Goal: Task Accomplishment & Management: Complete application form

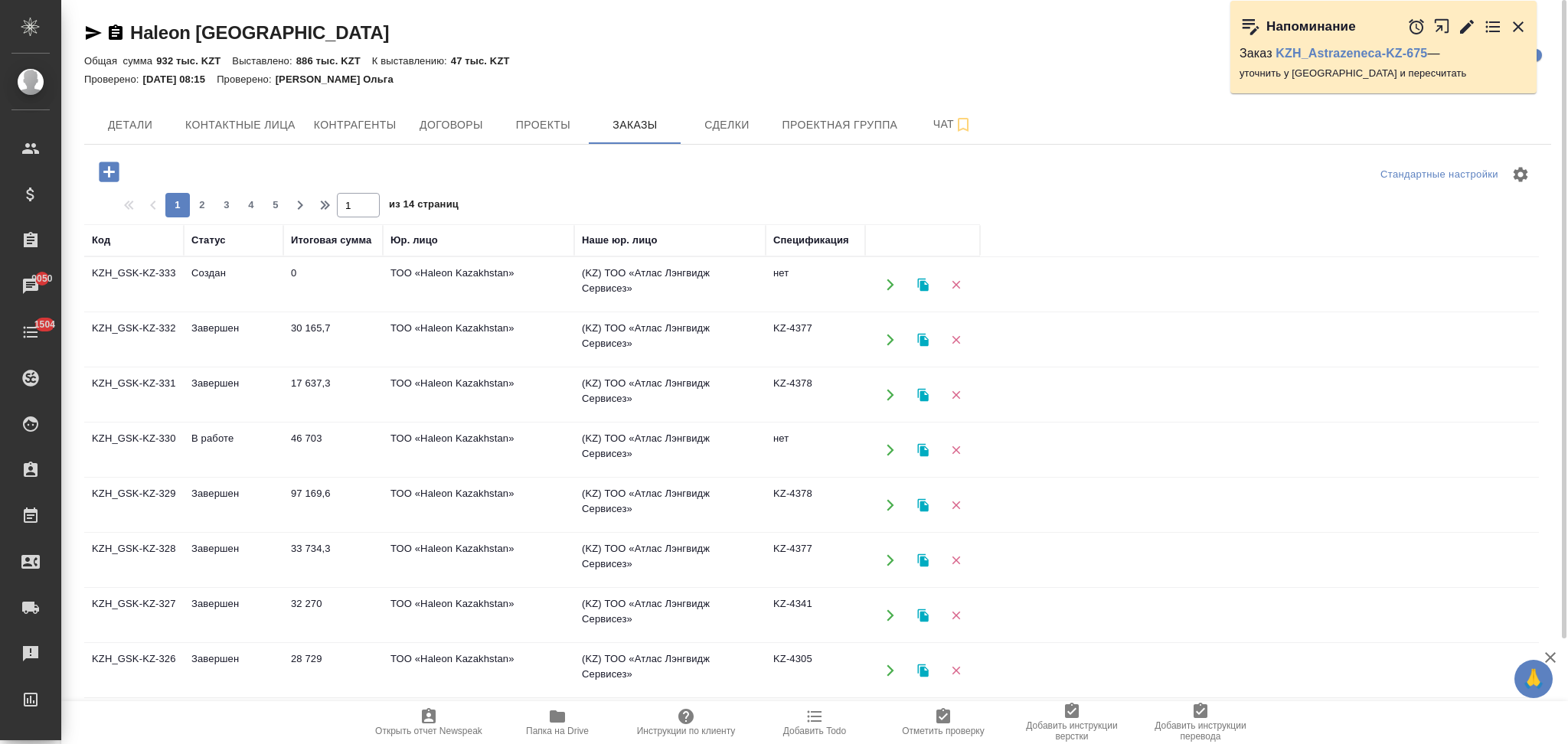
click at [100, 175] on icon "button" at bounding box center [108, 171] width 20 height 20
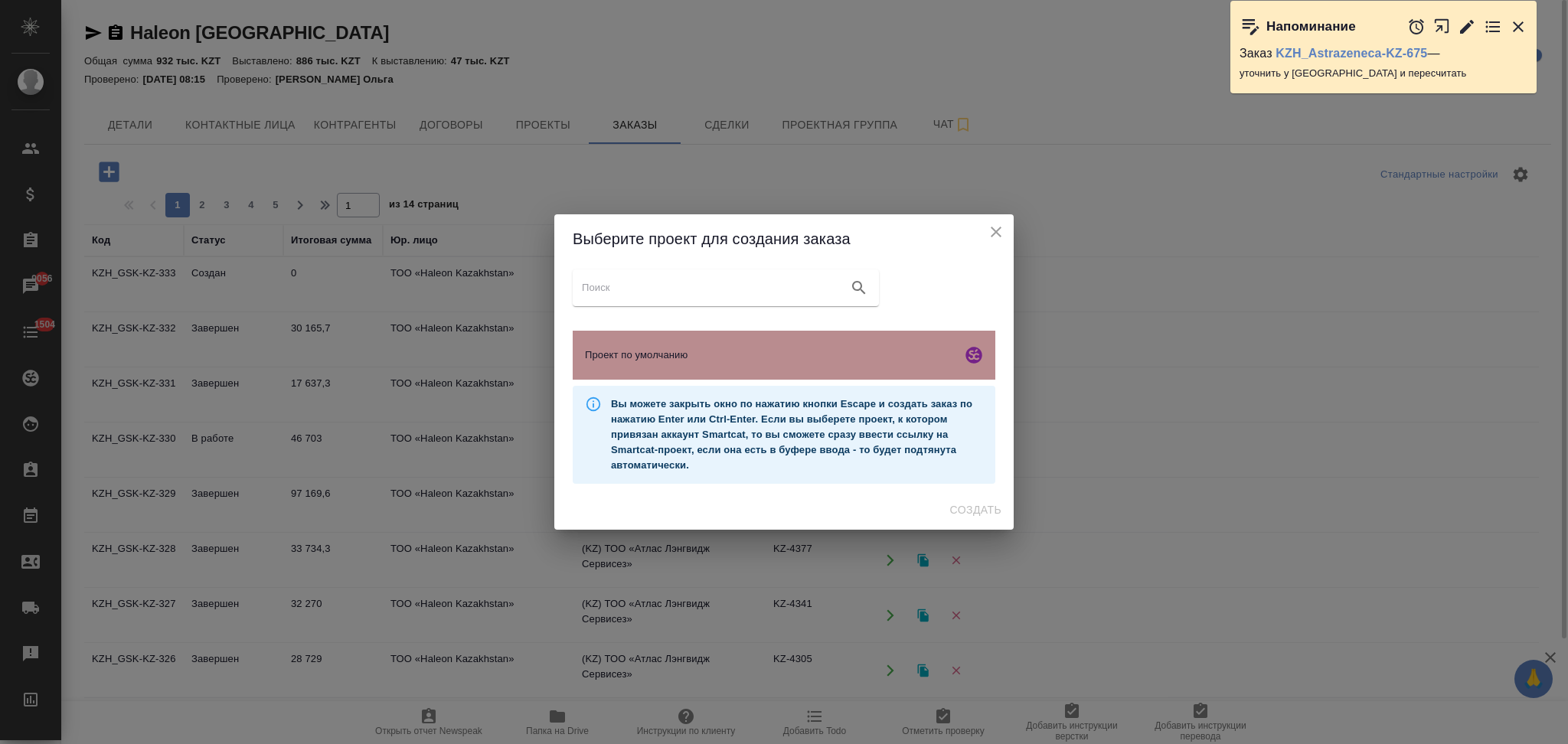
click at [665, 362] on span "Проект по умолчанию" at bounding box center [770, 355] width 371 height 16
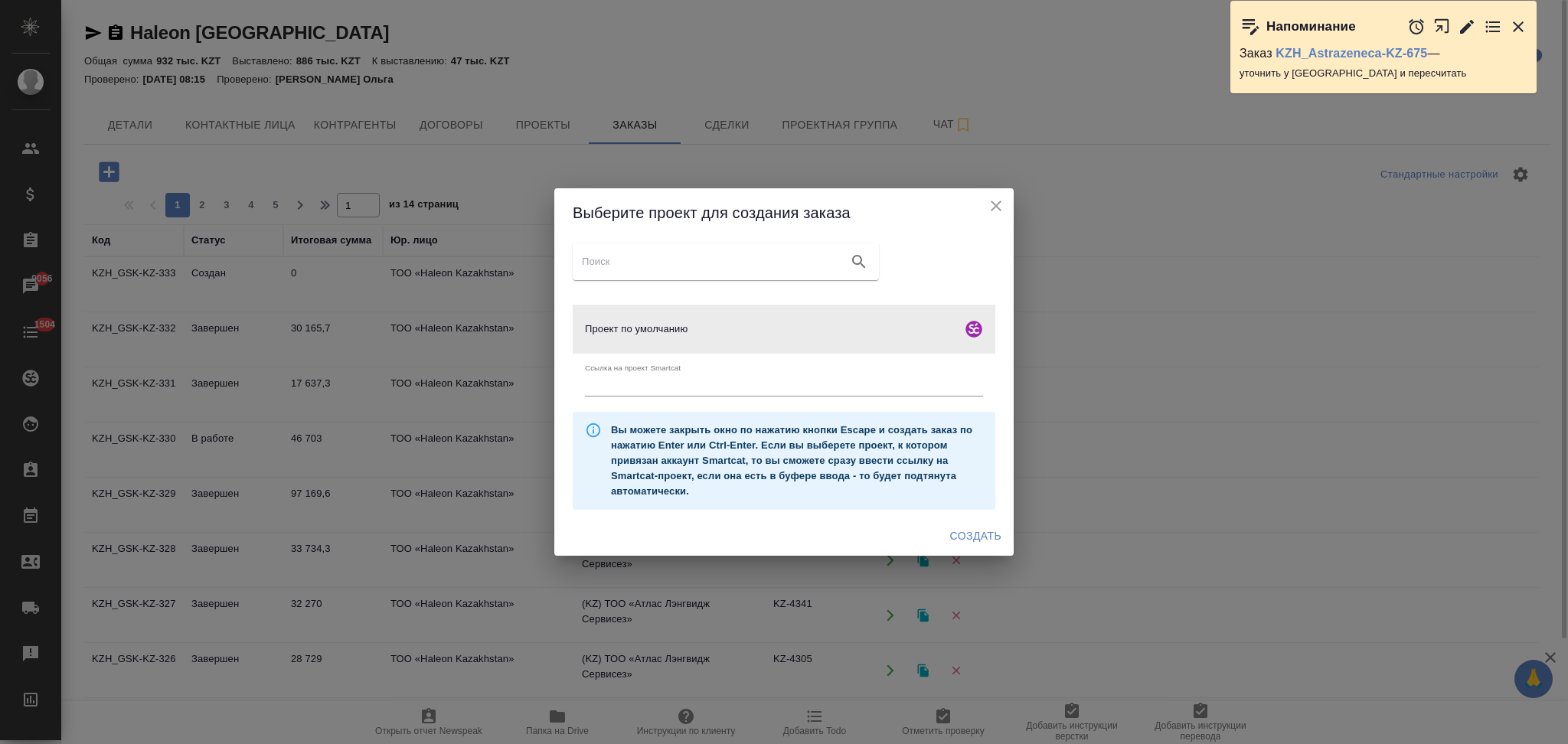
click at [967, 532] on span "Создать" at bounding box center [976, 536] width 52 height 19
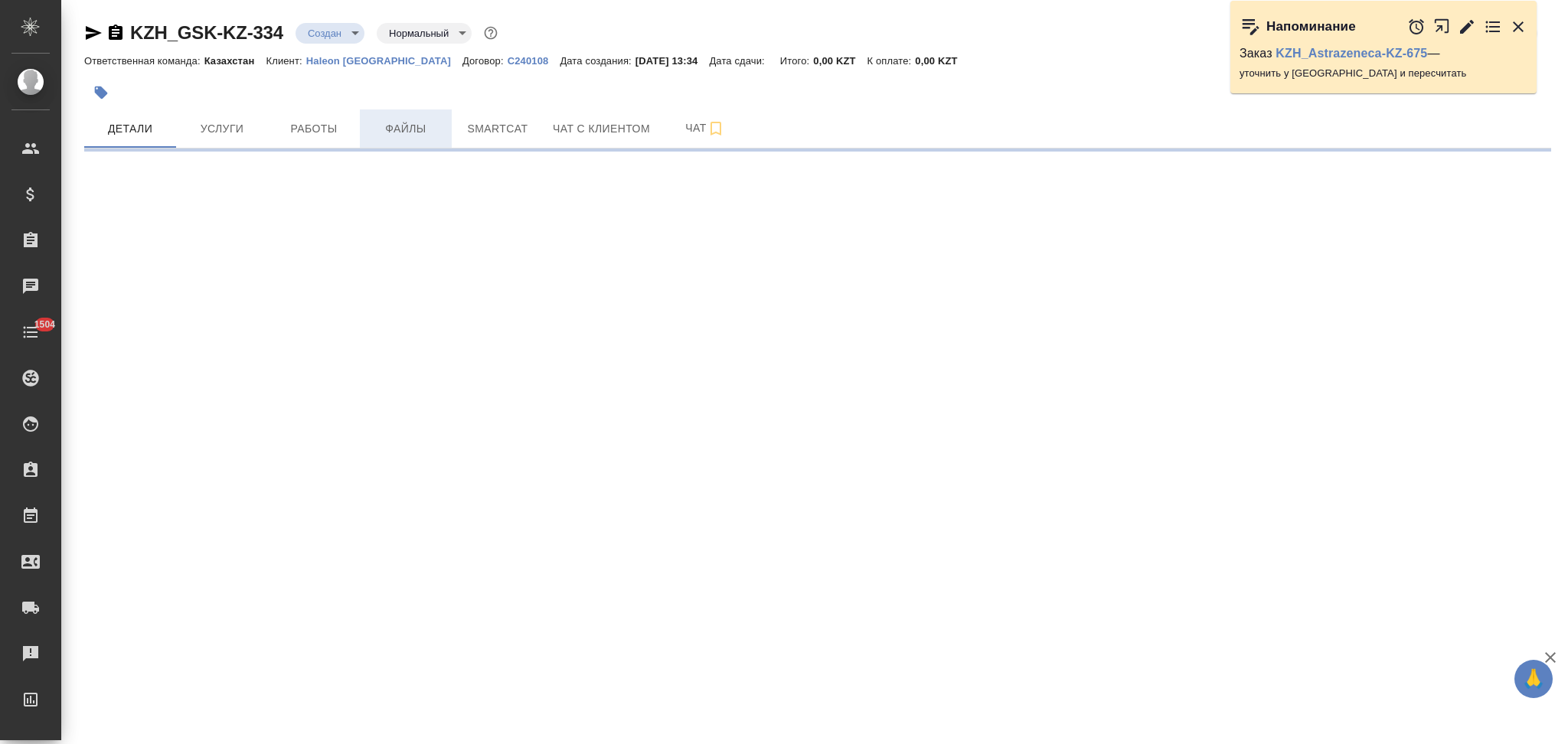
select select "RU"
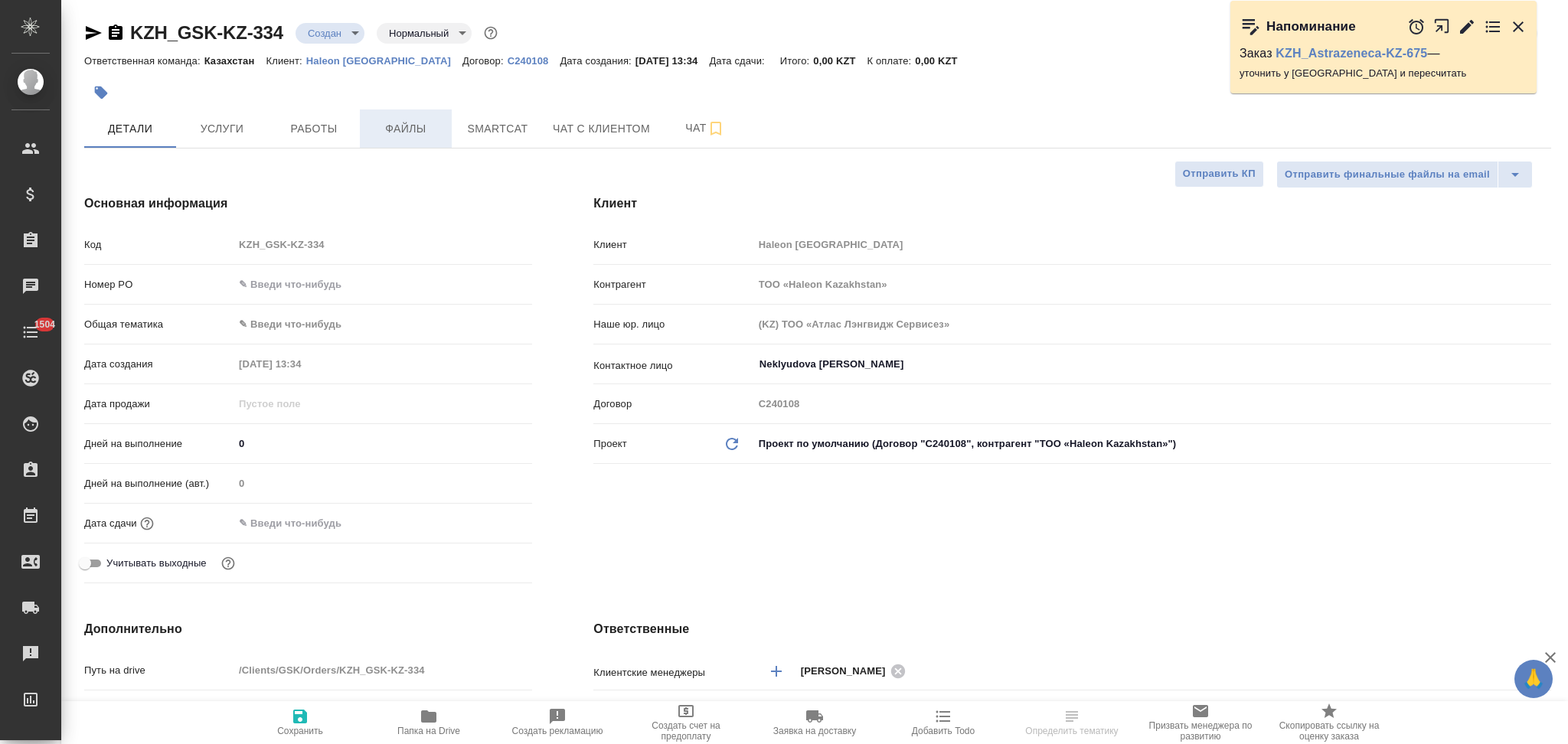
type textarea "x"
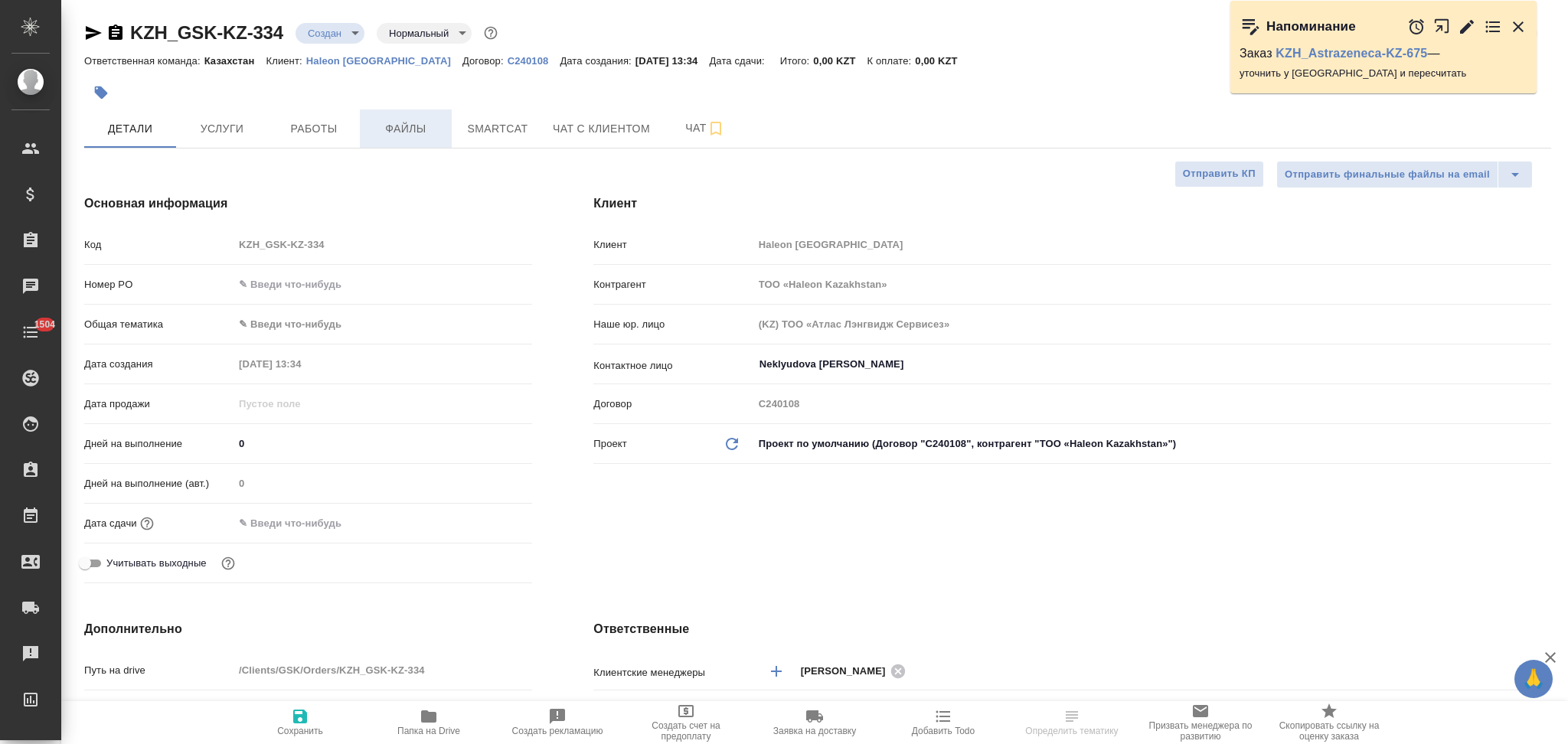
type textarea "x"
type input "Журавлев Денис"
click at [406, 127] on span "Файлы" at bounding box center [406, 129] width 74 height 19
type textarea "x"
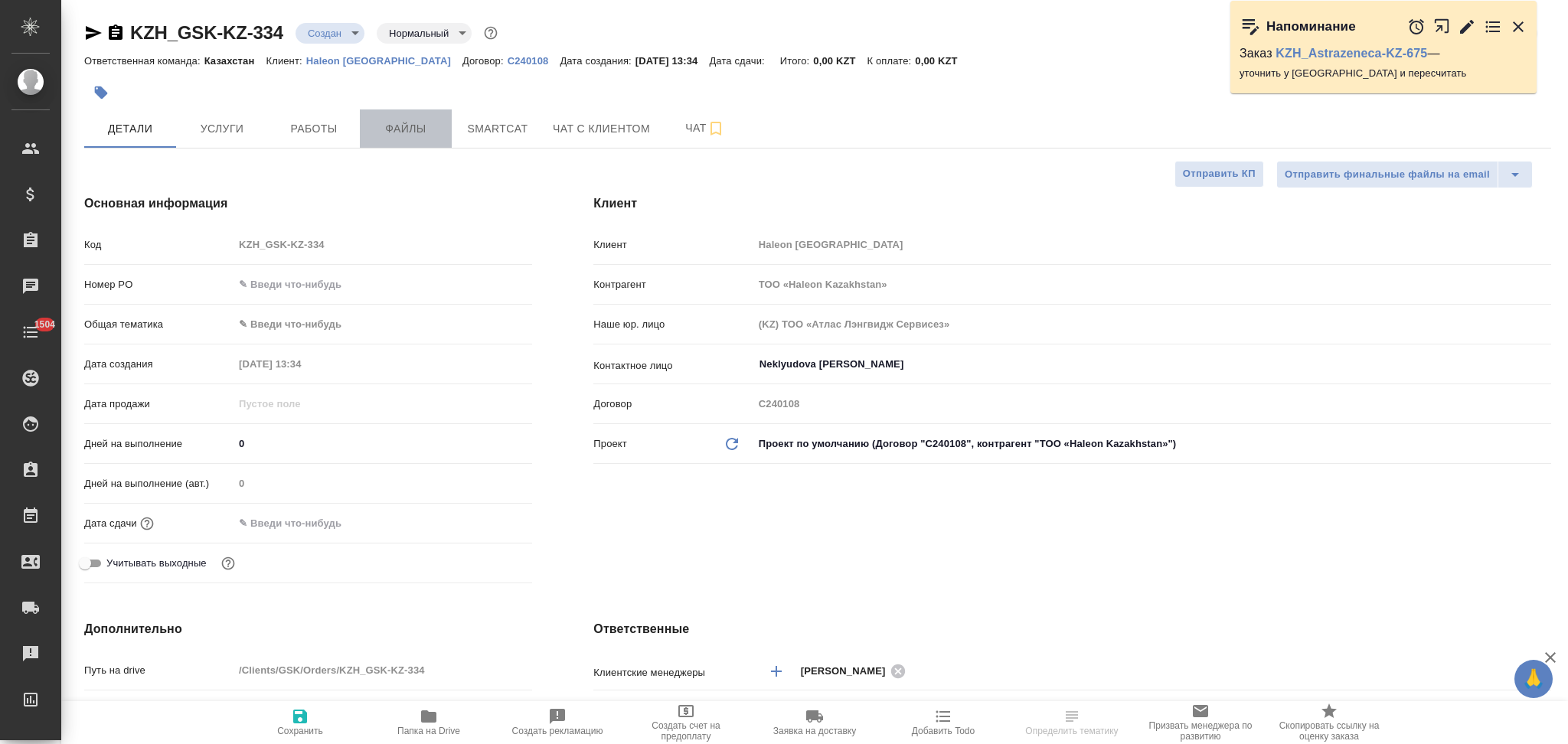
type textarea "x"
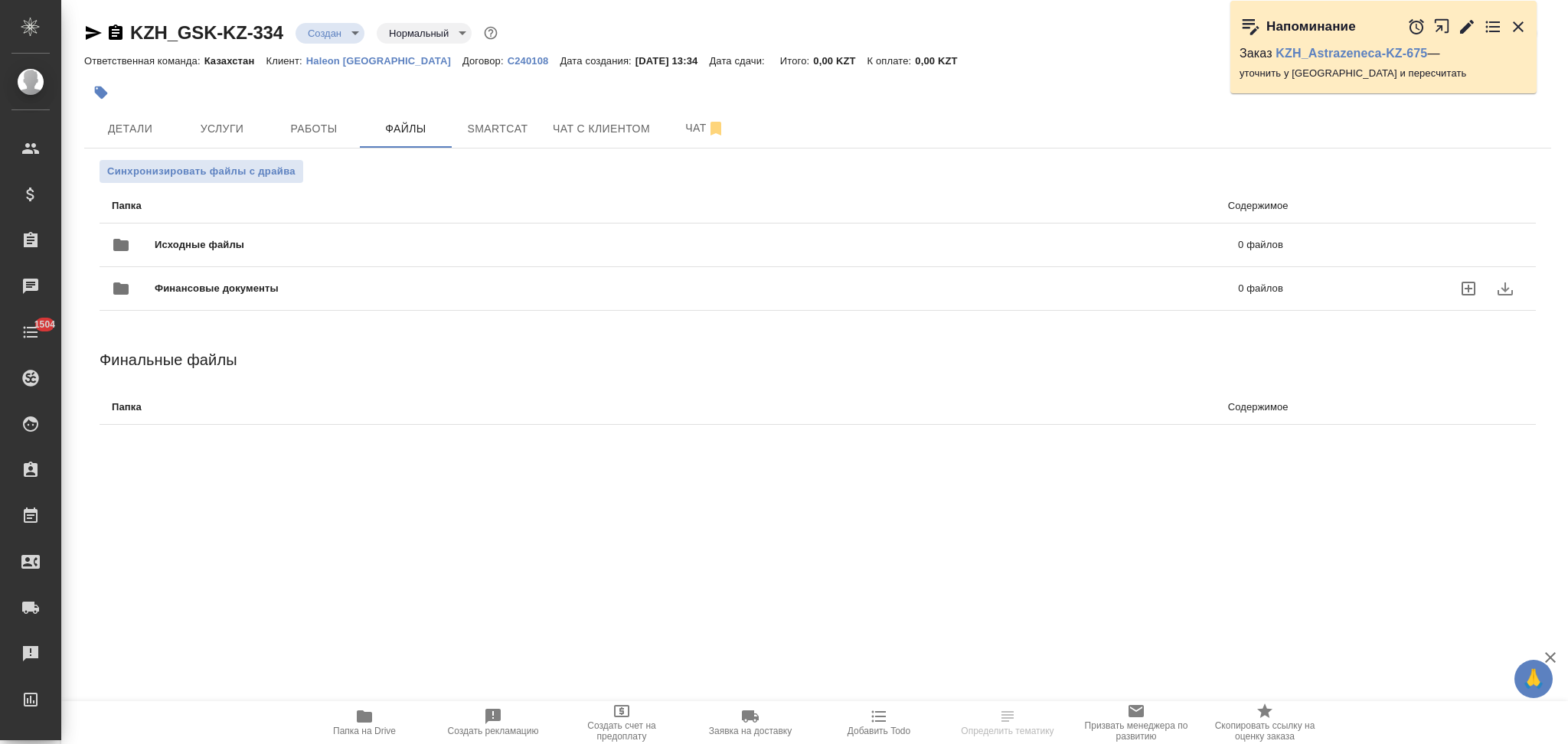
click at [276, 239] on span "Исходные файлы" at bounding box center [447, 244] width 587 height 16
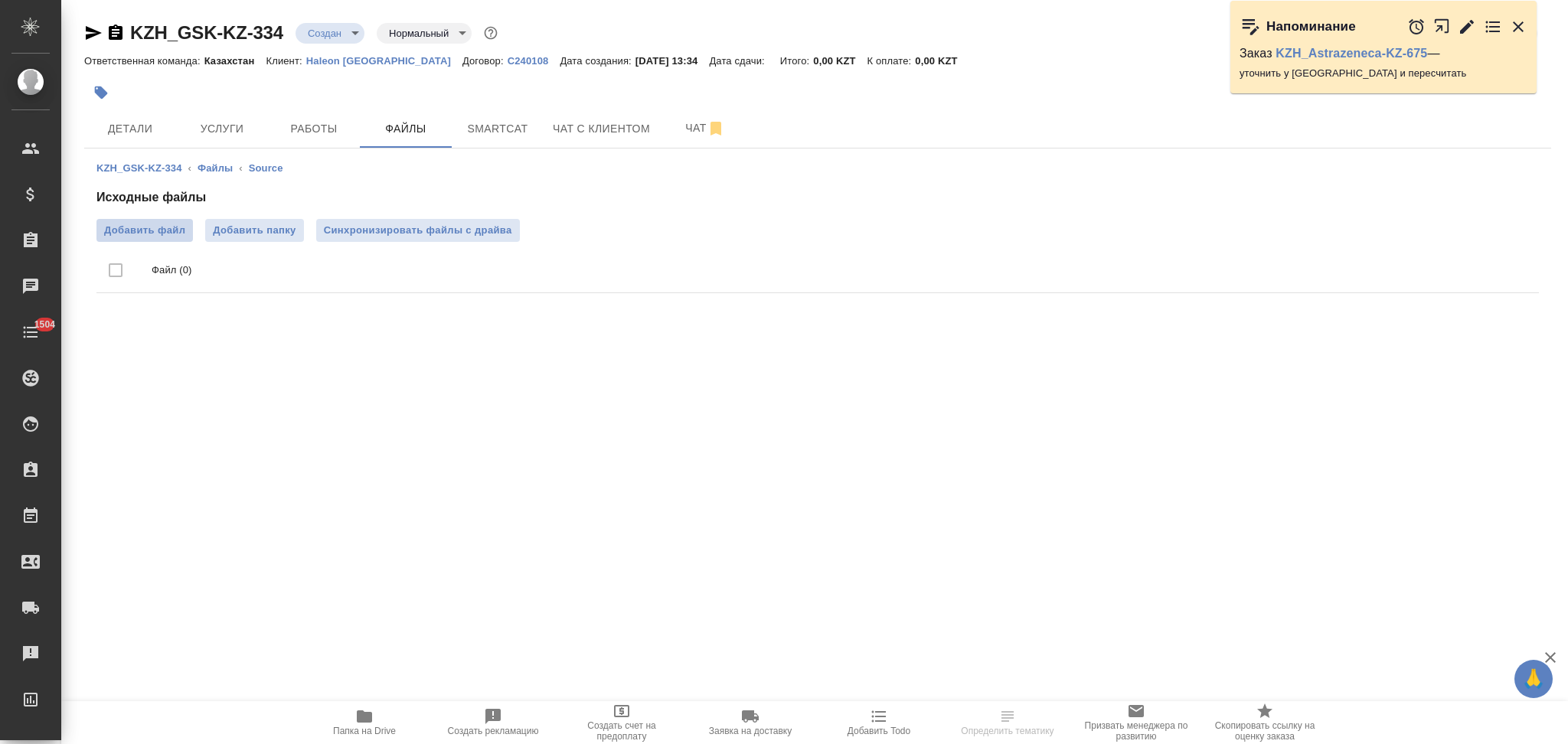
click at [158, 235] on span "Добавить файл" at bounding box center [144, 231] width 81 height 16
click at [0, 0] on input "Добавить файл" at bounding box center [0, 0] width 0 height 0
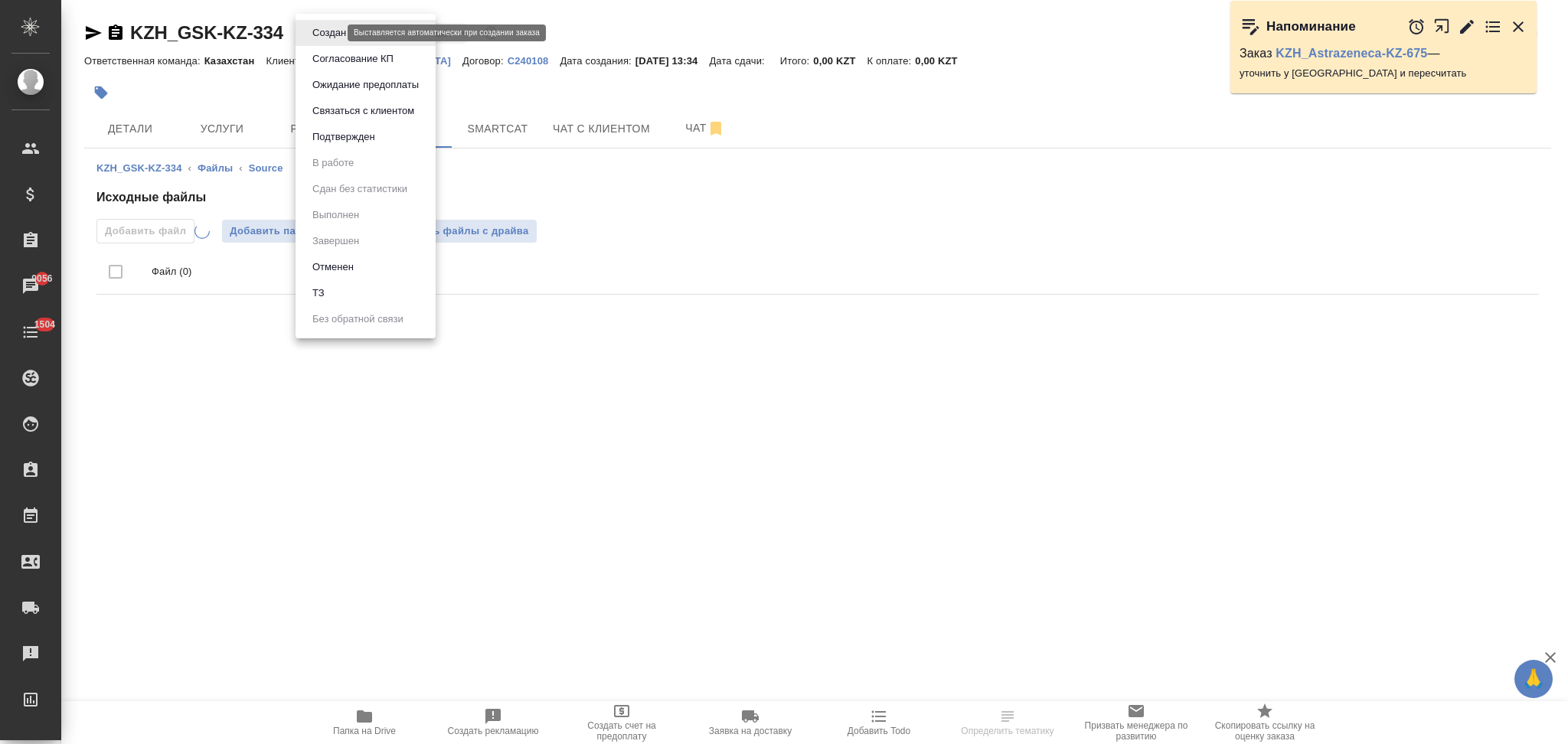
click at [321, 34] on body "🙏 .cls-1 fill:#fff; AWATERA Aslanukova Sati Клиенты Спецификации Заказы 9056 Ча…" at bounding box center [784, 372] width 1568 height 744
click at [338, 285] on li "ТЗ" at bounding box center [365, 294] width 140 height 26
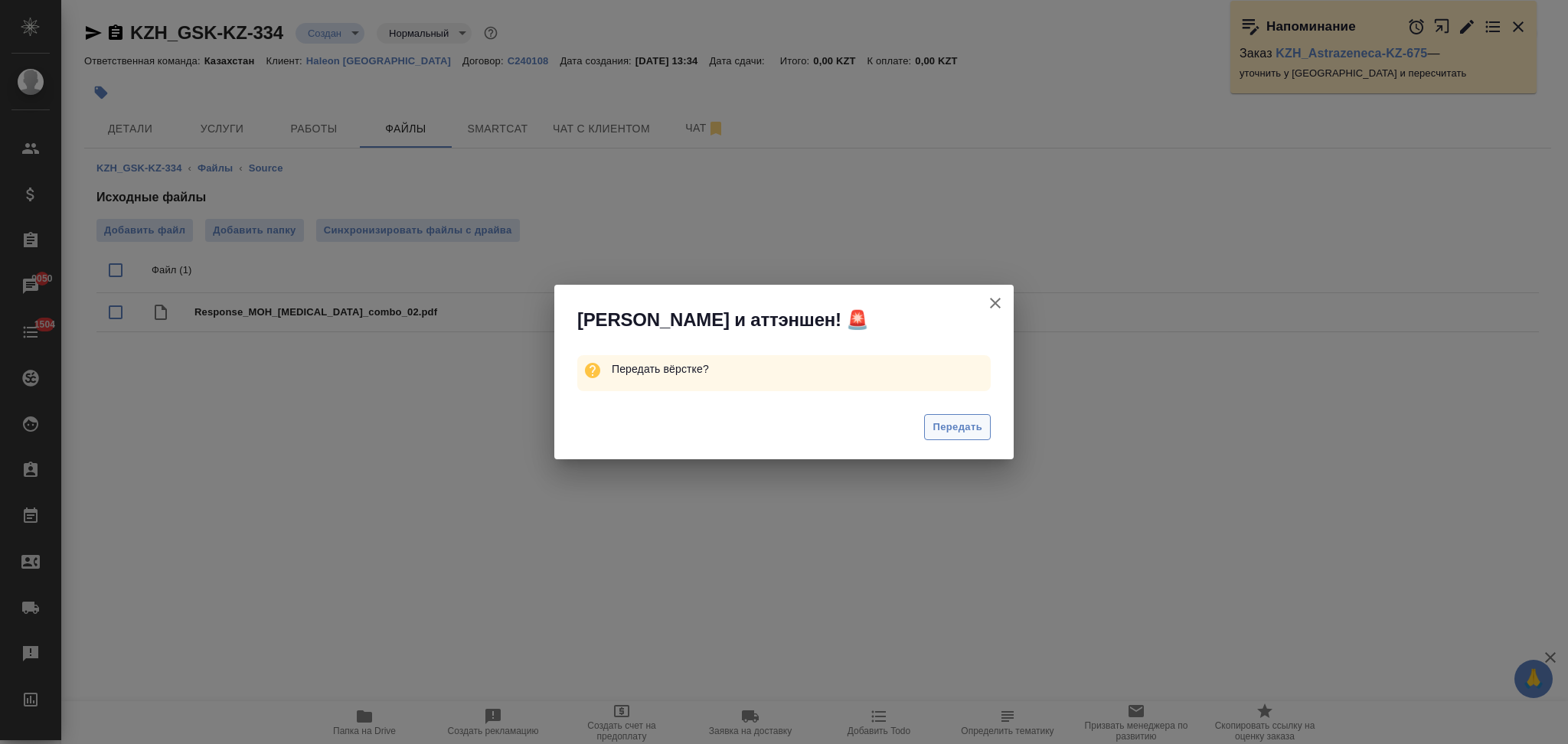
click at [942, 420] on span "Передать" at bounding box center [958, 427] width 50 height 17
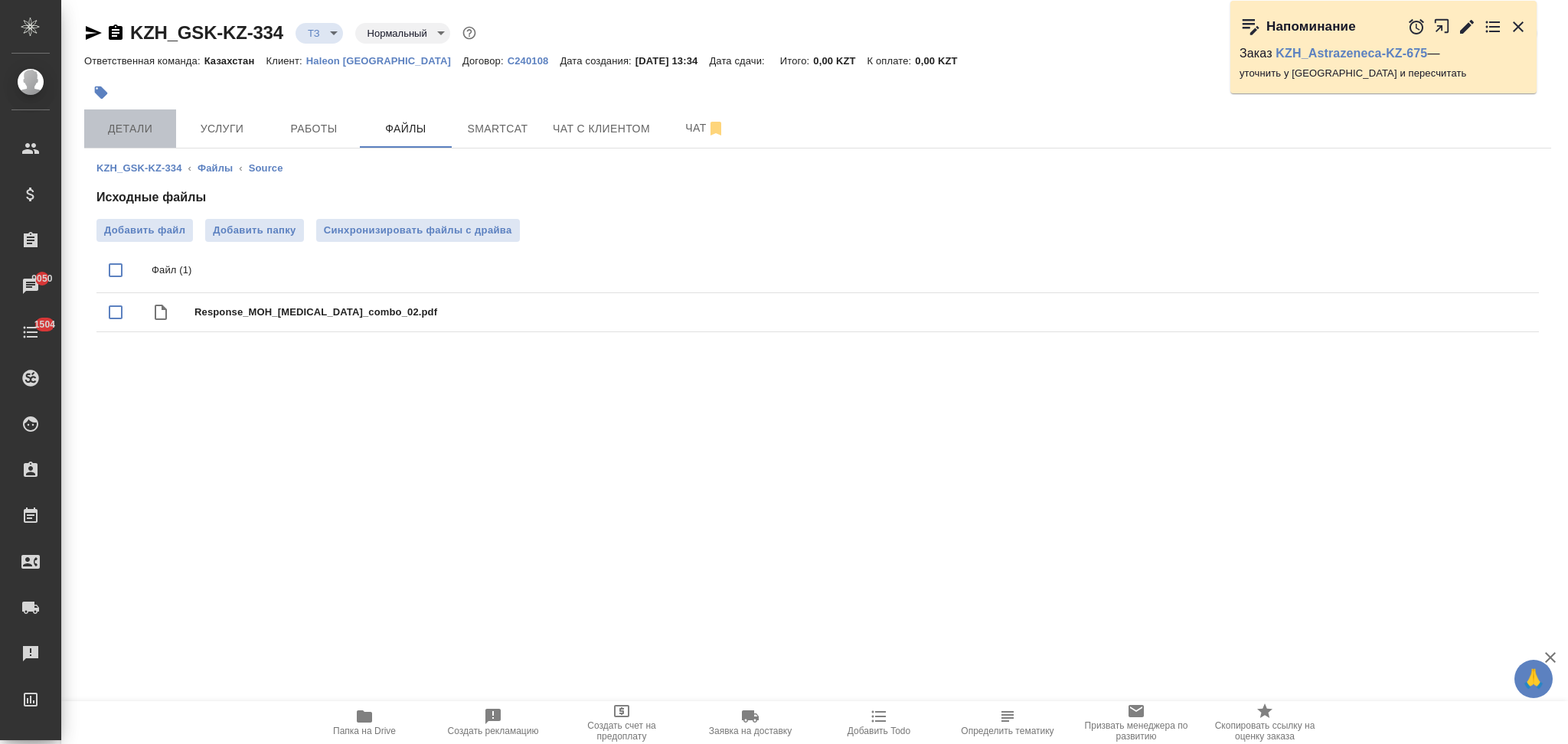
click at [135, 128] on span "Детали" at bounding box center [130, 129] width 74 height 19
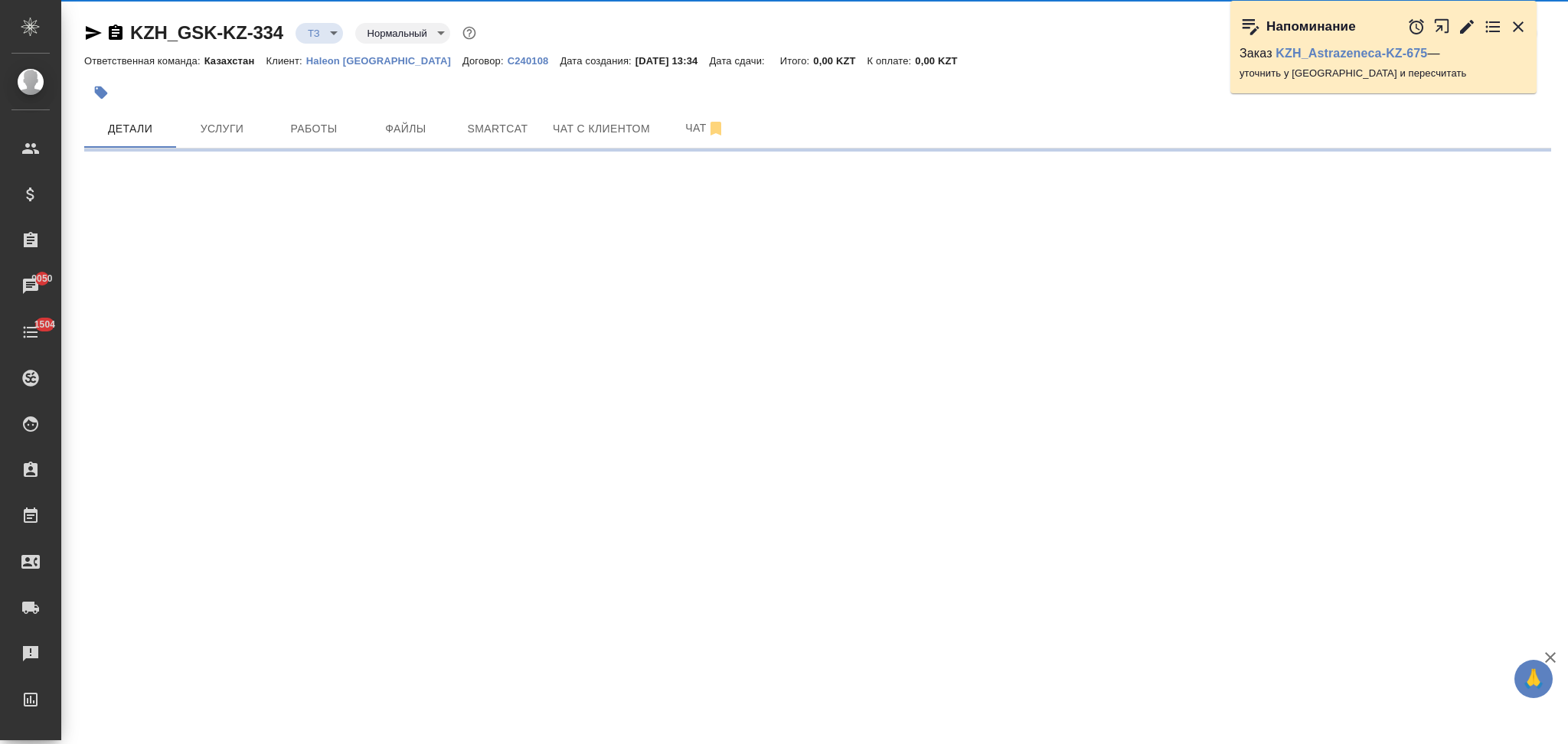
select select "RU"
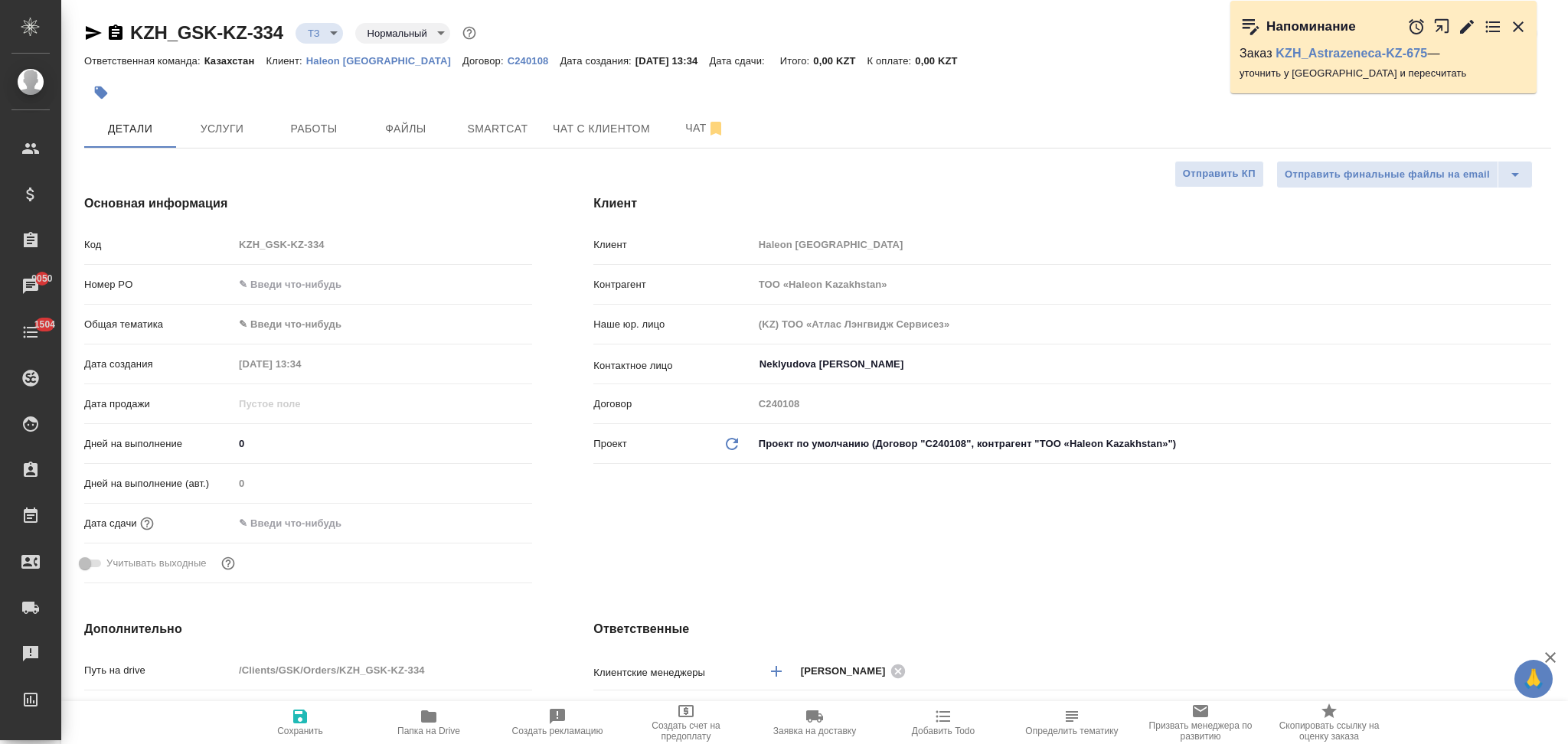
type textarea "x"
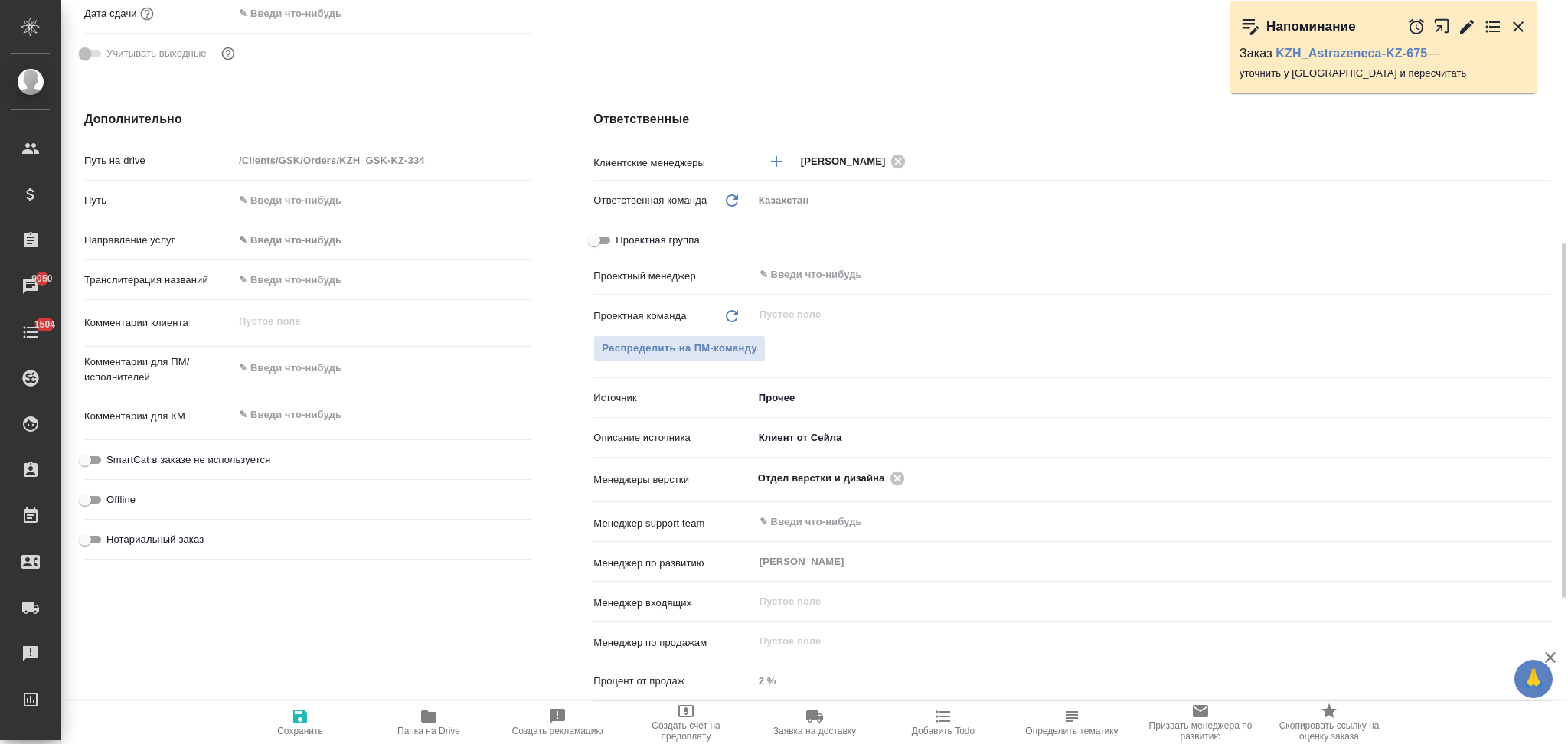
type textarea "x"
click at [287, 374] on textarea at bounding box center [383, 369] width 297 height 26
type textarea "н"
type textarea "x"
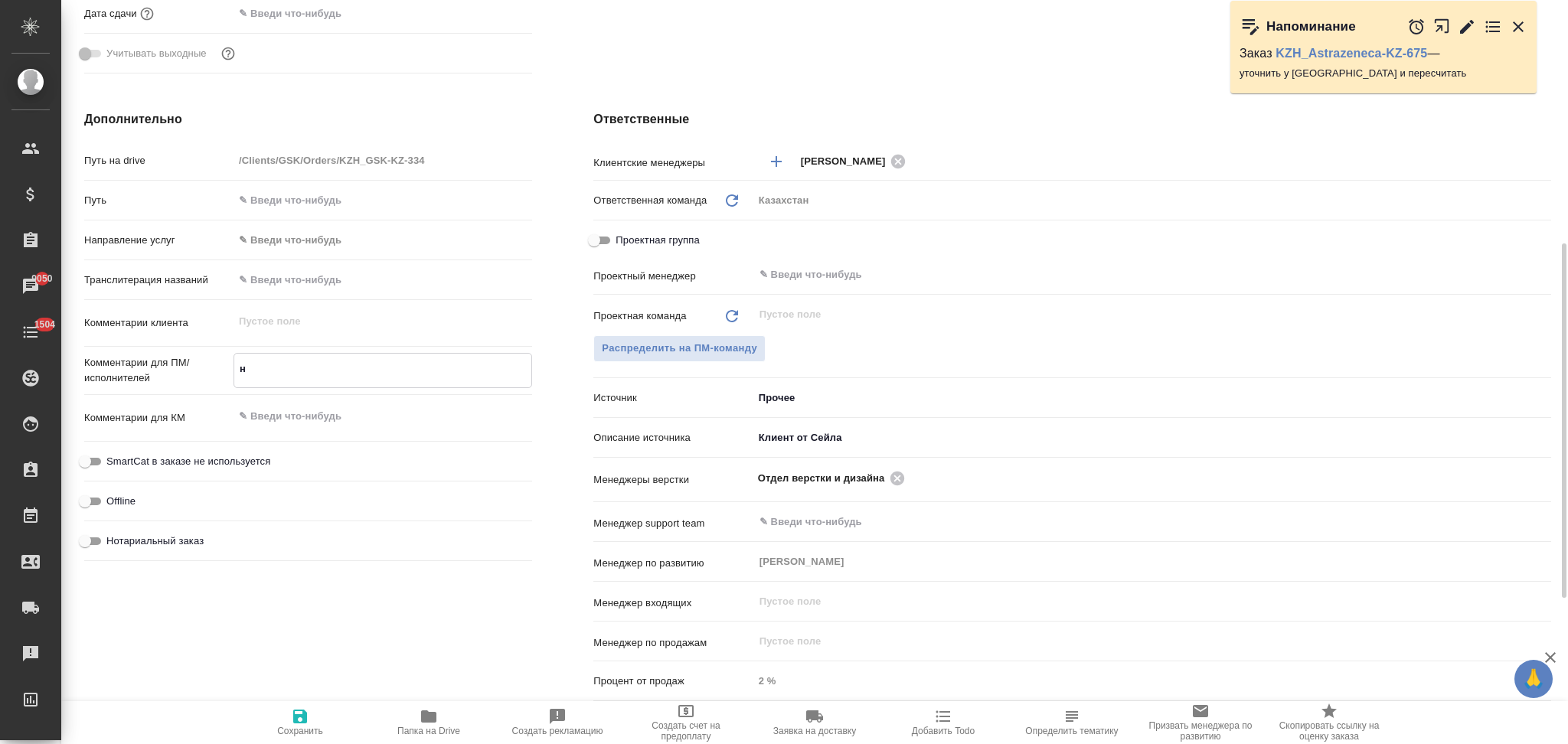
type textarea "x"
type textarea "на"
type textarea "x"
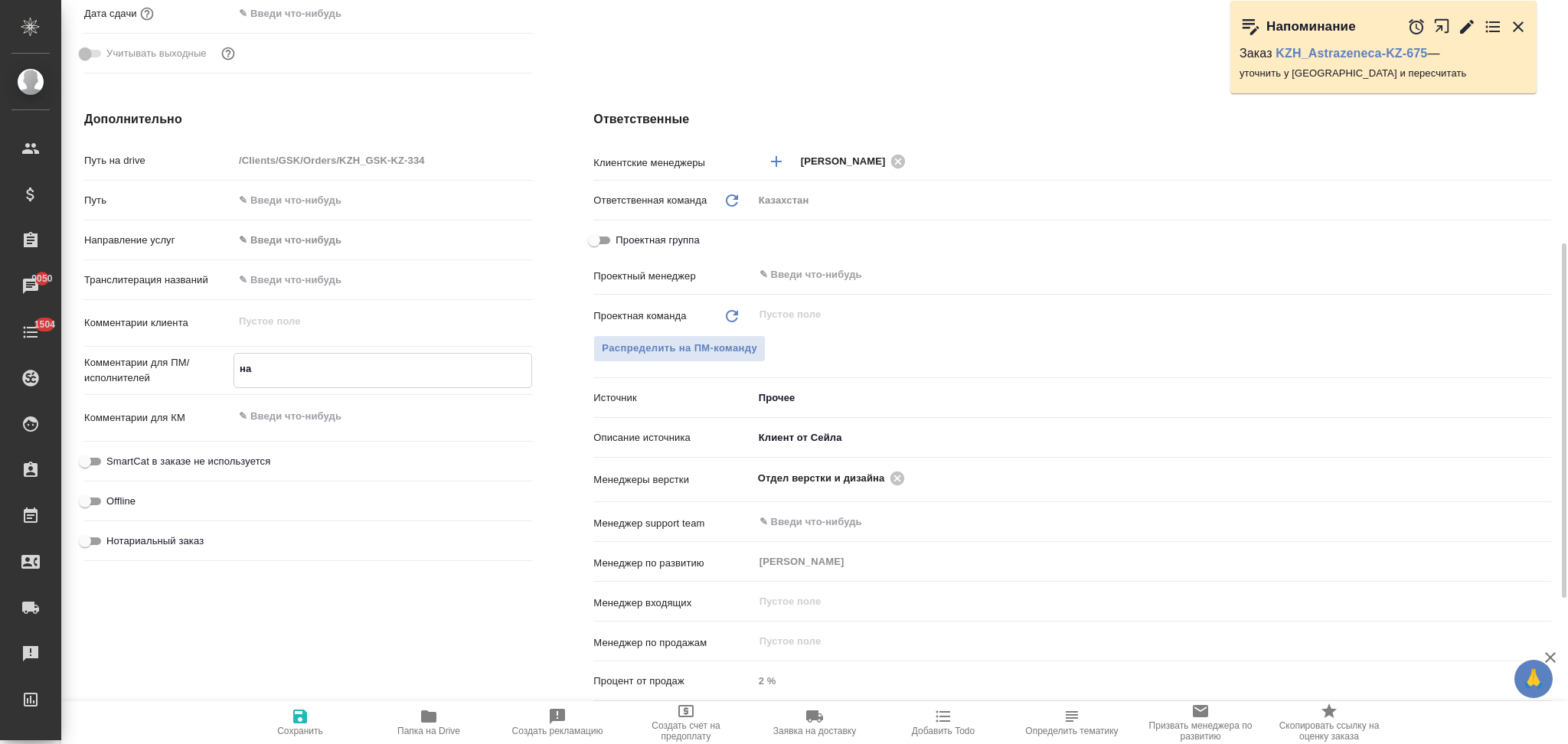
type textarea "x"
type textarea "на"
type textarea "x"
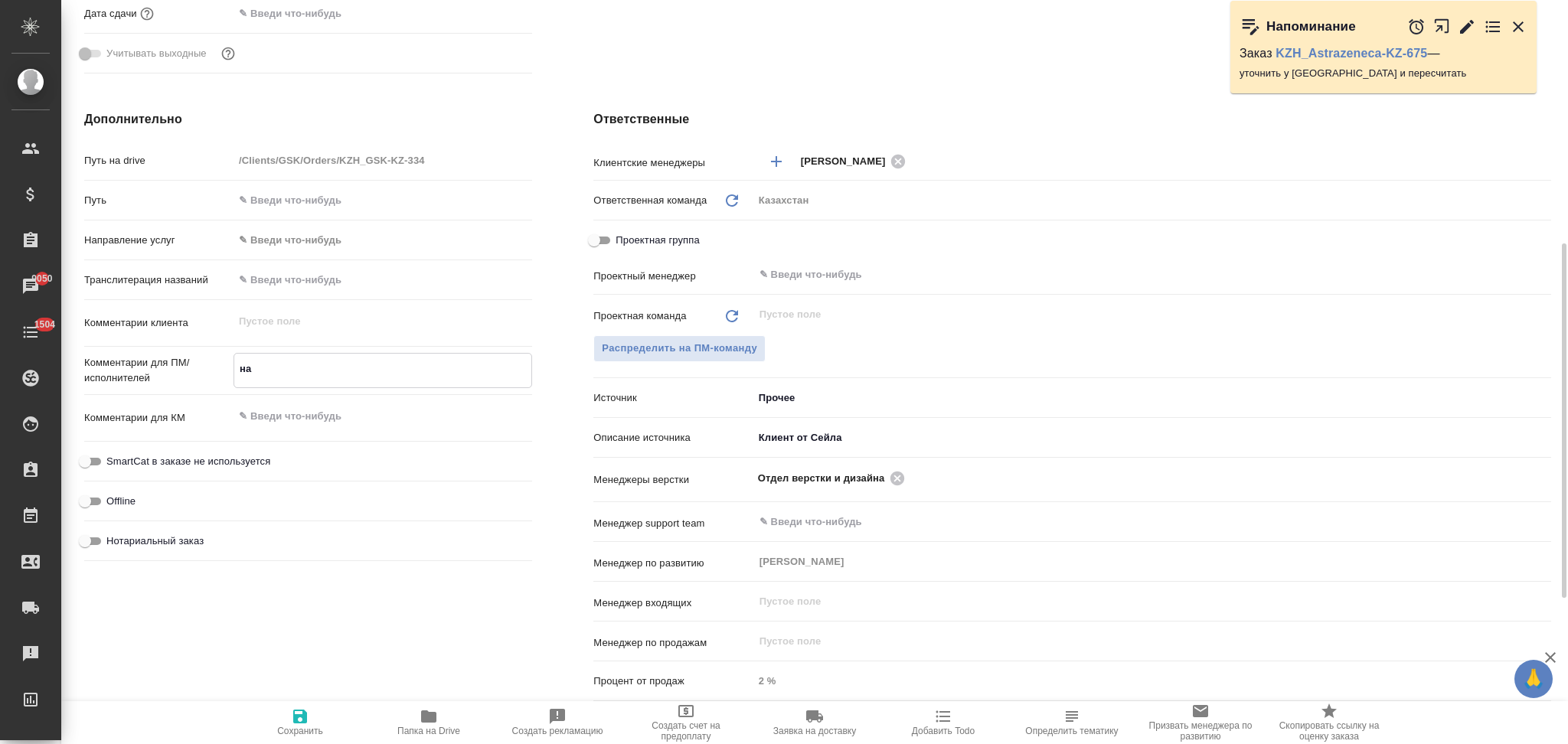
type textarea "на а"
type textarea "x"
type textarea "на ан"
type textarea "x"
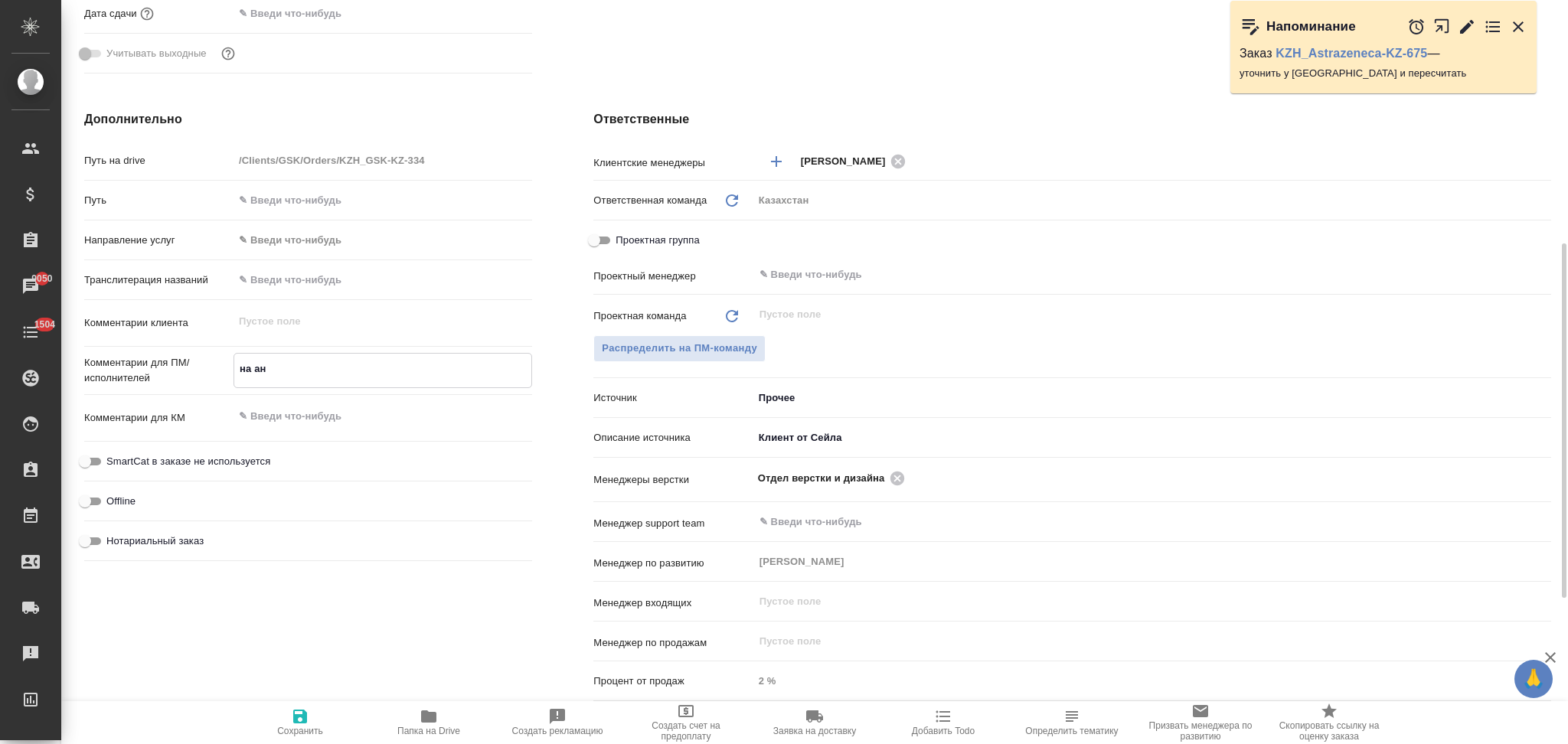
type textarea "x"
type textarea "на анг"
type textarea "x"
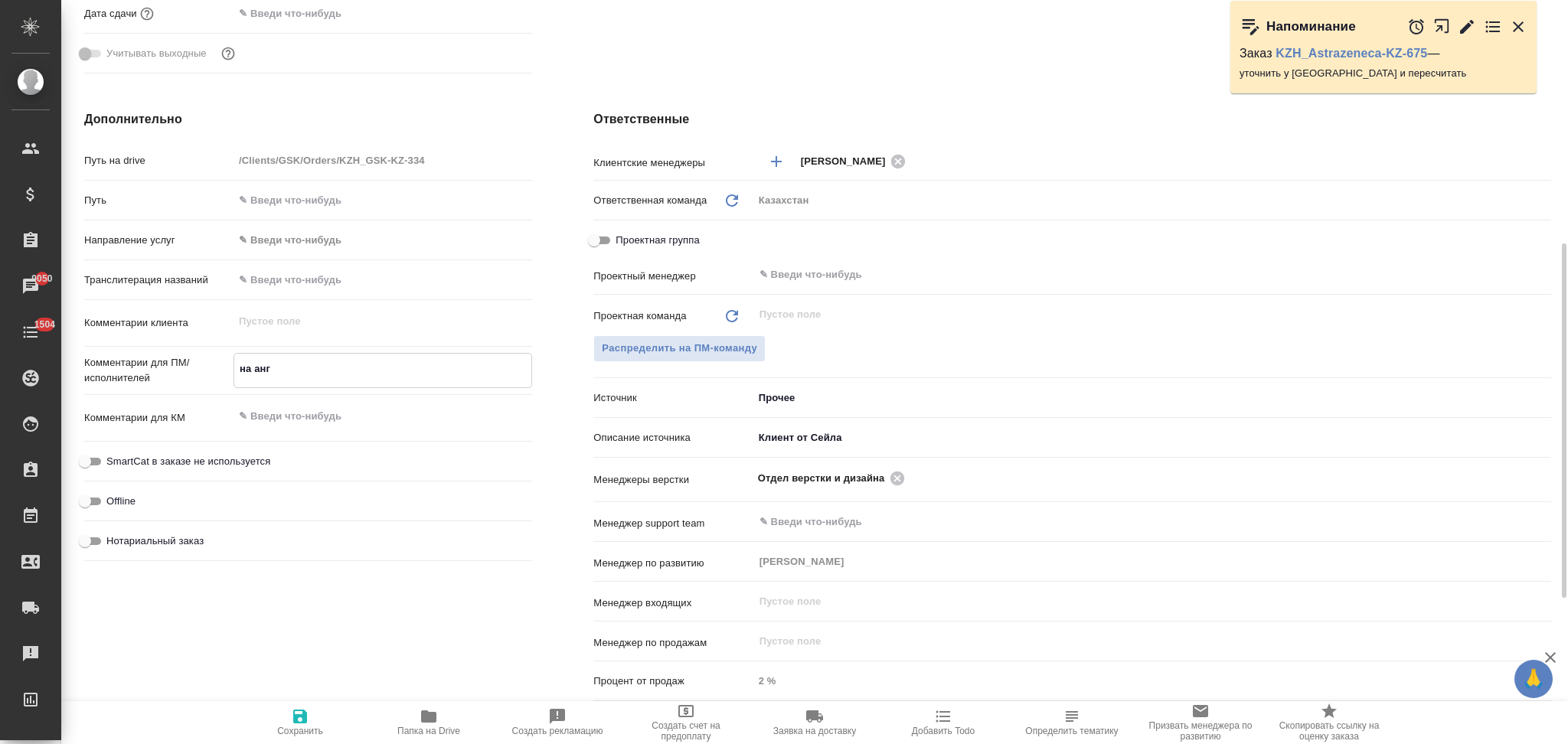
type textarea "x"
type textarea "на англ"
type textarea "x"
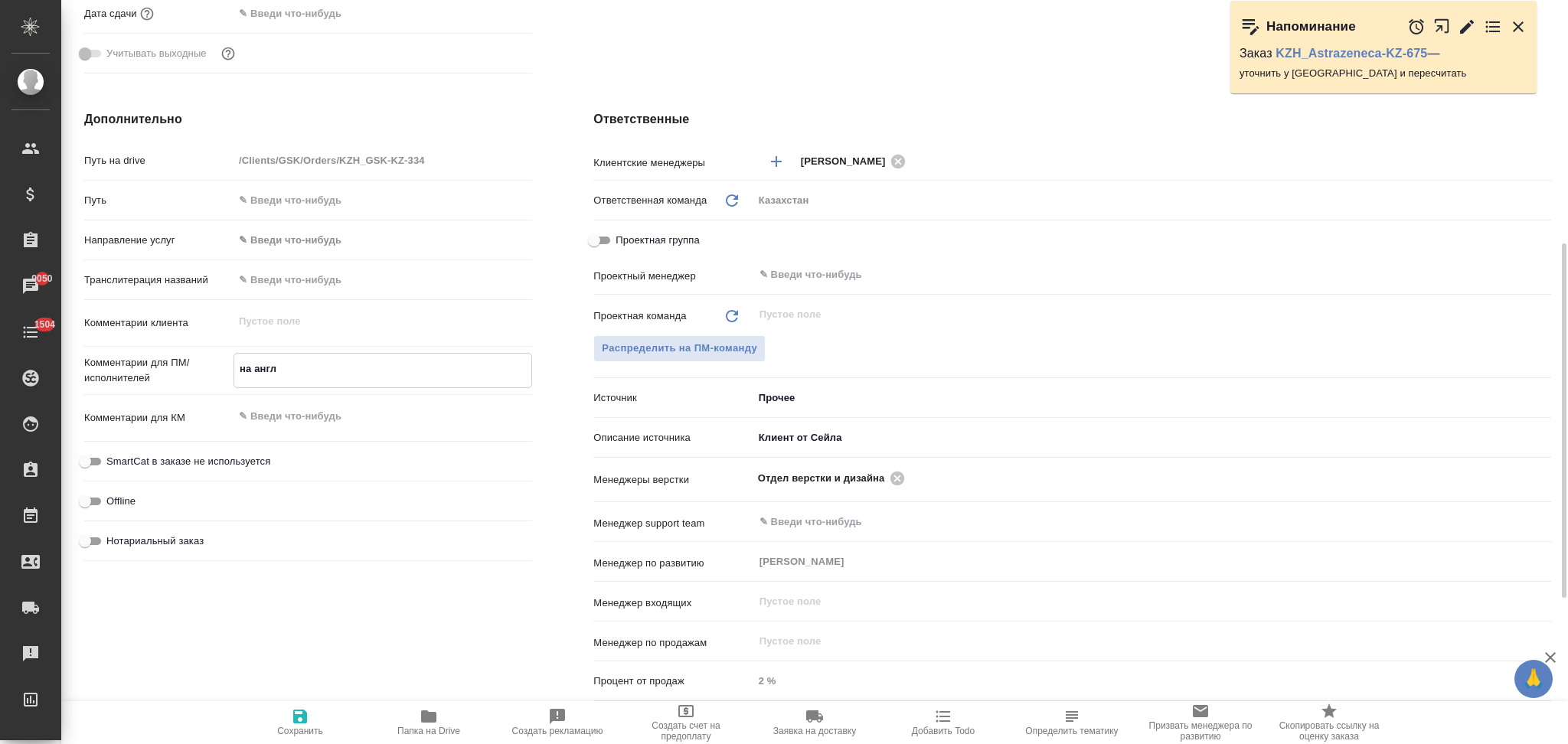
type textarea "на англ"
type textarea "x"
click at [299, 710] on icon "button" at bounding box center [300, 716] width 18 height 18
type textarea "x"
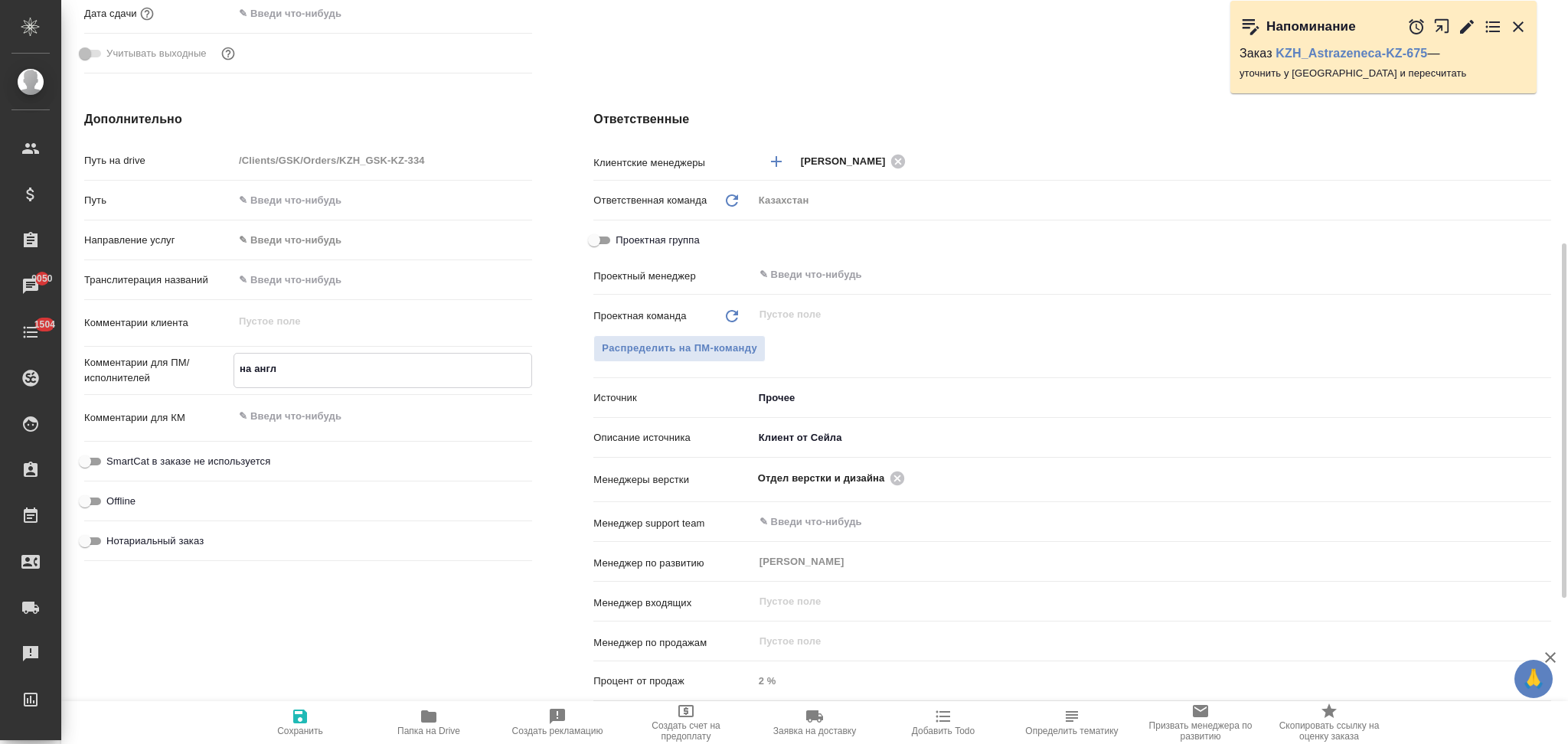
type textarea "x"
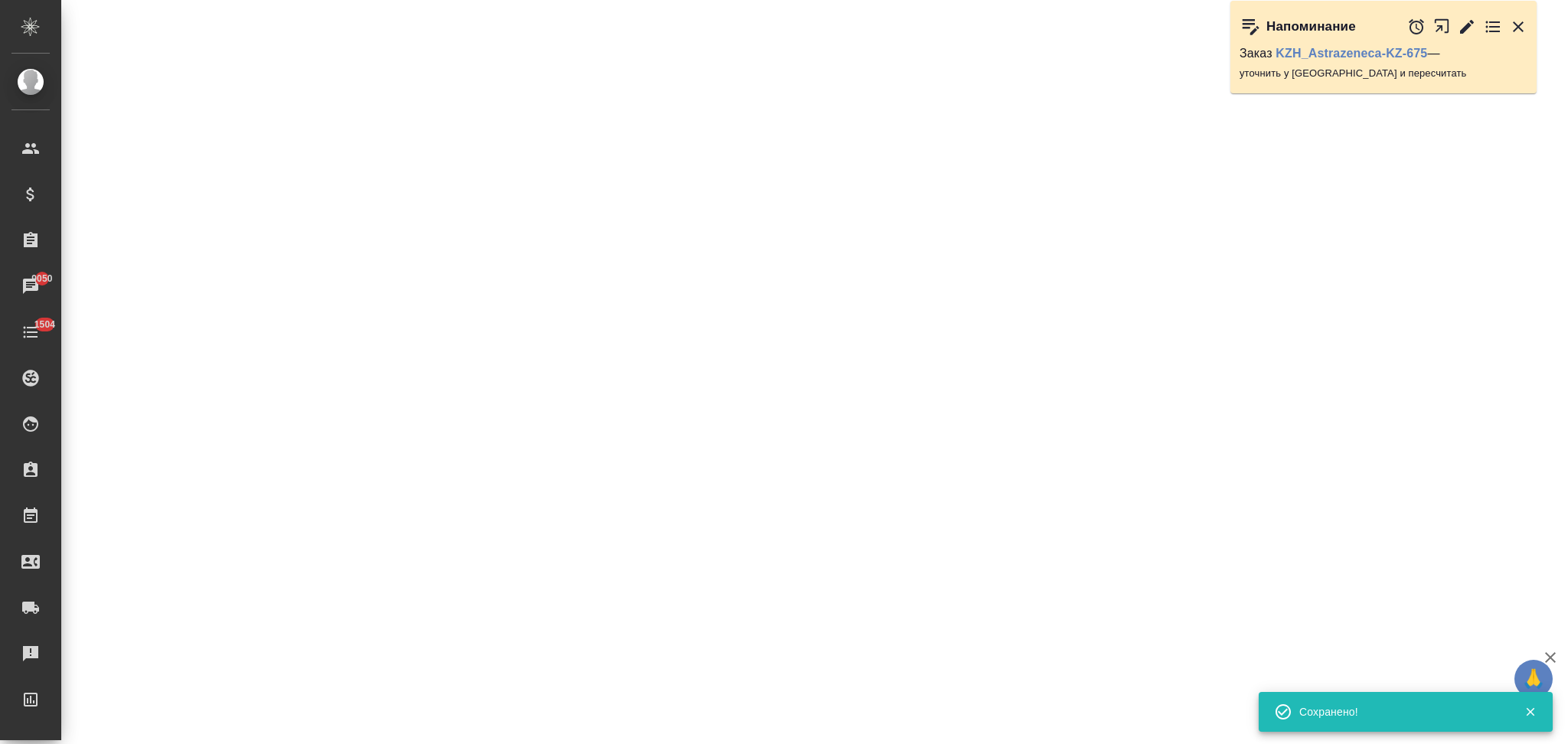
select select "RU"
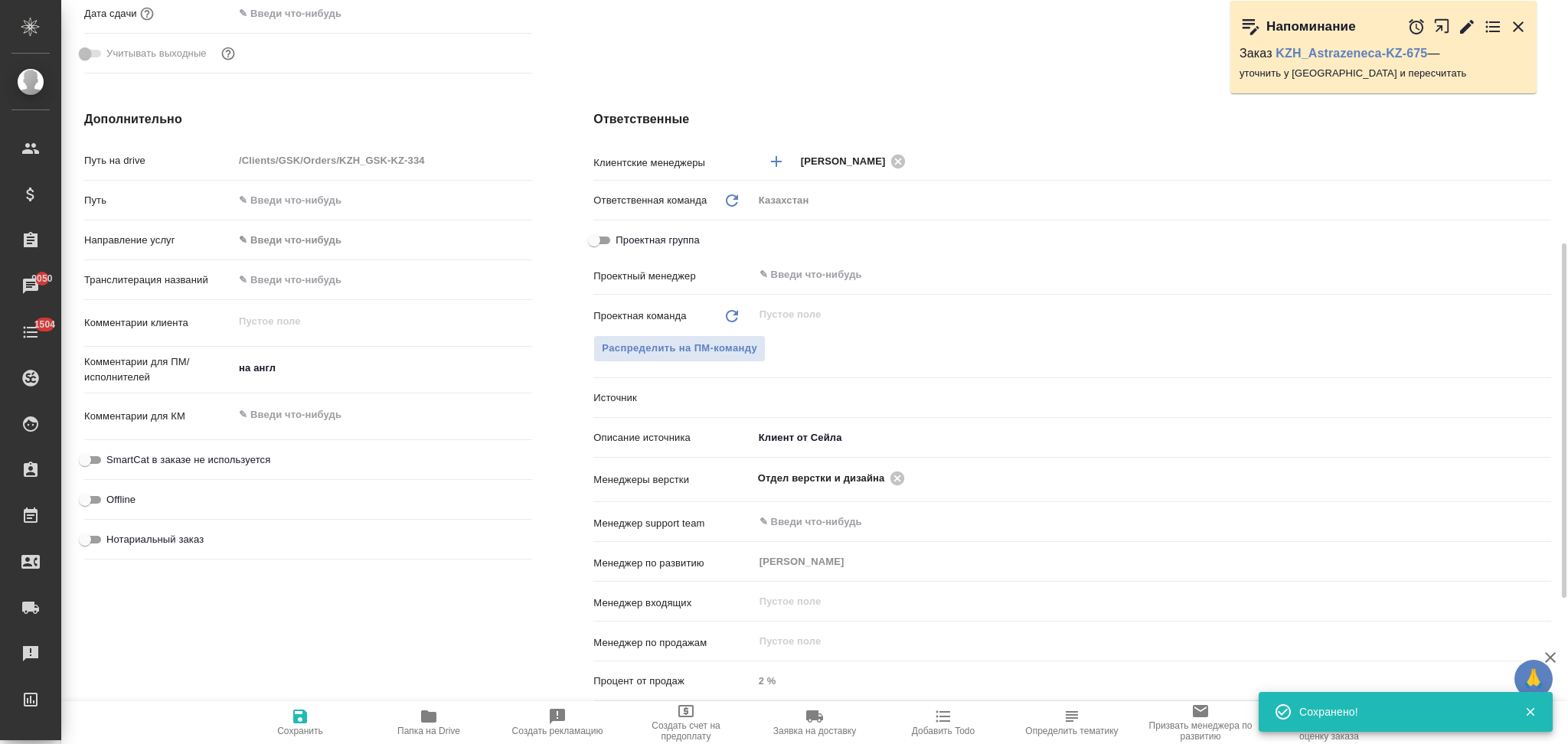
type textarea "x"
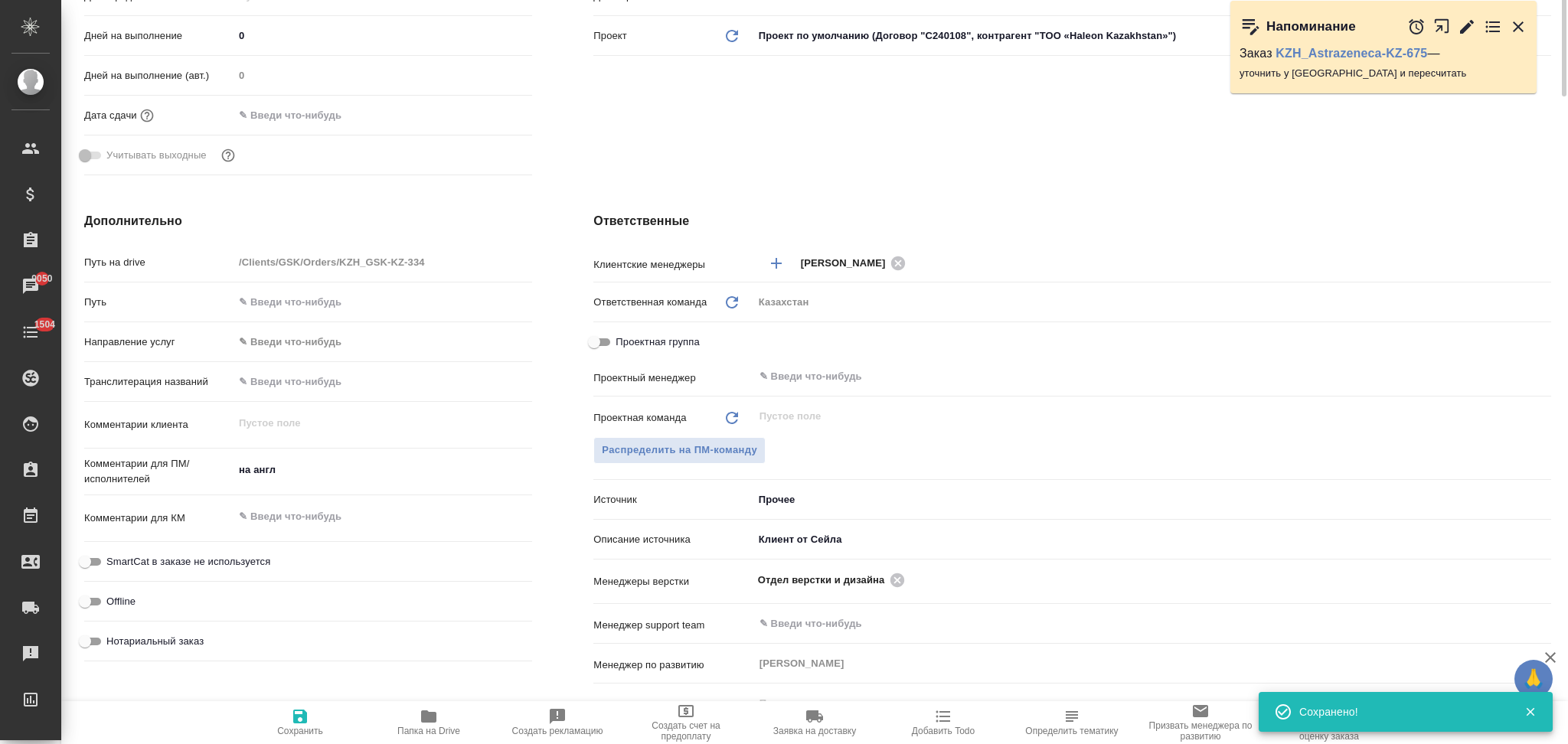
scroll to position [0, 0]
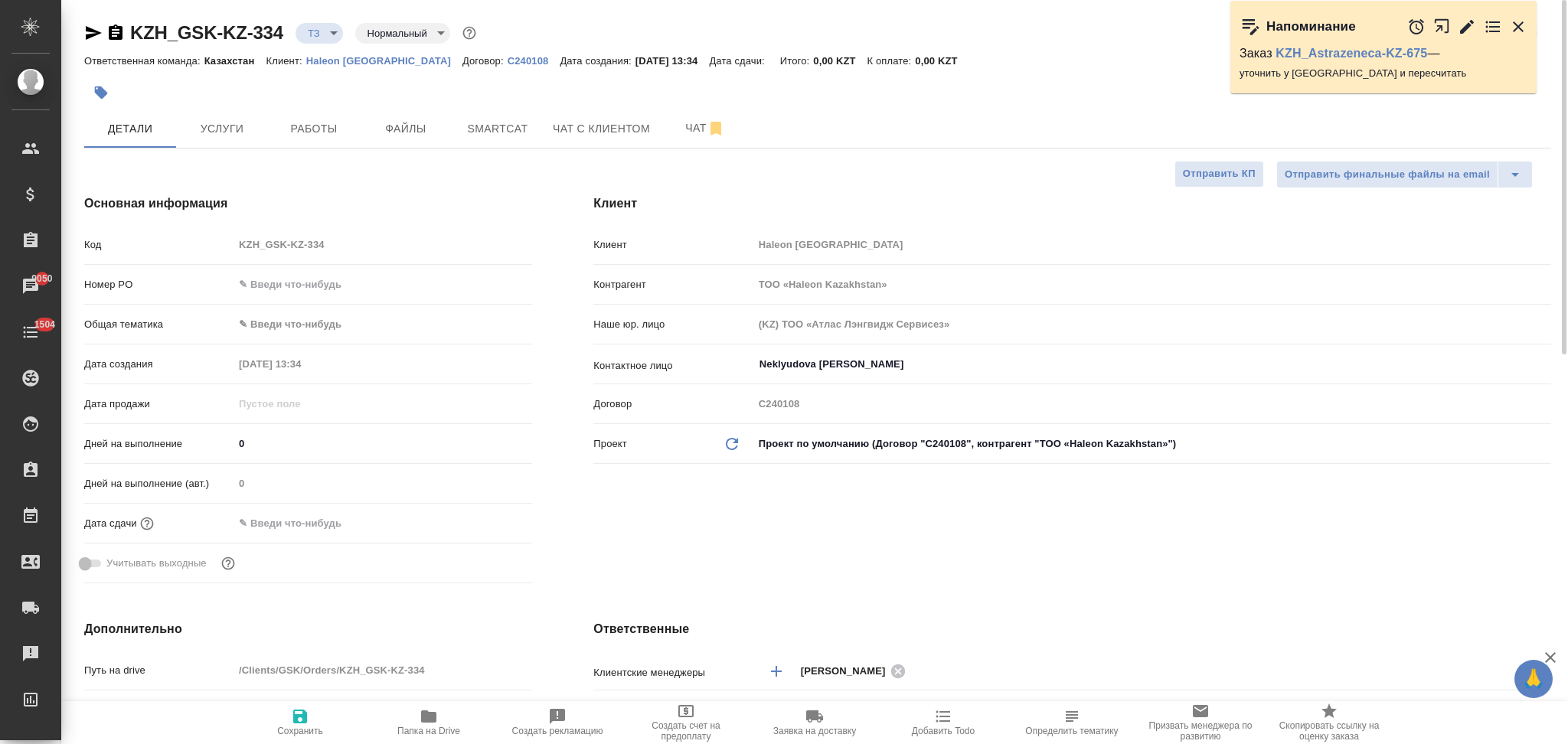
type textarea "x"
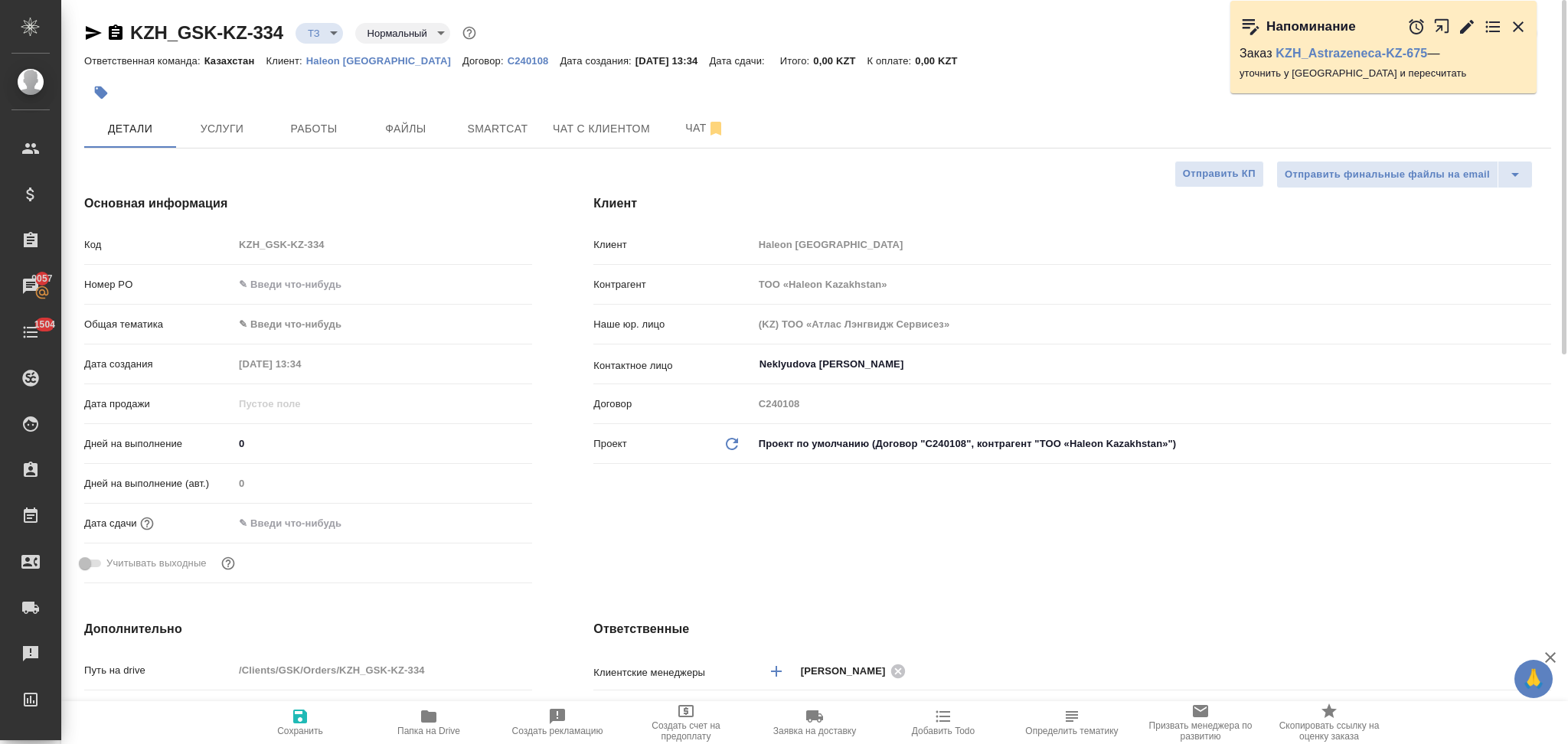
type textarea "x"
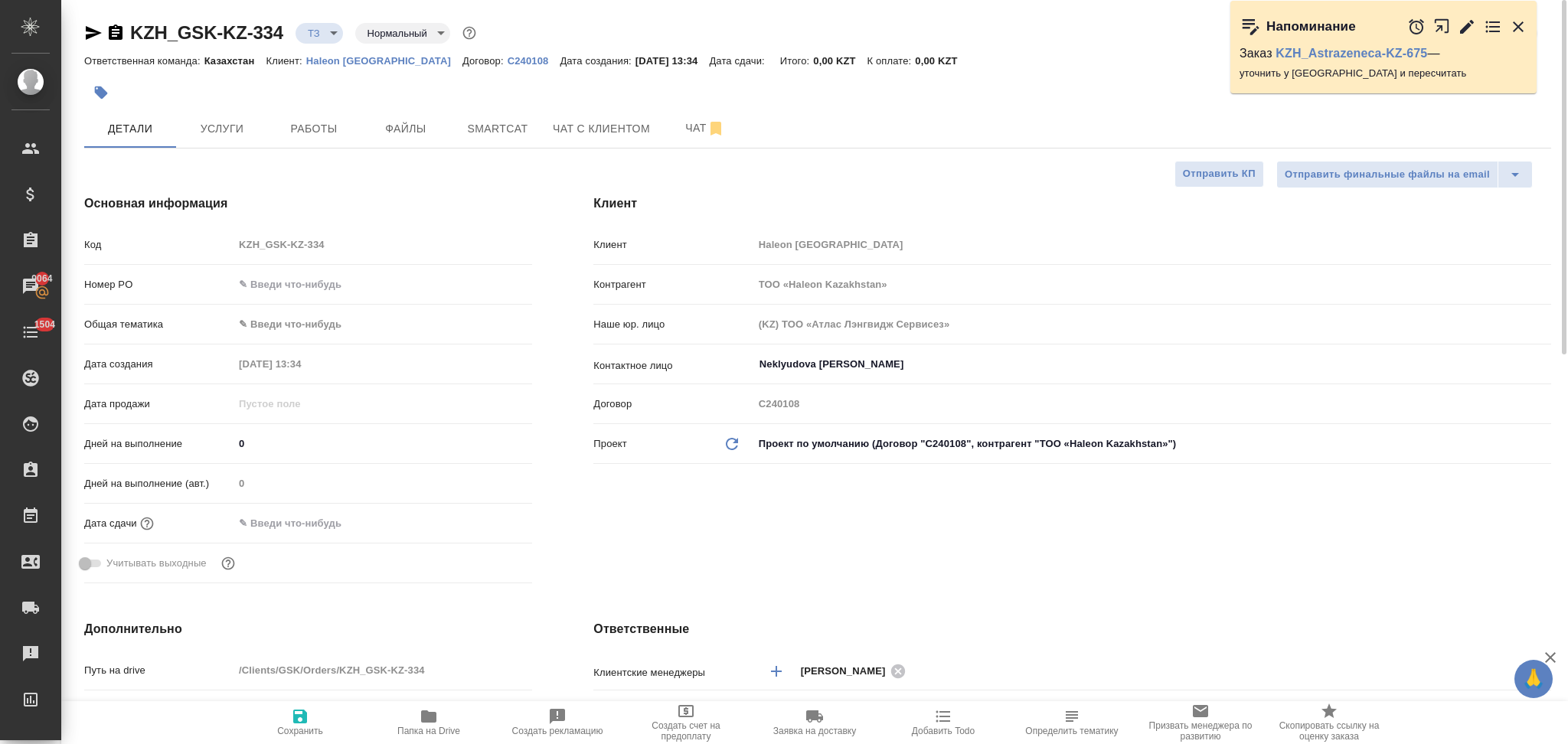
type textarea "x"
click at [241, 137] on span "Услуги" at bounding box center [222, 129] width 74 height 19
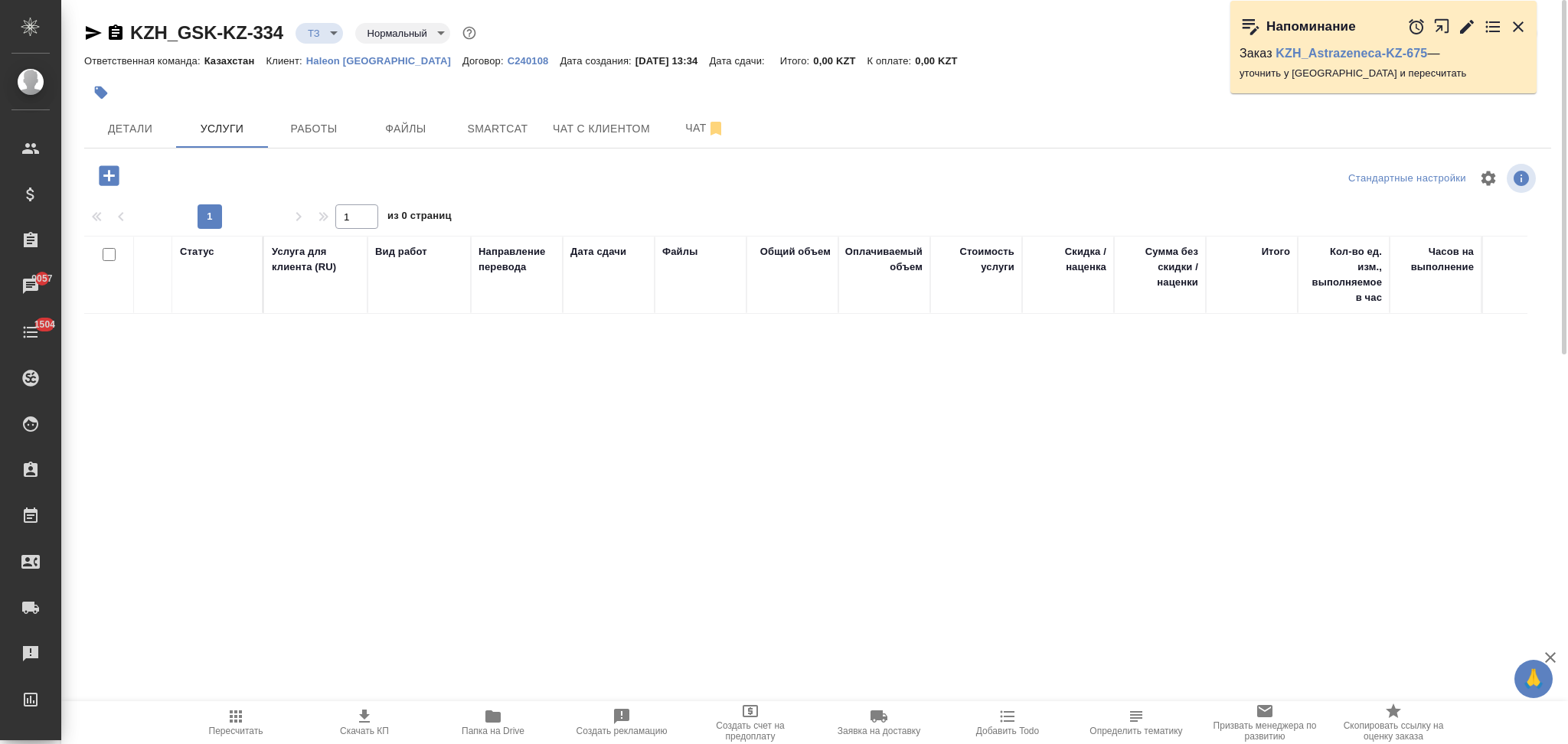
click at [112, 178] on icon "button" at bounding box center [108, 176] width 20 height 20
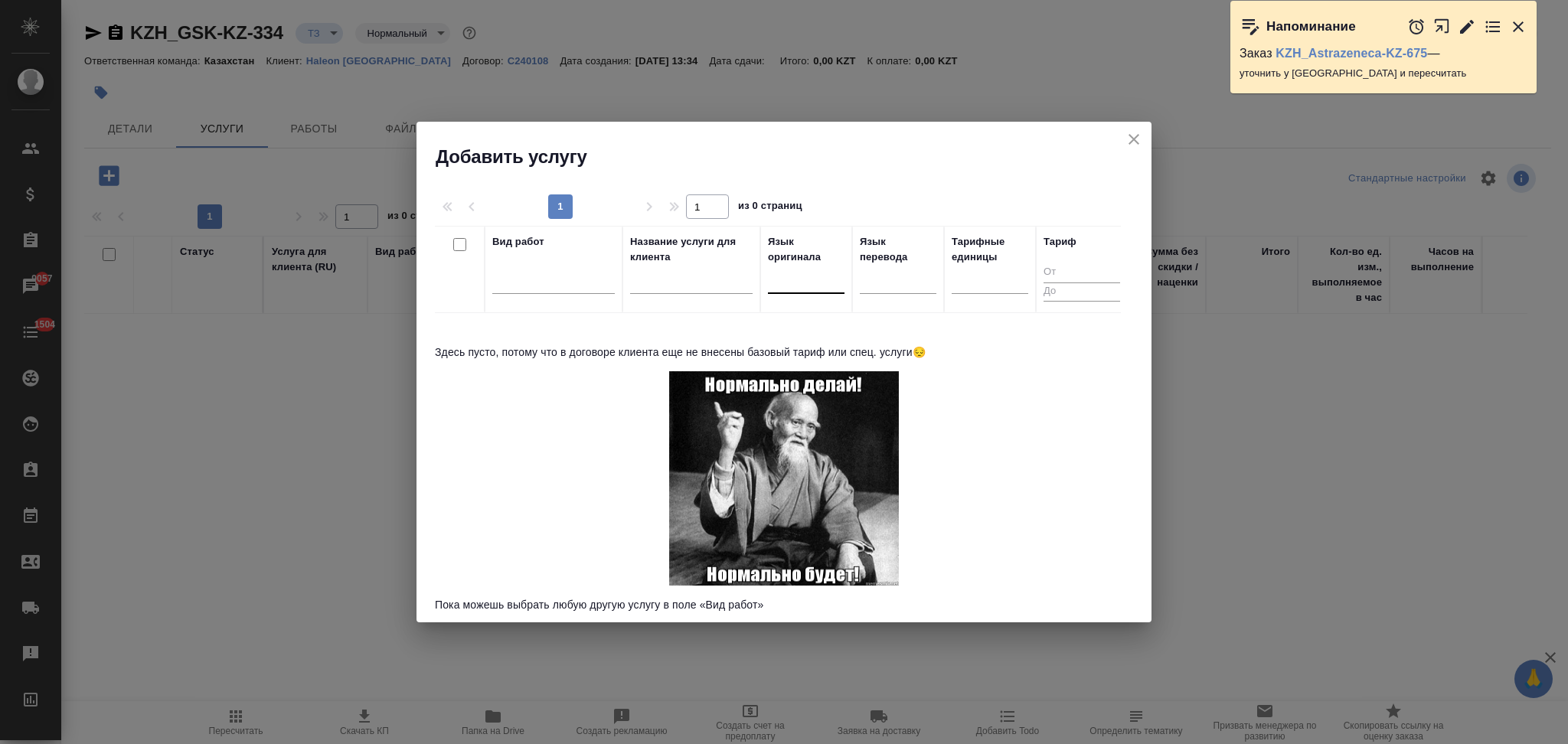
click at [786, 286] on div at bounding box center [806, 278] width 76 height 22
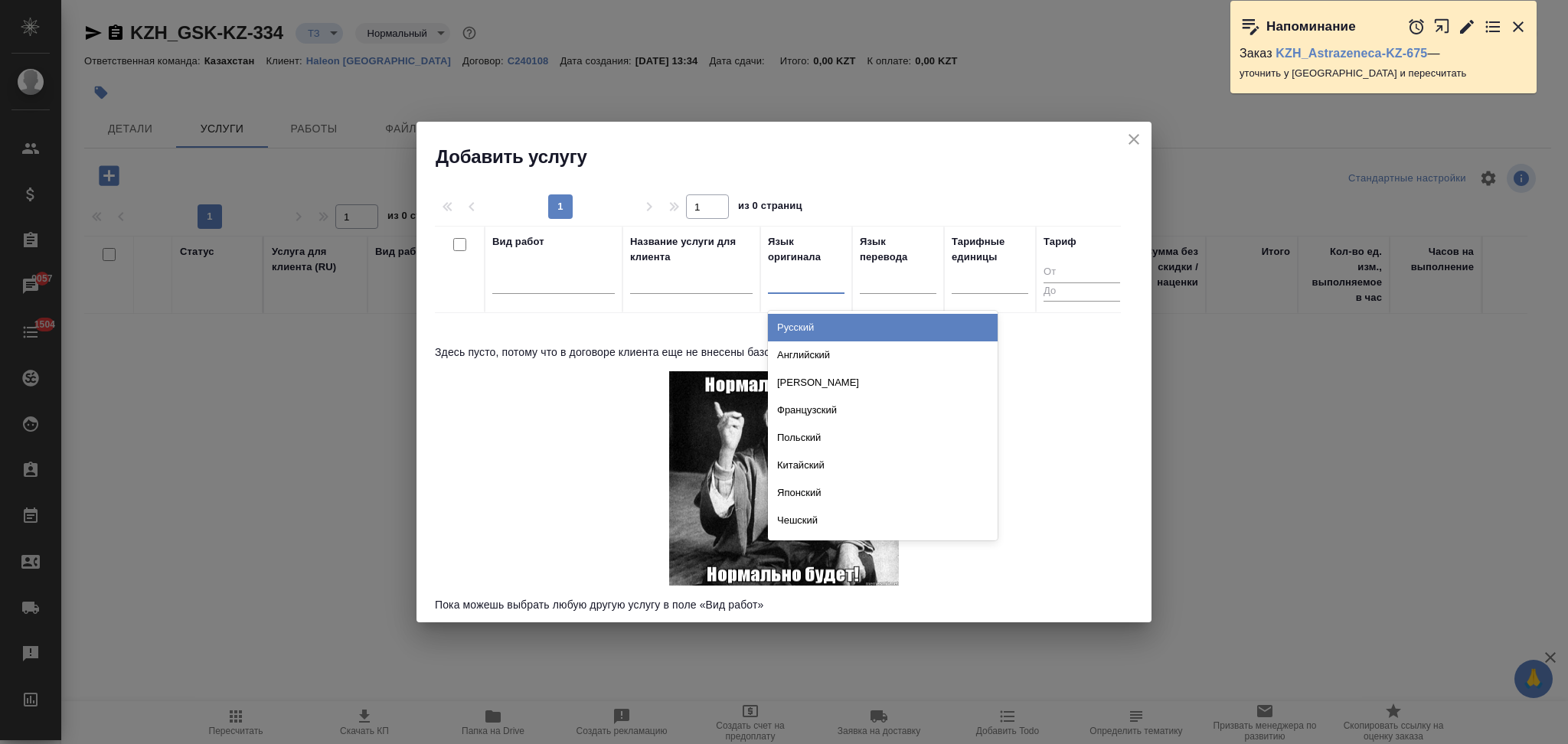
drag, startPoint x: 793, startPoint y: 326, endPoint x: 802, endPoint y: 326, distance: 9.0
click at [794, 326] on div "Русский" at bounding box center [883, 328] width 230 height 28
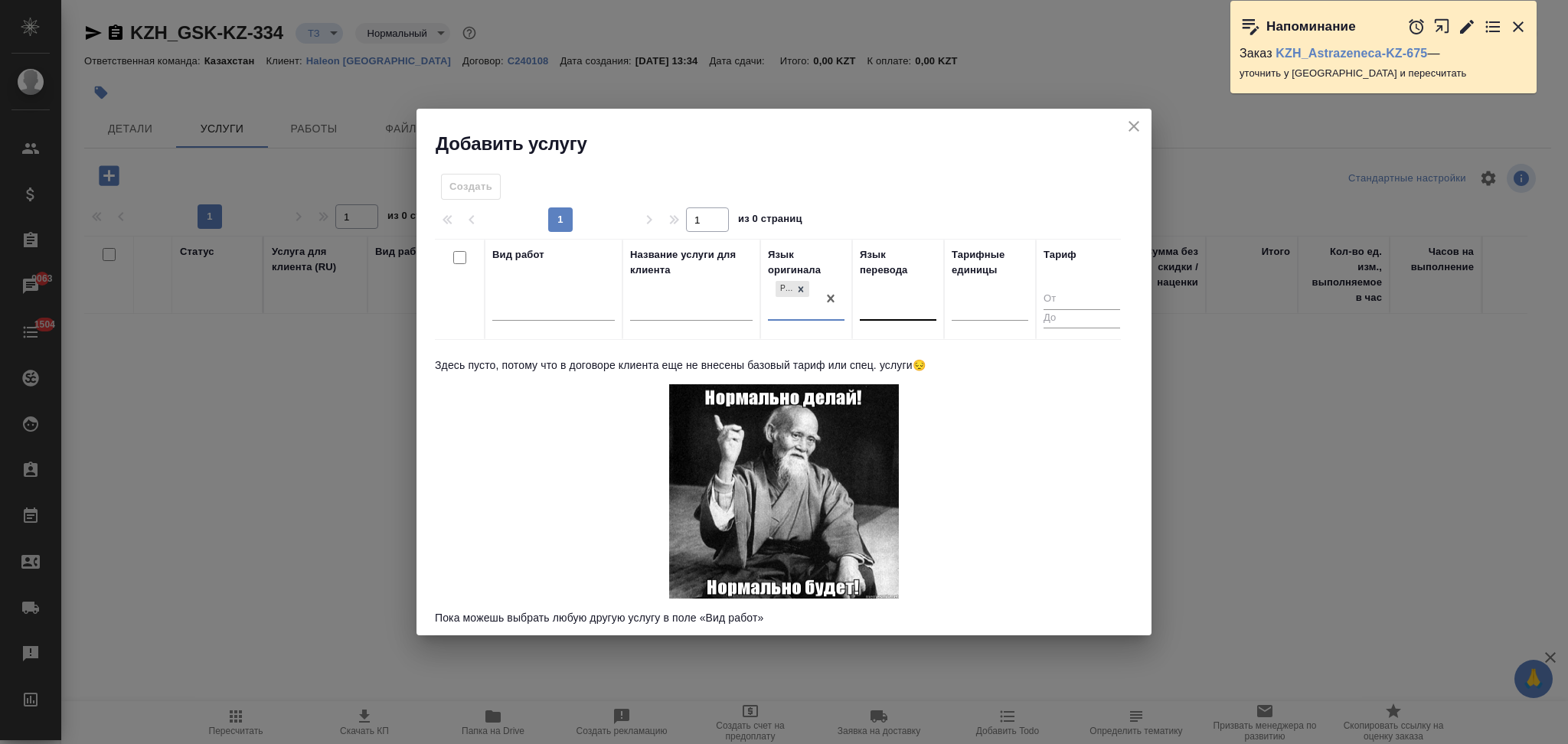
click at [875, 317] on div at bounding box center [898, 306] width 76 height 29
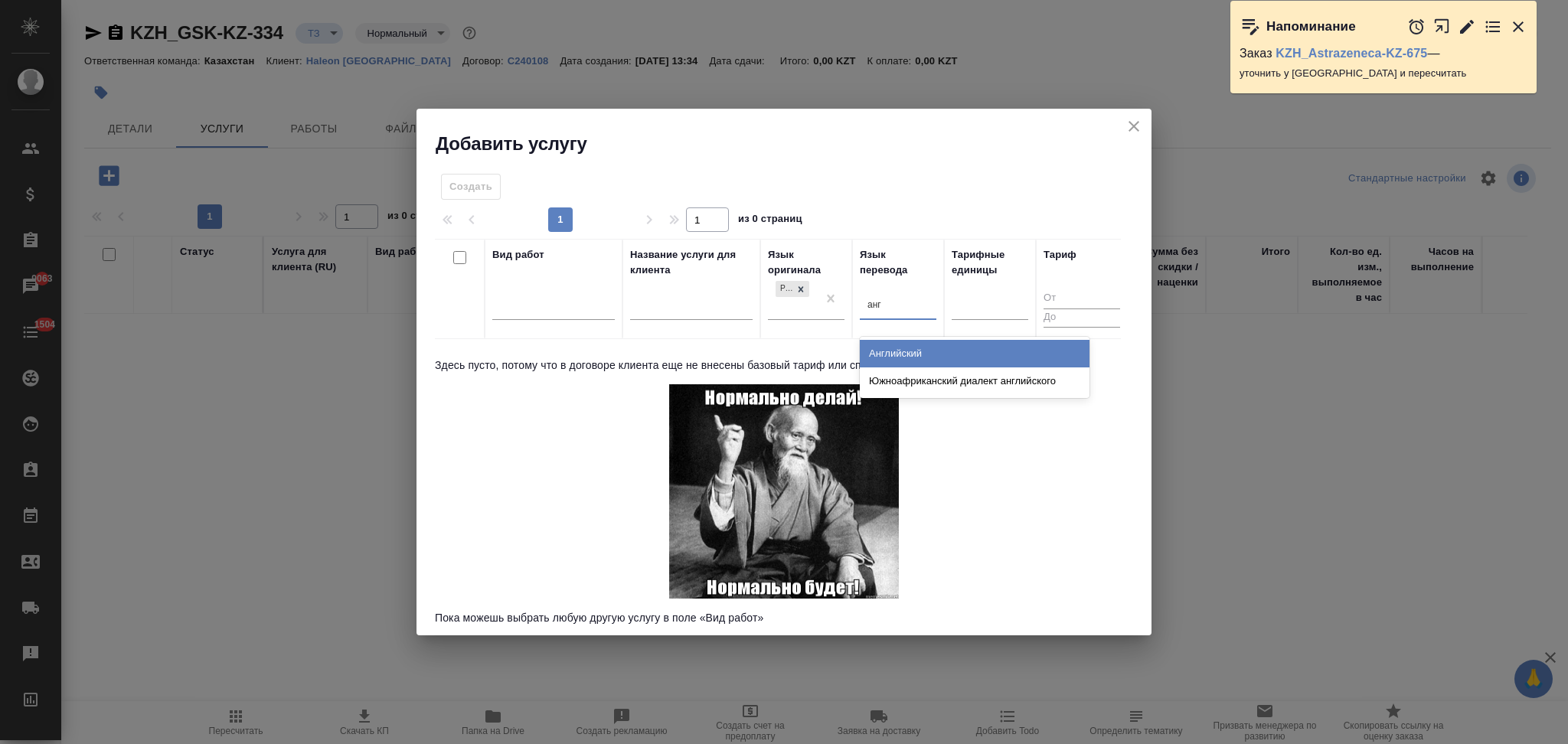
type input "англ"
click at [883, 347] on div "Английский" at bounding box center [975, 354] width 230 height 28
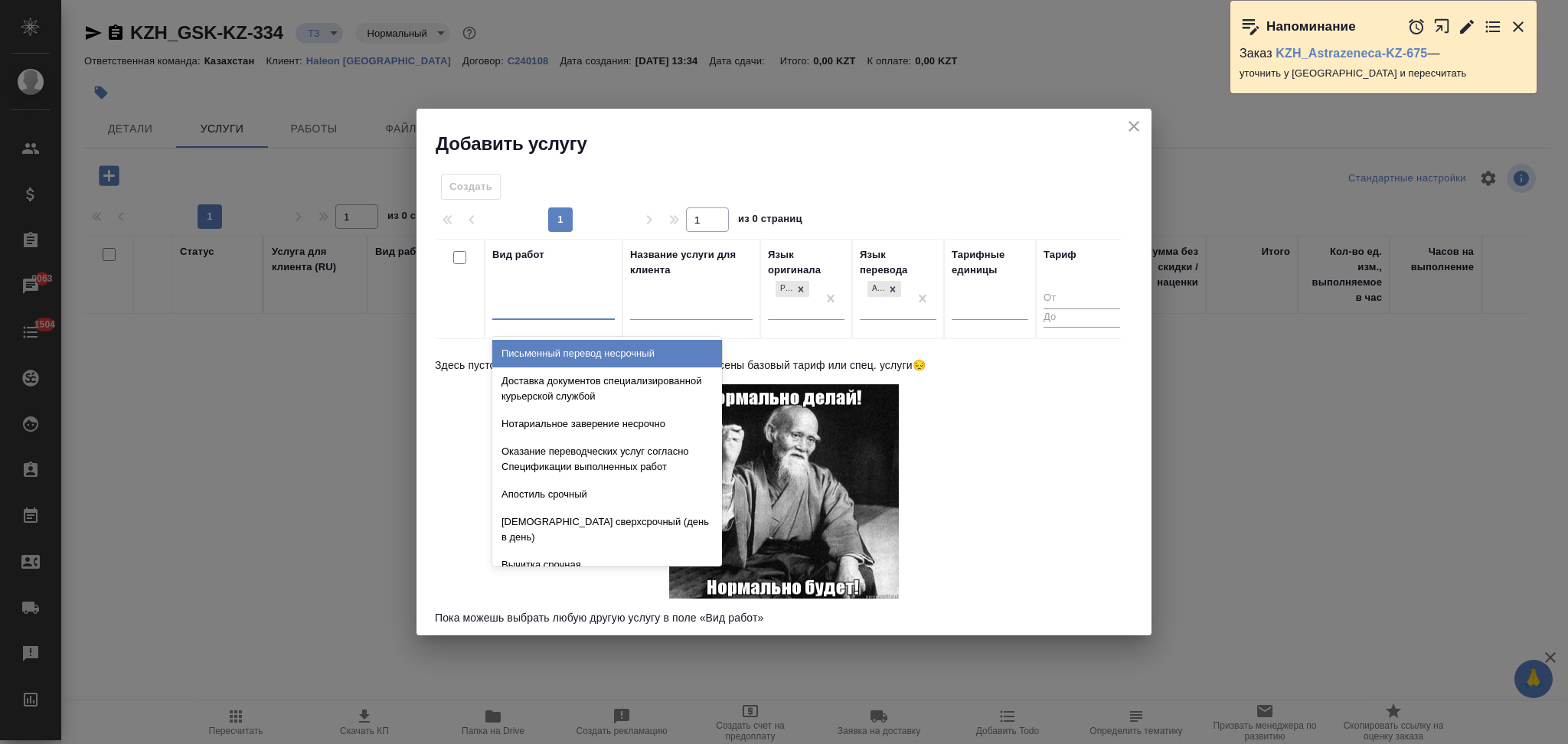
click at [568, 306] on div at bounding box center [553, 304] width 122 height 22
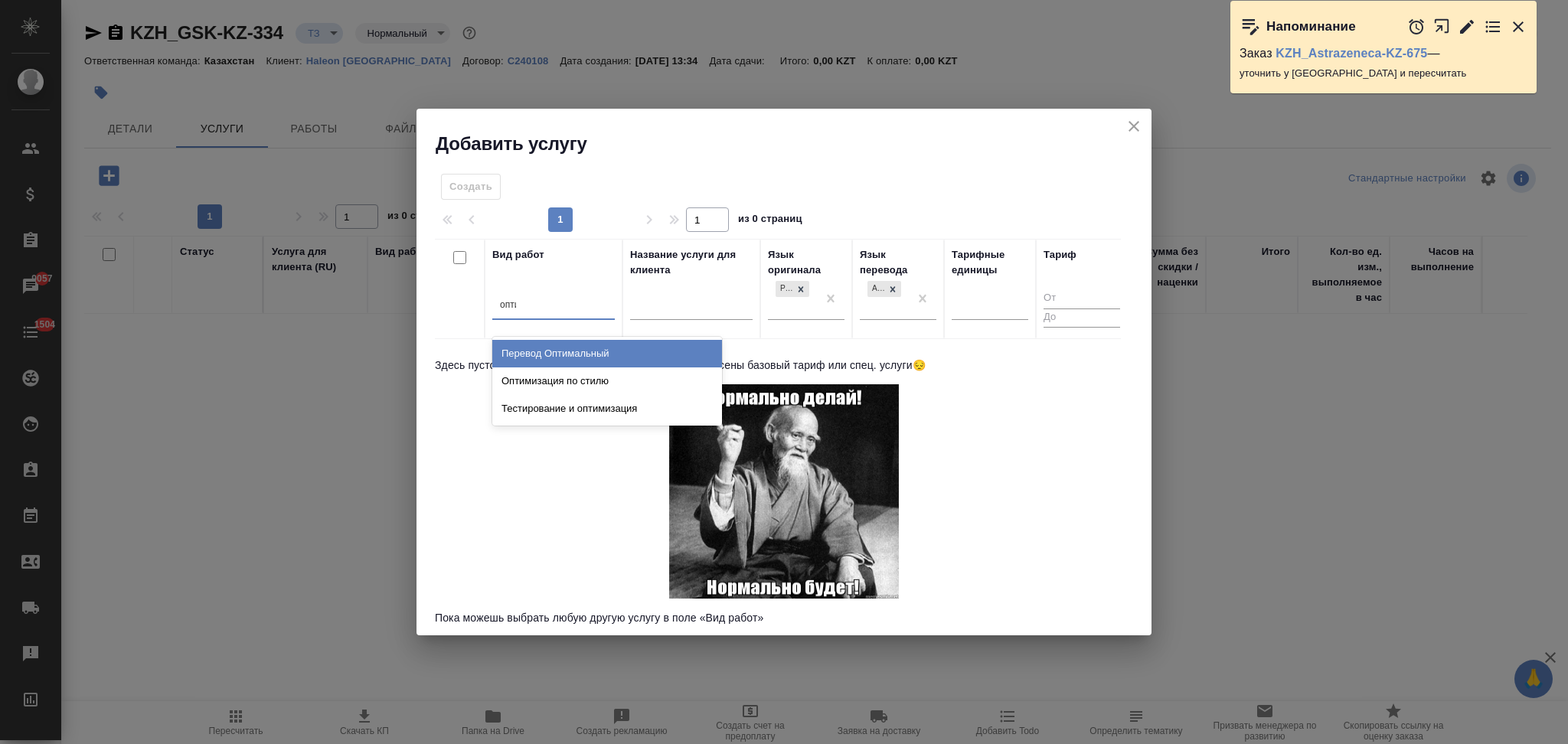
type input "оптим"
click at [562, 349] on div "Перевод Оптимальный" at bounding box center [607, 354] width 230 height 28
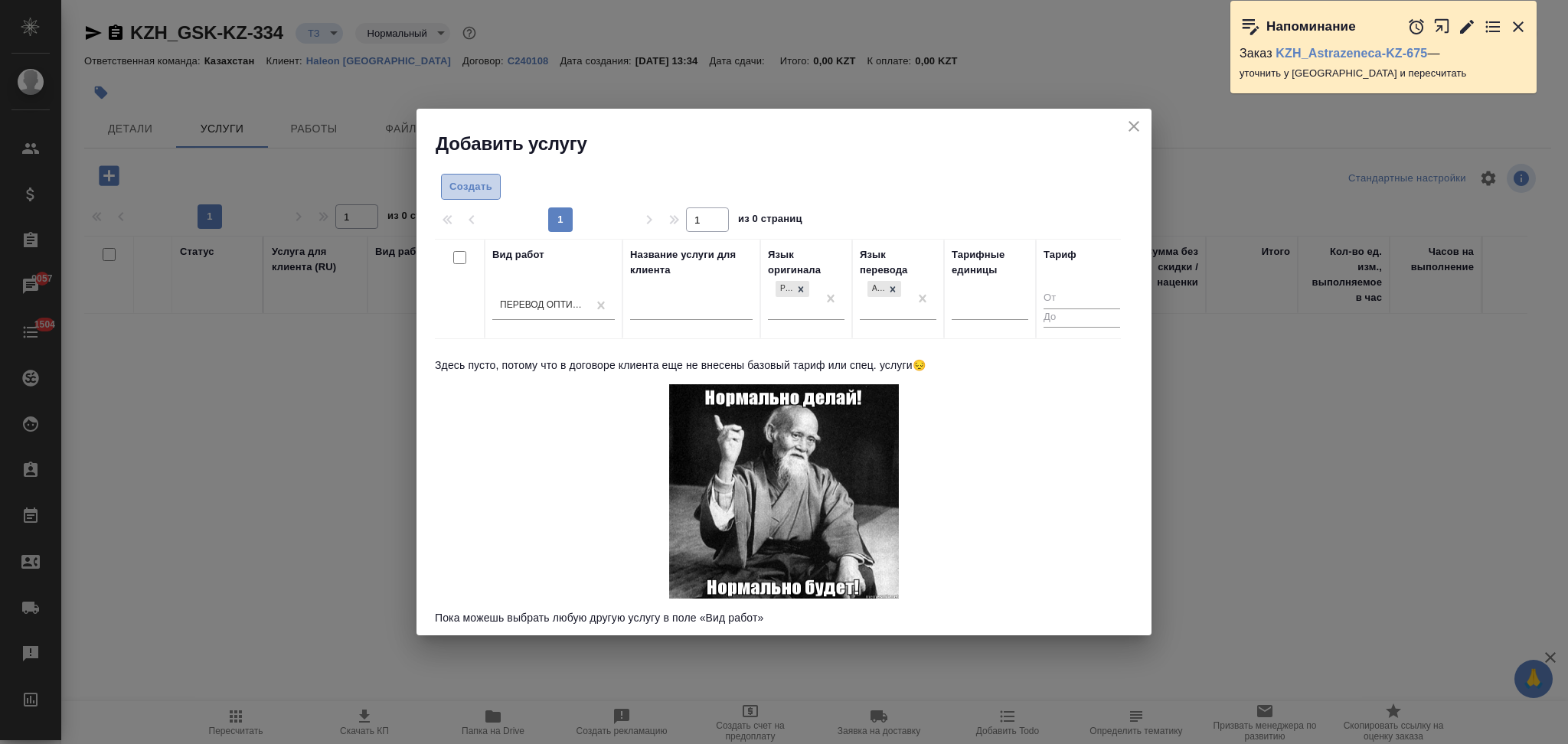
click at [483, 178] on span "Создать" at bounding box center [471, 186] width 43 height 17
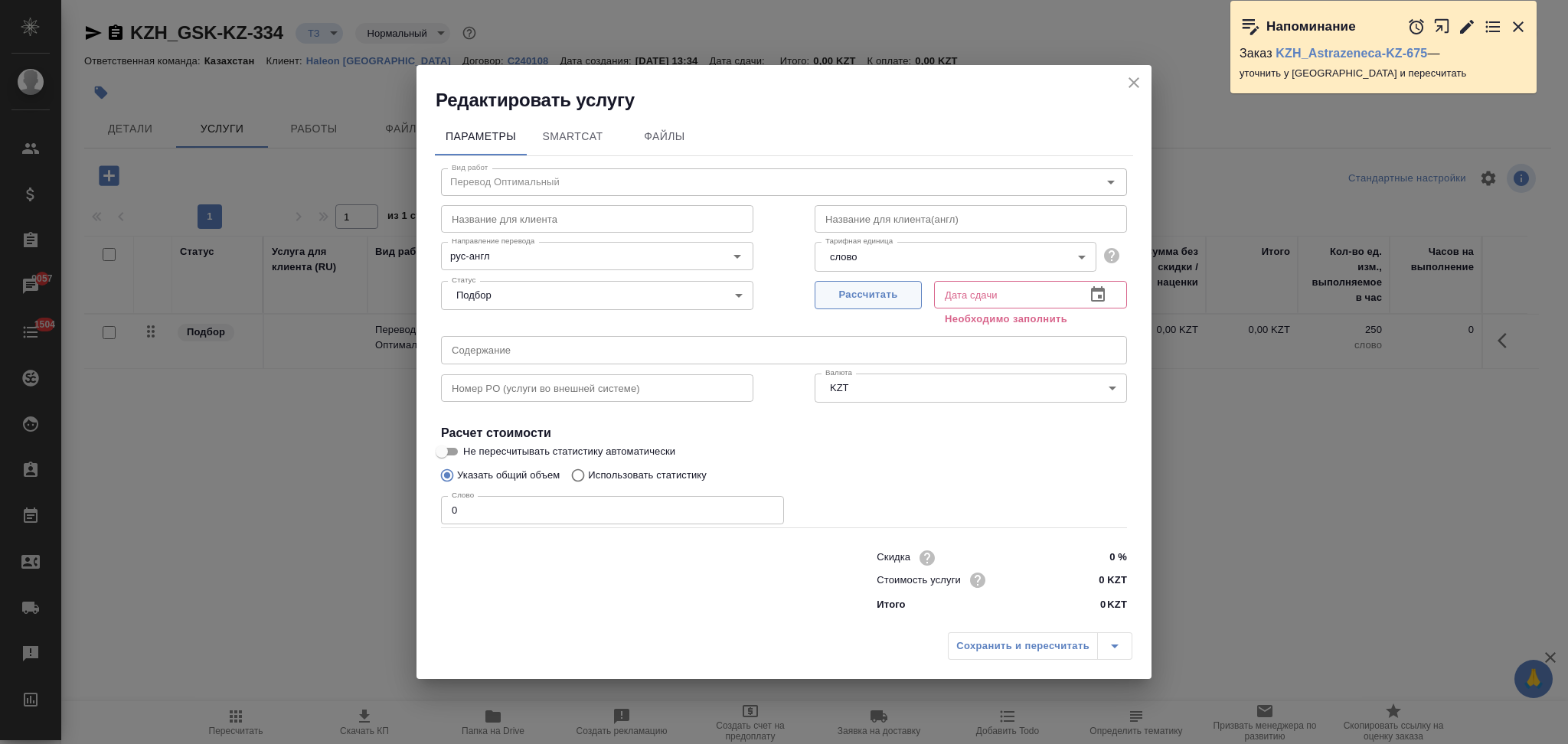
click at [862, 302] on span "Рассчитать" at bounding box center [868, 294] width 90 height 17
type input "15.10.2025 13:59"
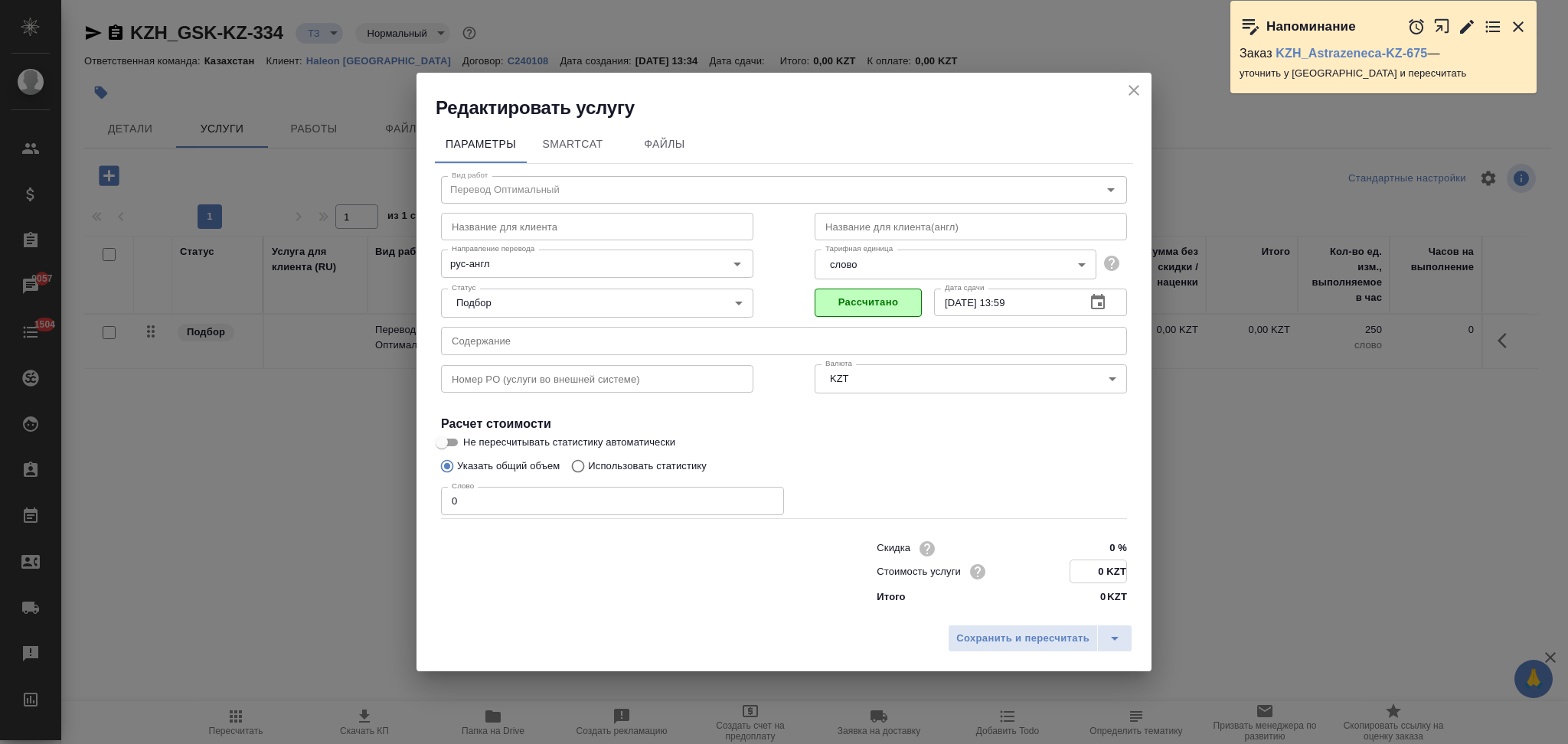
click at [1099, 574] on input "0 KZT" at bounding box center [1098, 571] width 56 height 22
type input "11.4 KZT"
click at [1024, 642] on span "Сохранить и пересчитать" at bounding box center [1022, 638] width 133 height 17
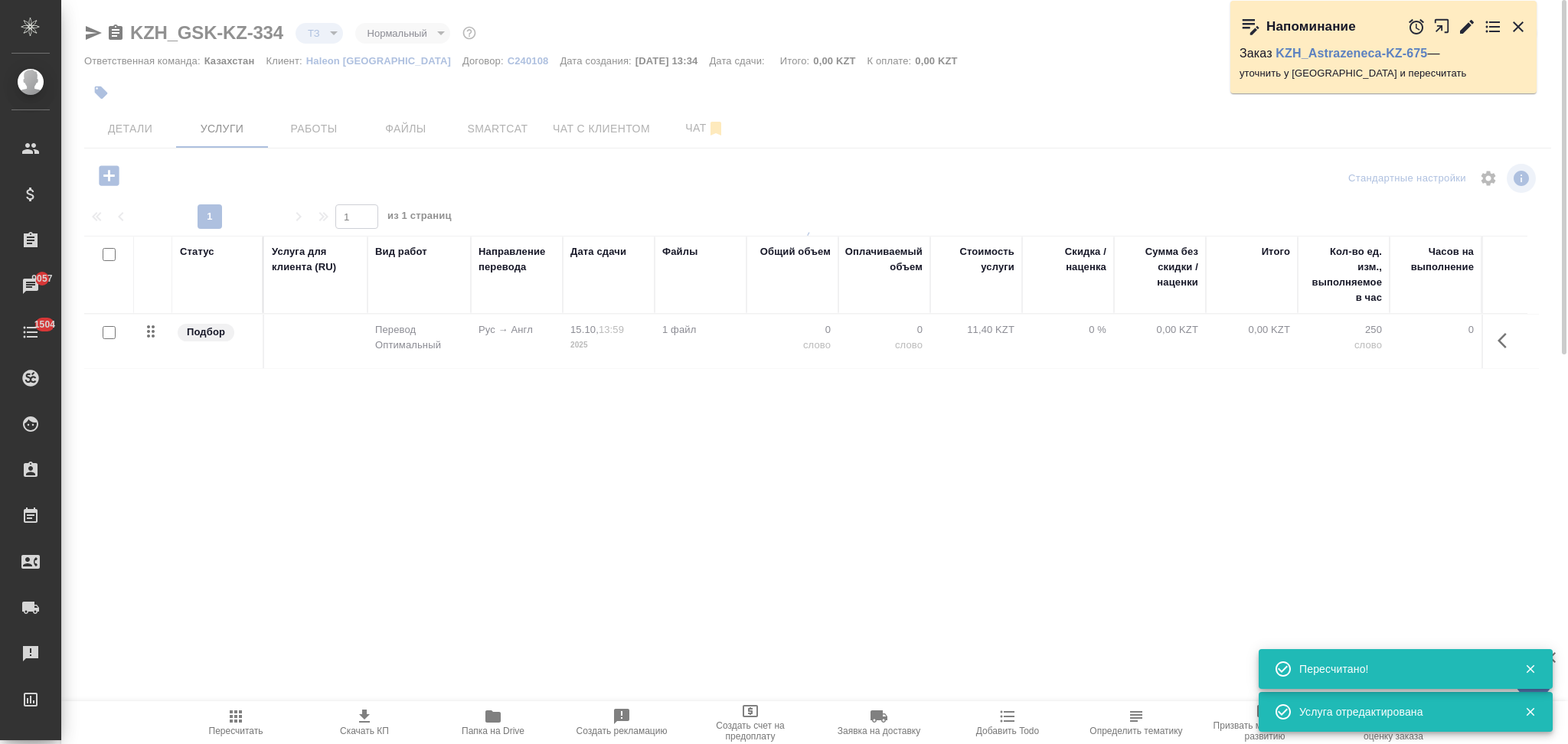
type input "new"
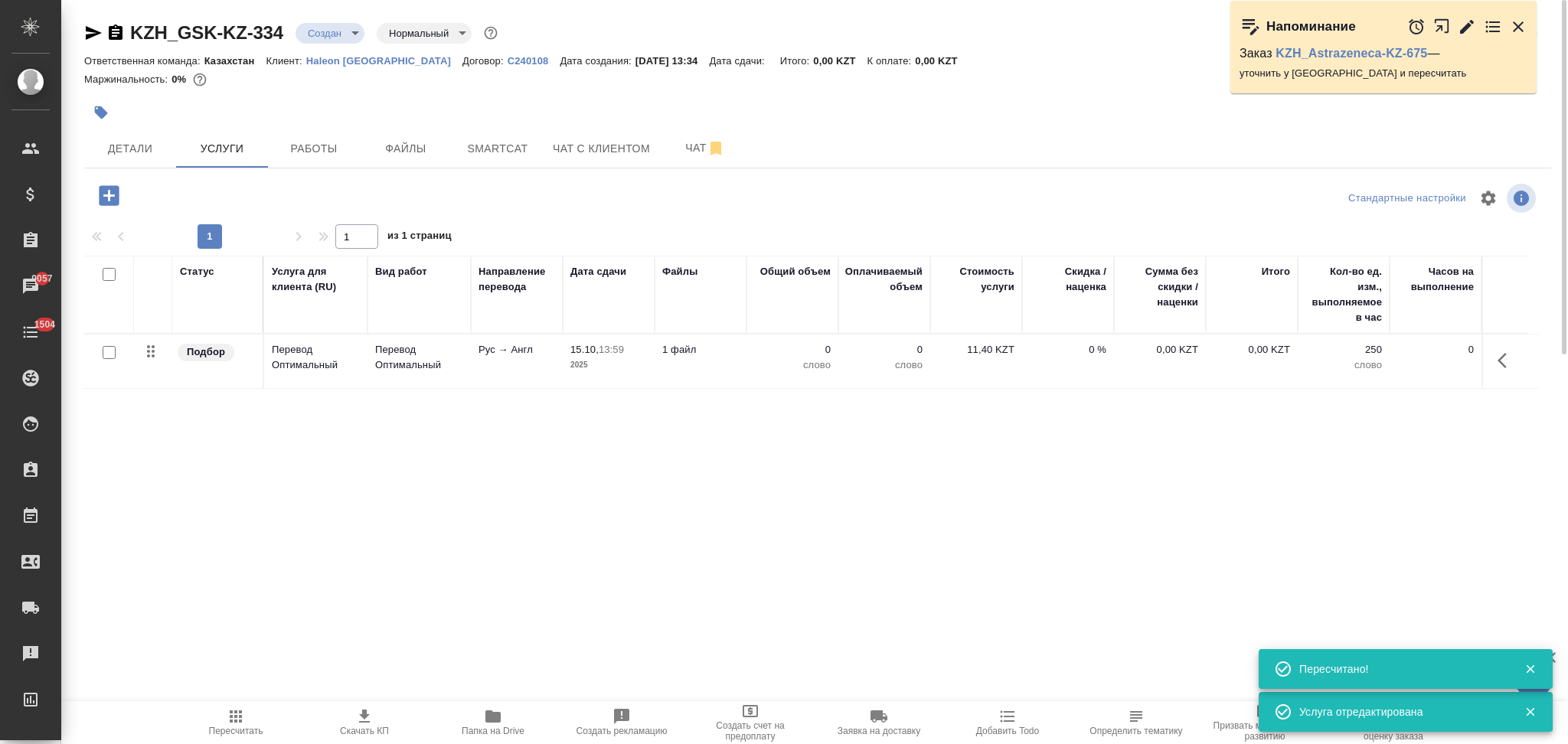
click at [111, 353] on input "checkbox" at bounding box center [109, 353] width 13 height 13
checkbox input "true"
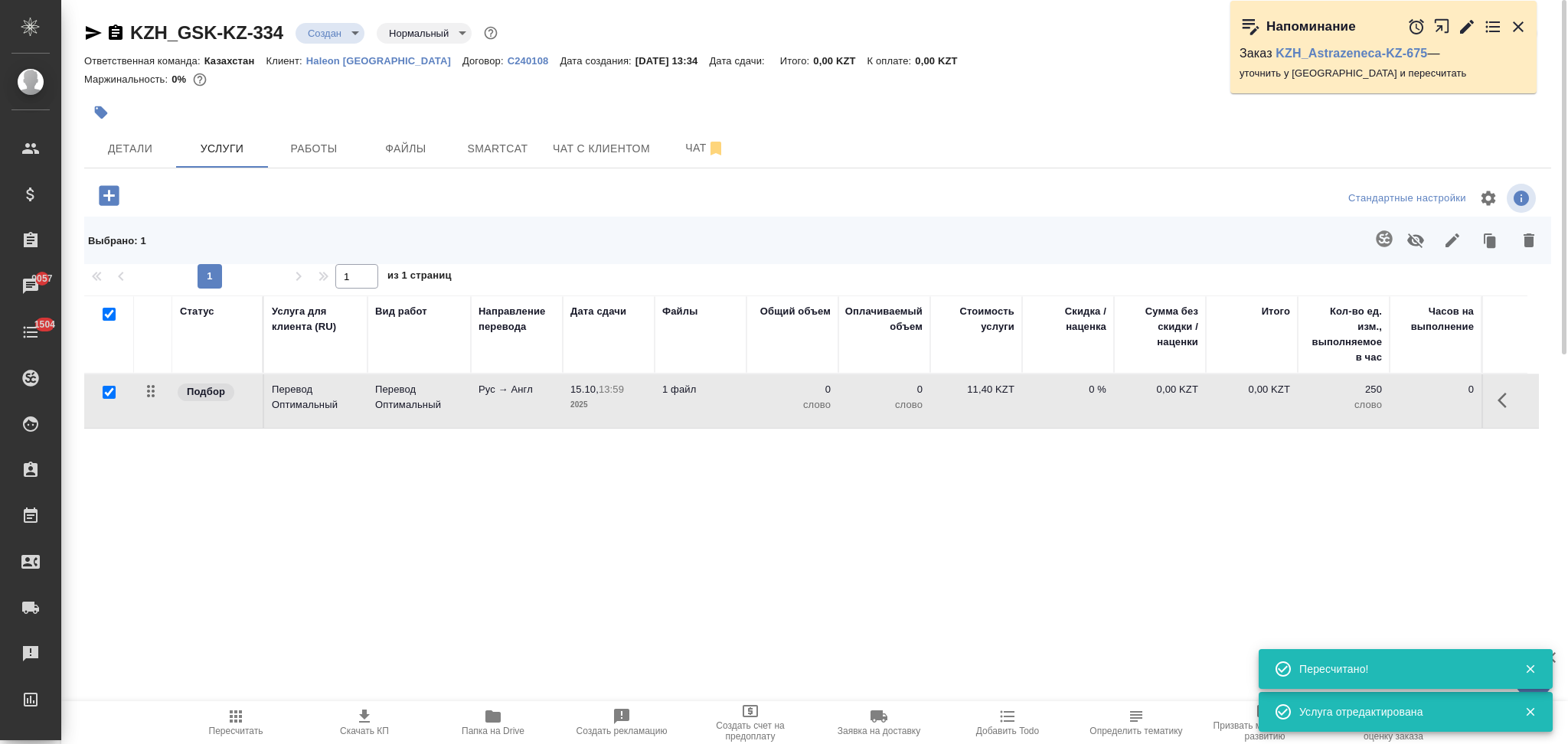
click at [1377, 238] on icon "button" at bounding box center [1384, 239] width 16 height 16
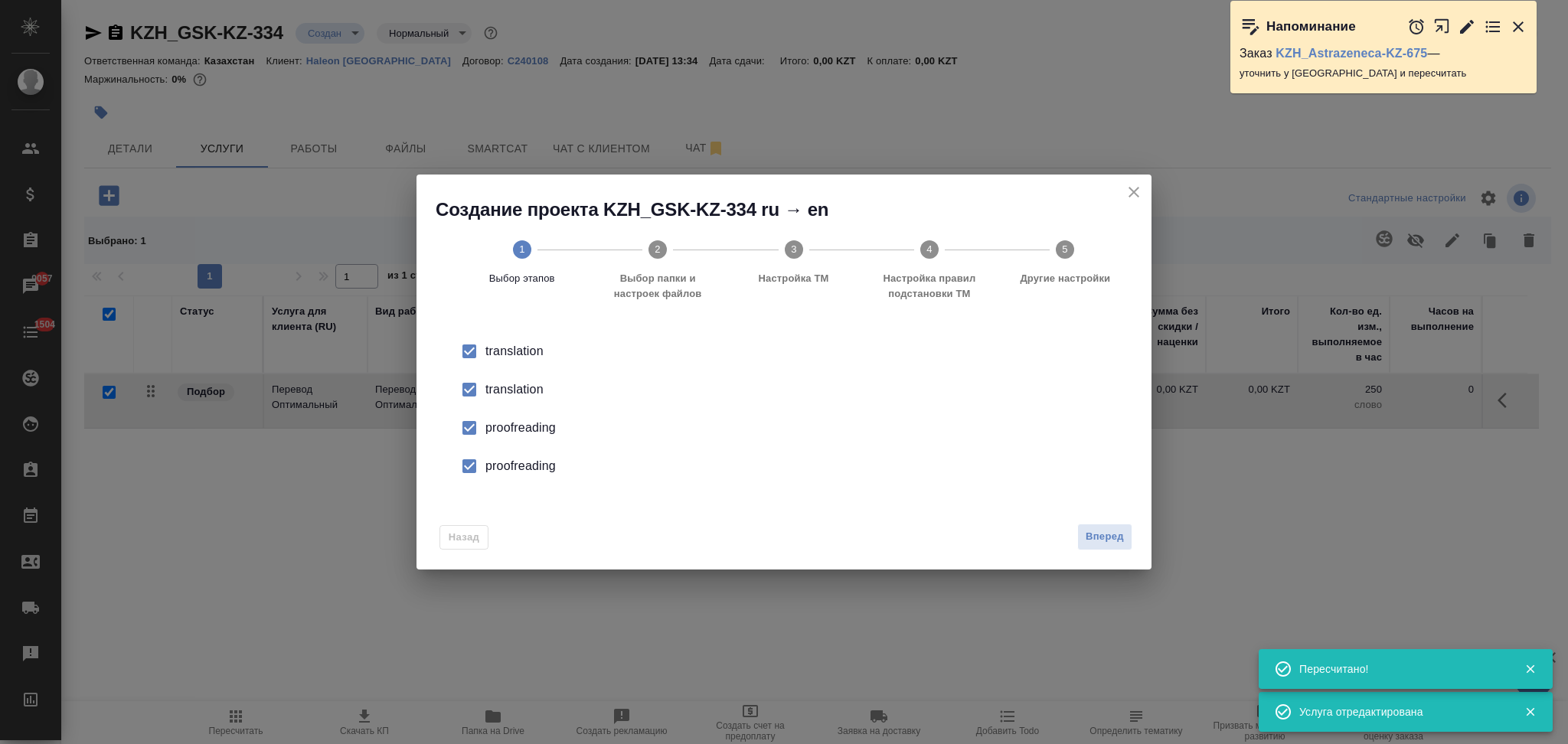
click at [501, 393] on div "translation" at bounding box center [800, 390] width 629 height 18
click at [501, 422] on div "proofreading" at bounding box center [800, 427] width 629 height 18
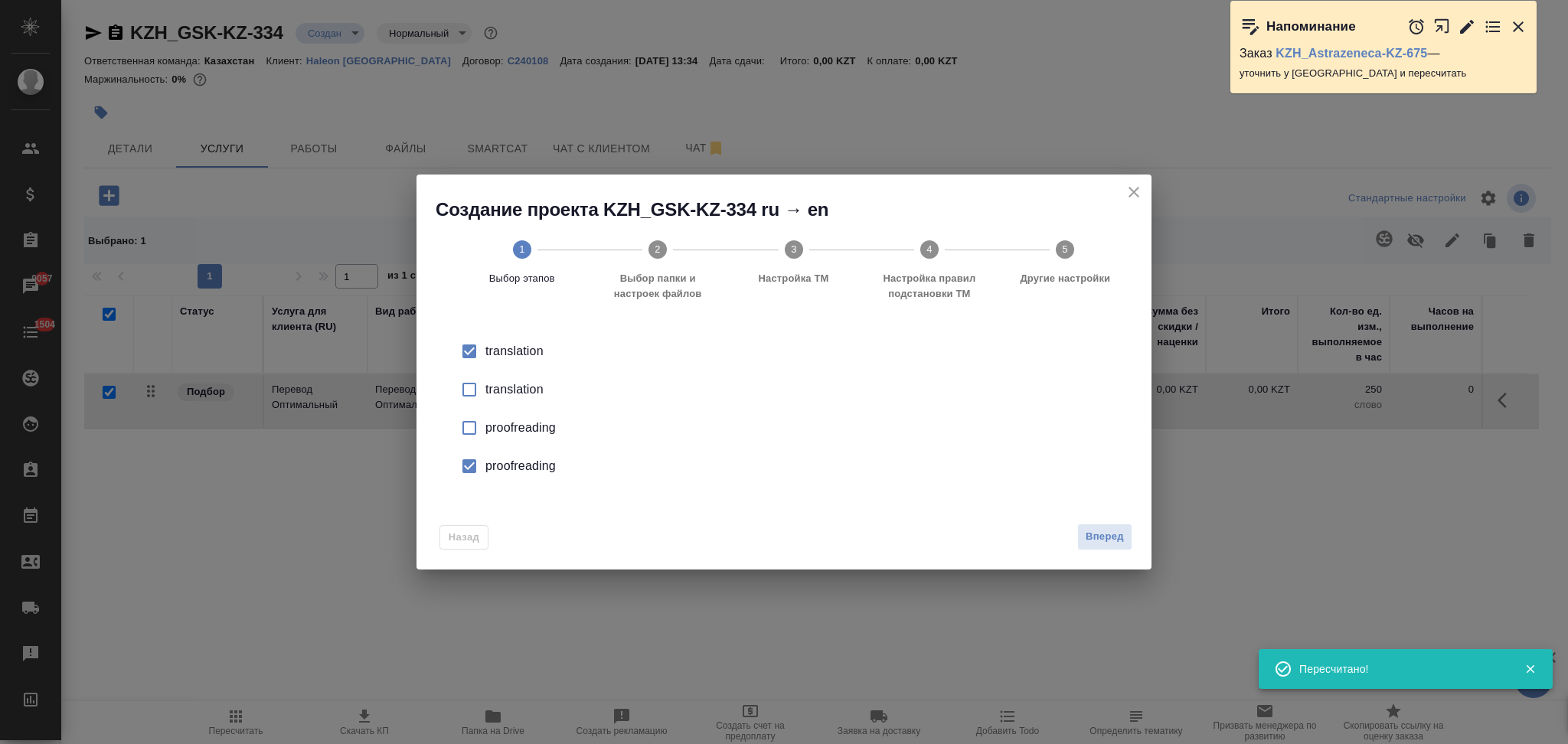
click at [512, 467] on div "proofreading" at bounding box center [800, 466] width 629 height 18
click at [1087, 533] on span "Вперед" at bounding box center [1104, 536] width 39 height 17
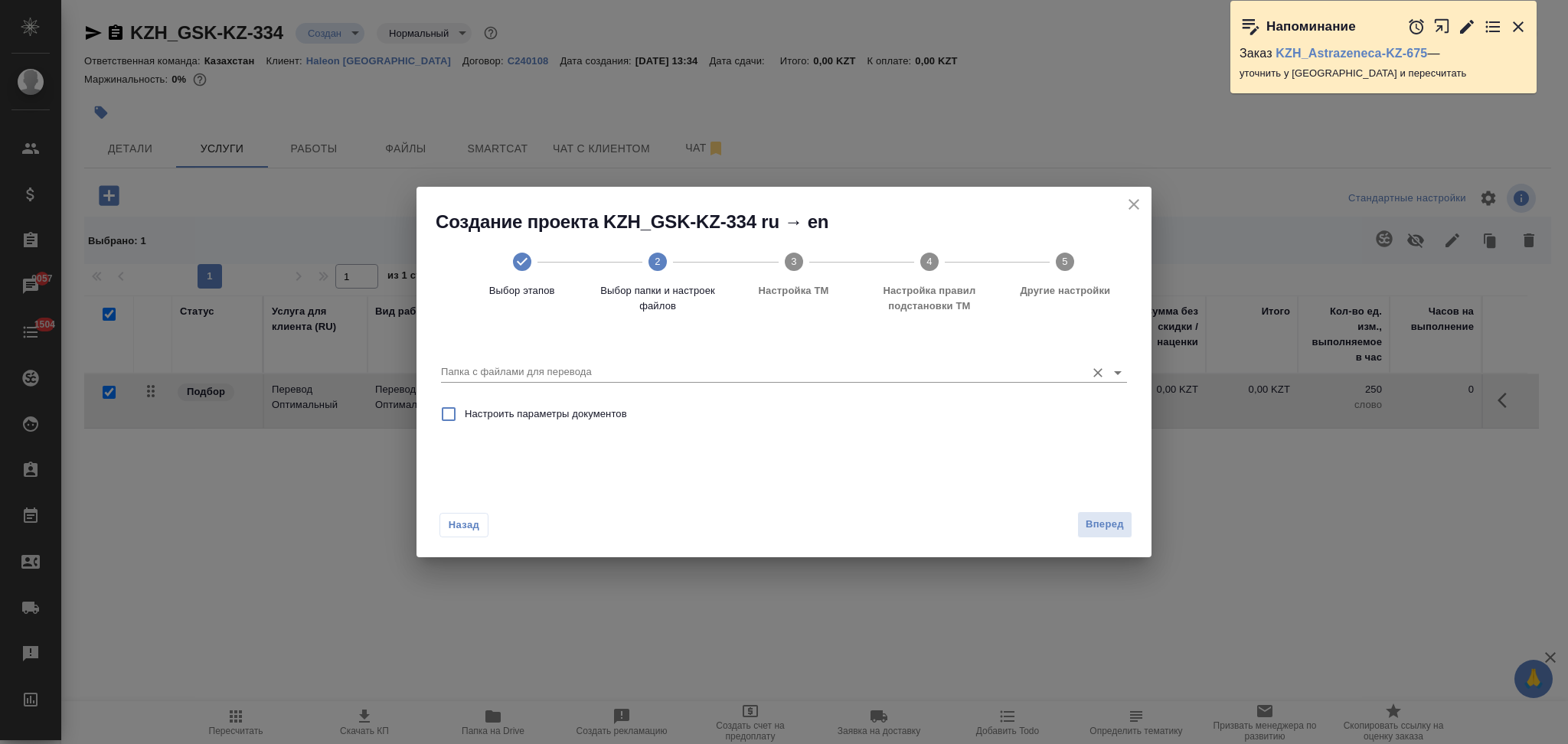
click at [560, 379] on input "Папка с файлами для перевода" at bounding box center [759, 372] width 637 height 18
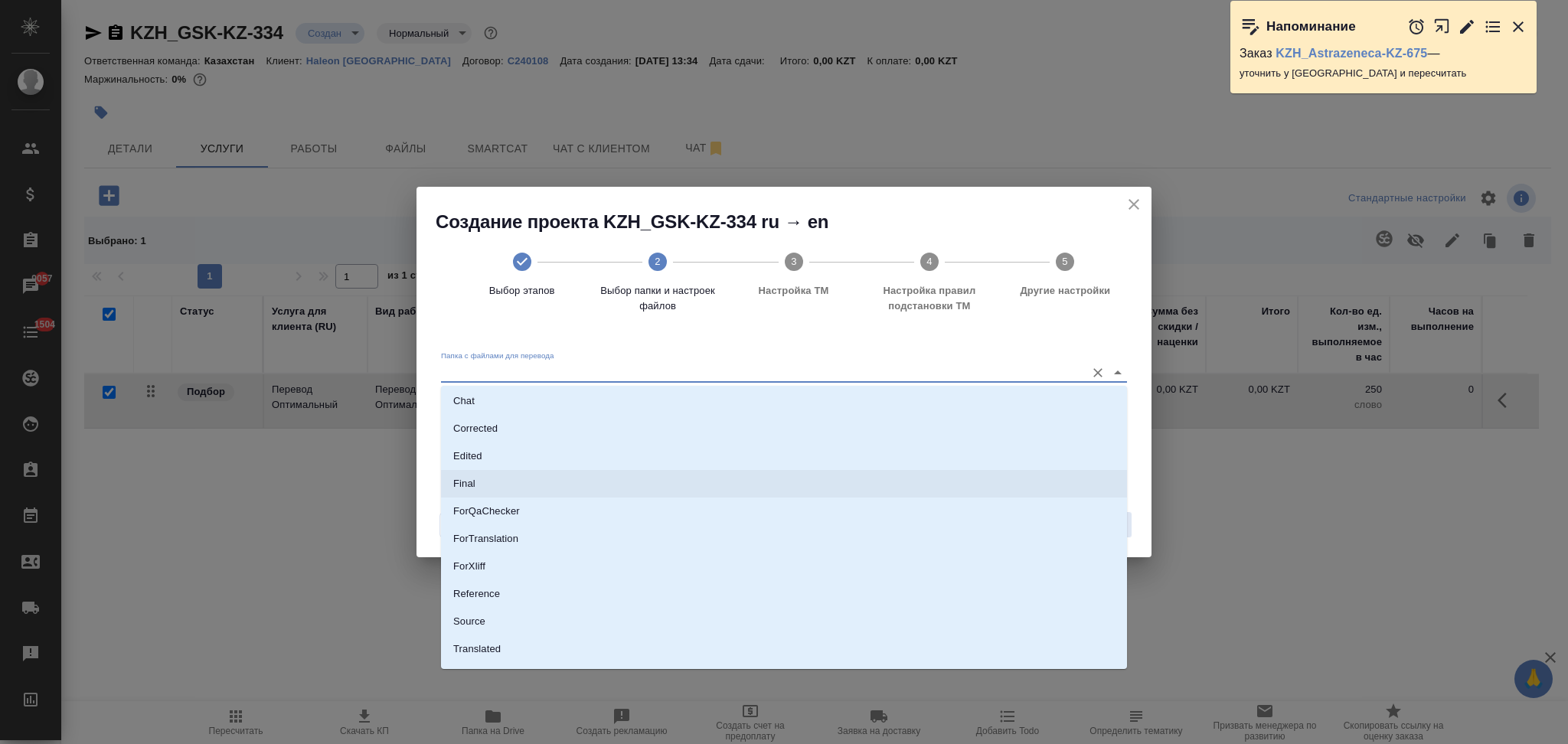
scroll to position [79, 0]
click at [492, 596] on li "Source" at bounding box center [784, 600] width 686 height 28
type input "Source"
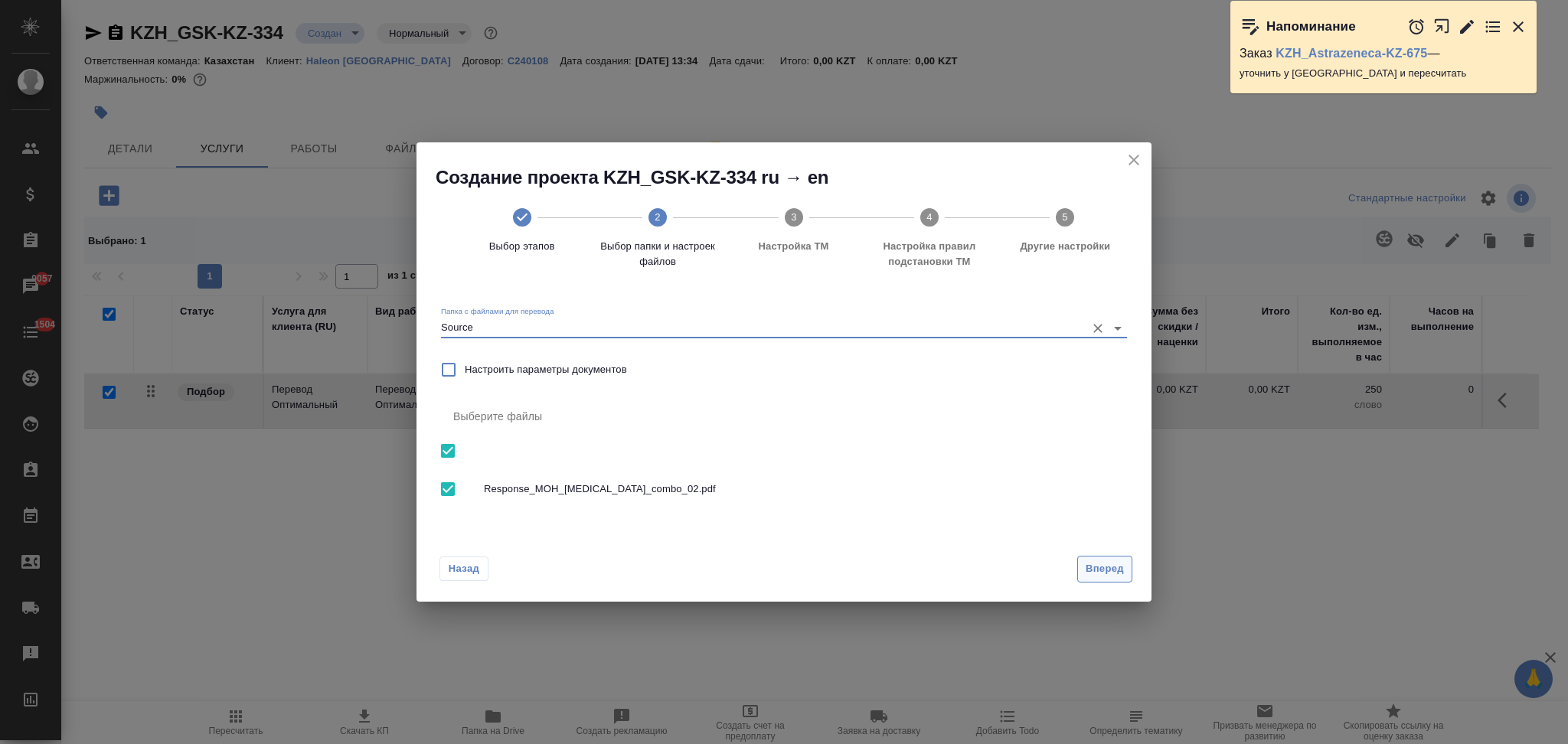
click at [1092, 566] on span "Вперед" at bounding box center [1104, 568] width 39 height 17
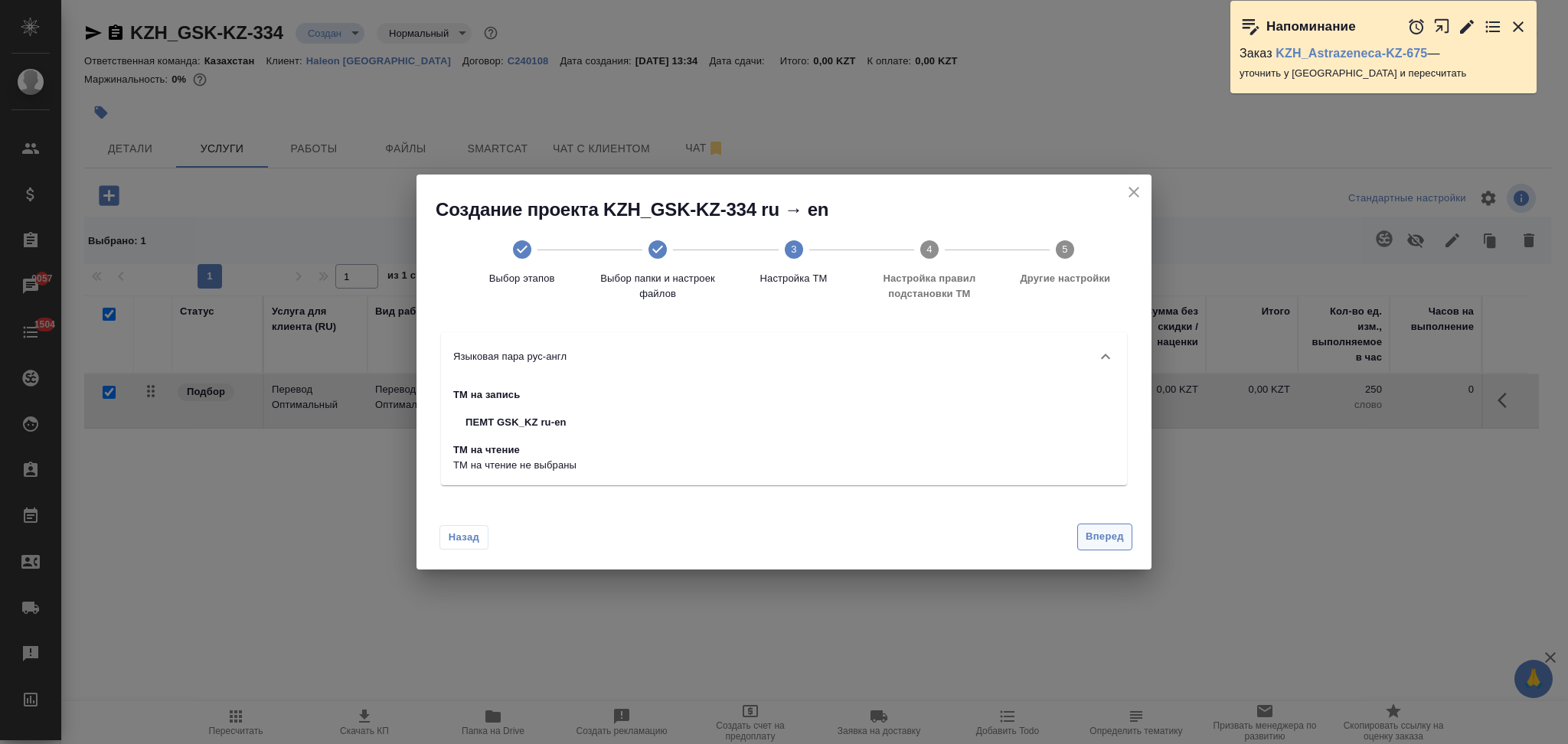
click at [1104, 539] on span "Вперед" at bounding box center [1104, 536] width 39 height 17
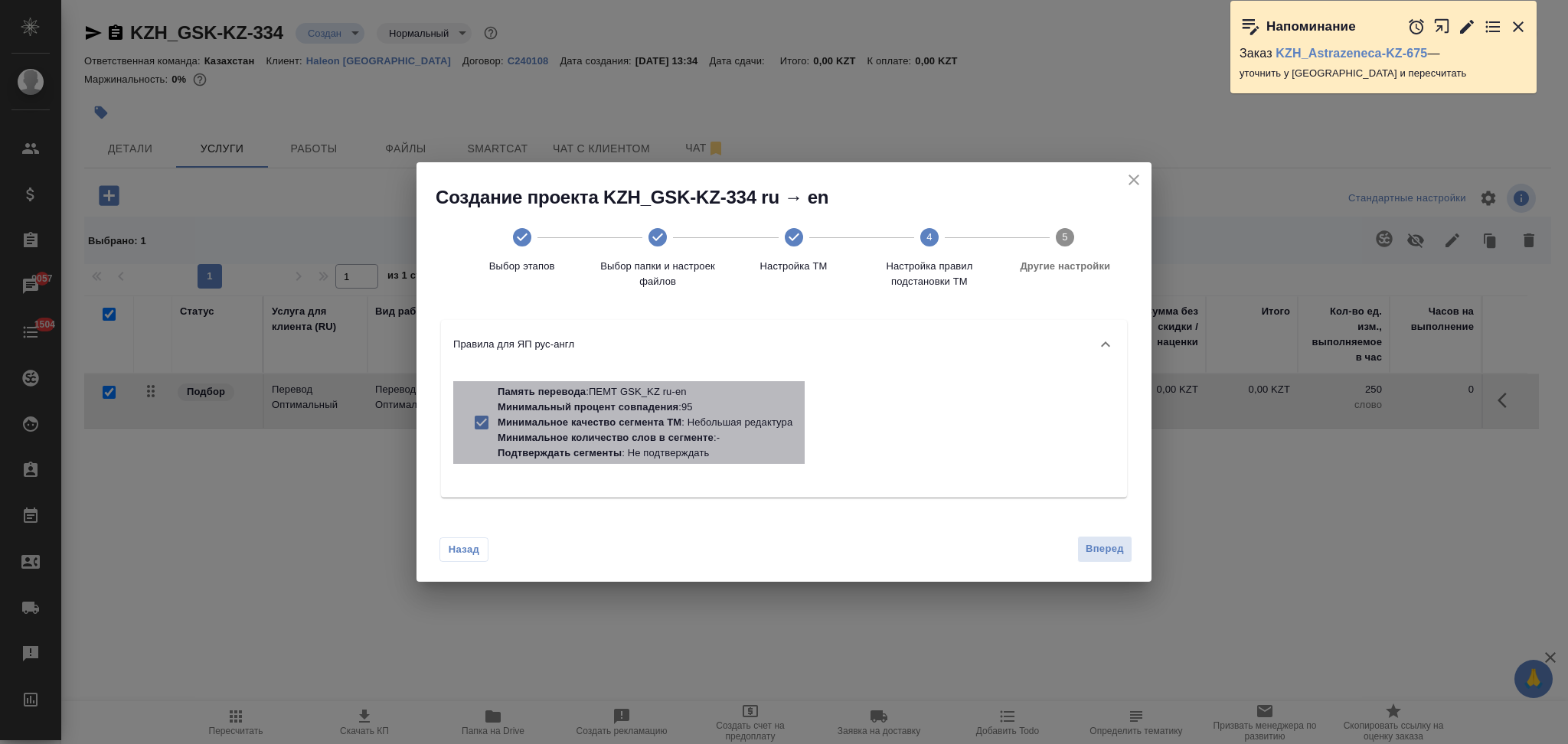
click at [681, 414] on p "Минимальный процент совпадения : 95" at bounding box center [645, 407] width 295 height 16
checkbox input "false"
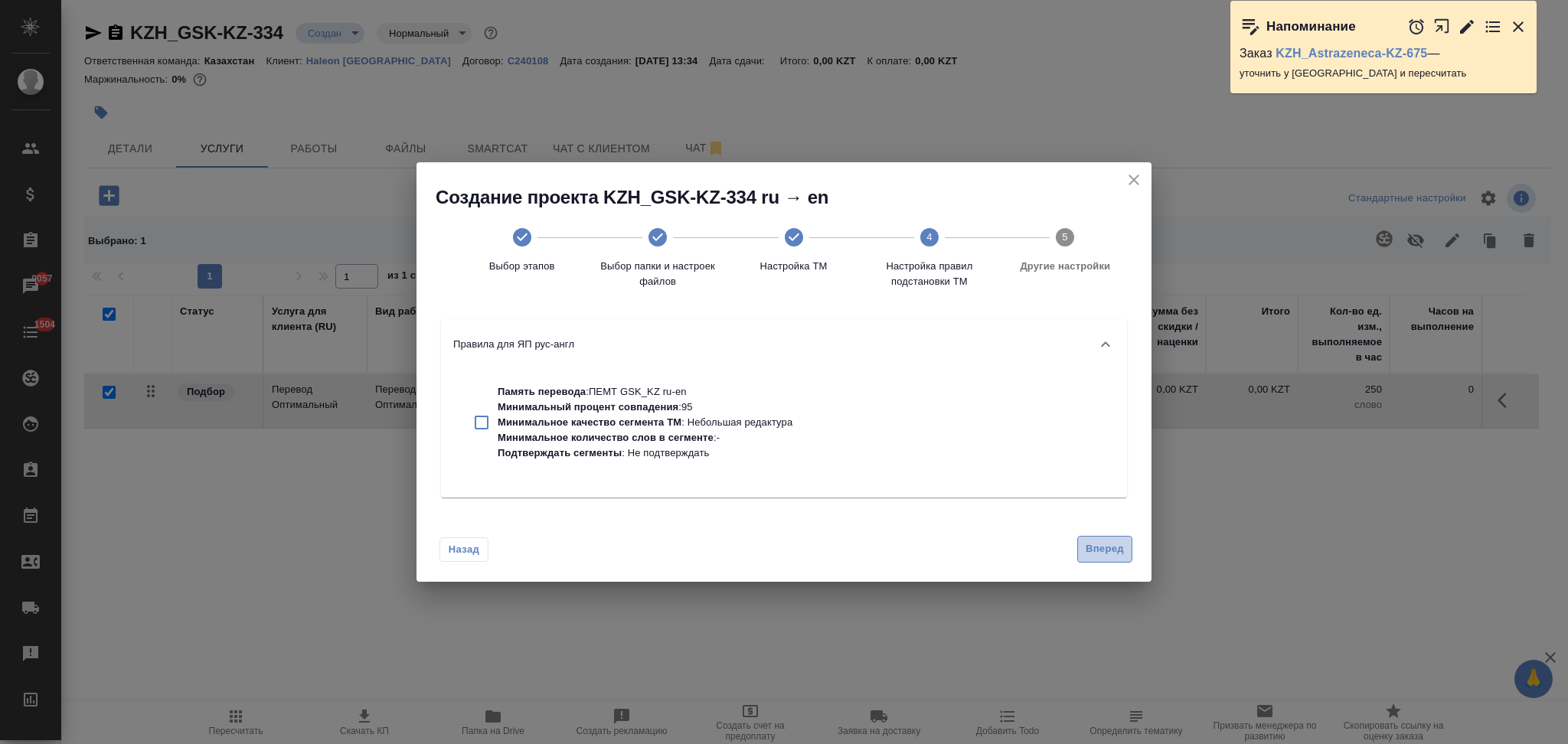
click at [1095, 543] on span "Вперед" at bounding box center [1104, 549] width 39 height 17
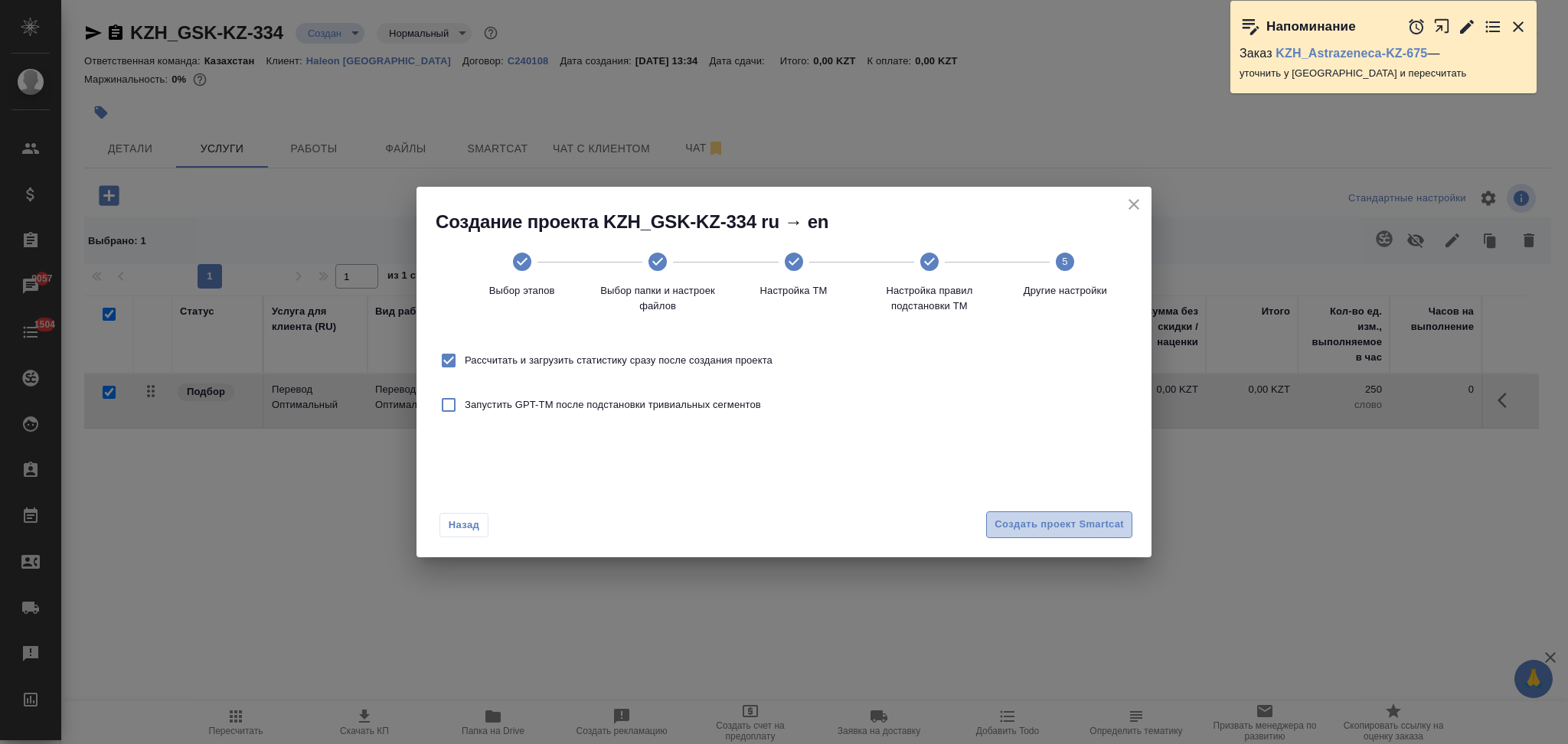
click at [1023, 527] on span "Создать проект Smartcat" at bounding box center [1059, 524] width 130 height 17
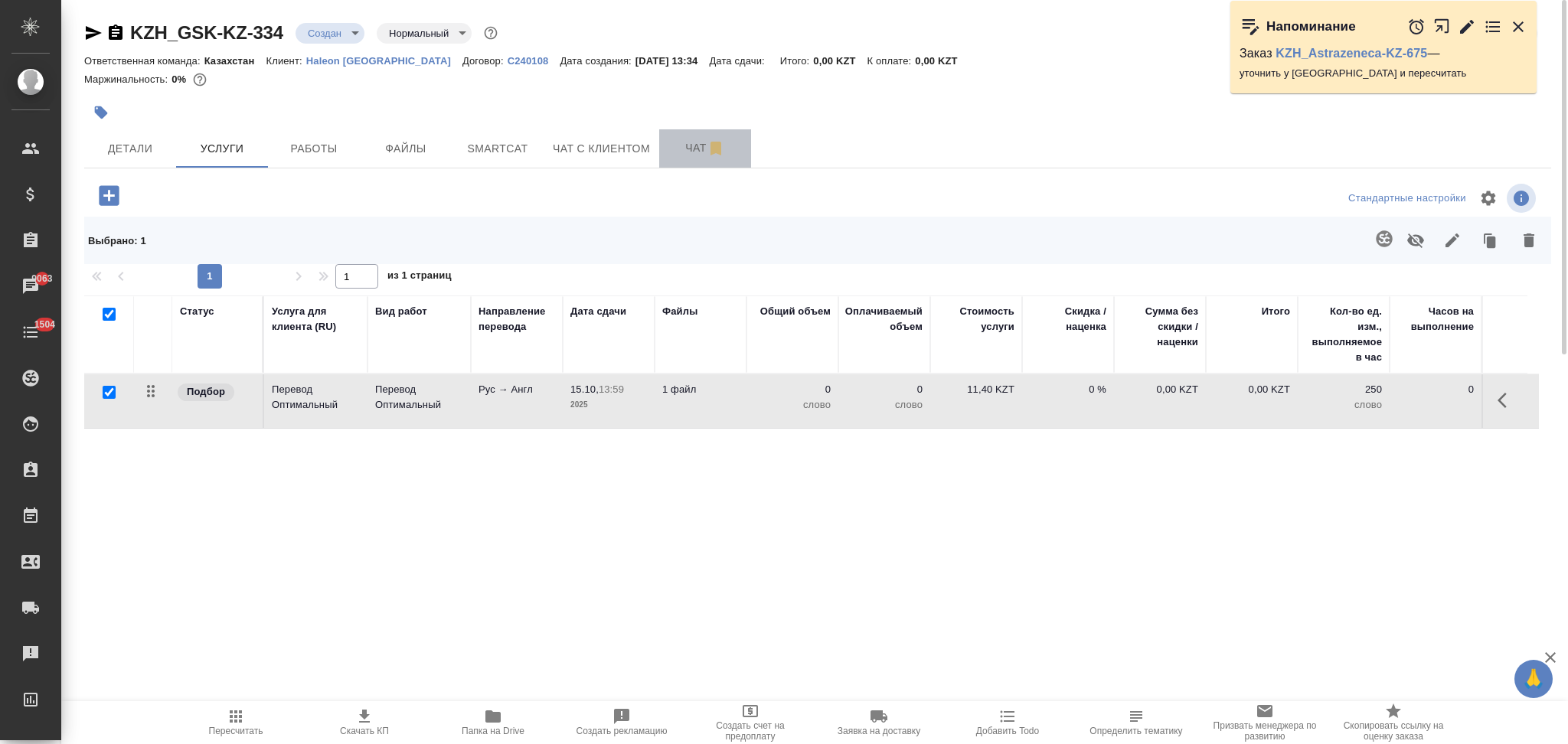
click at [688, 139] on span "Чат" at bounding box center [706, 148] width 74 height 19
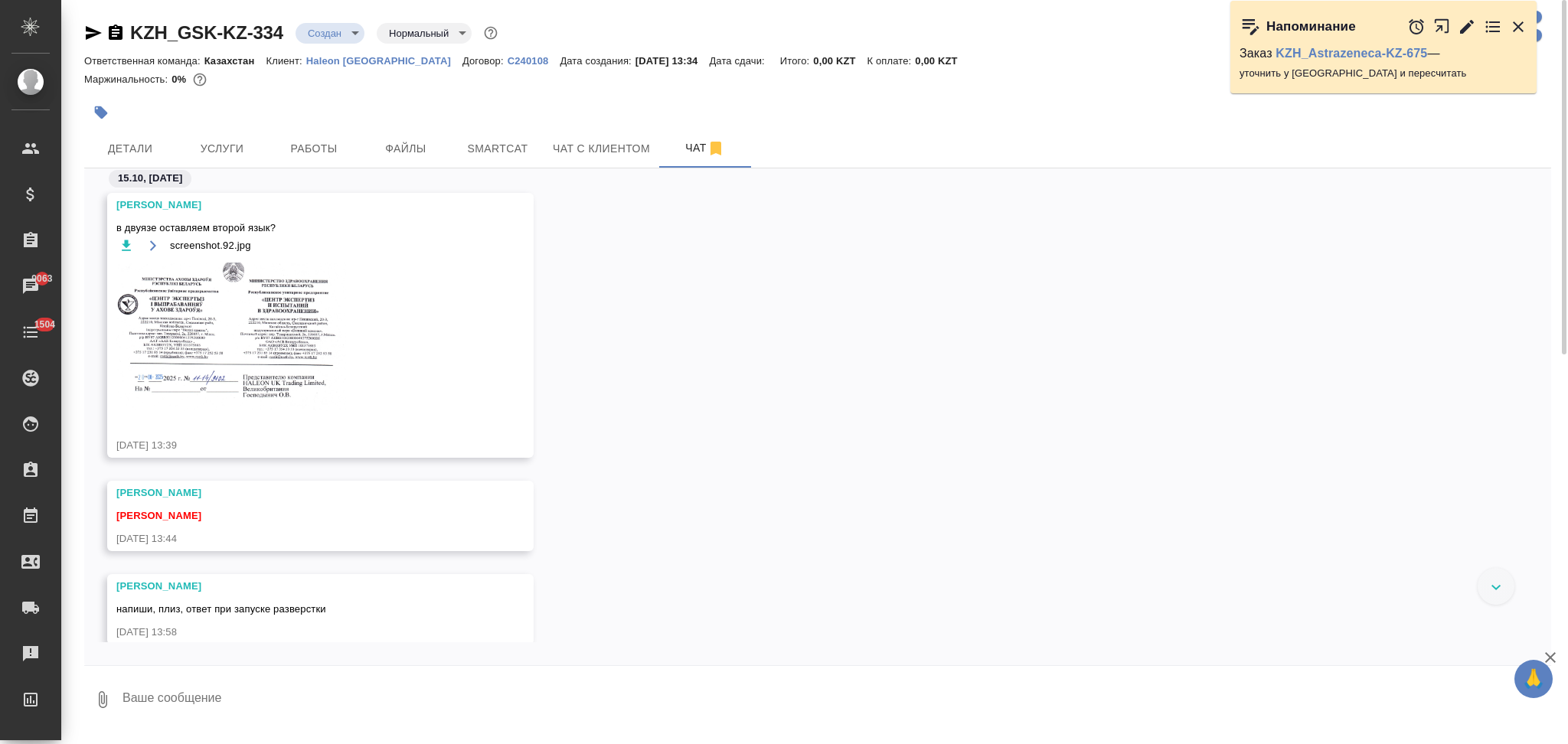
scroll to position [301, 0]
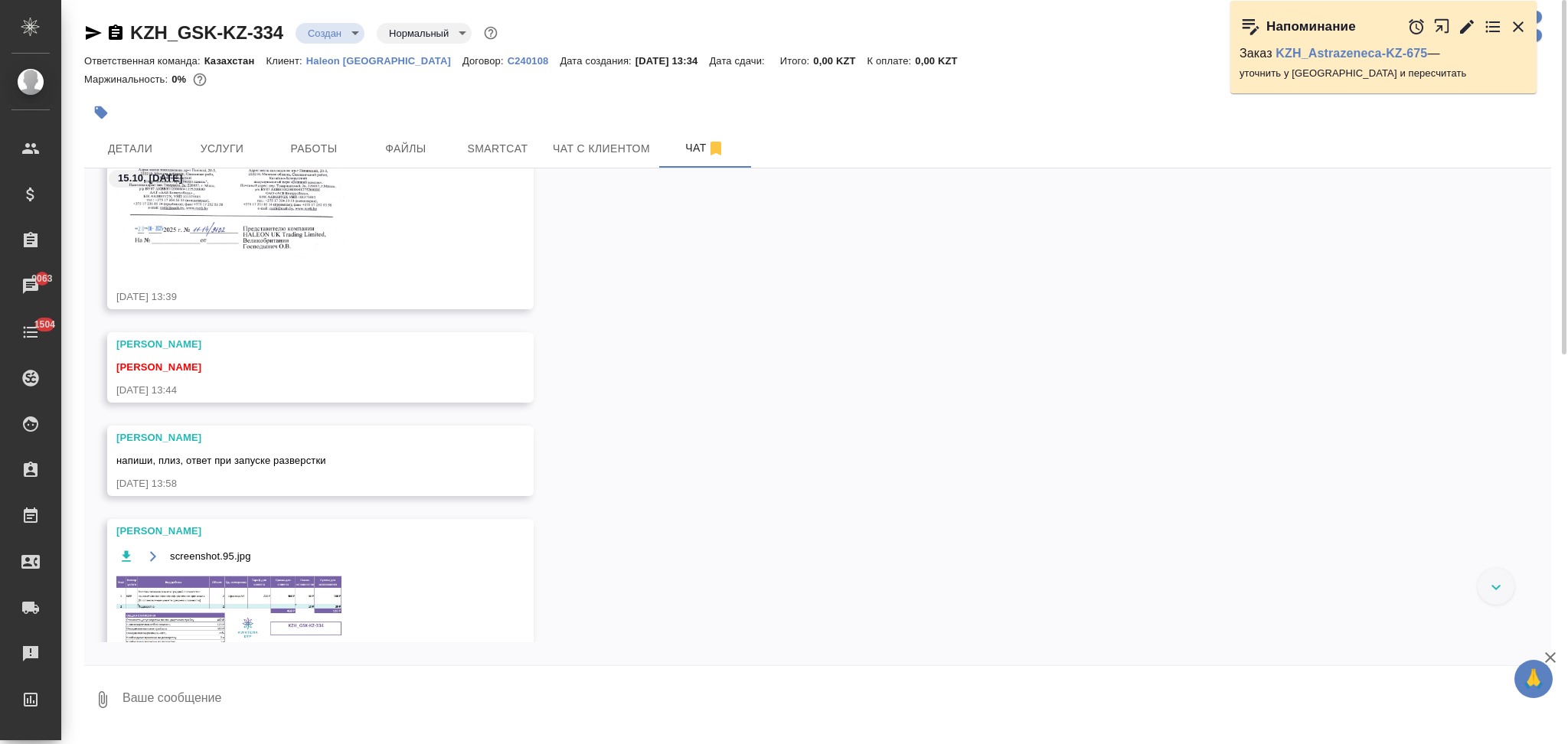
click at [197, 598] on img at bounding box center [231, 612] width 230 height 78
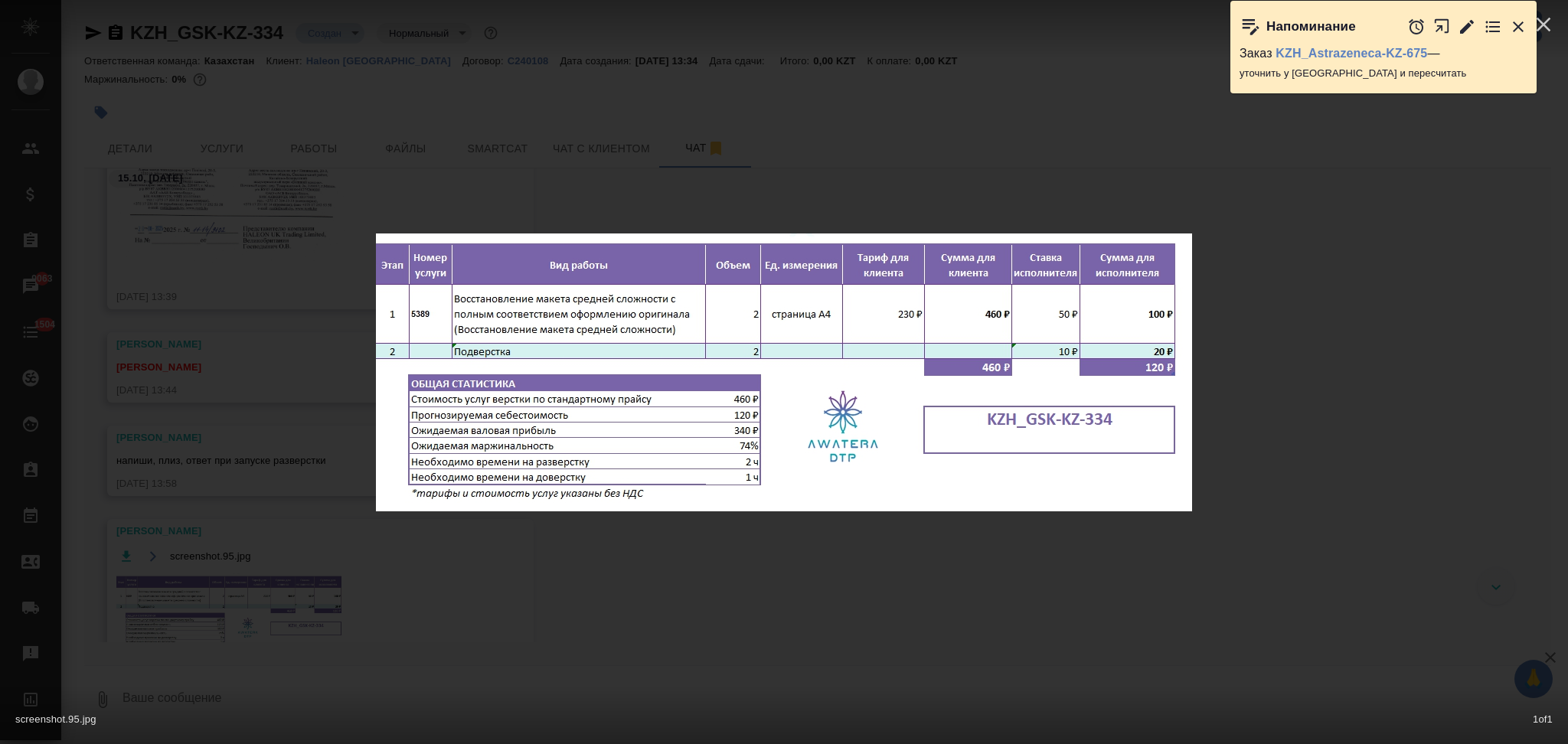
click at [304, 452] on div "screenshot.95.jpg 1 of 1" at bounding box center [784, 372] width 1568 height 744
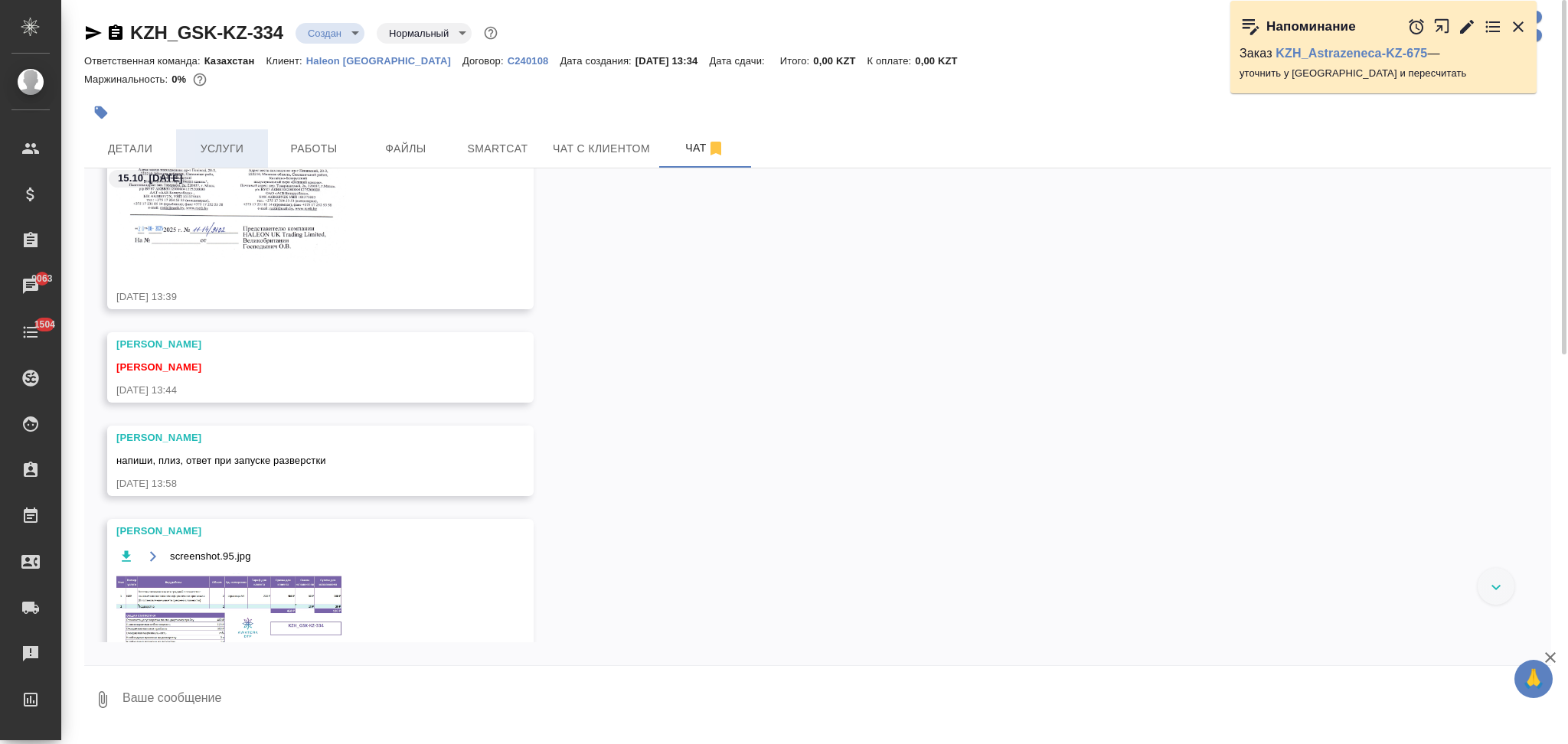
click at [222, 145] on span "Услуги" at bounding box center [222, 148] width 74 height 19
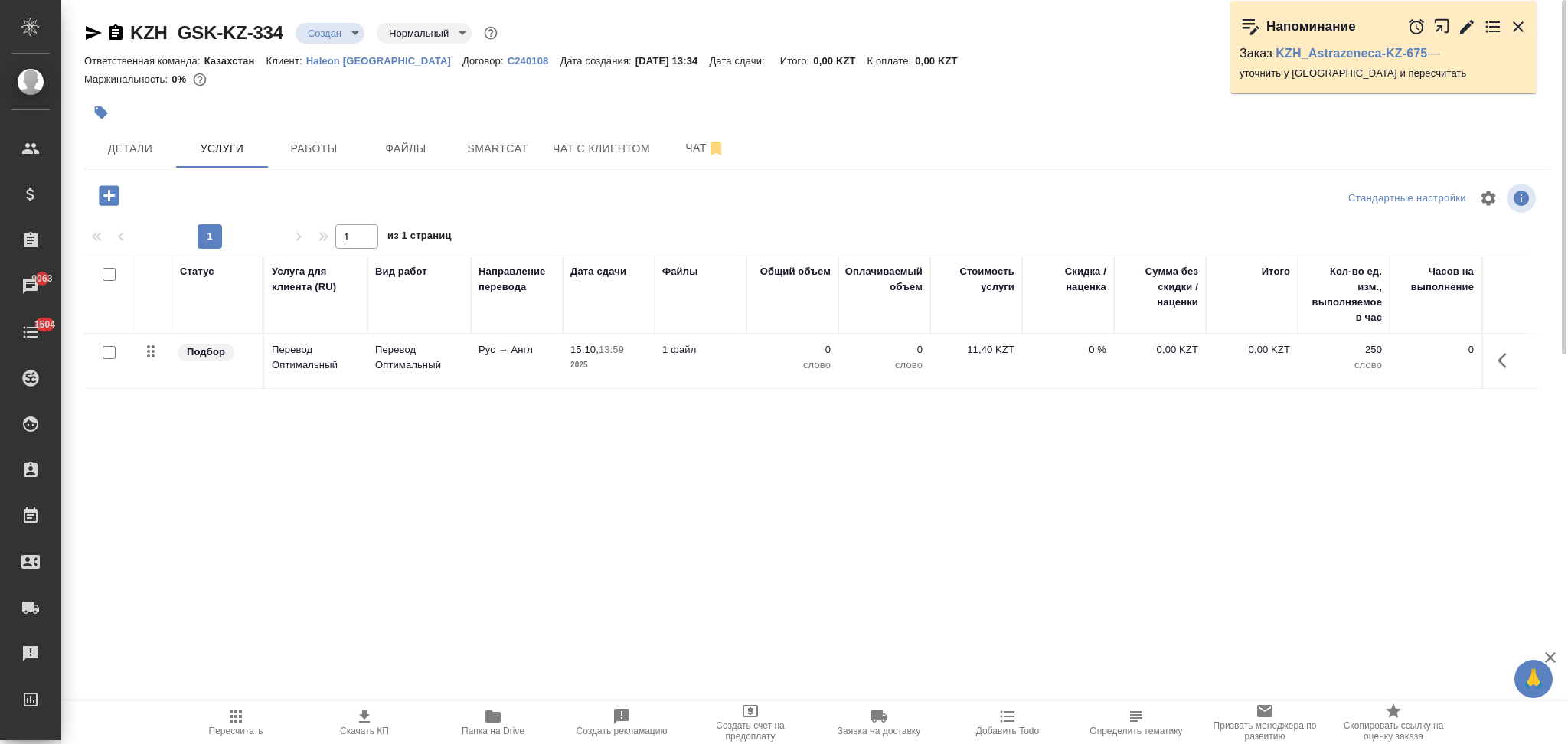
click at [103, 186] on icon "button" at bounding box center [108, 195] width 20 height 20
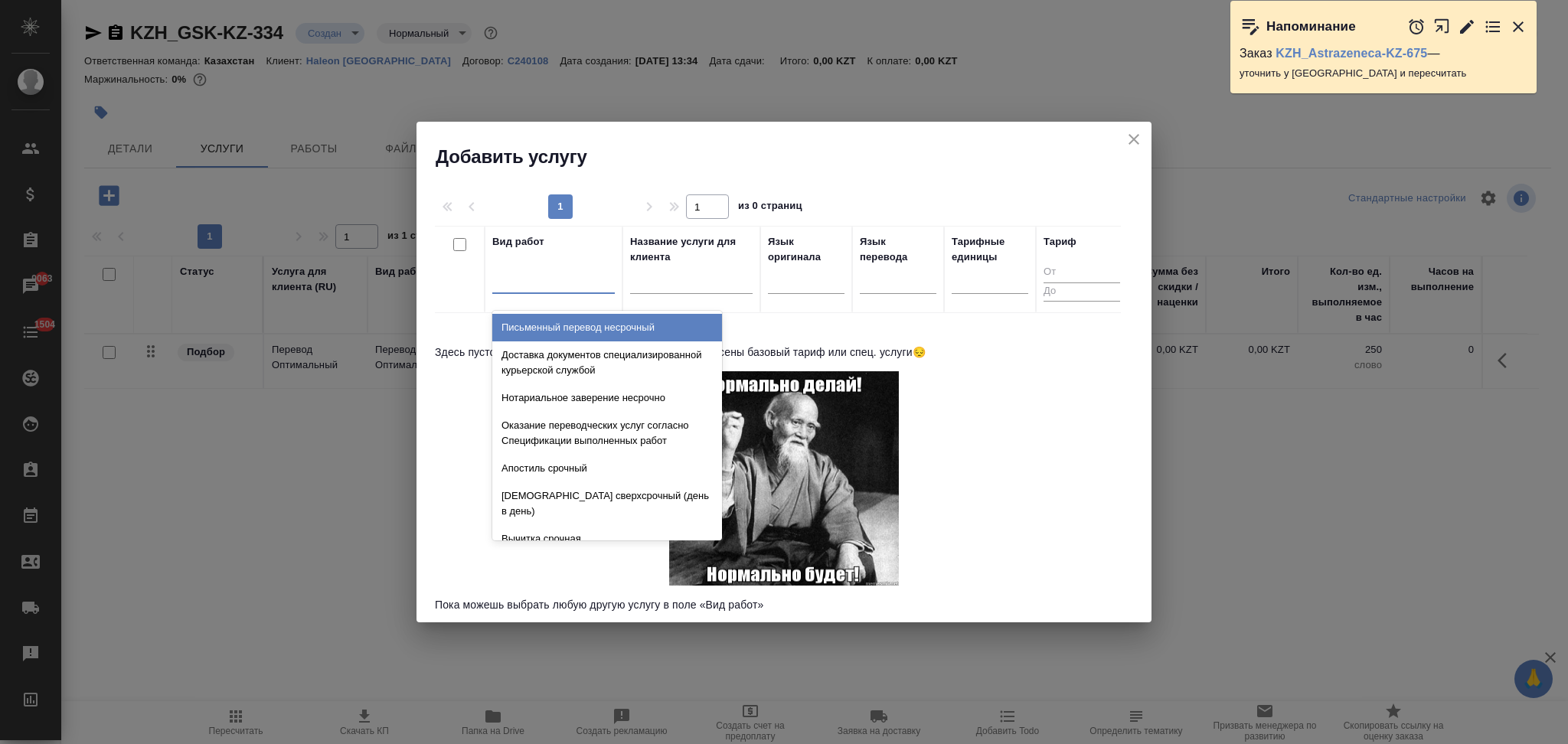
click at [524, 284] on div at bounding box center [553, 278] width 122 height 22
type input "средней"
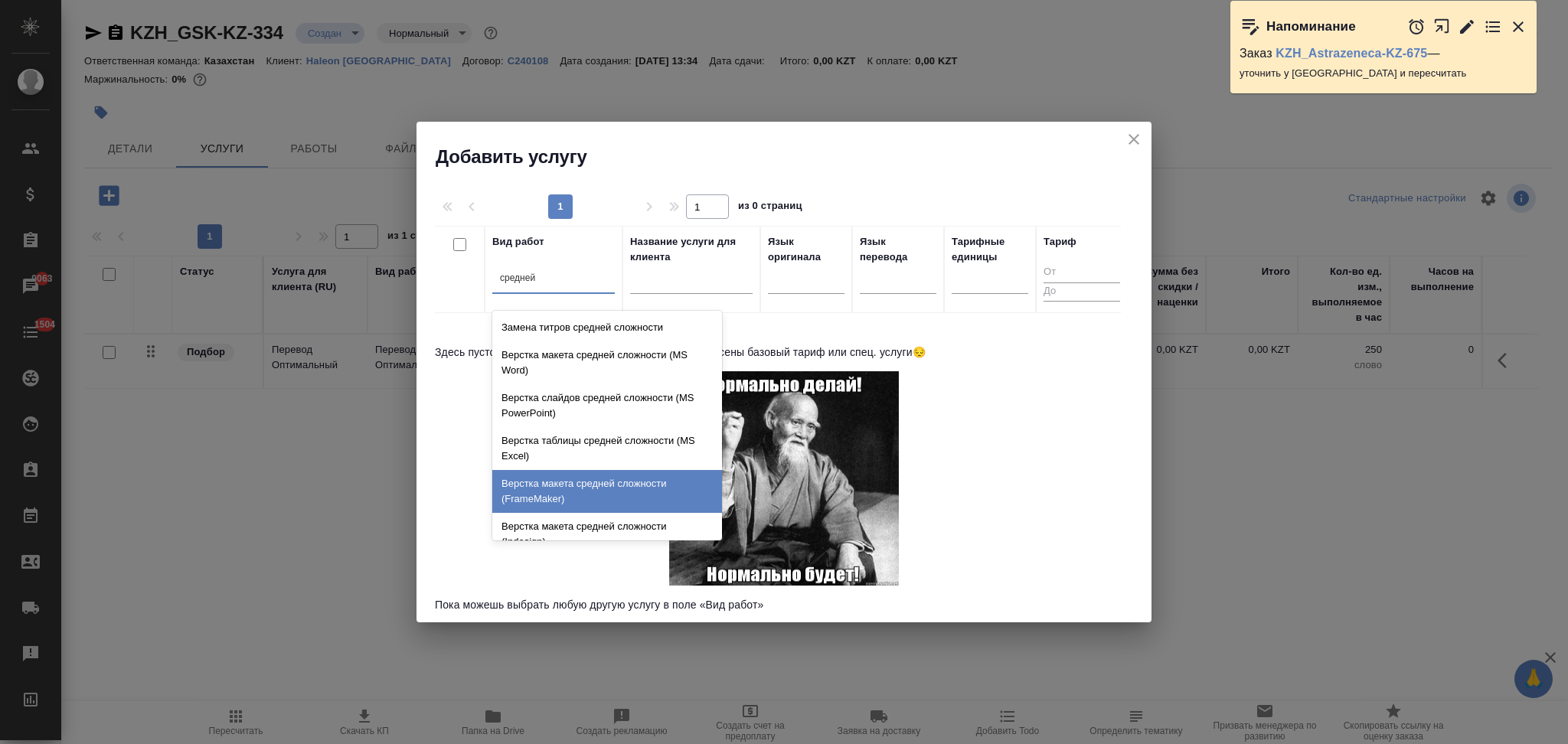
scroll to position [162, 0]
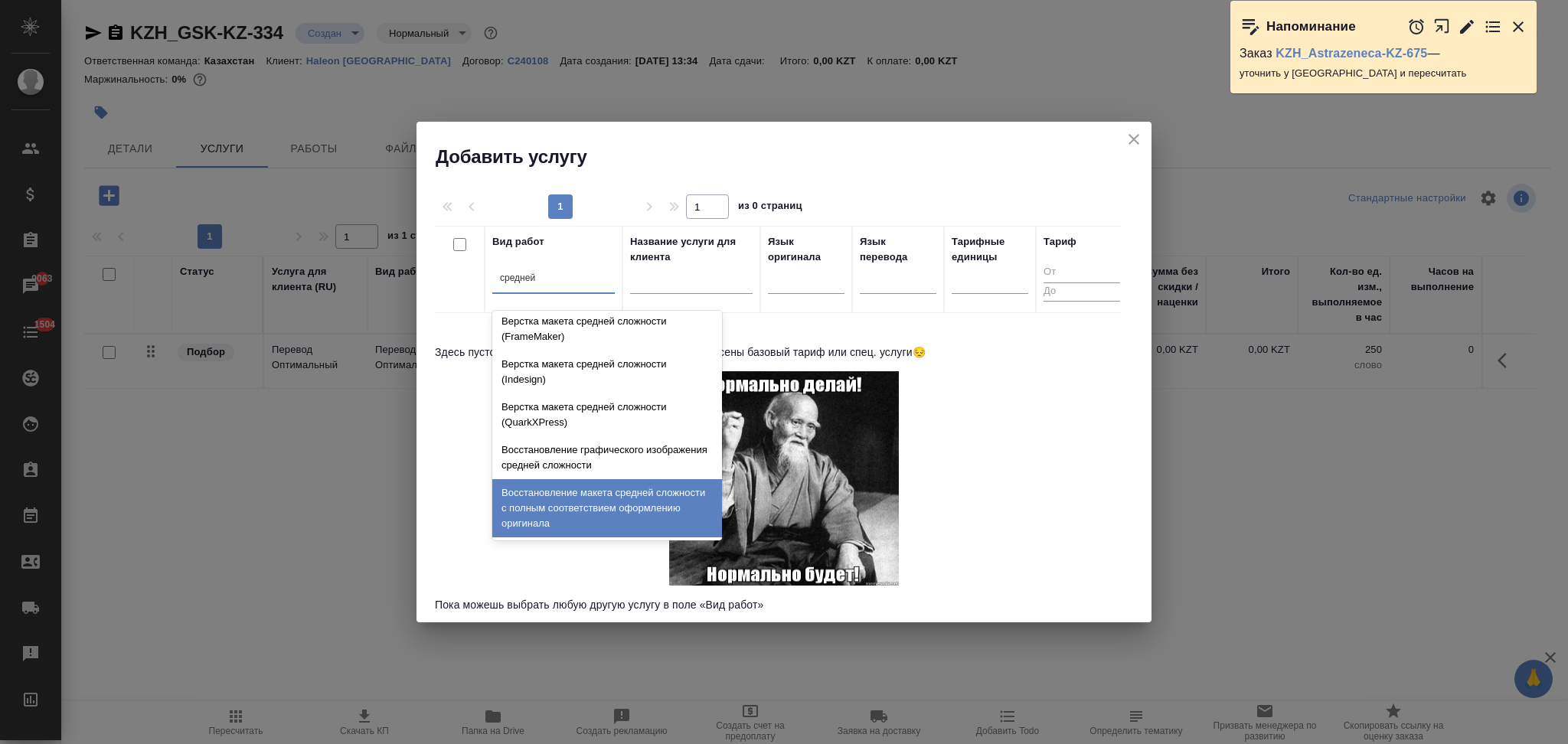
click at [591, 503] on div "Восстановление макета средней сложности с полным соответствием оформлению ориги…" at bounding box center [607, 508] width 230 height 58
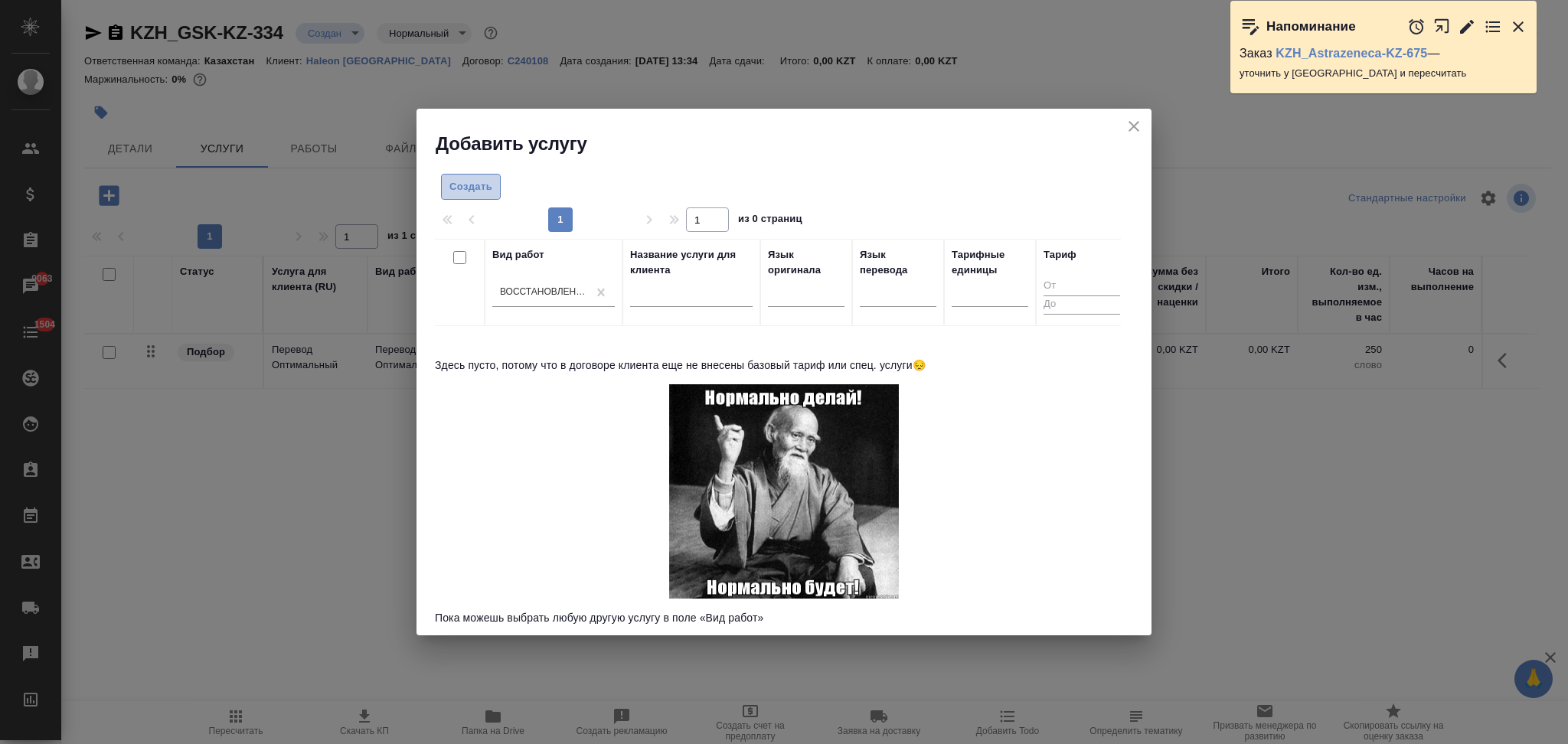
click at [464, 185] on span "Создать" at bounding box center [471, 186] width 43 height 17
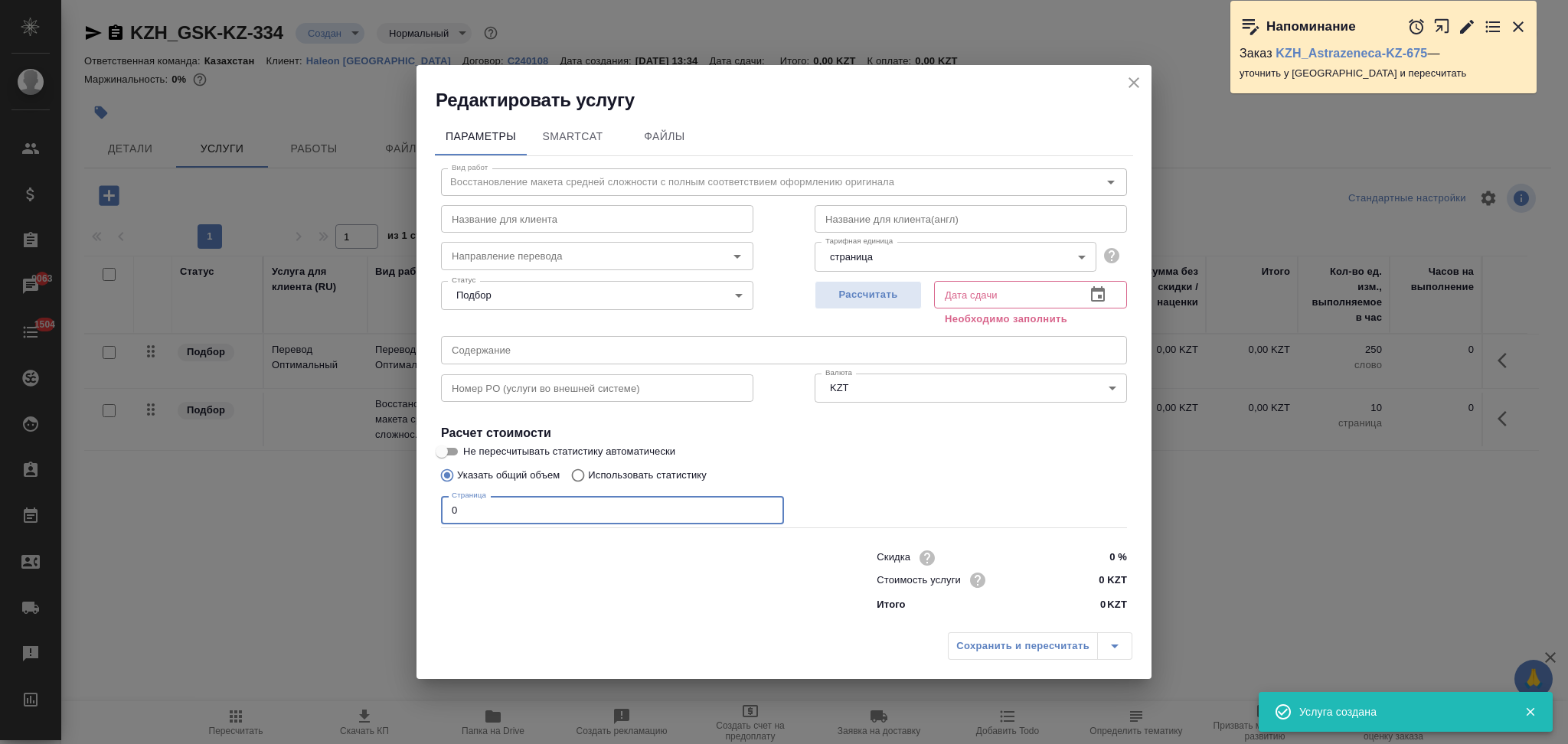
drag, startPoint x: 474, startPoint y: 509, endPoint x: 429, endPoint y: 505, distance: 45.2
click at [429, 505] on div "Параметры SmartCat Файлы Вид работ Восстановление макета средней сложности с по…" at bounding box center [784, 368] width 735 height 513
type input "2"
click at [839, 300] on span "Рассчитать" at bounding box center [868, 294] width 90 height 17
type input "15.10.2025 14:12"
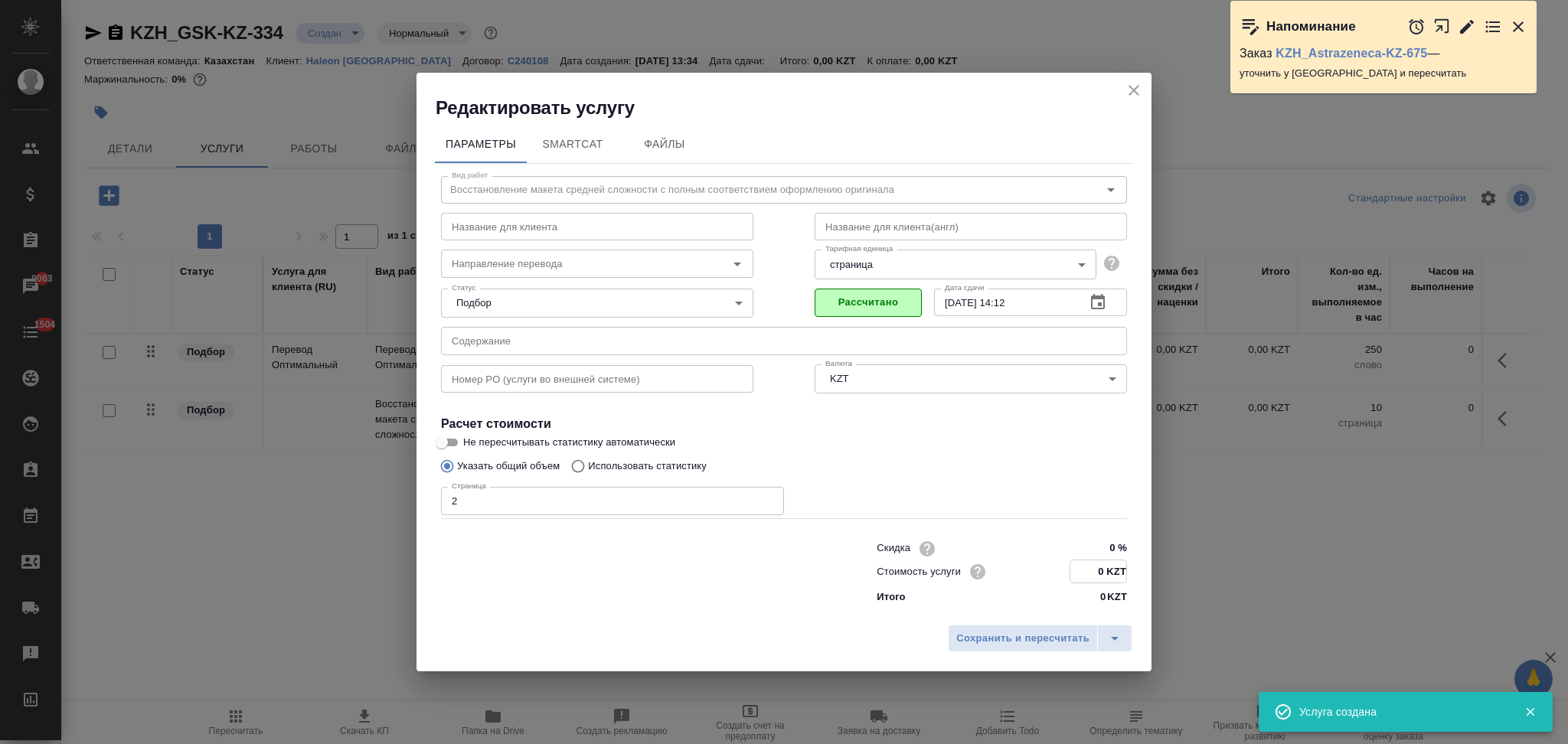
click at [1099, 573] on input "0 KZT" at bounding box center [1098, 571] width 56 height 22
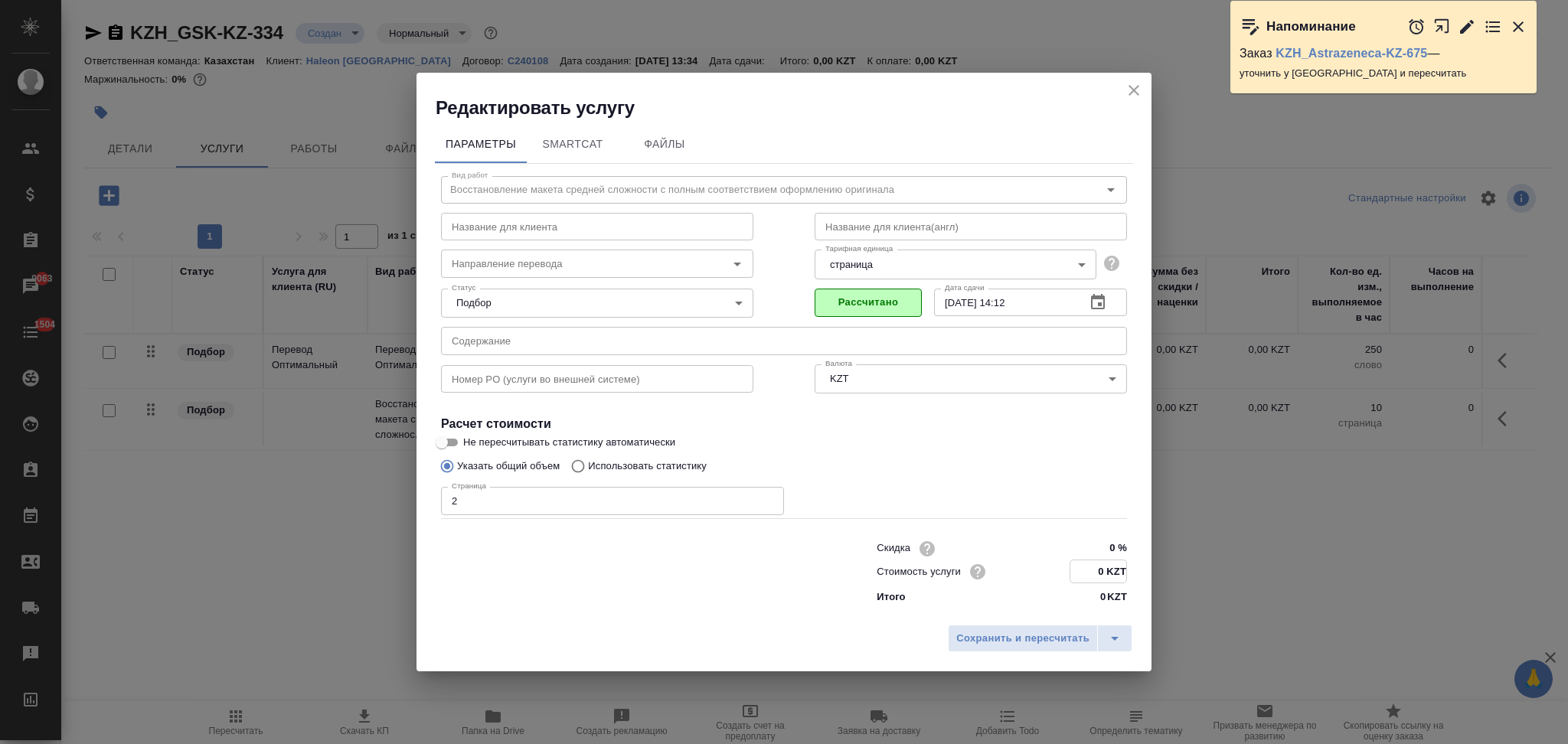
drag, startPoint x: 1104, startPoint y: 566, endPoint x: 1095, endPoint y: 563, distance: 9.5
click at [1095, 563] on input "0 KZT" at bounding box center [1098, 571] width 56 height 22
type input "1725 KZT"
click at [1044, 639] on span "Сохранить и пересчитать" at bounding box center [1022, 638] width 133 height 17
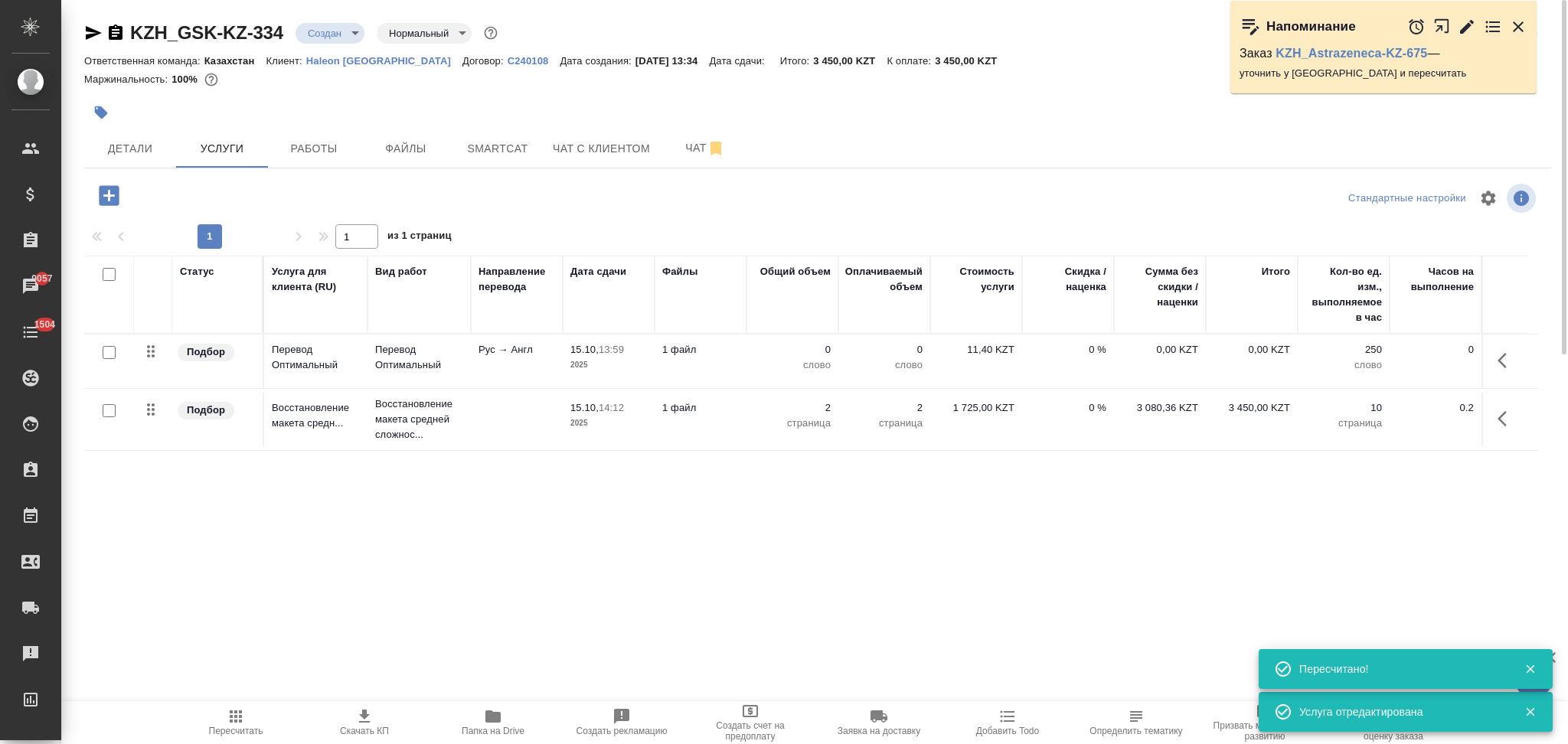
click at [738, 360] on td "1 файл" at bounding box center [701, 361] width 92 height 53
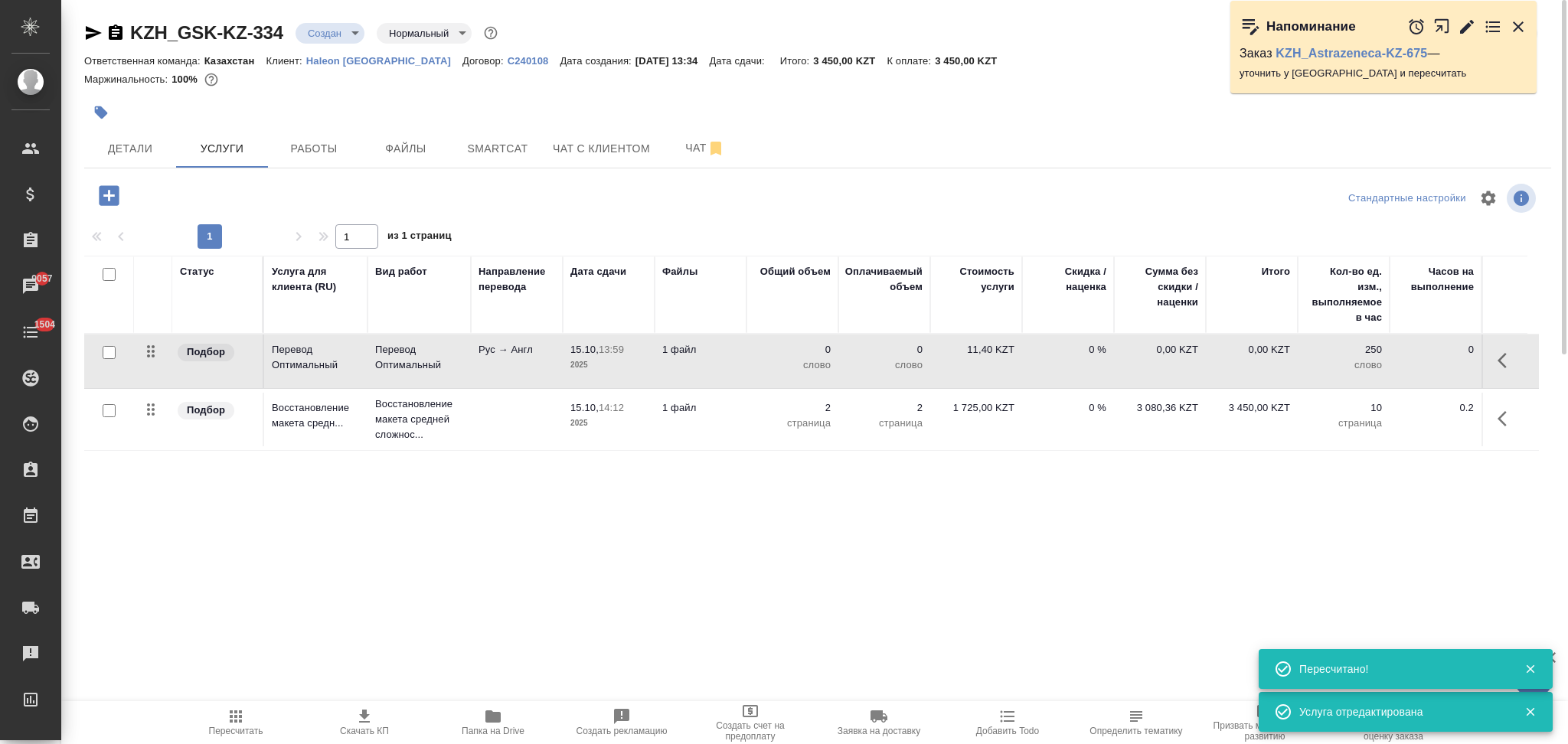
click at [738, 360] on td "1 файл" at bounding box center [701, 361] width 92 height 53
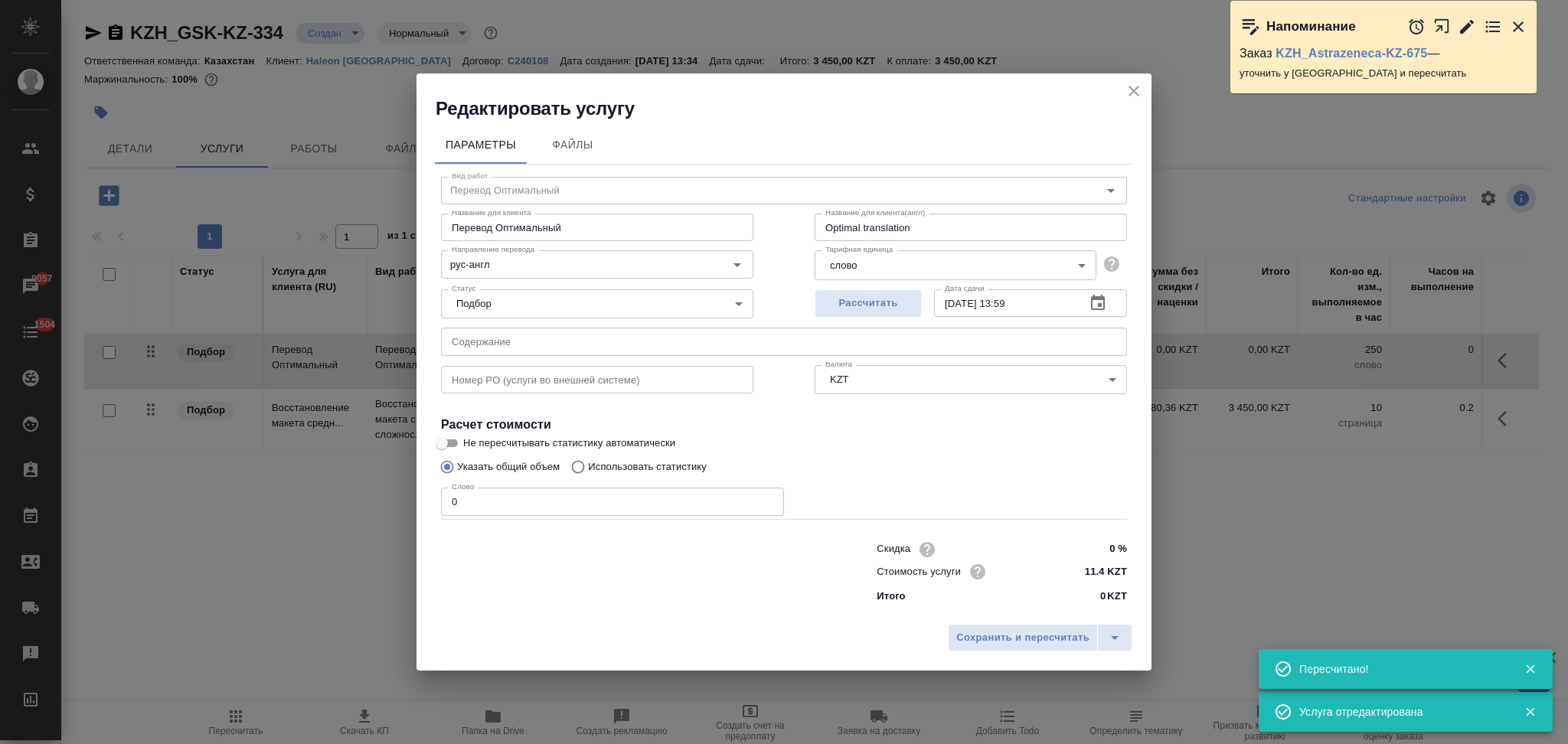
click at [1133, 85] on icon "close" at bounding box center [1134, 91] width 18 height 18
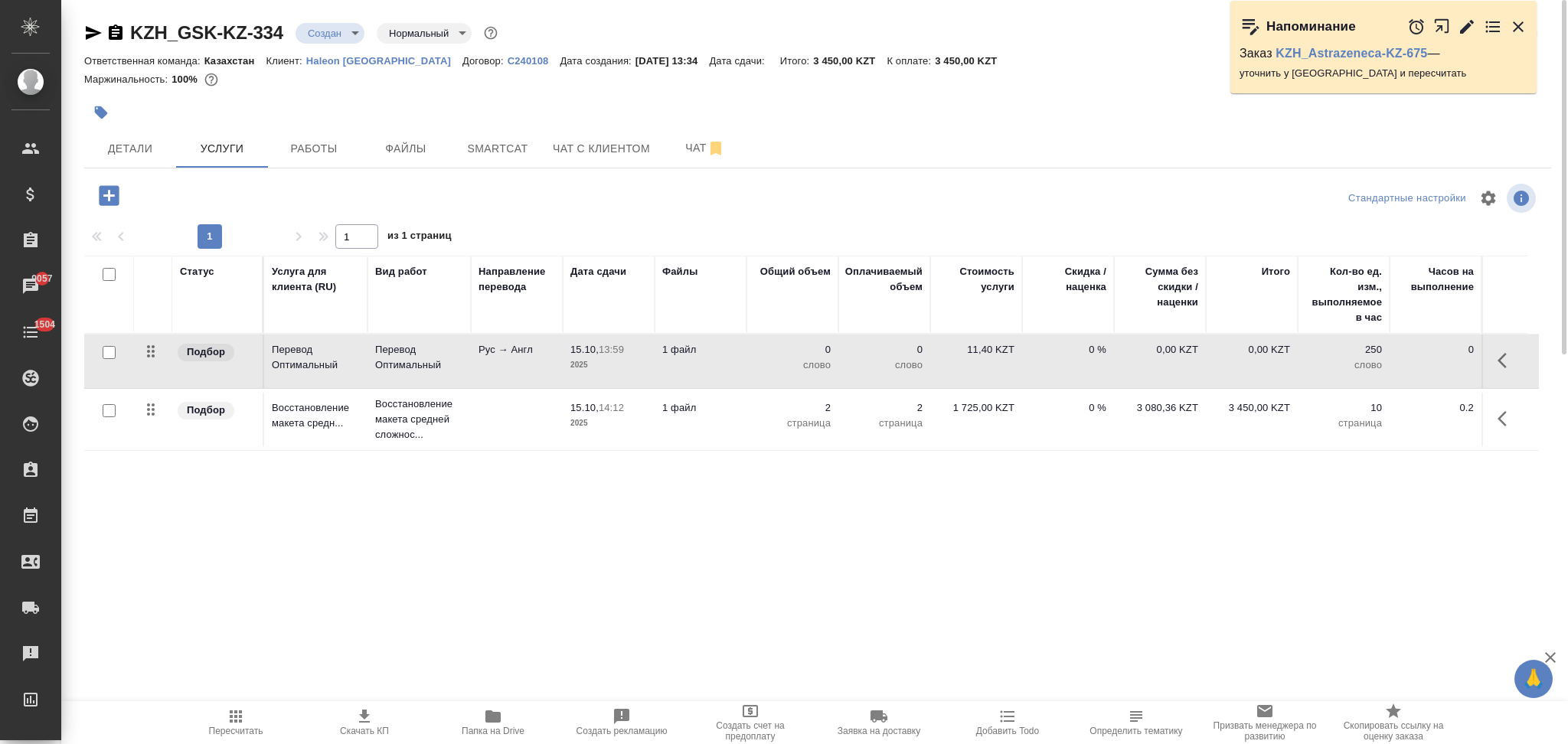
click at [108, 358] on input "checkbox" at bounding box center [109, 353] width 13 height 13
checkbox input "true"
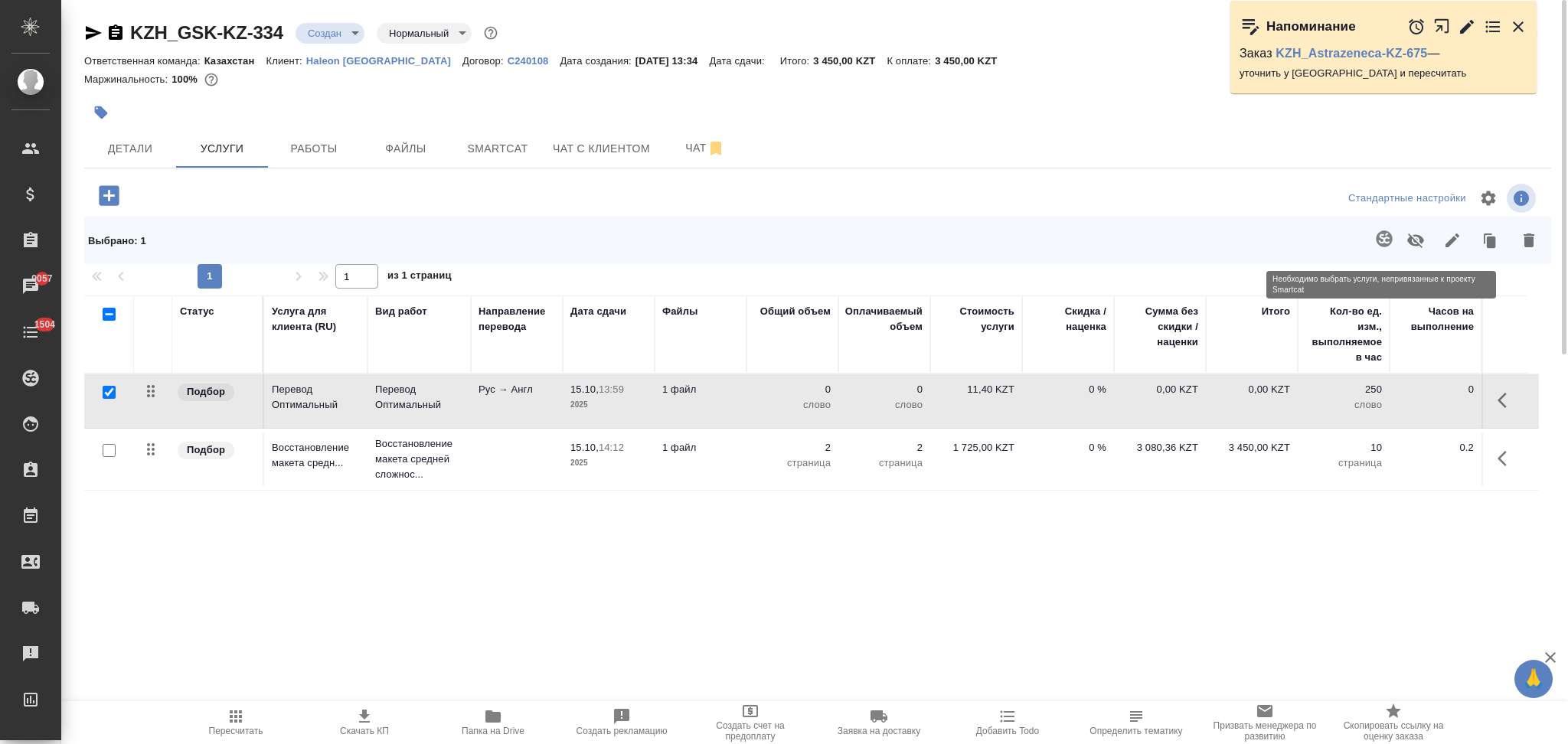
click at [1387, 240] on span at bounding box center [1382, 240] width 31 height 40
click at [755, 406] on p "слово" at bounding box center [792, 404] width 76 height 16
click at [755, 406] on td "0 слово" at bounding box center [793, 400] width 92 height 53
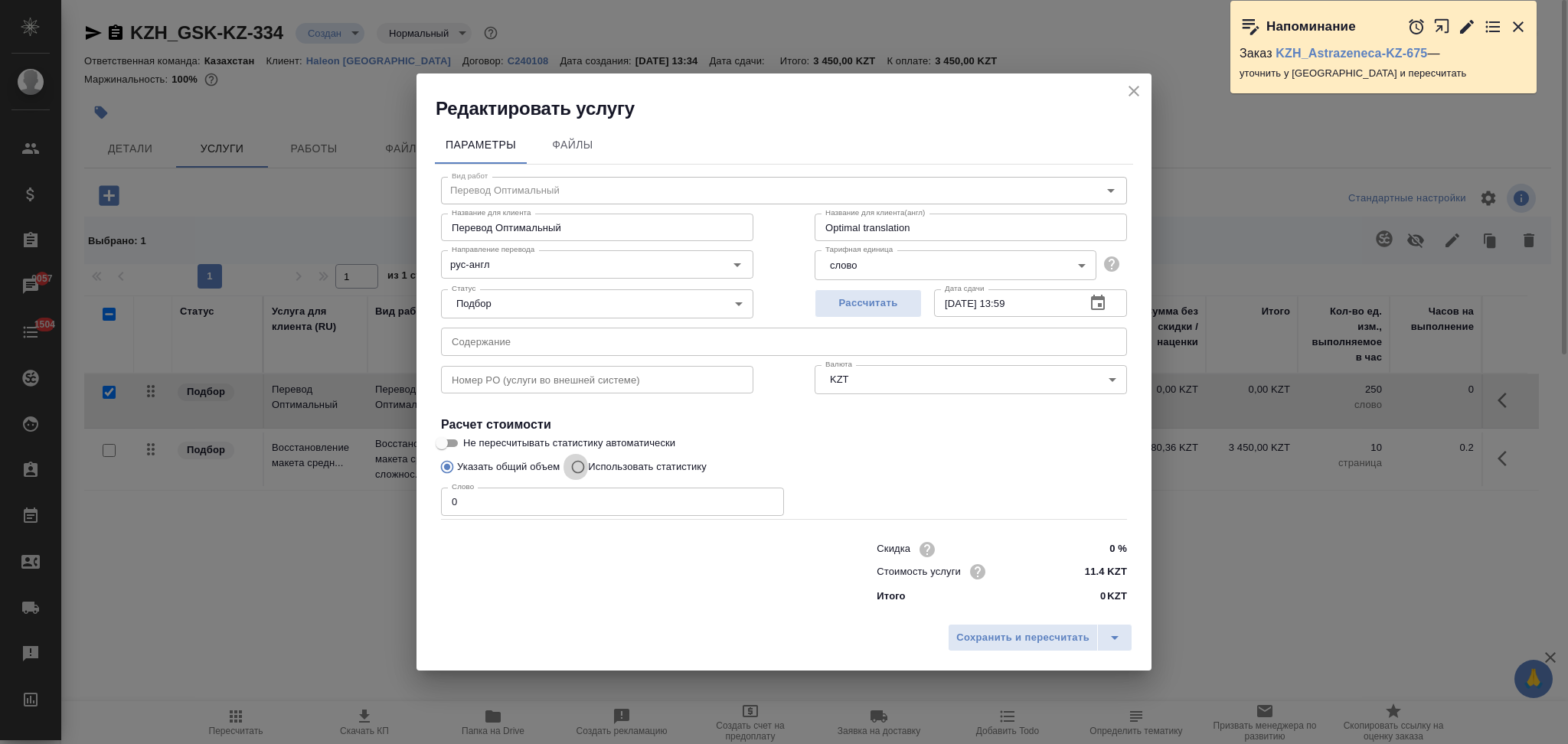
click at [581, 464] on input "Использовать статистику" at bounding box center [576, 466] width 25 height 29
radio input "true"
radio input "false"
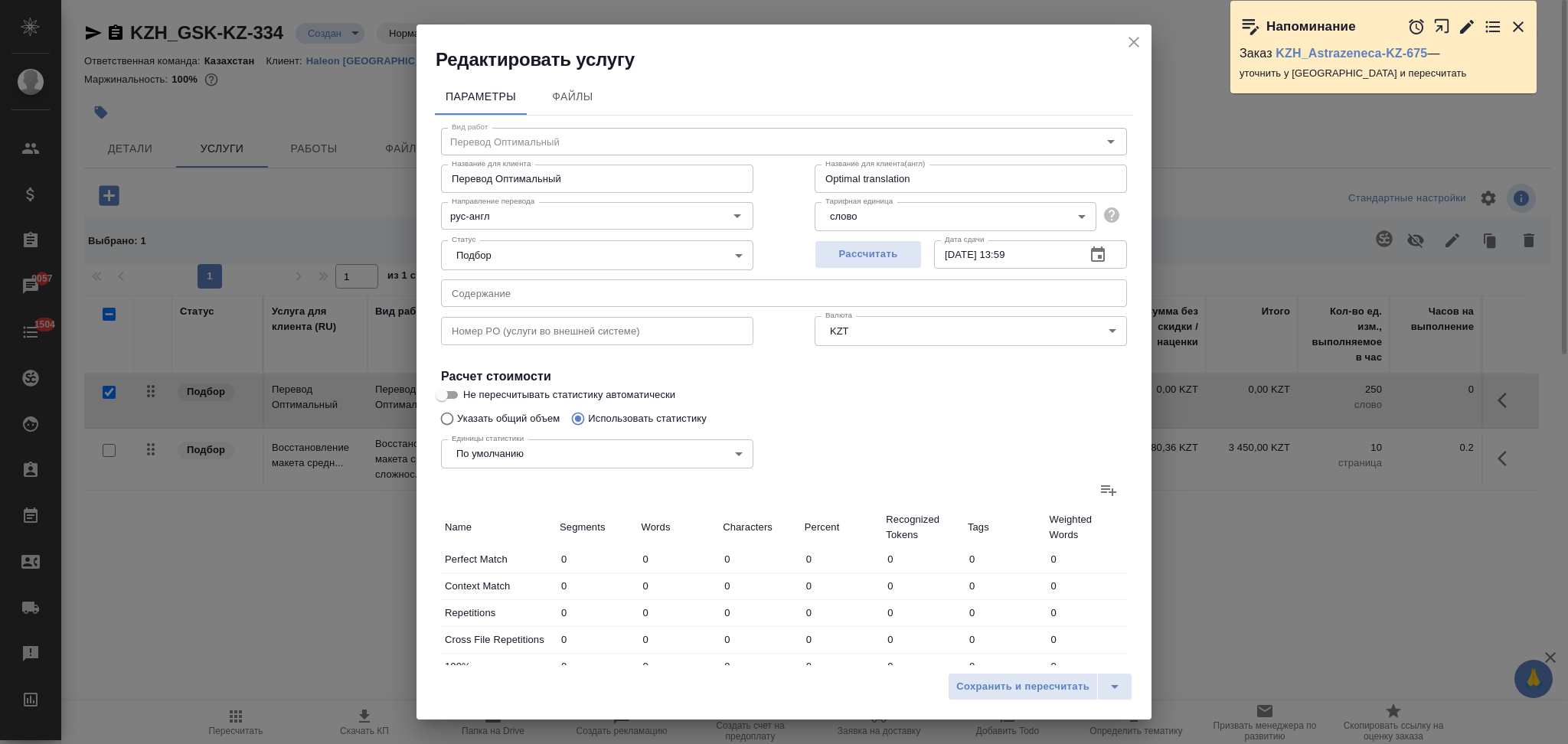
click at [1101, 489] on icon at bounding box center [1109, 491] width 16 height 11
click at [0, 0] on input "file" at bounding box center [0, 0] width 0 height 0
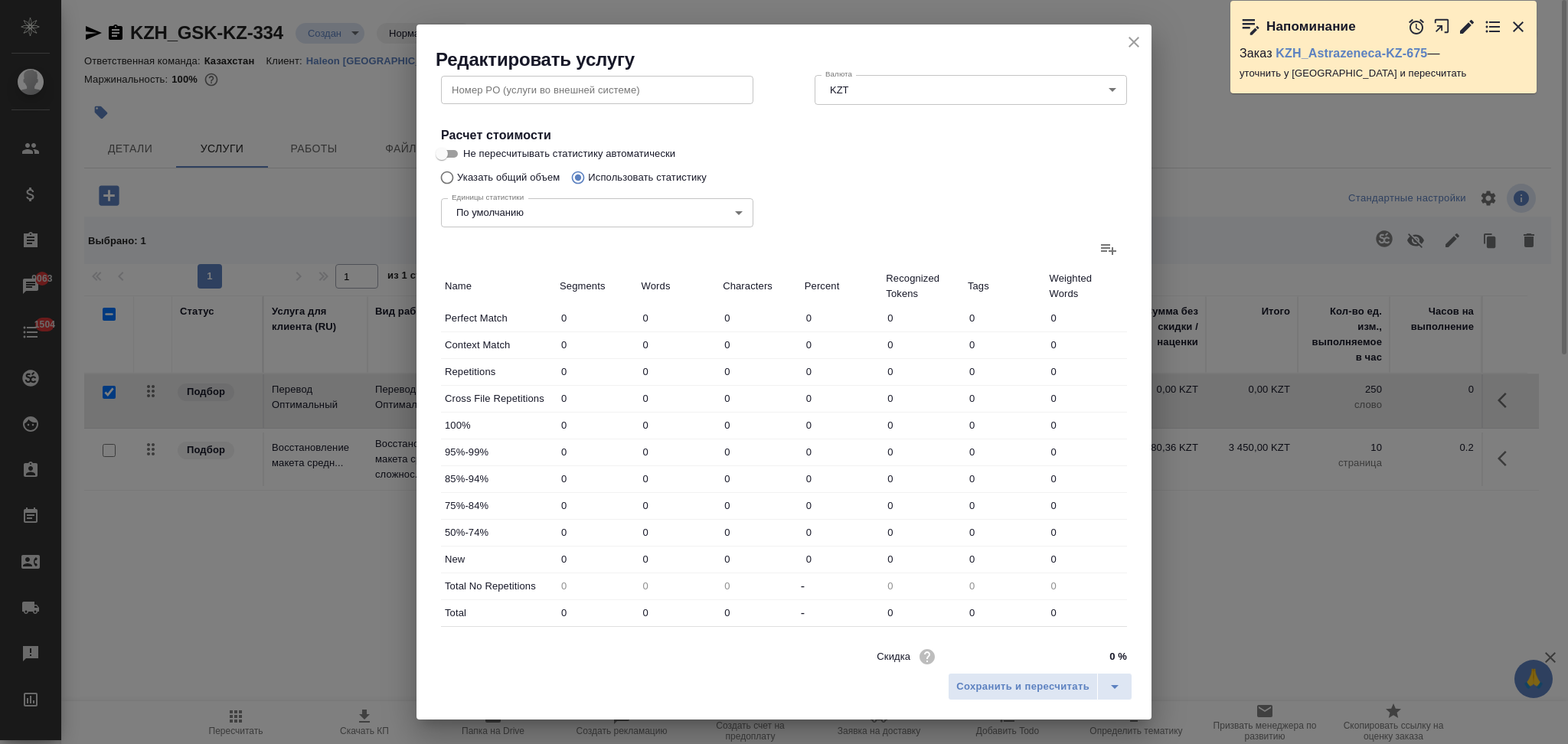
scroll to position [300, 0]
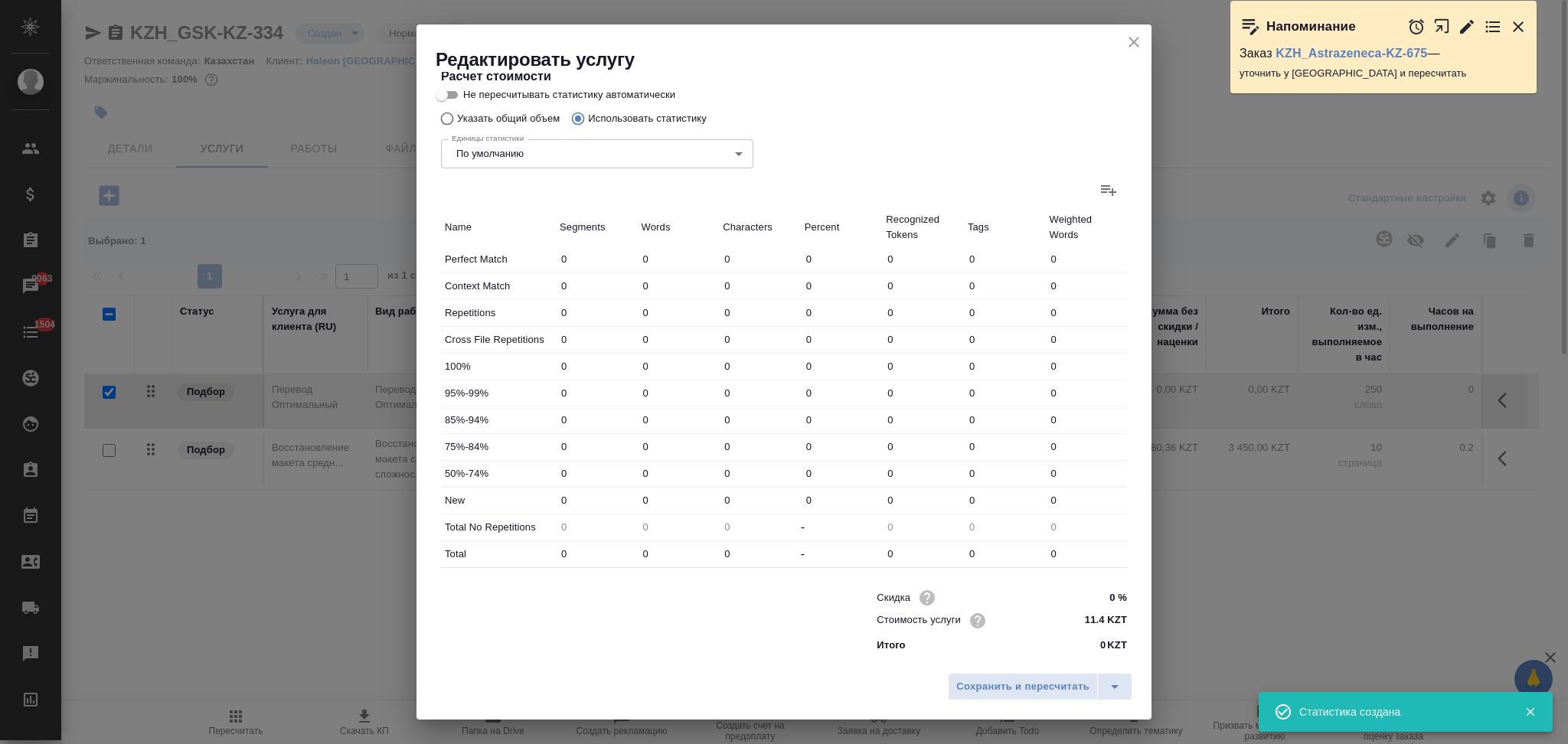
type input "3"
type input "5"
type input "32"
type input "6"
type input "24"
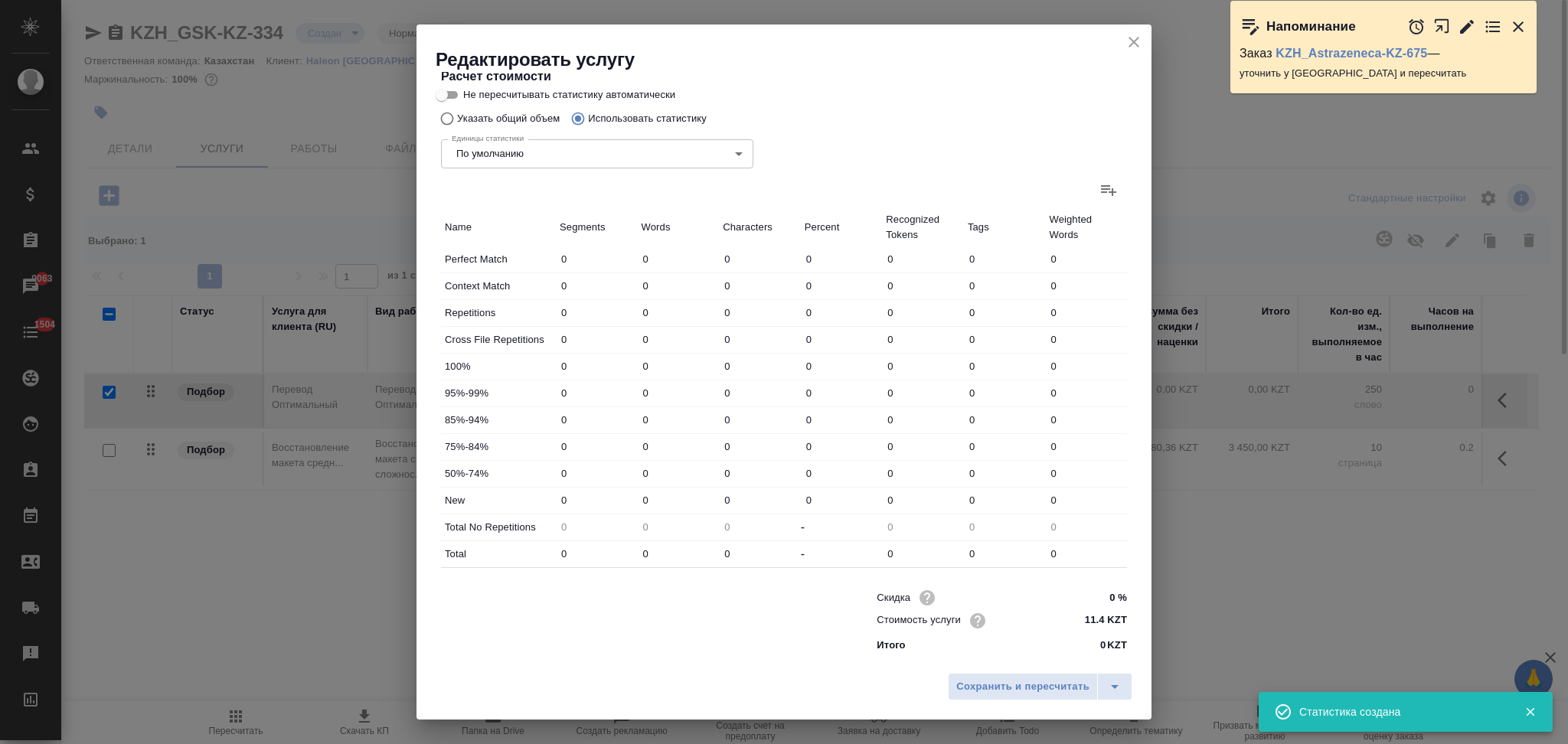
type input "201"
type input "1"
type input "11"
type input "51"
type input "4"
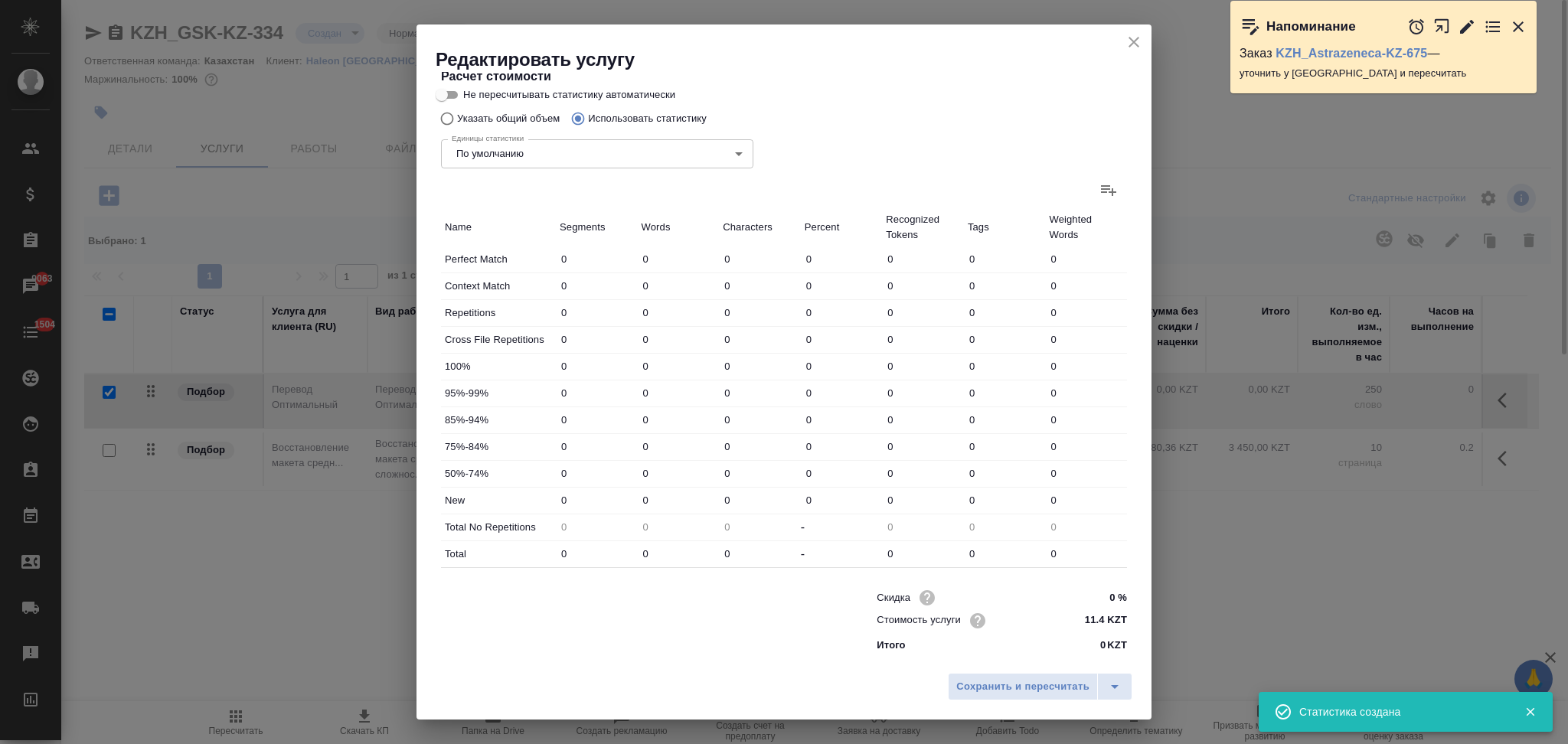
type input "36"
type input "249"
type input "33"
type input "507"
type input "4093"
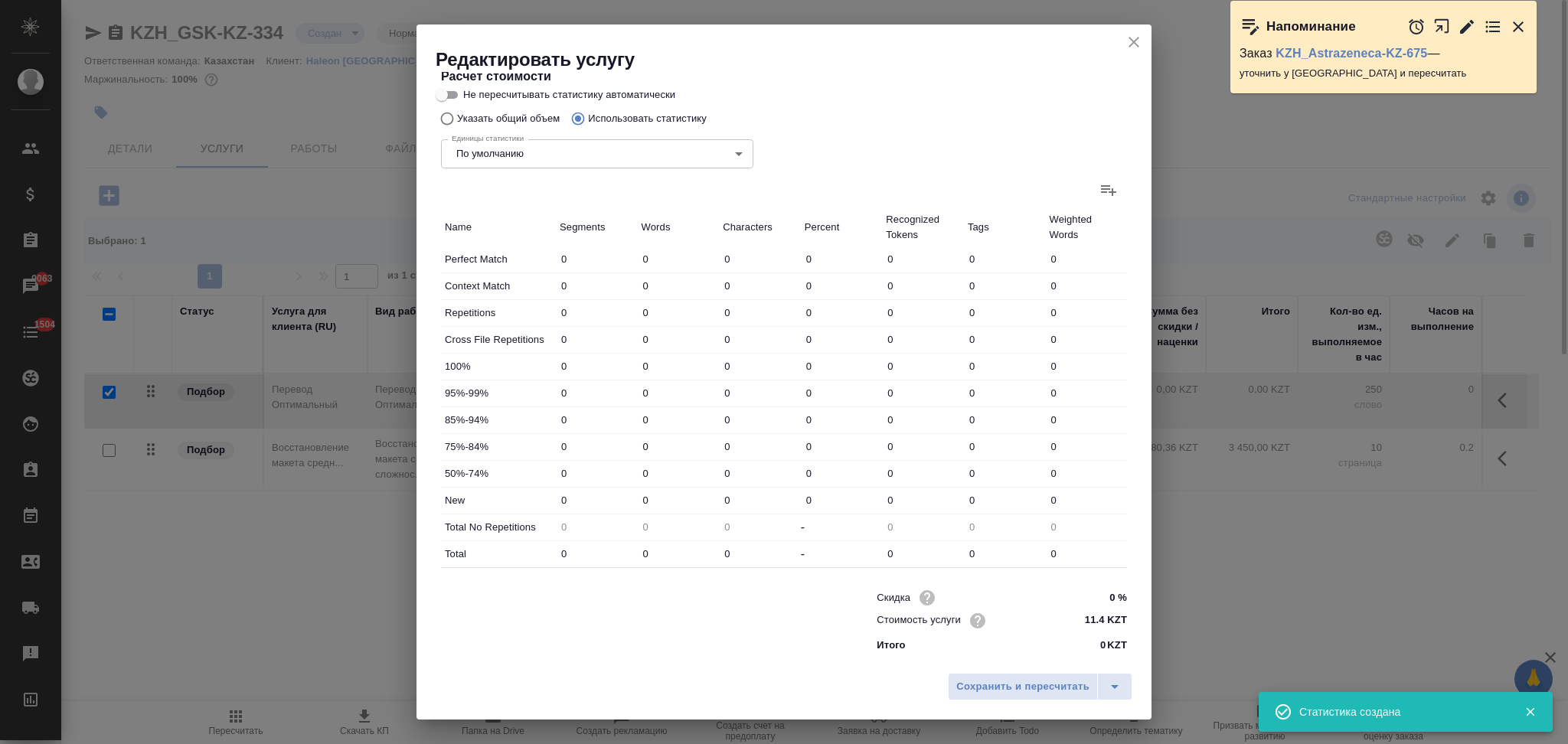
type input "47"
type input "583"
type input "4626"
type input "47"
type input "583"
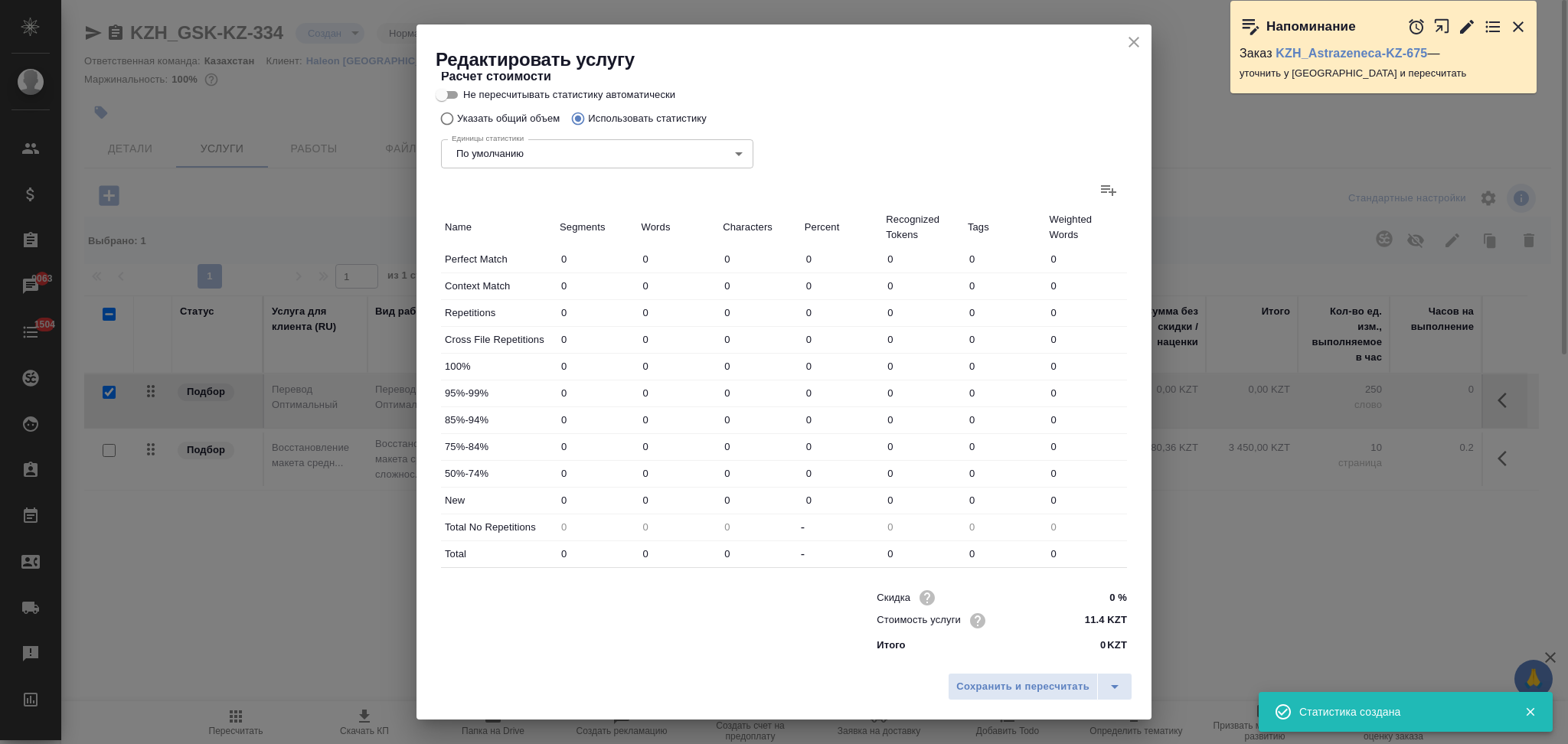
type input "4626"
click at [986, 682] on span "Сохранить и пересчитать" at bounding box center [1022, 687] width 133 height 17
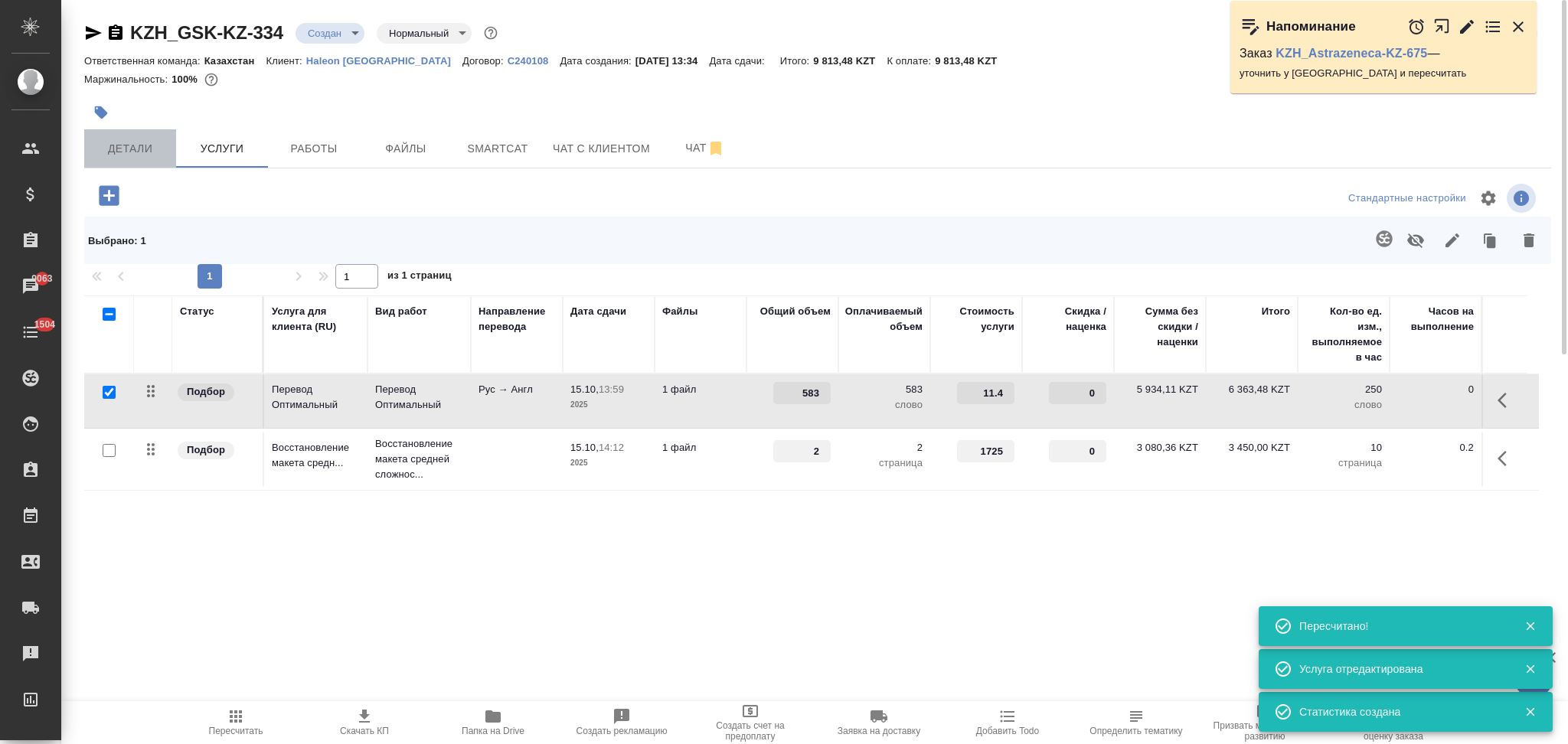
click at [140, 147] on span "Детали" at bounding box center [130, 148] width 74 height 19
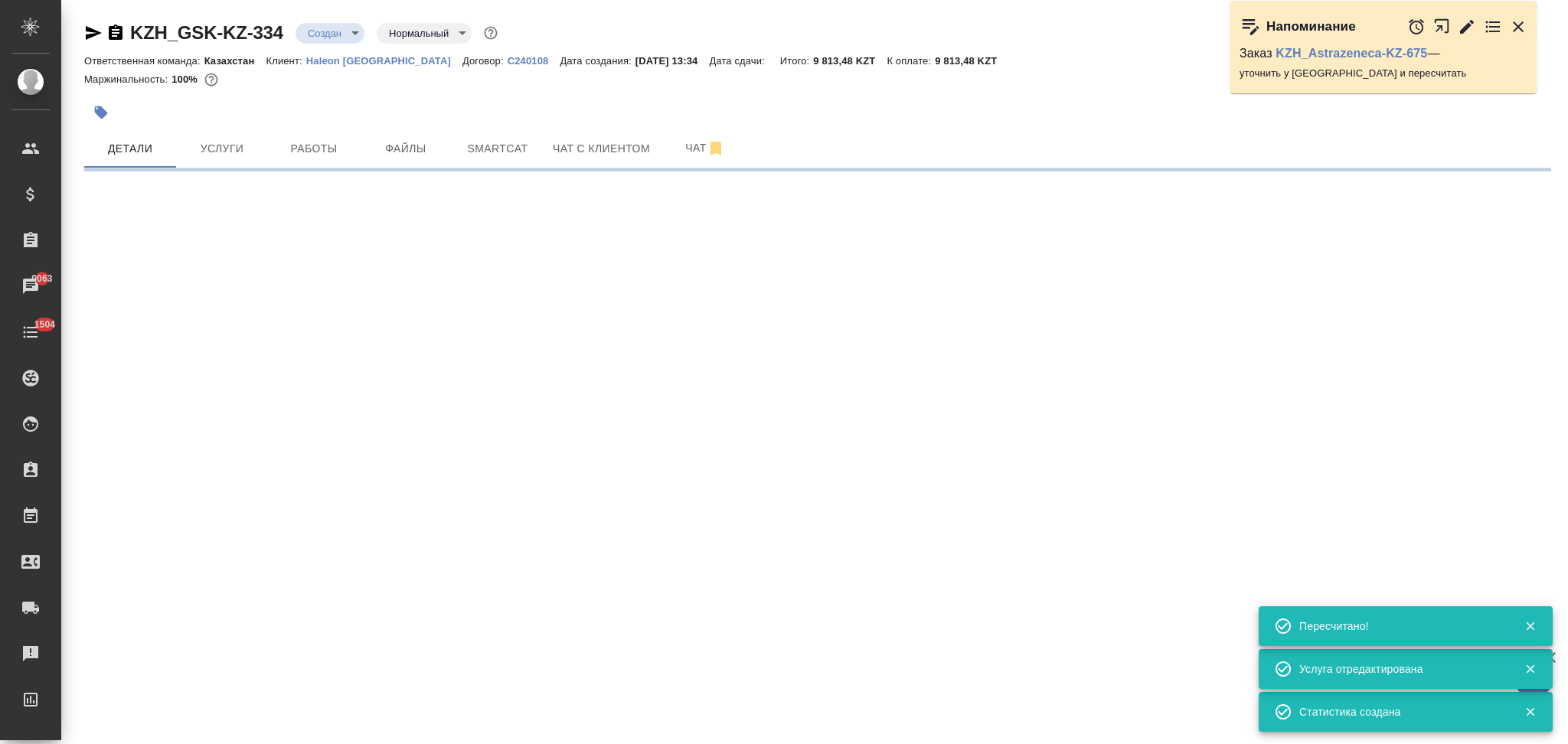
select select "RU"
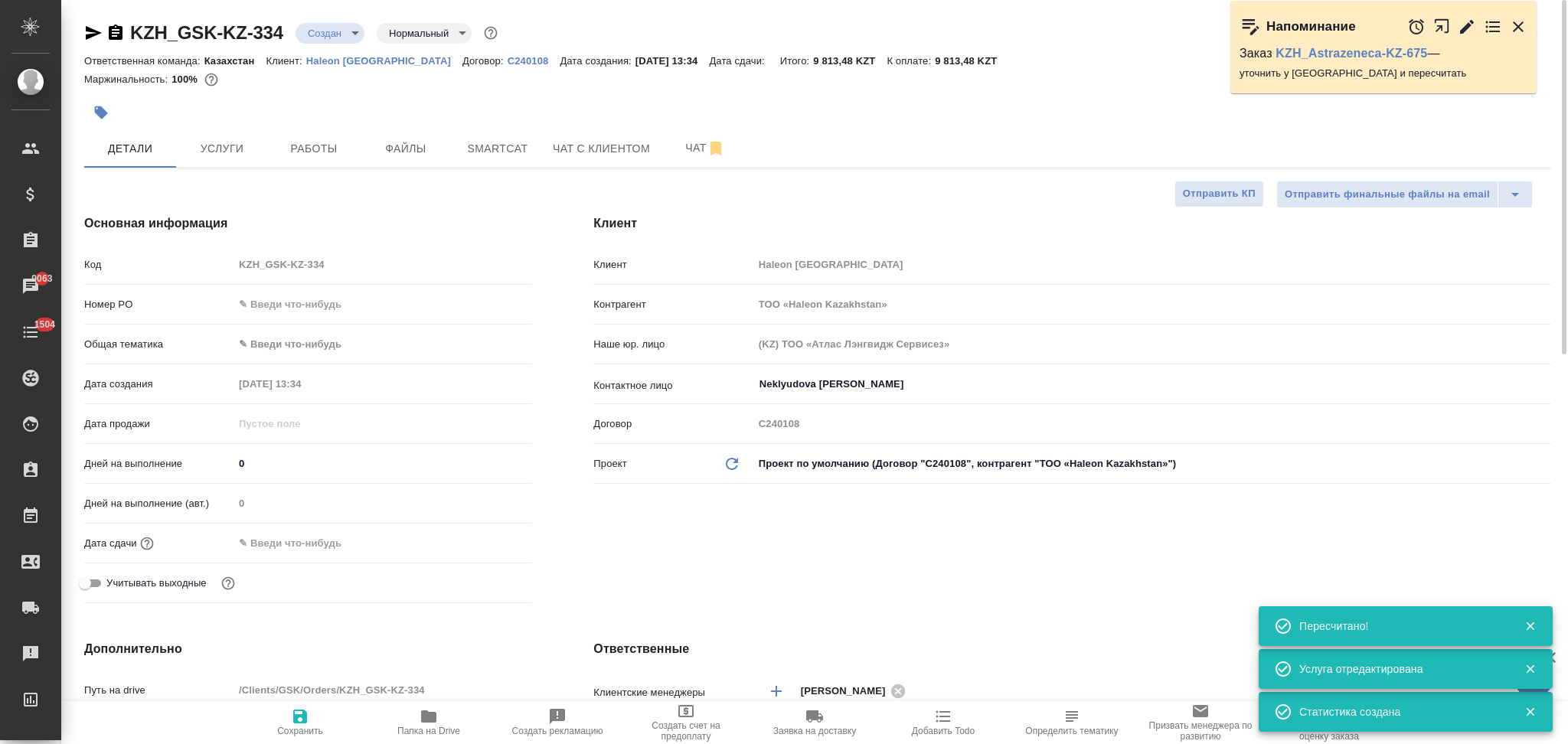
type textarea "x"
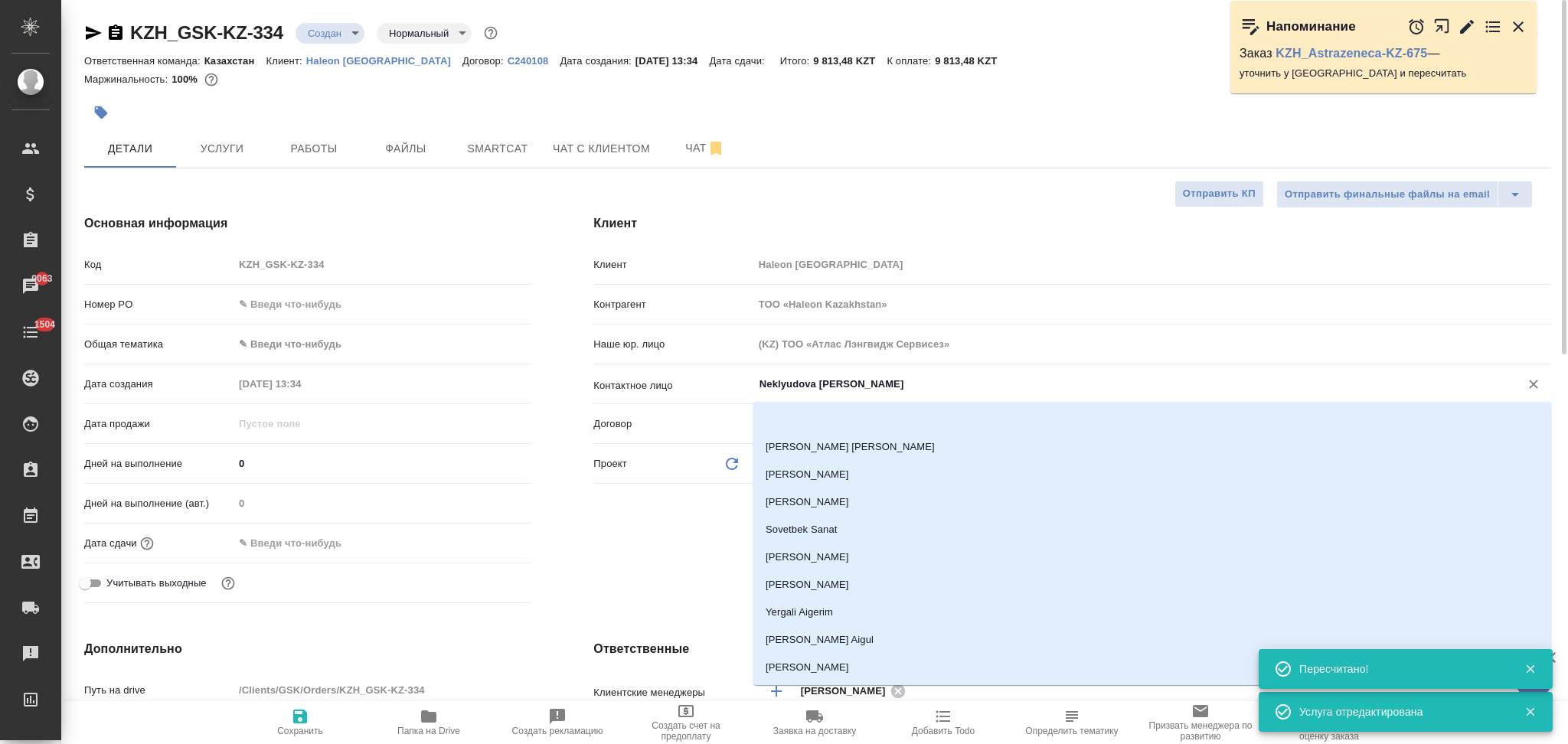
scroll to position [79, 0]
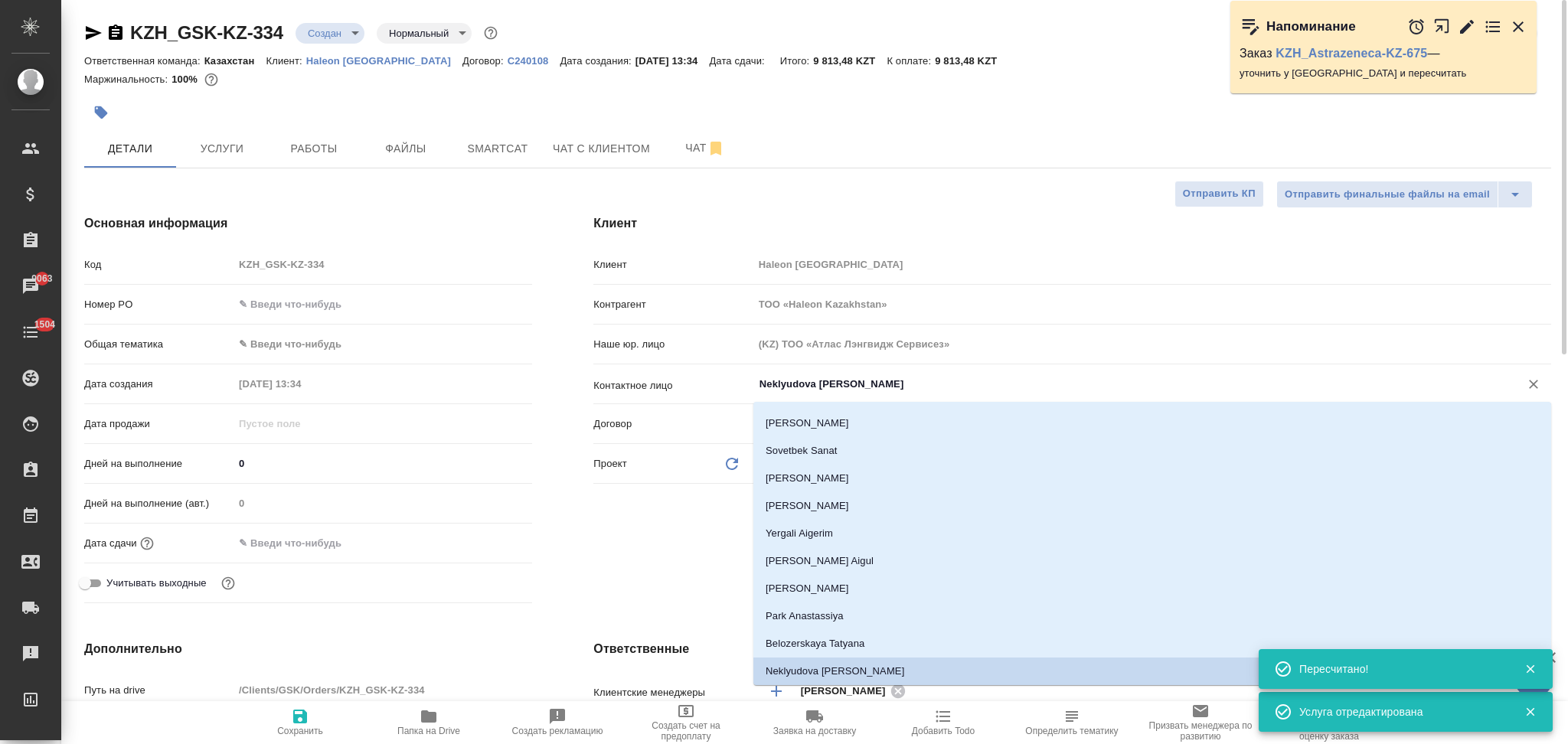
click at [858, 380] on input "Neklyudova Yuliya" at bounding box center [1127, 384] width 738 height 18
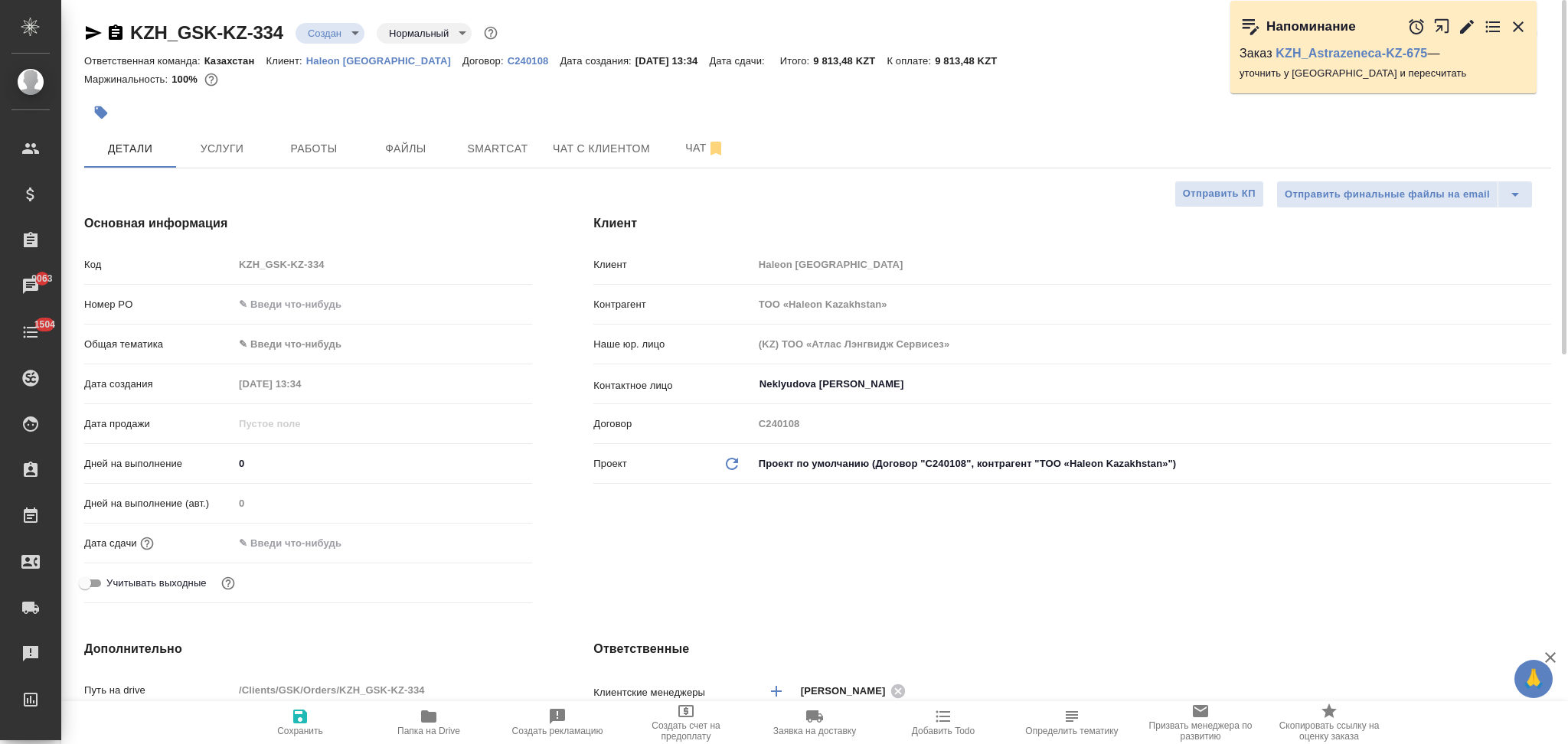
type textarea "x"
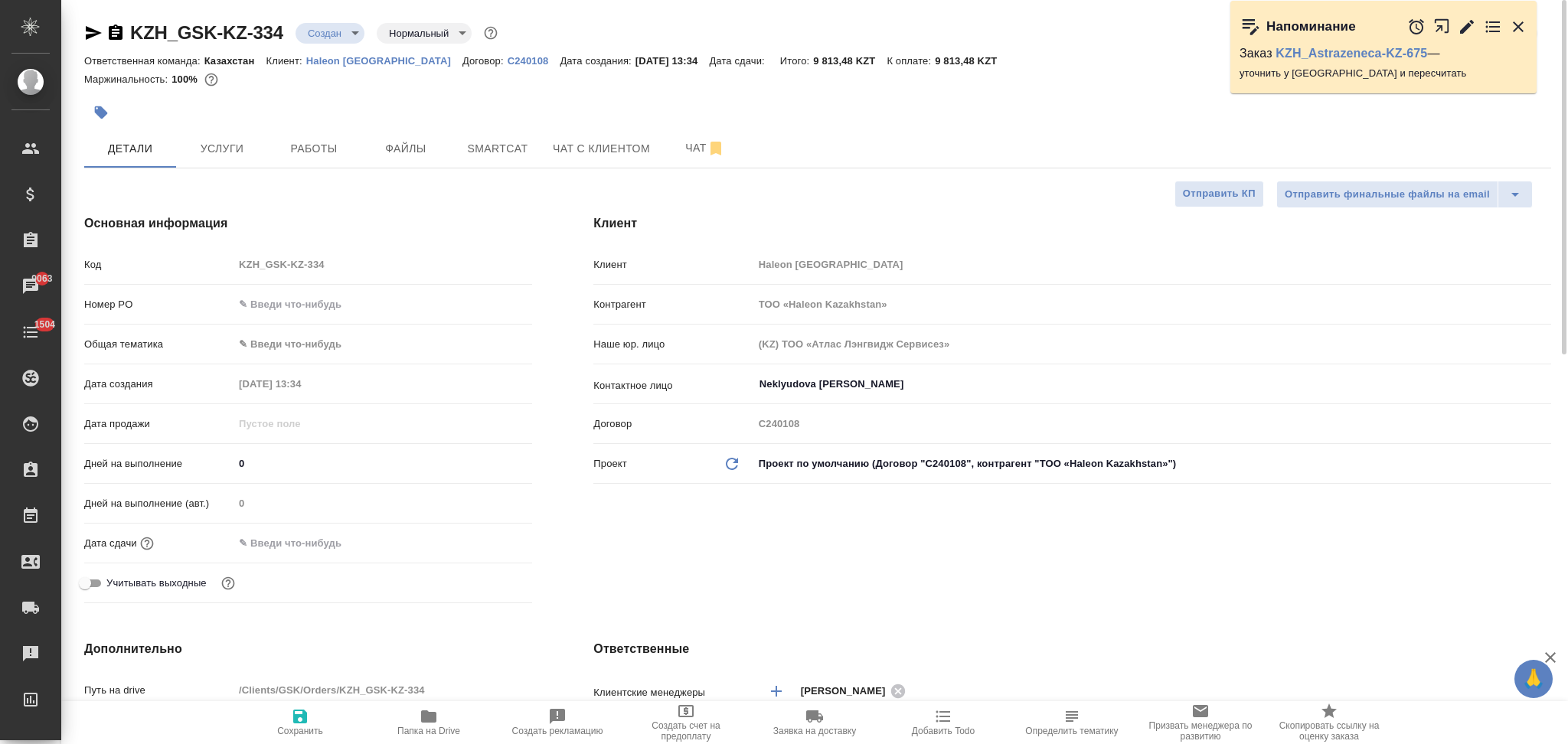
type textarea "x"
paste input "Aktorgyn Assylkhan"
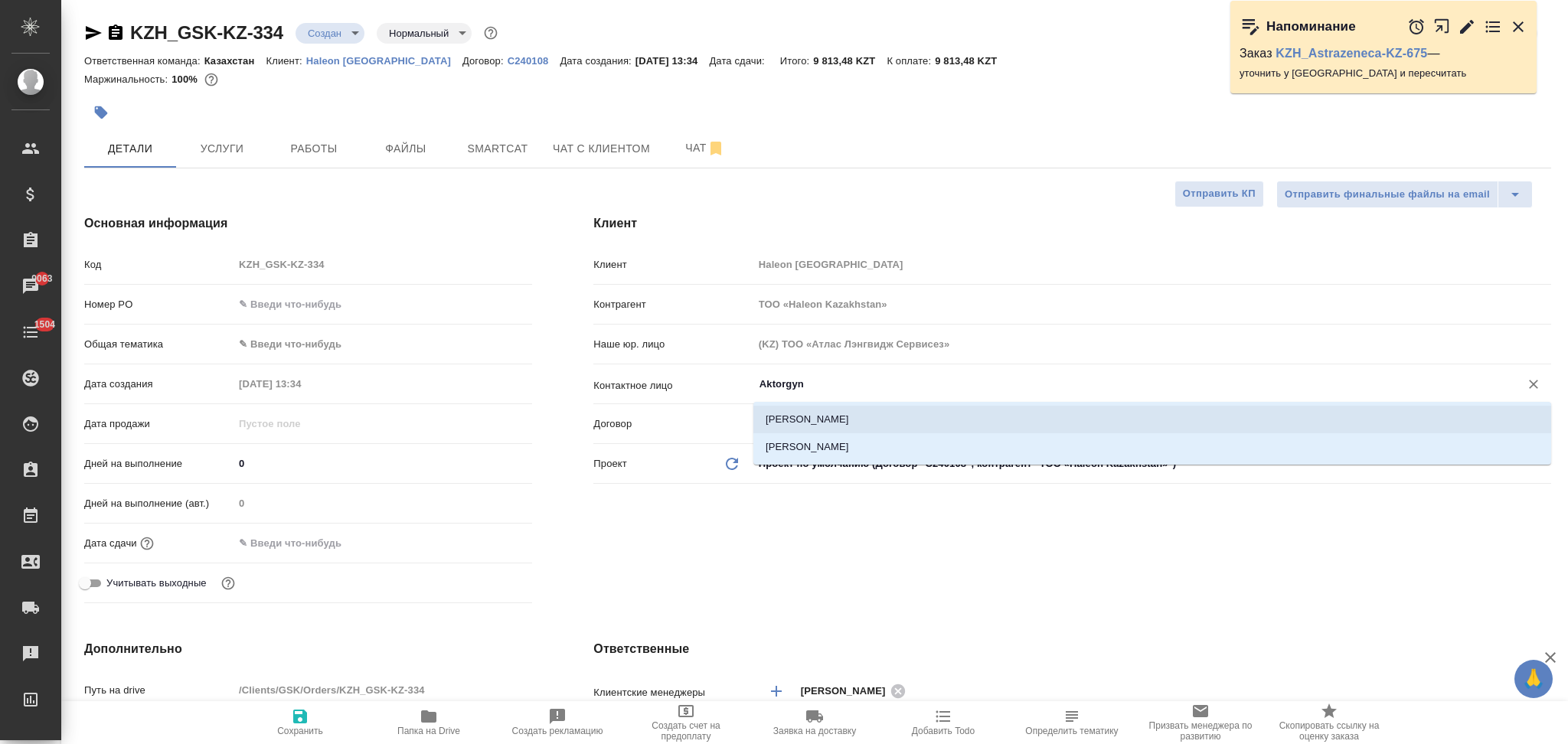
click at [848, 418] on li "Assylkhan Aktorgyn" at bounding box center [1152, 420] width 798 height 28
type input "Assylkhan Aktorgyn"
type textarea "x"
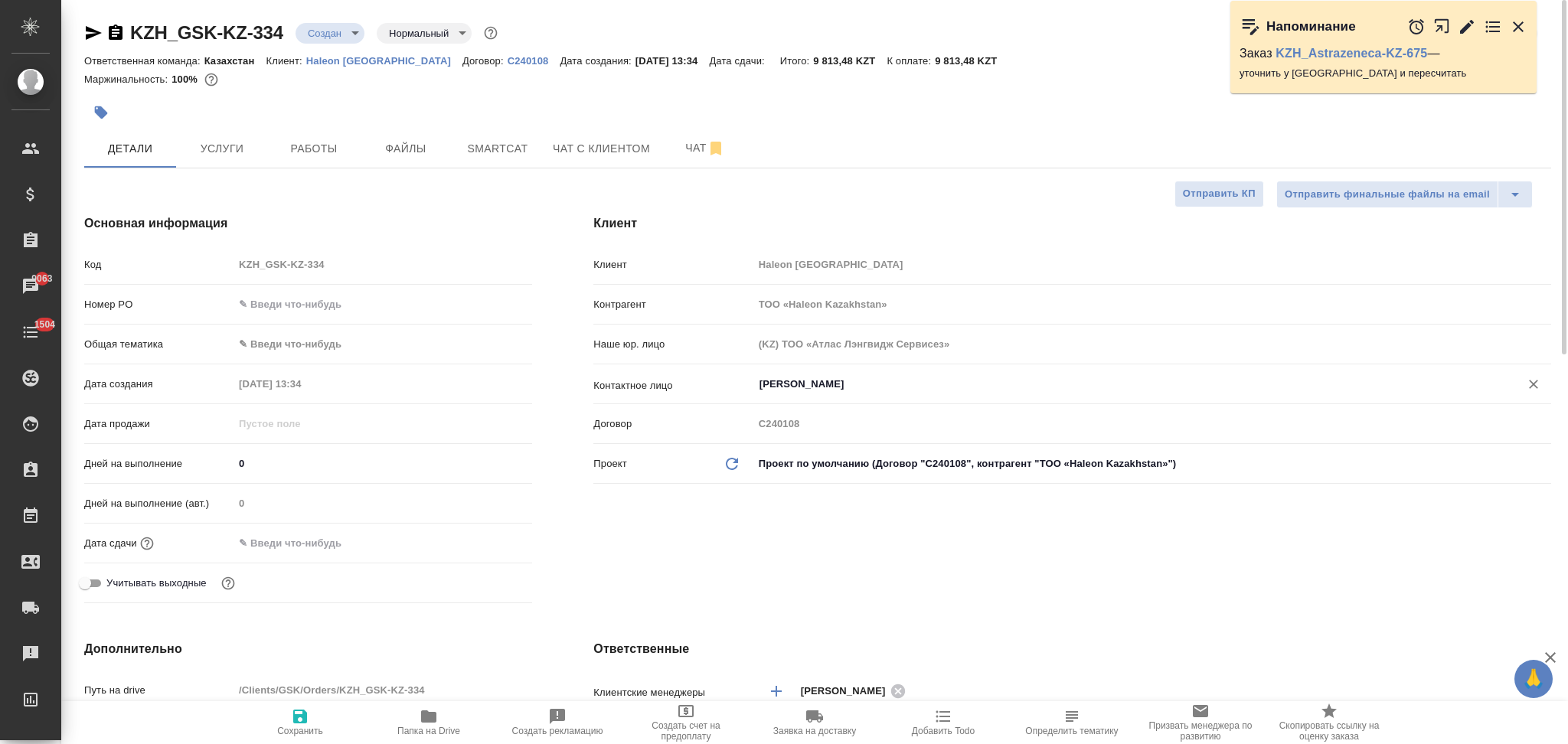
type input "Assylkhan Aktorgyn"
click at [299, 721] on icon "button" at bounding box center [300, 716] width 18 height 18
type textarea "x"
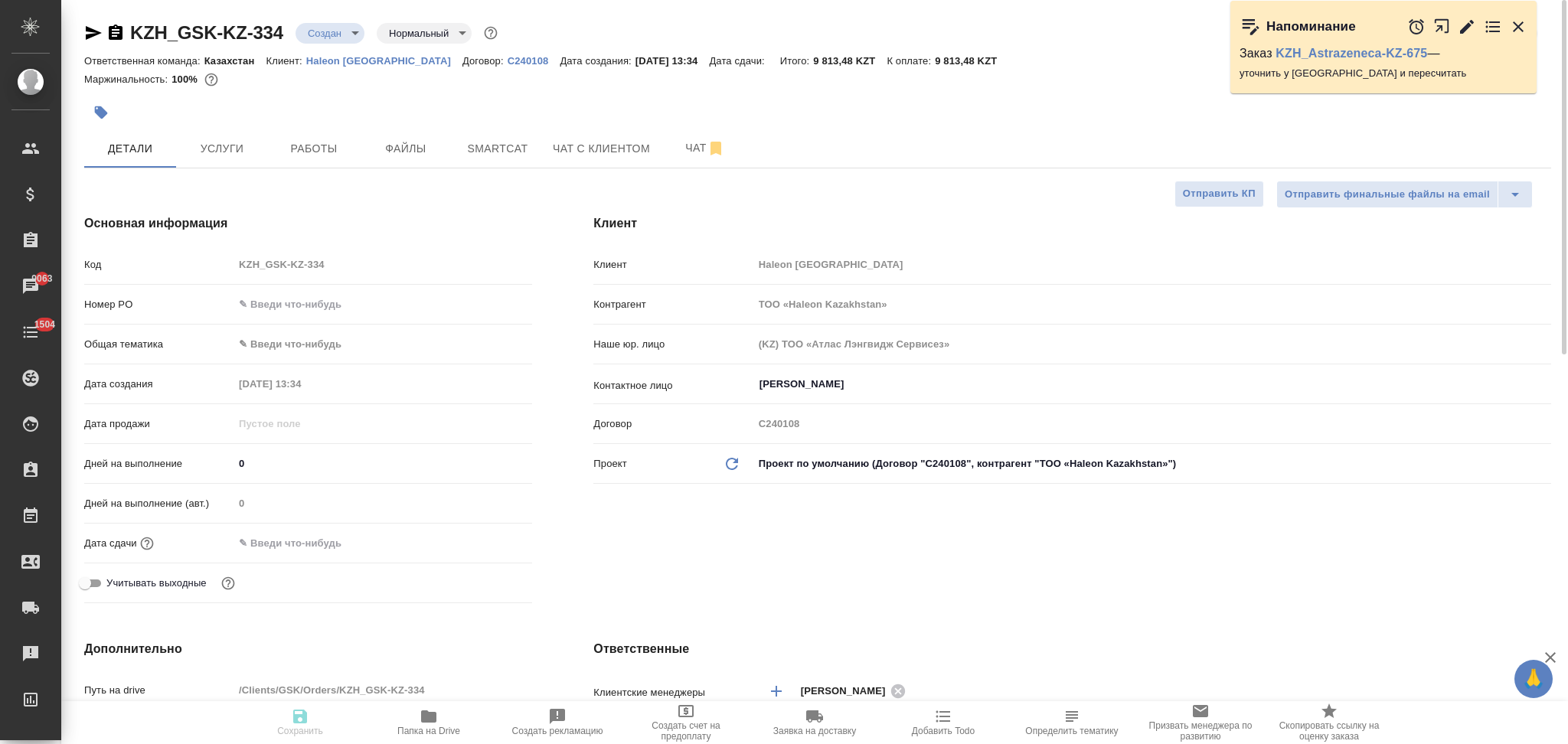
type textarea "x"
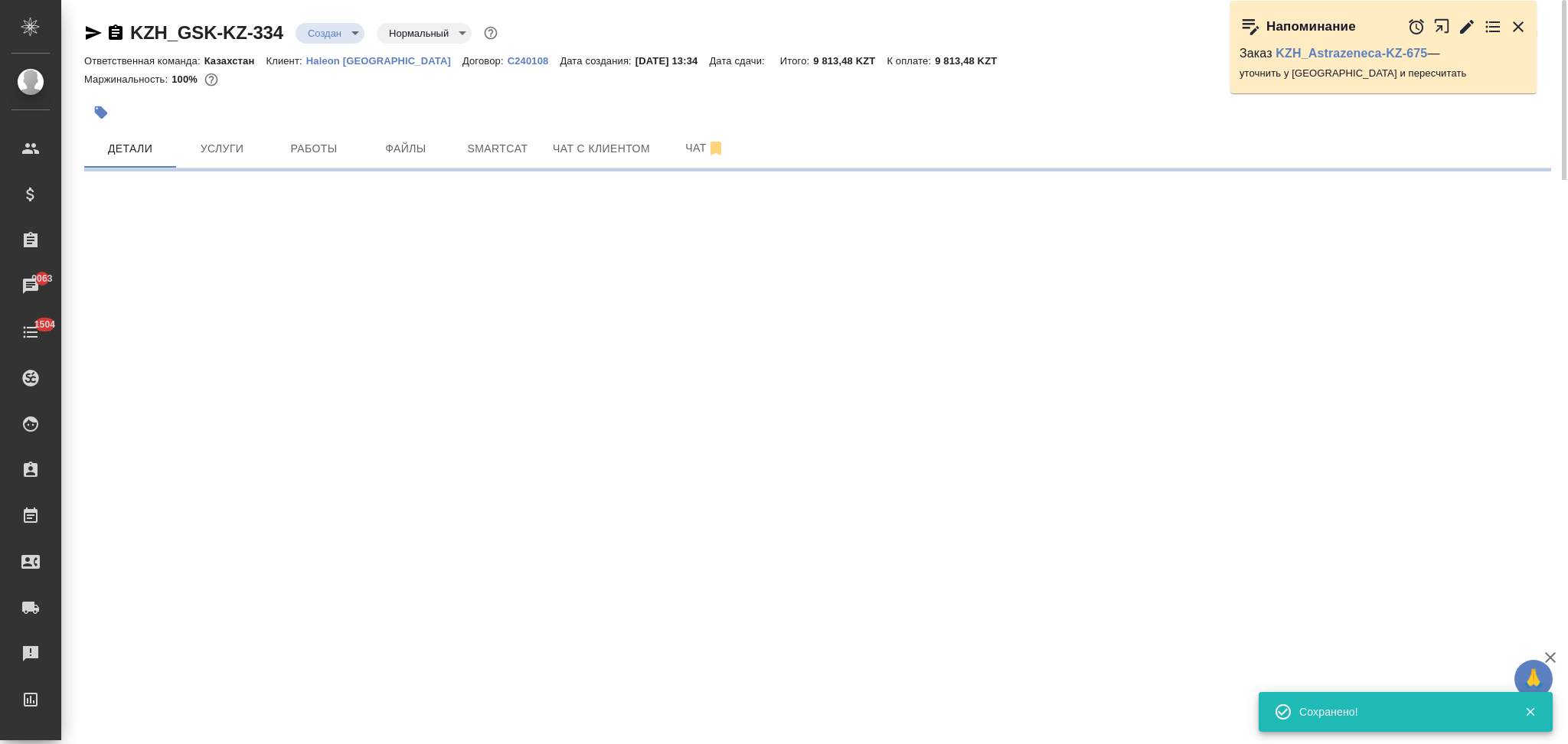
select select "RU"
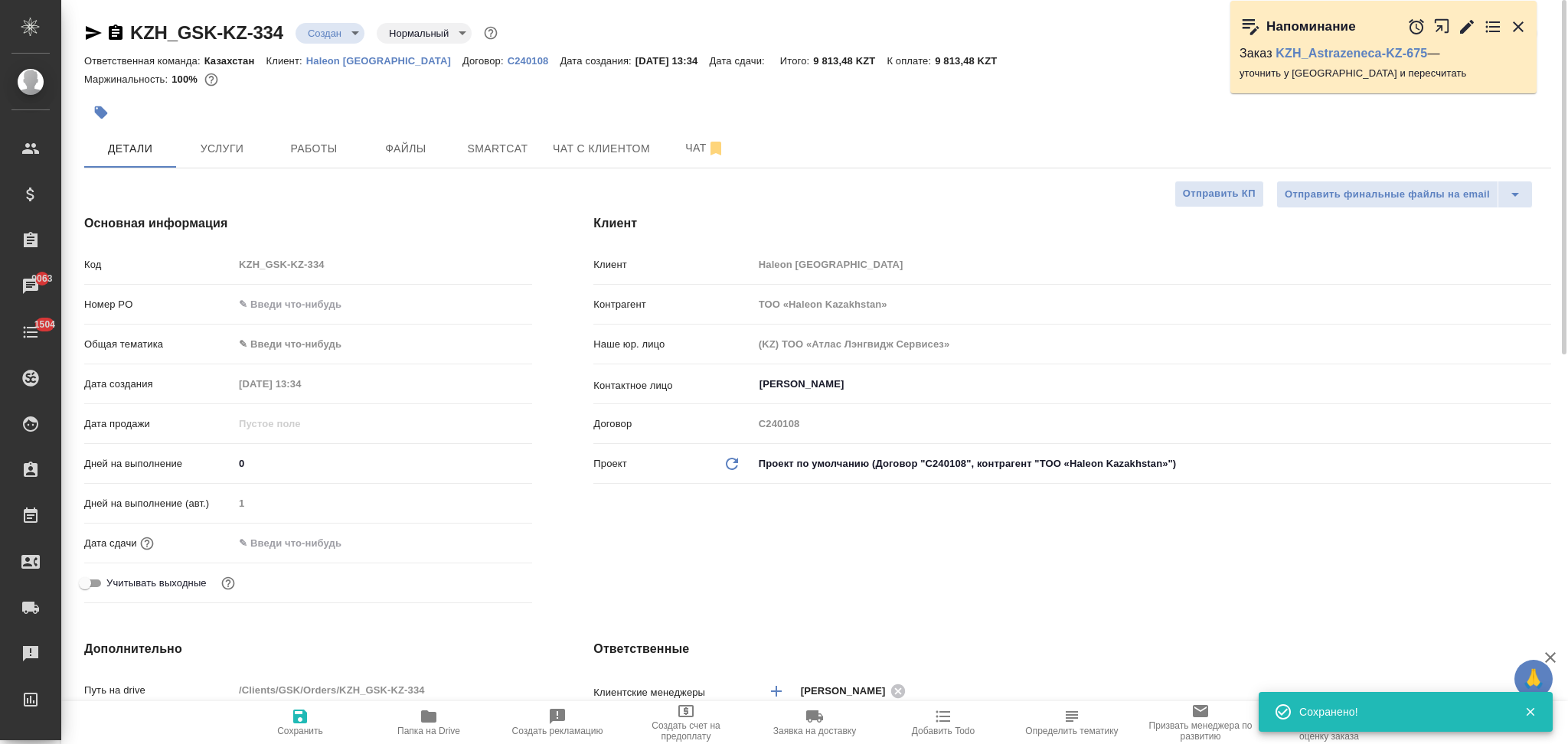
type textarea "x"
click at [326, 544] on input "text" at bounding box center [301, 543] width 134 height 22
click at [487, 537] on icon "button" at bounding box center [487, 541] width 14 height 16
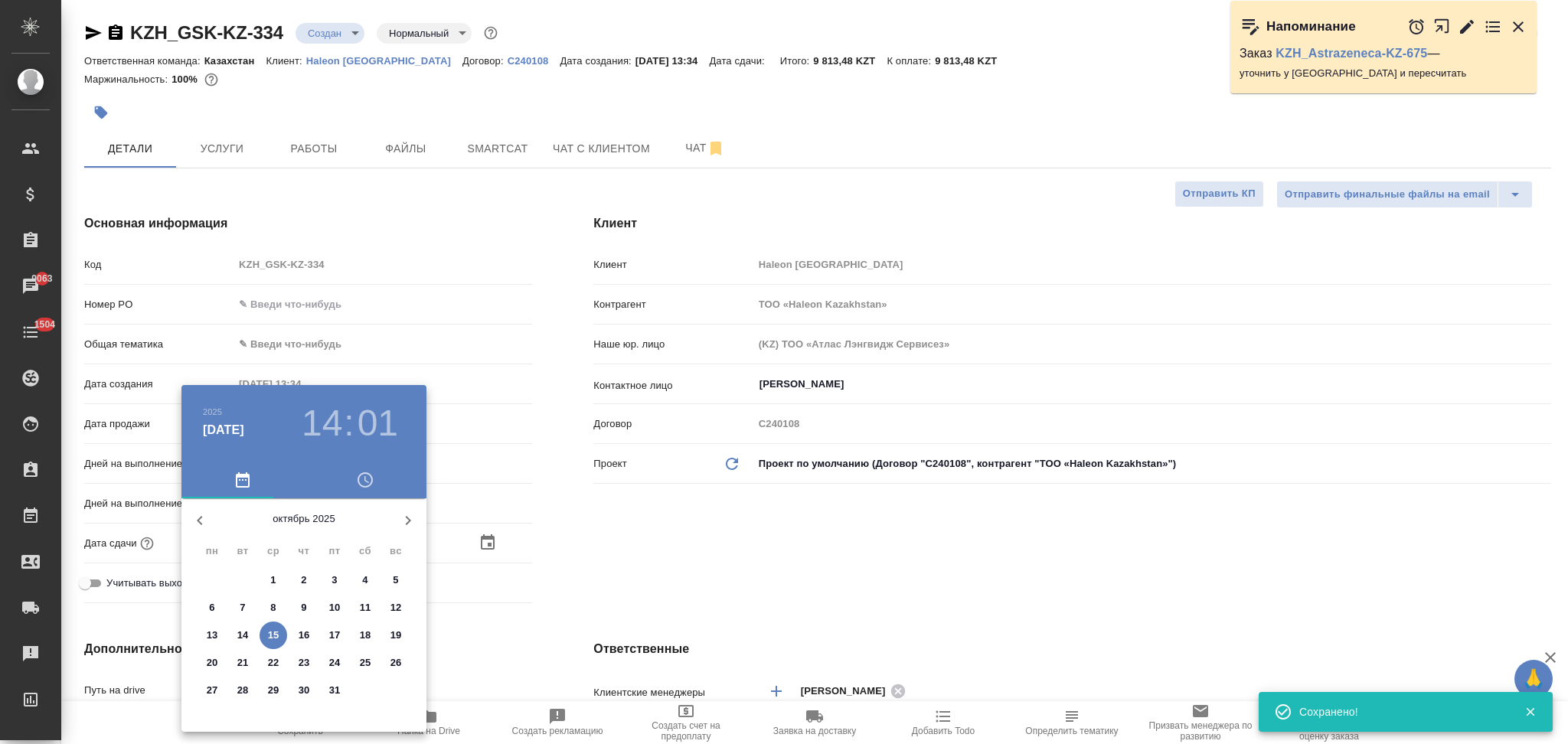
click at [334, 638] on p "17" at bounding box center [335, 635] width 11 height 16
type input "17.10.2025 14:01"
type textarea "x"
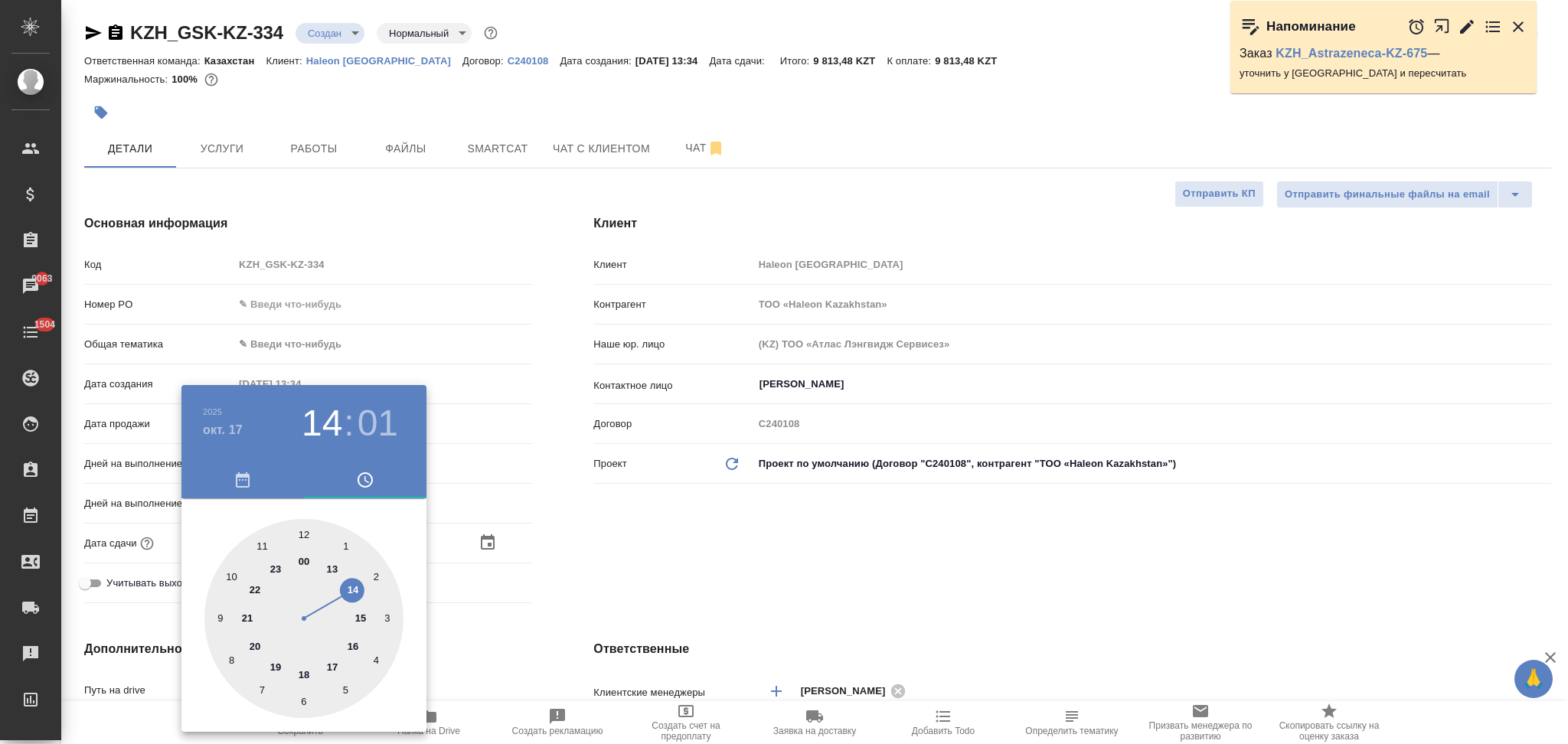
click at [221, 614] on div at bounding box center [304, 618] width 199 height 199
type input "17.10.2025 09:01"
type textarea "x"
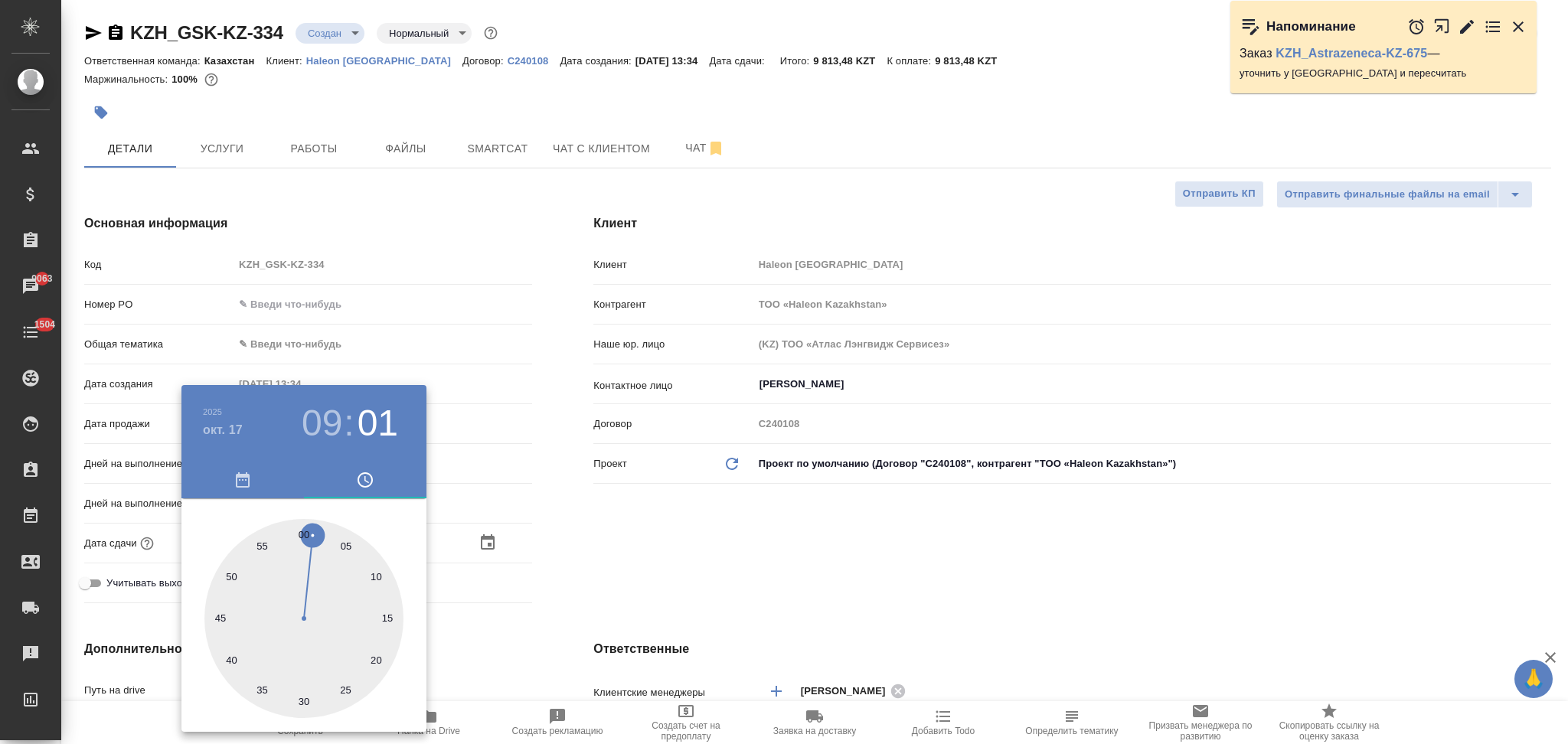
click at [302, 532] on div at bounding box center [304, 618] width 199 height 199
type input "17.10.2025 09:00"
type textarea "x"
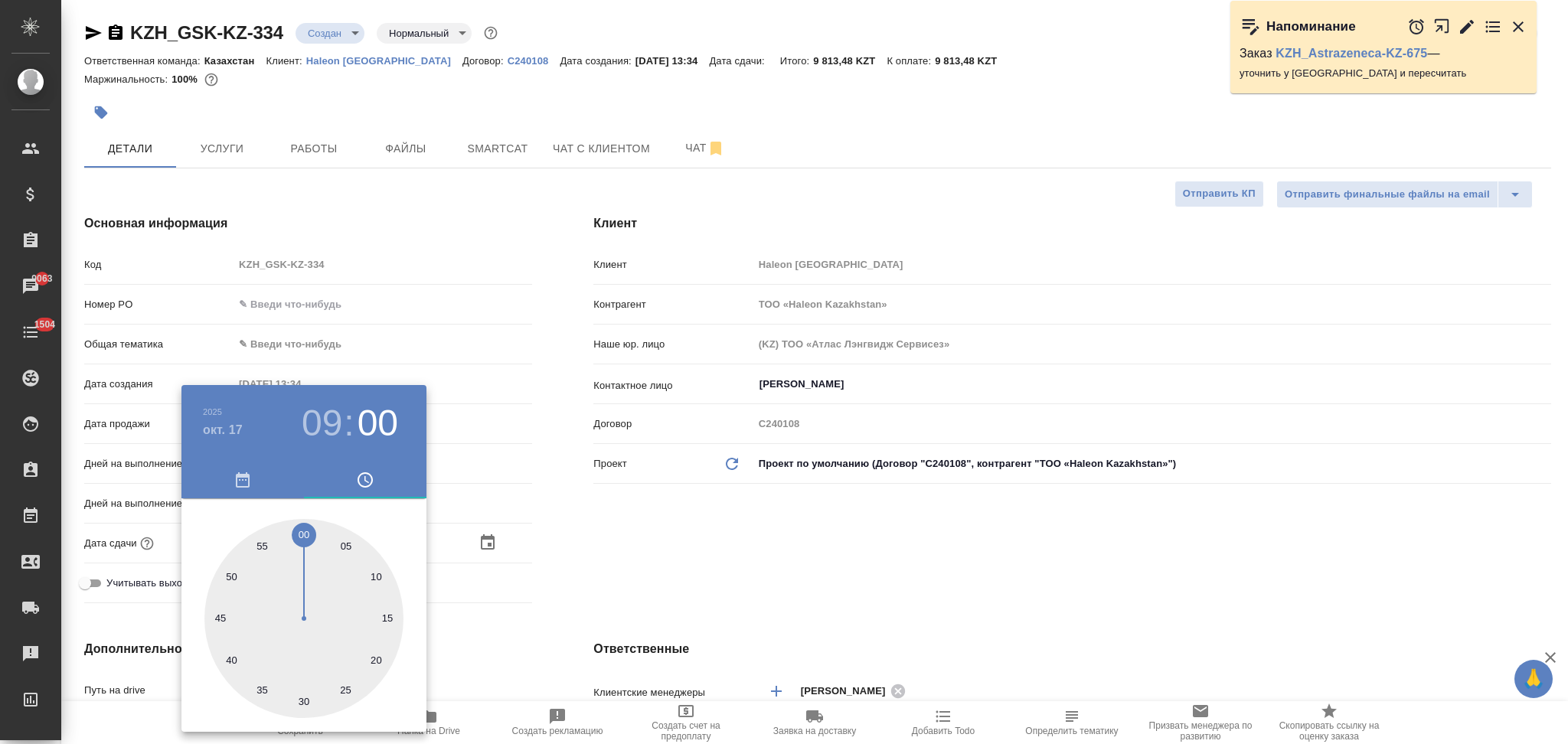
click at [486, 543] on div at bounding box center [784, 372] width 1568 height 744
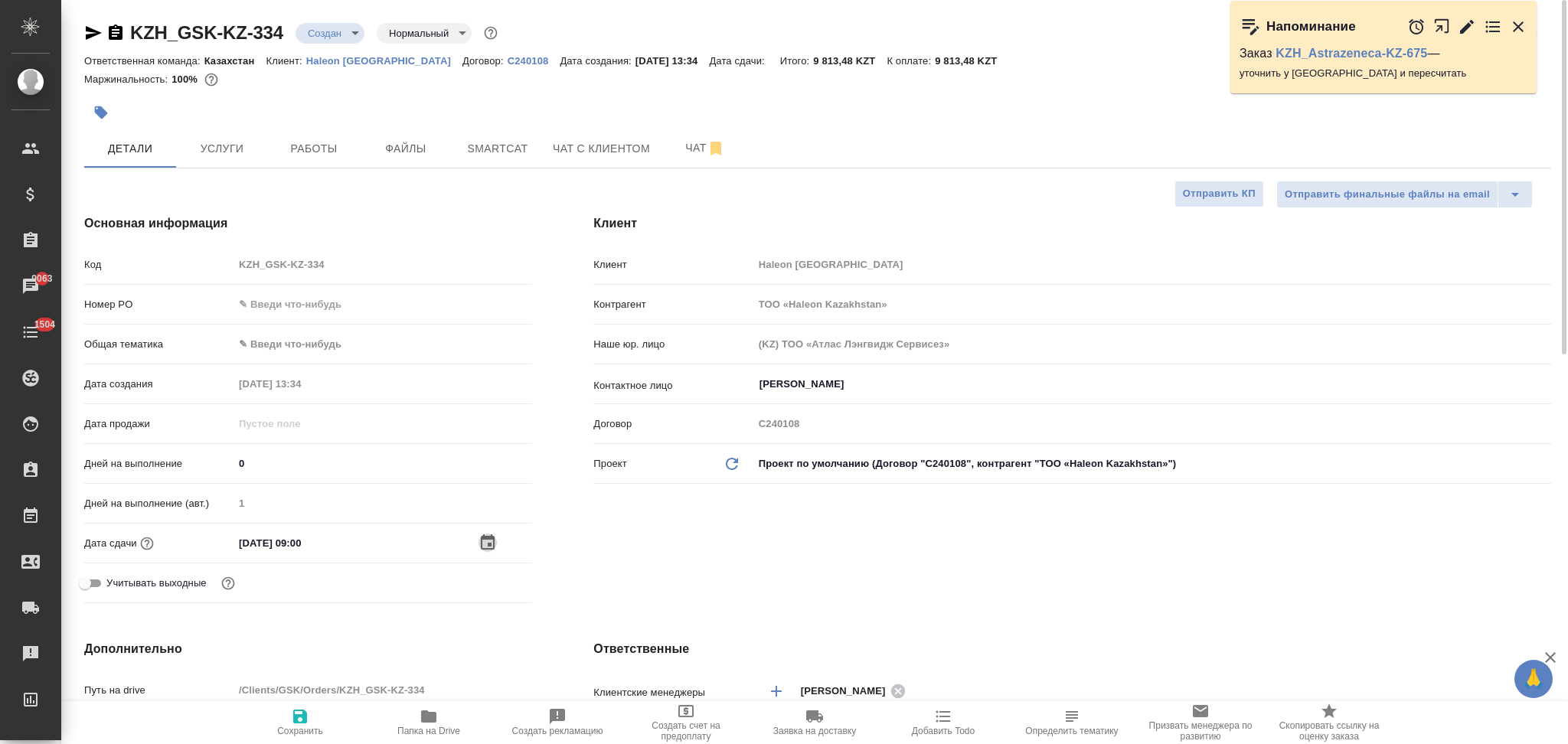
click at [487, 545] on icon "button" at bounding box center [487, 542] width 18 height 18
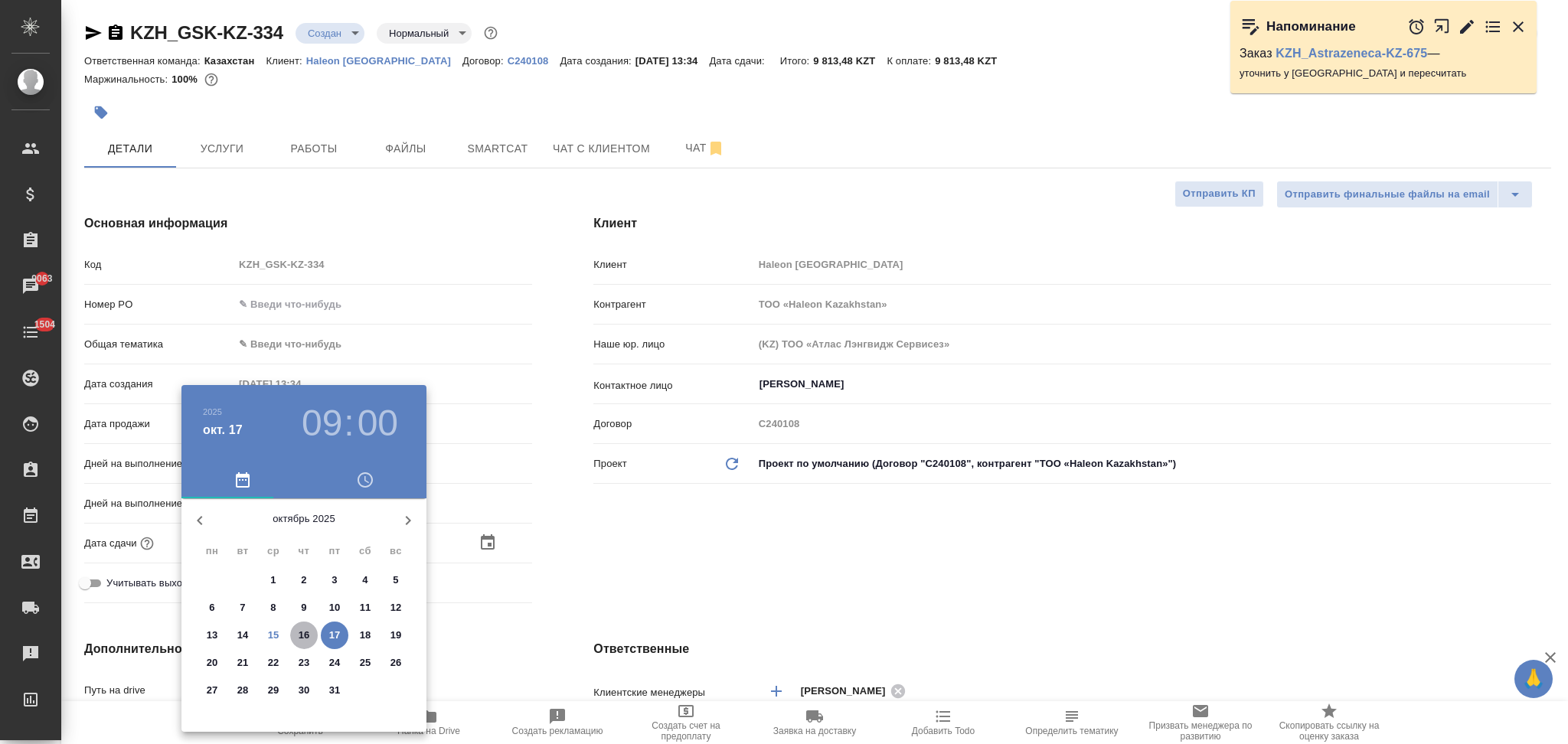
click at [309, 635] on p "16" at bounding box center [304, 635] width 11 height 16
type input "16.10.2025 09:00"
type textarea "x"
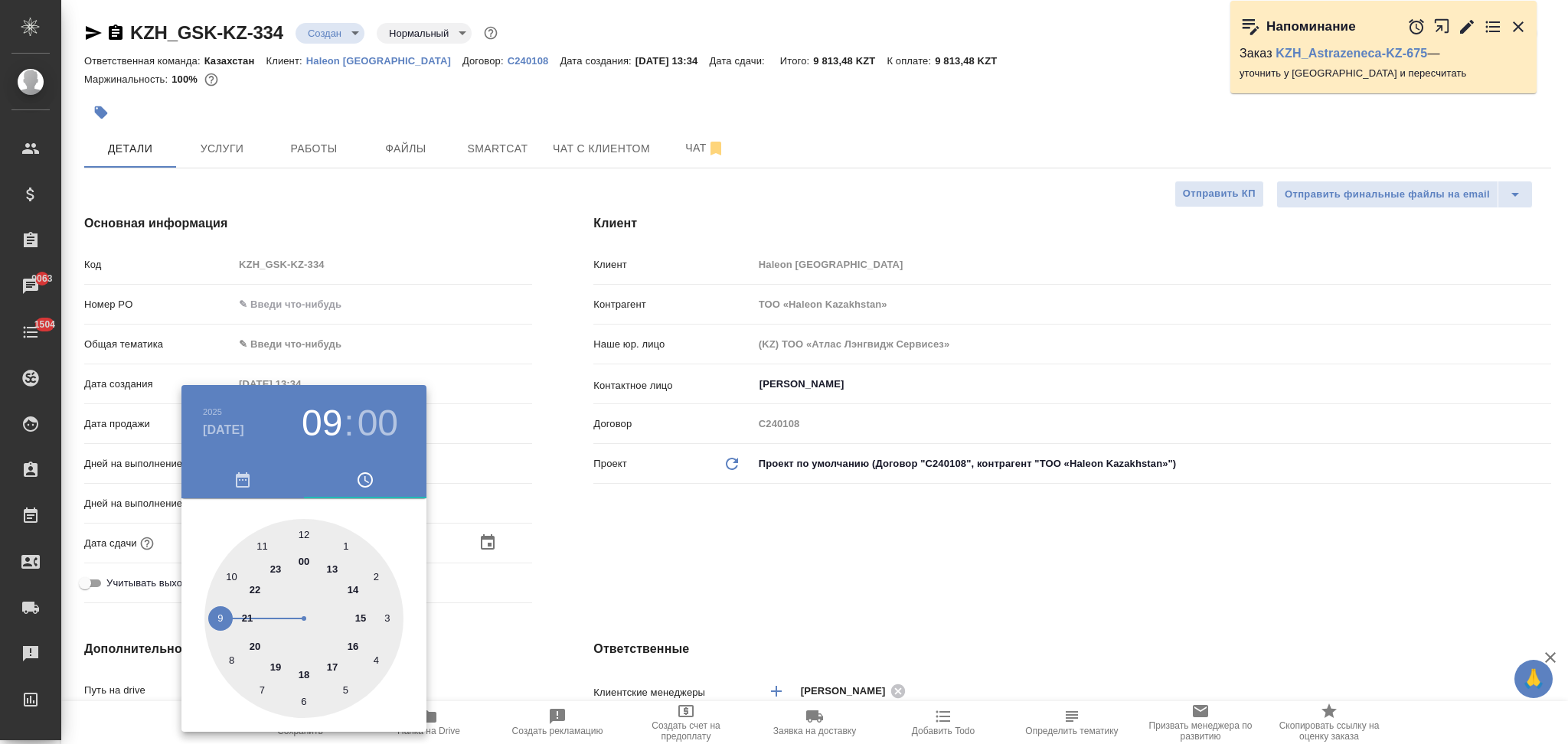
click at [356, 646] on div at bounding box center [304, 618] width 199 height 199
type input "16.10.2025 16:00"
type textarea "x"
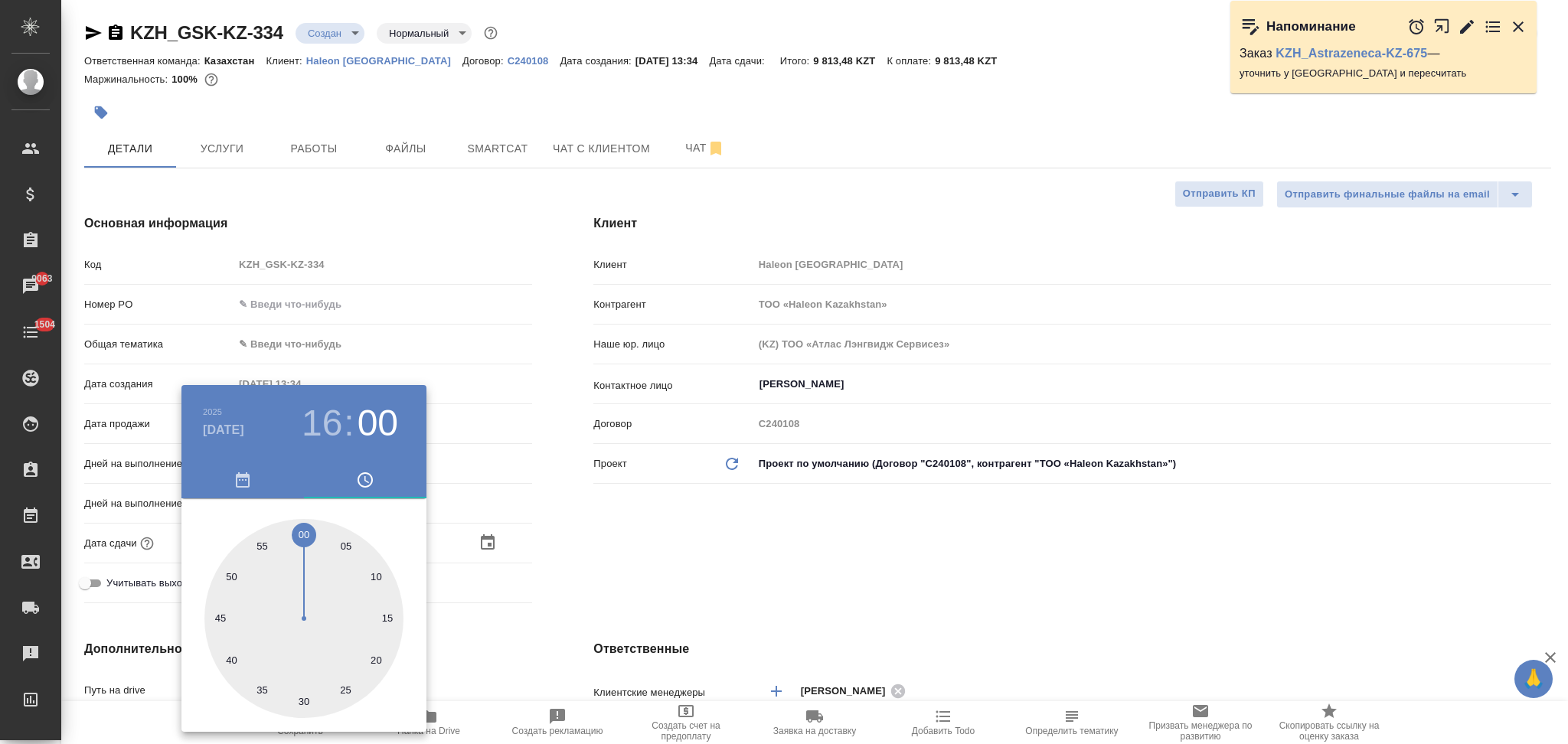
click at [306, 537] on div at bounding box center [304, 618] width 199 height 199
type textarea "x"
drag, startPoint x: 529, startPoint y: 594, endPoint x: 479, endPoint y: 638, distance: 66.6
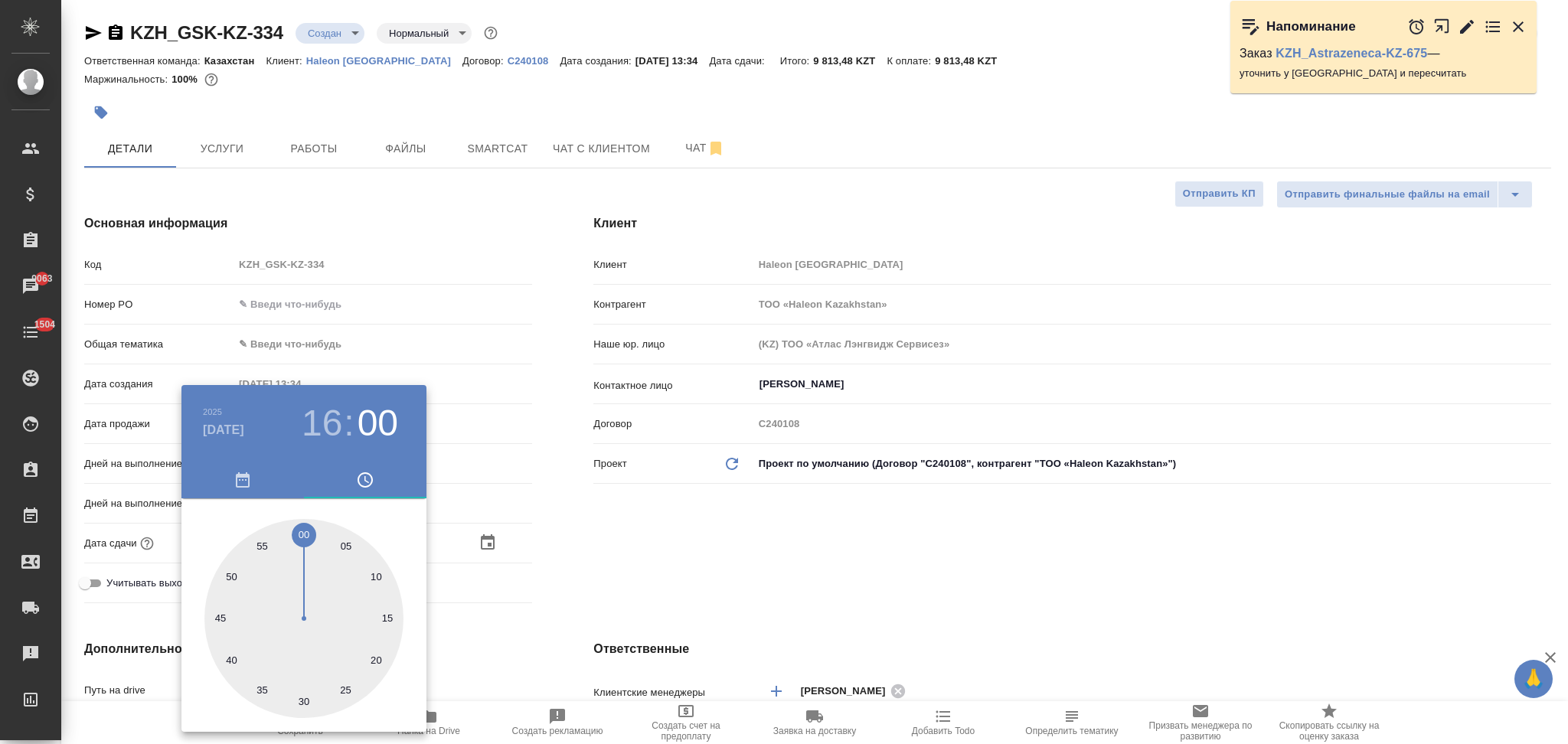
click at [530, 594] on div at bounding box center [784, 372] width 1568 height 744
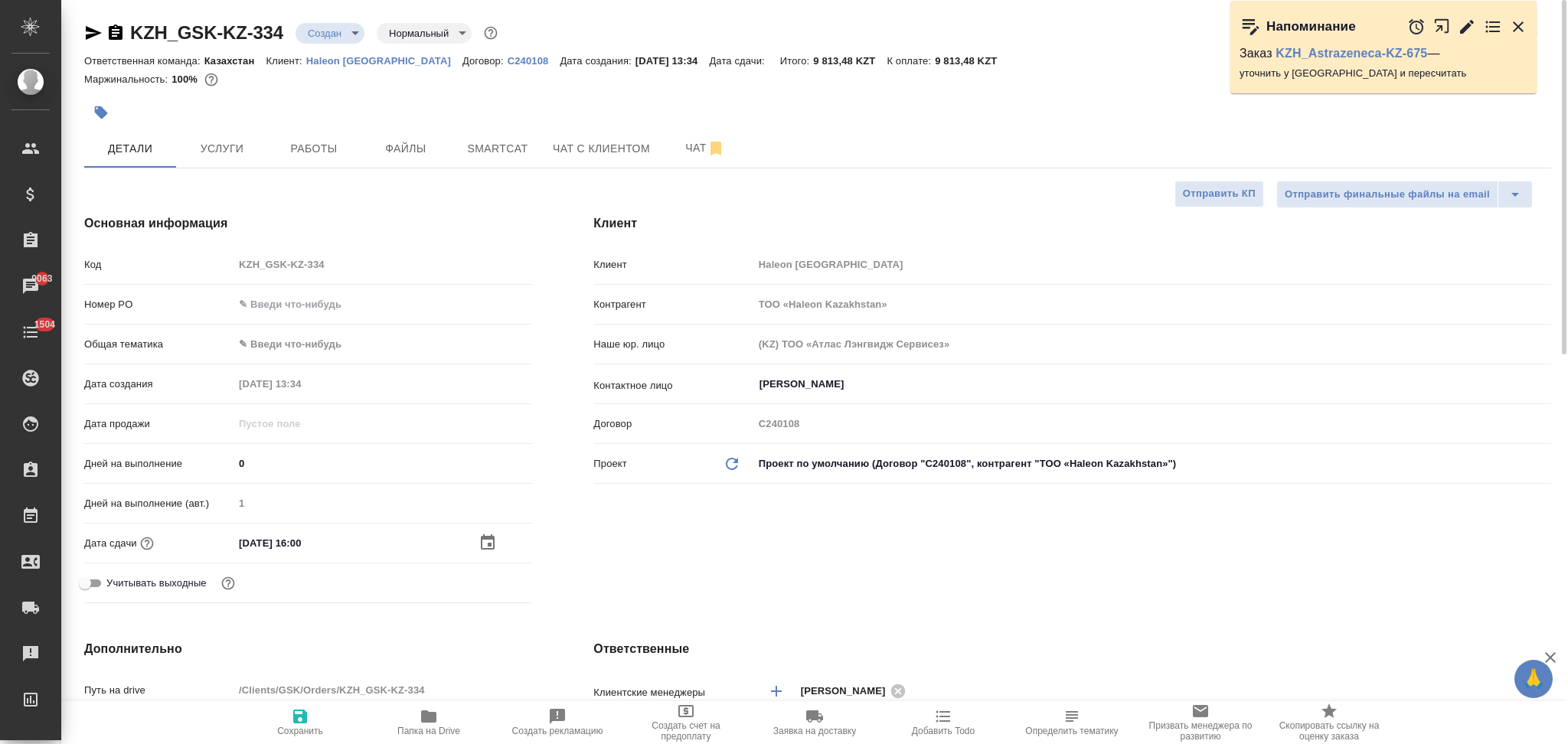
click at [298, 722] on icon "button" at bounding box center [299, 716] width 14 height 14
type textarea "x"
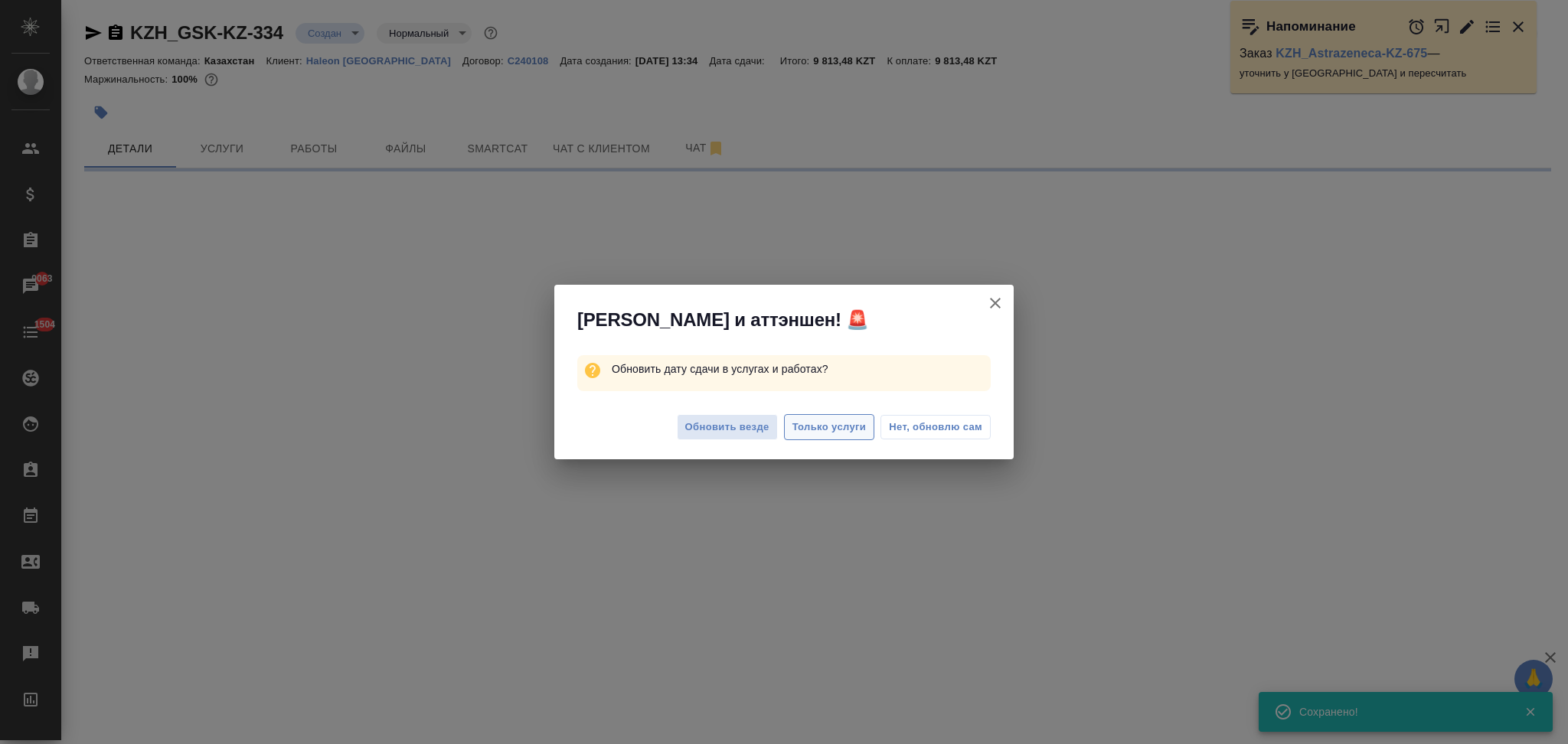
select select "RU"
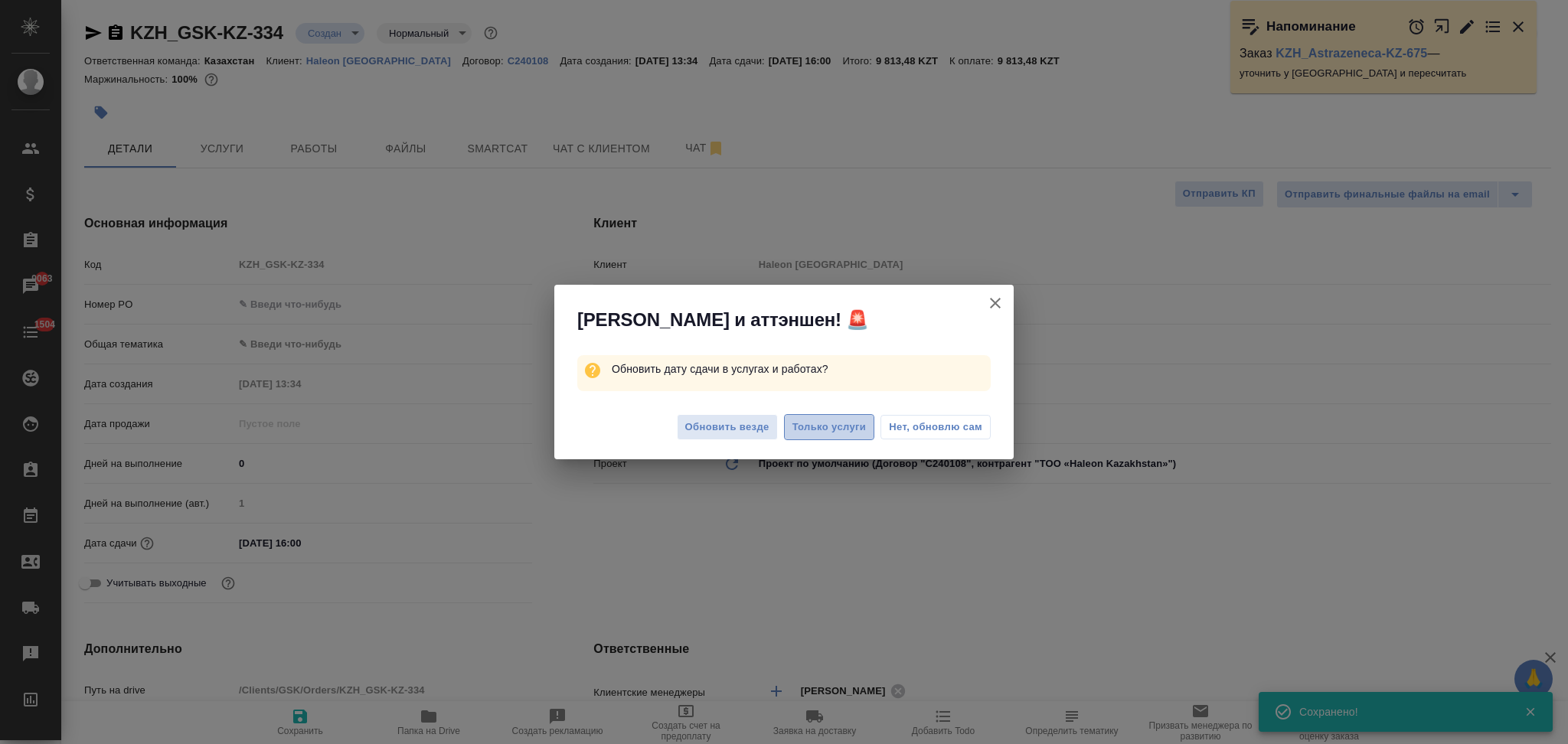
type textarea "x"
click at [826, 427] on span "Только услуги" at bounding box center [830, 427] width 75 height 17
type textarea "x"
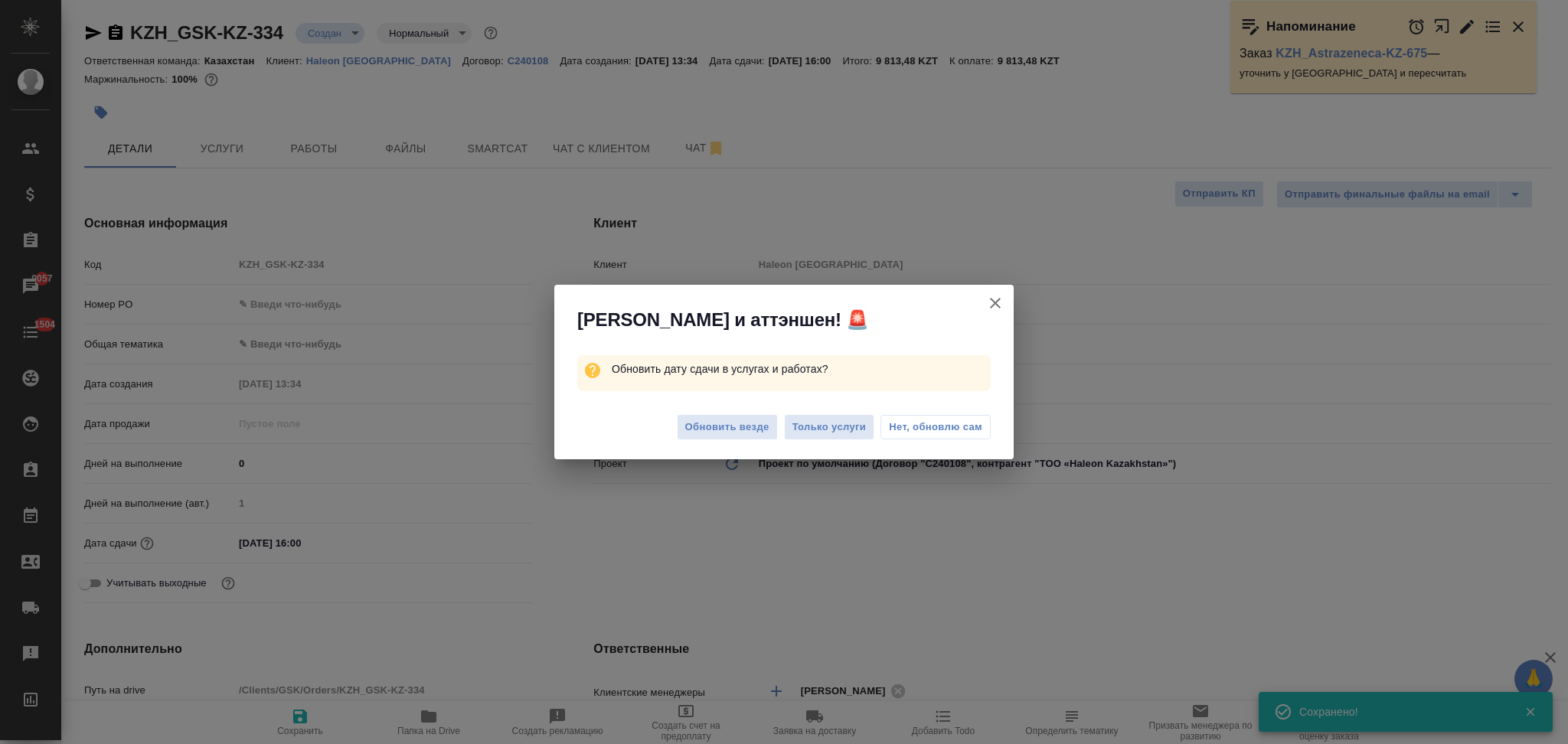
type textarea "x"
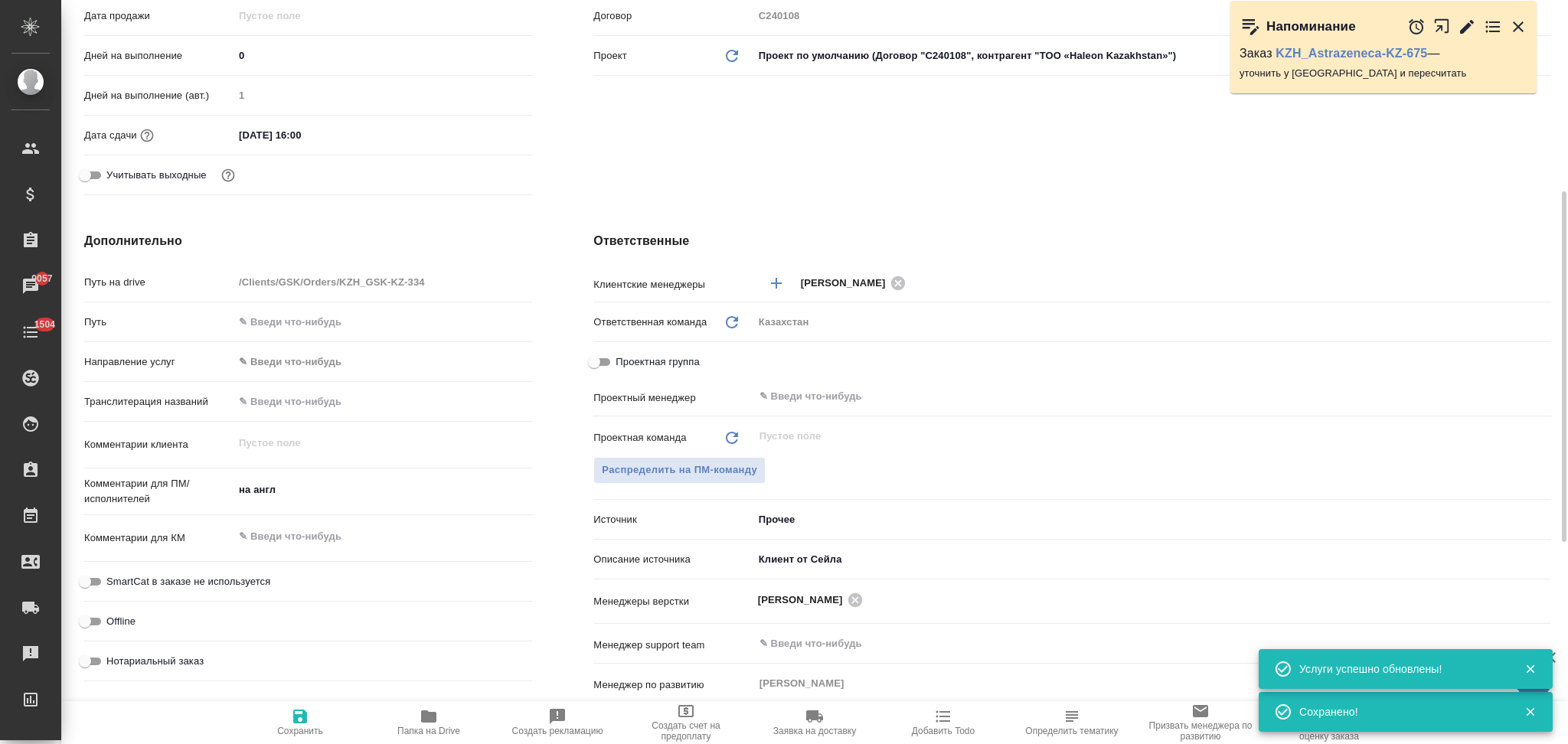
scroll to position [0, 0]
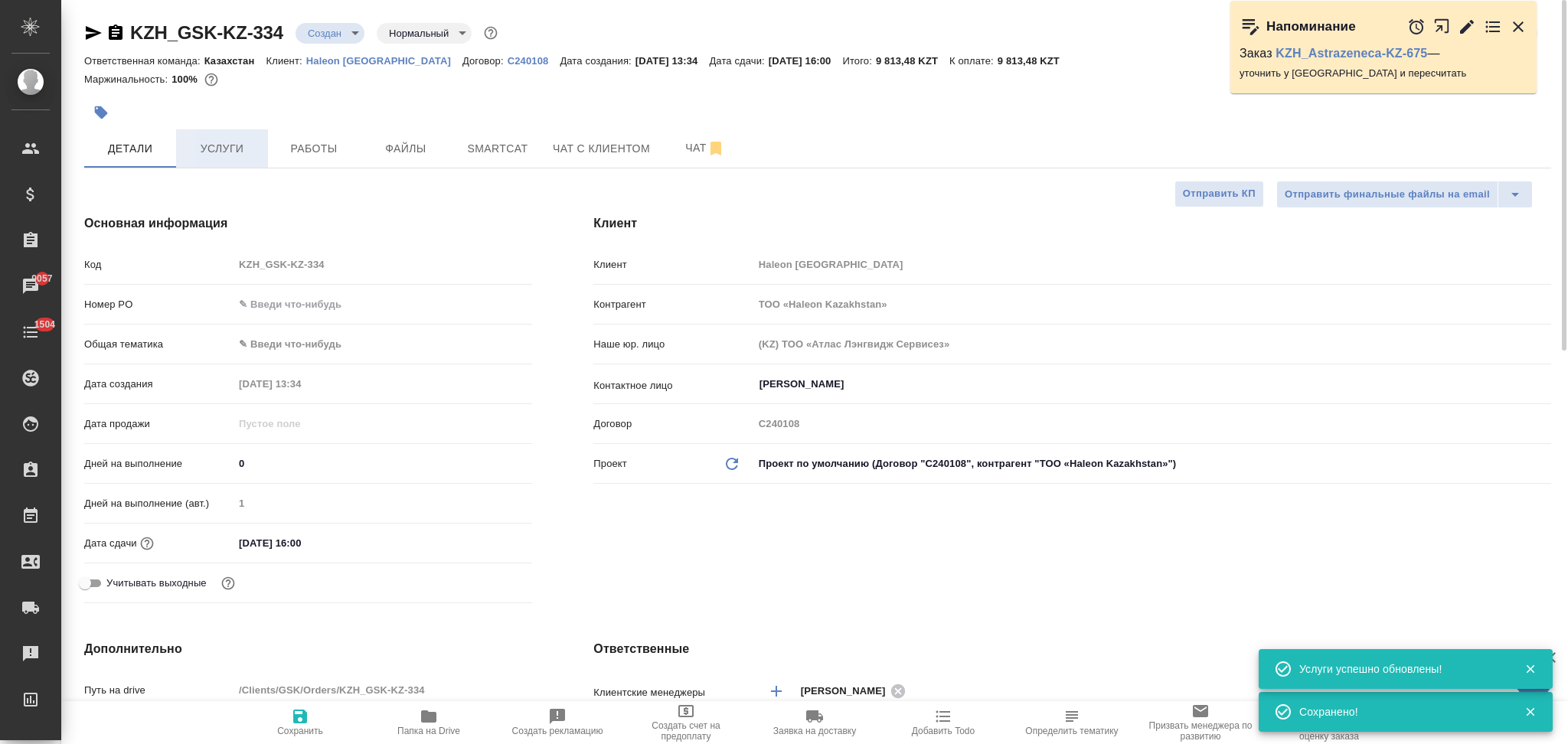
click at [240, 142] on span "Услуги" at bounding box center [222, 148] width 74 height 19
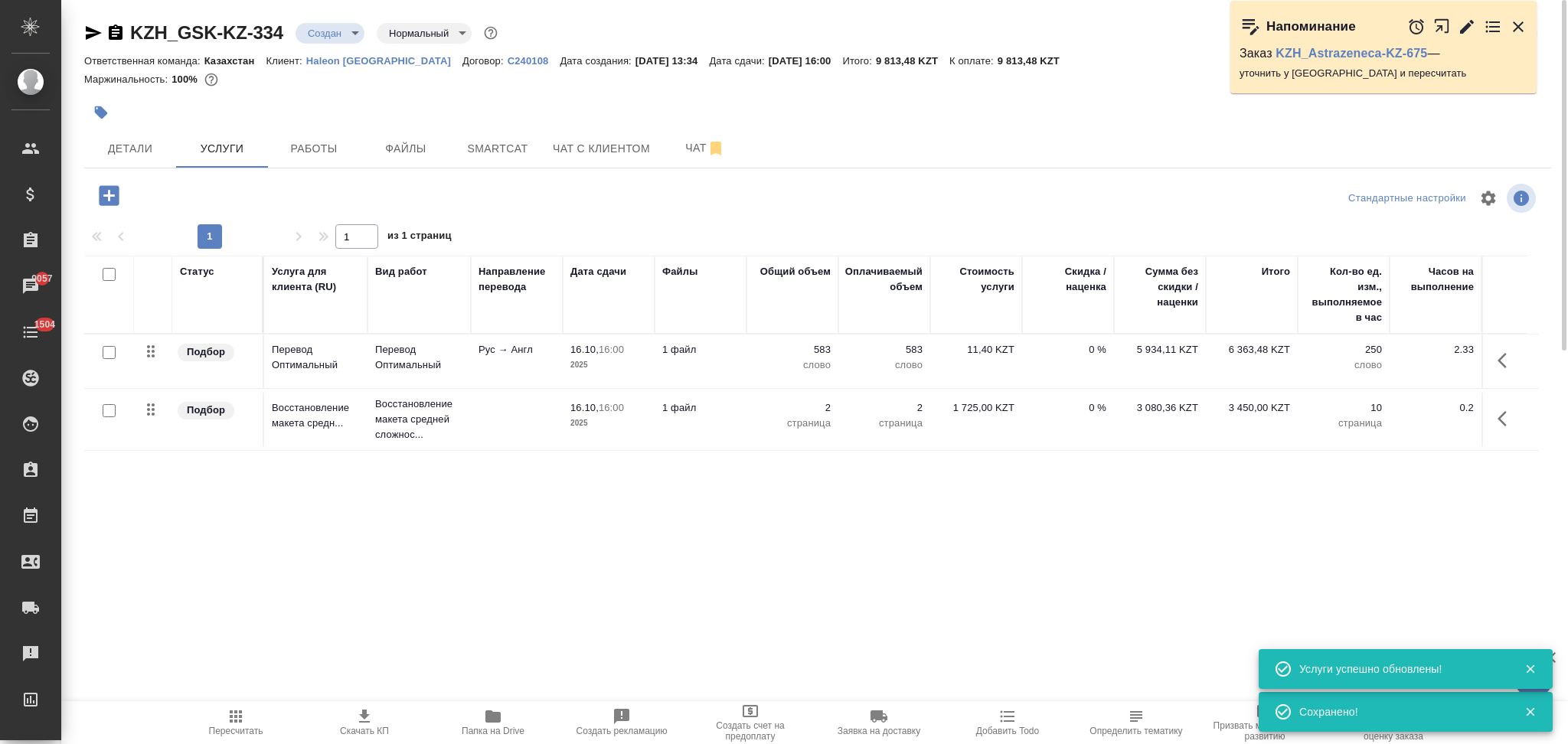
click at [358, 714] on icon "button" at bounding box center [364, 716] width 18 height 18
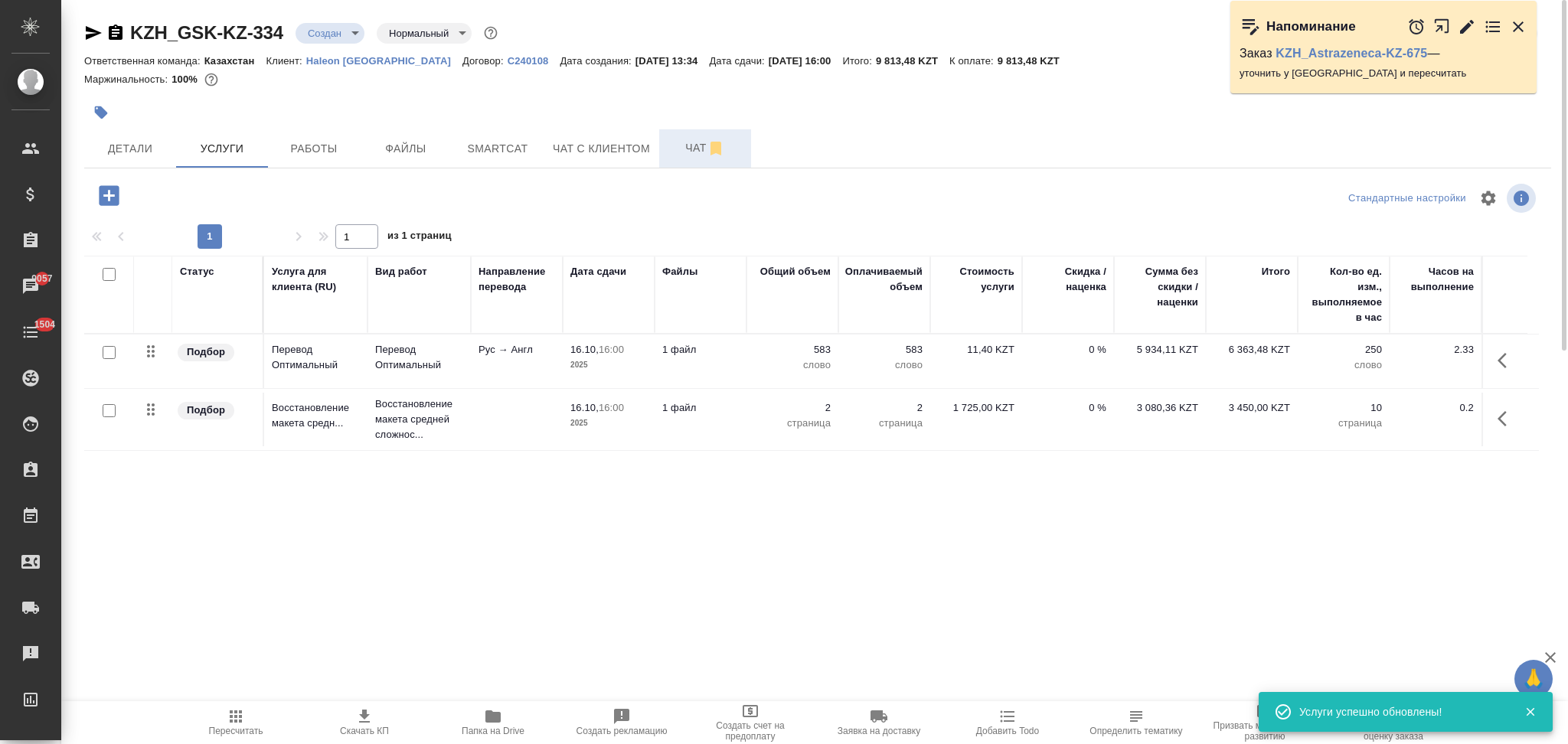
click at [683, 160] on button "Чат" at bounding box center [705, 148] width 92 height 39
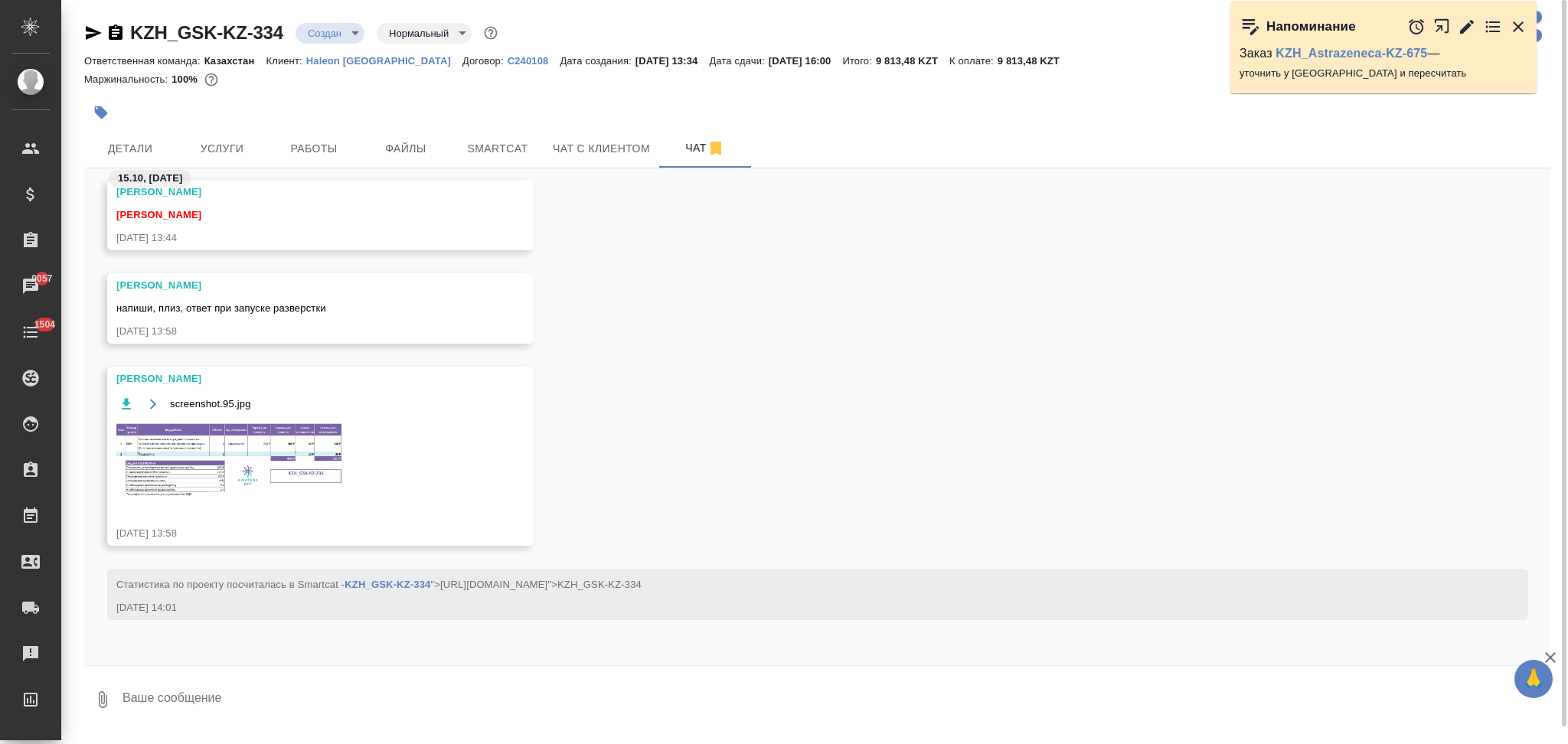
scroll to position [147, 0]
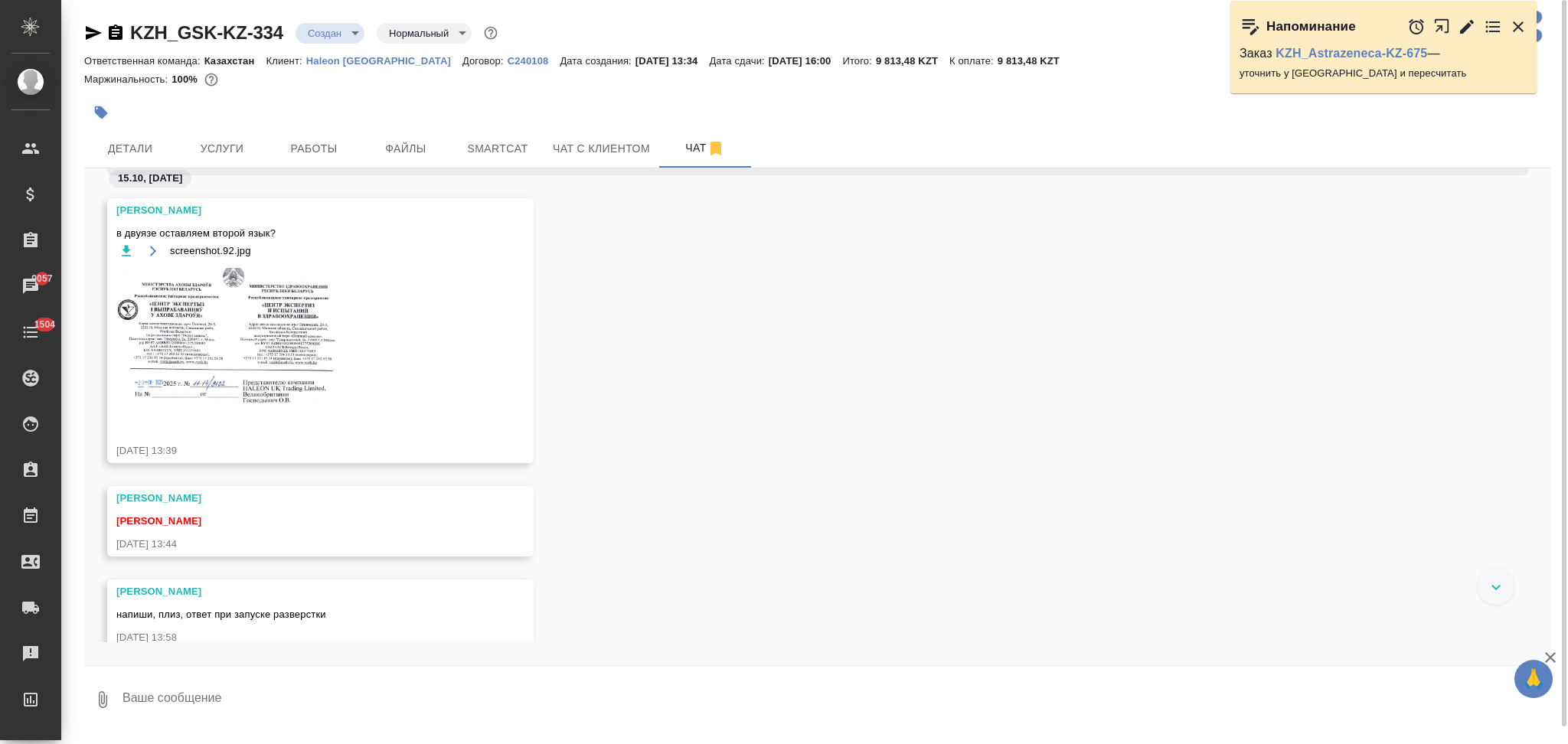
click at [286, 341] on img at bounding box center [231, 342] width 230 height 148
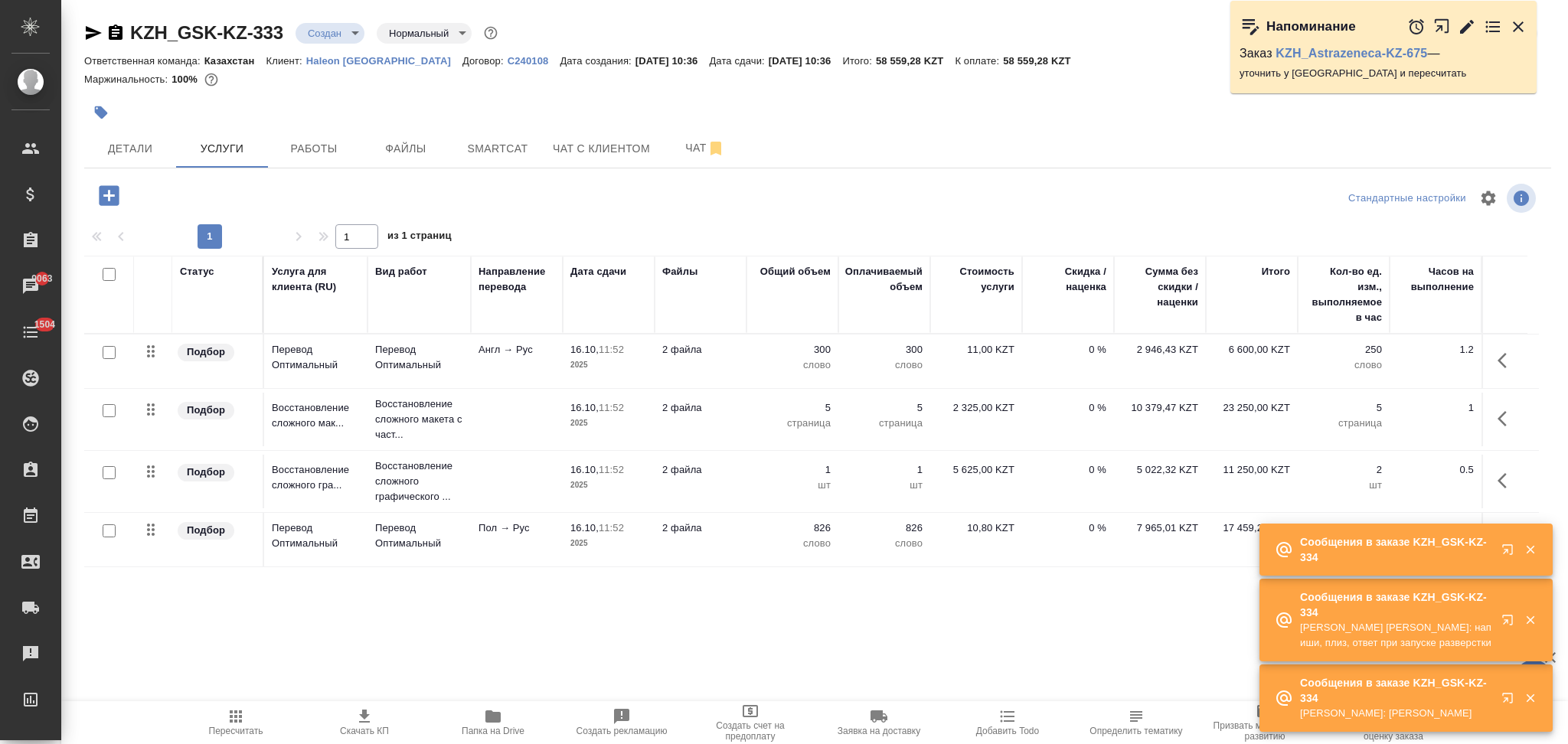
click at [499, 719] on icon "button" at bounding box center [493, 716] width 16 height 12
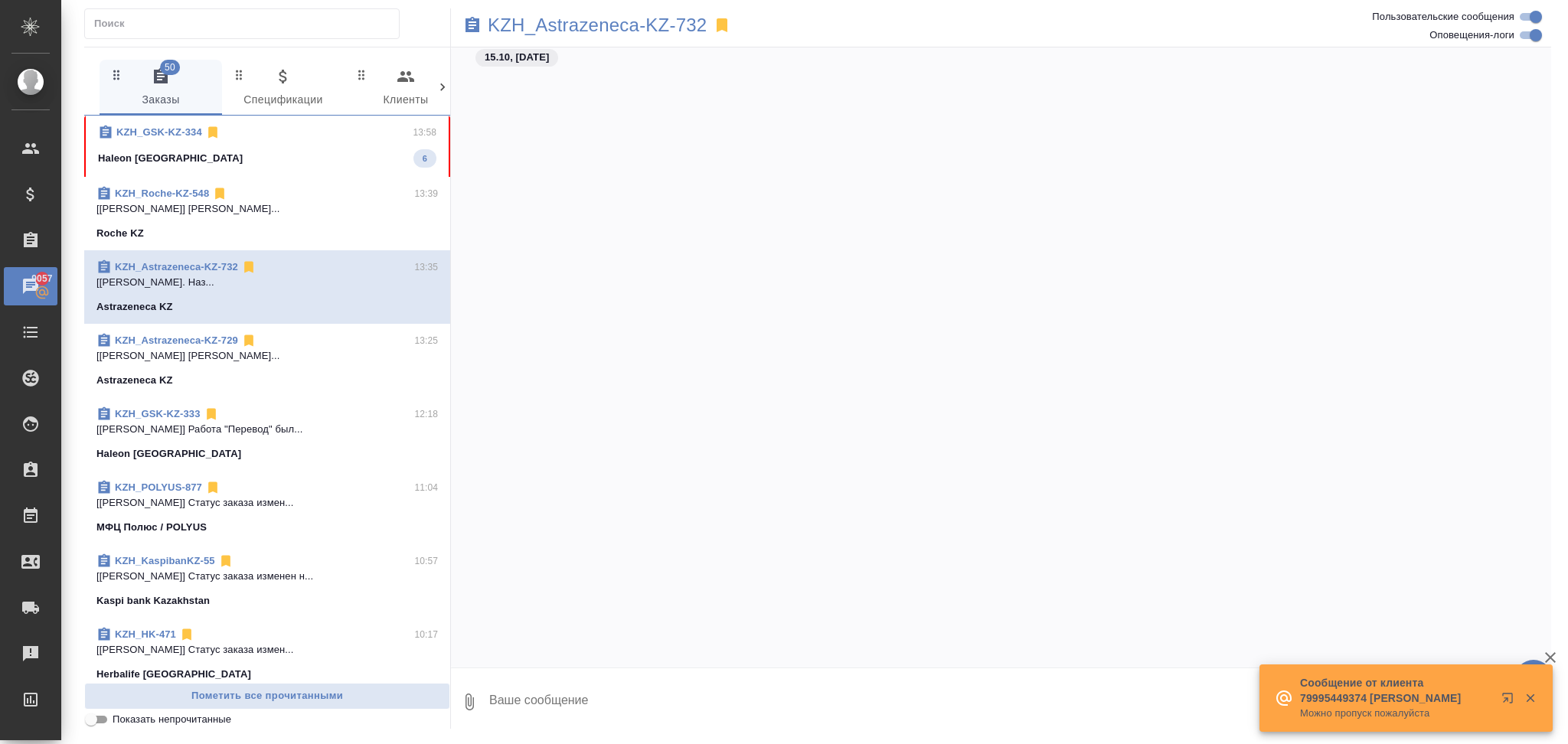
scroll to position [3186, 0]
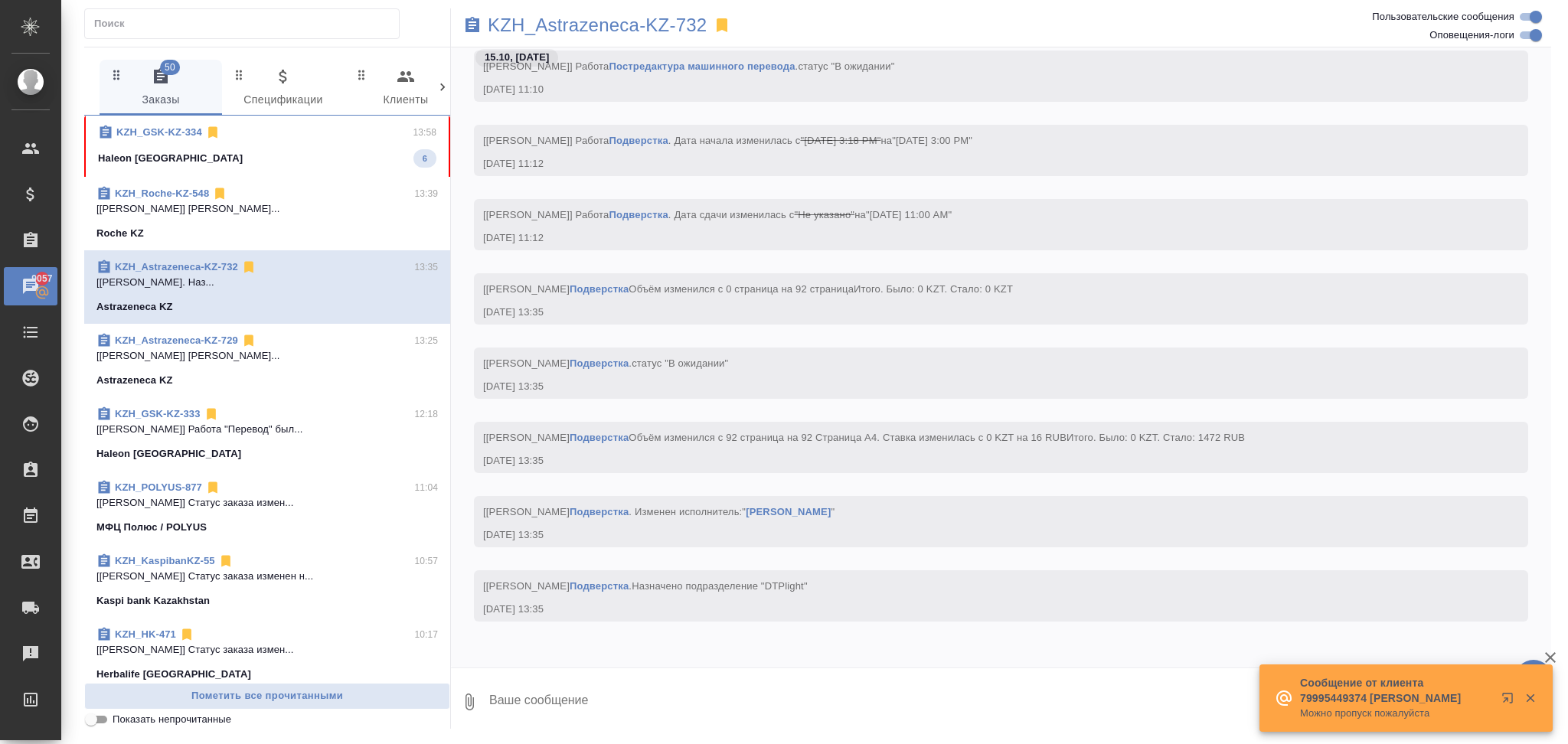
click at [244, 162] on div "Haleon Kazakhstan 6" at bounding box center [267, 158] width 338 height 18
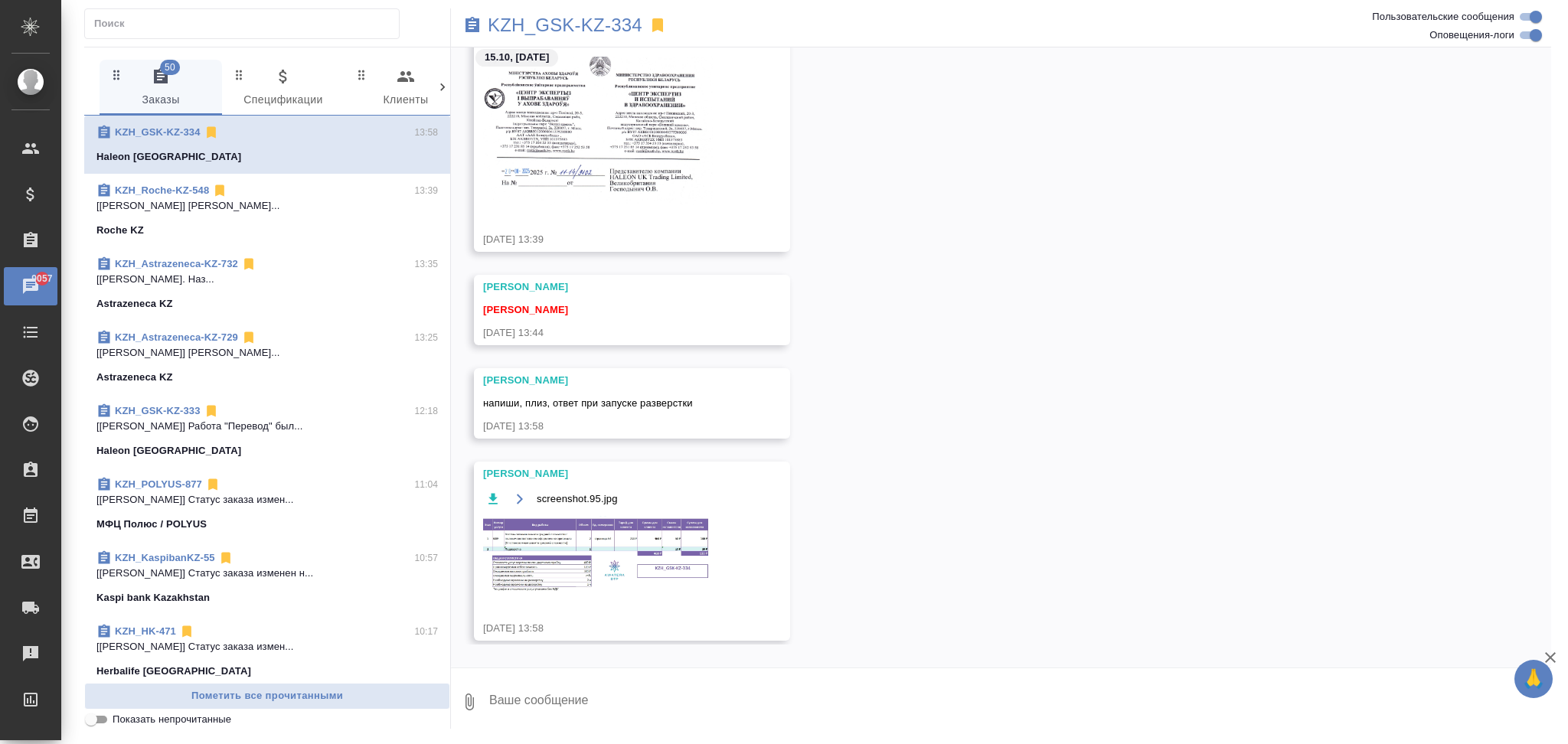
scroll to position [256, 0]
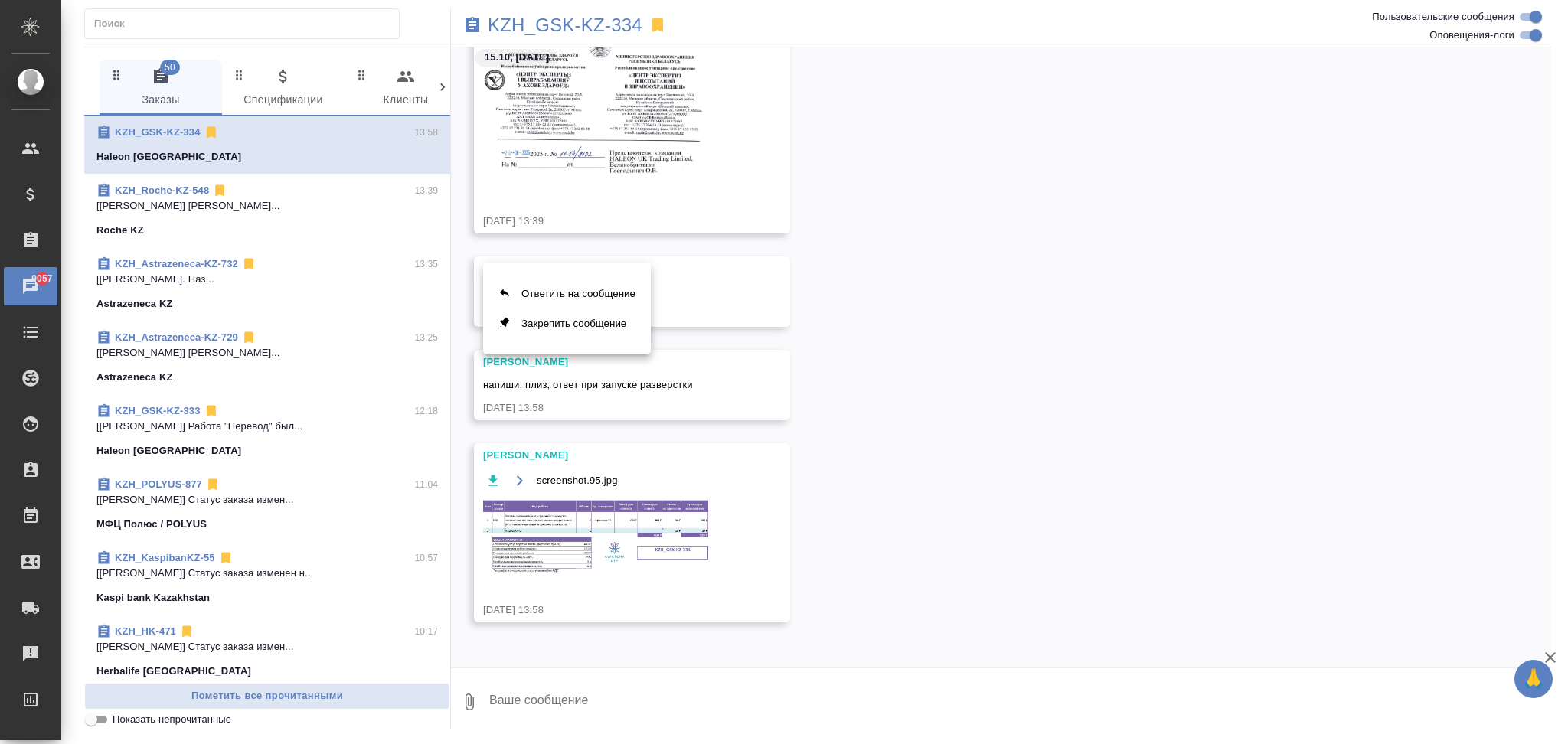
click at [913, 372] on div at bounding box center [784, 372] width 1568 height 744
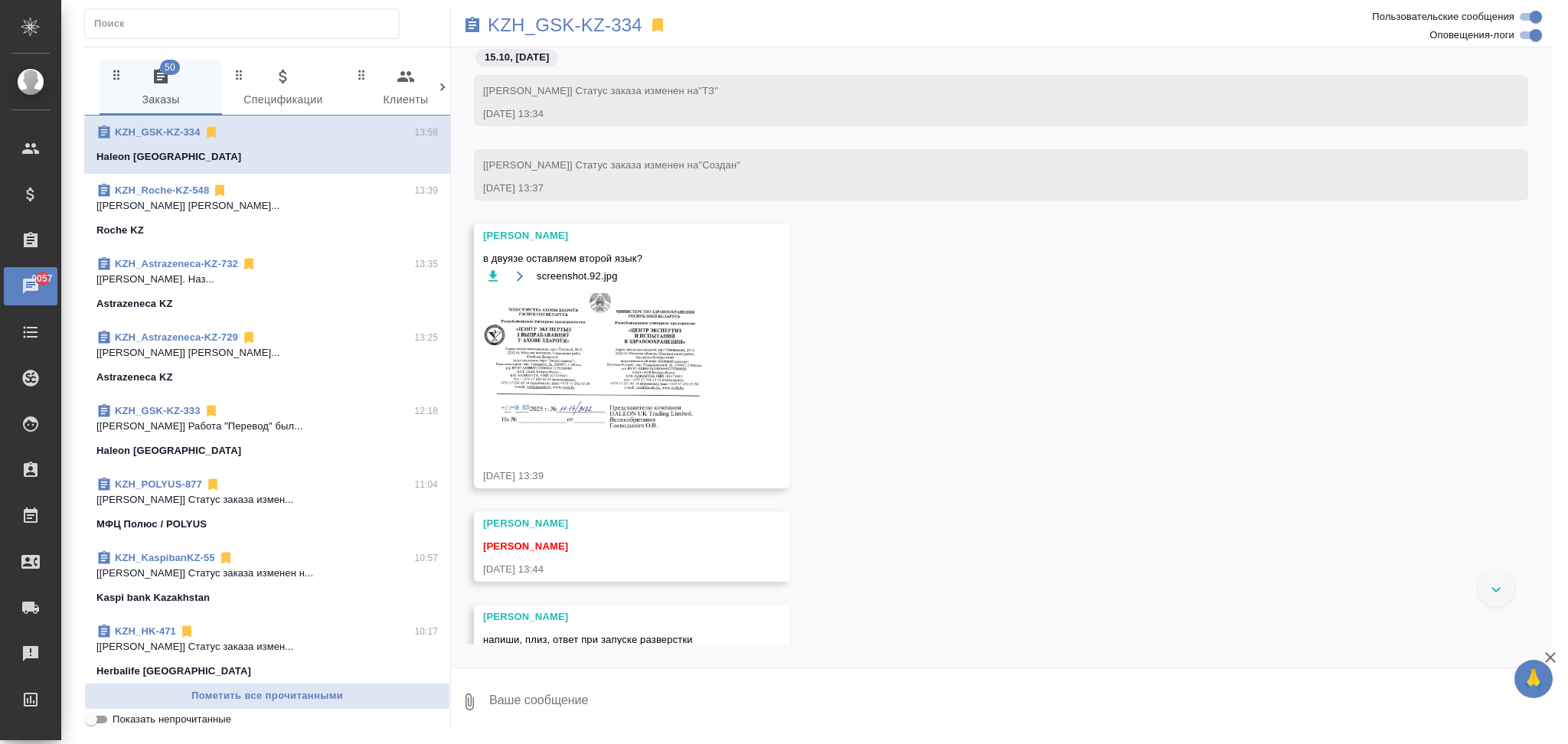
scroll to position [0, 0]
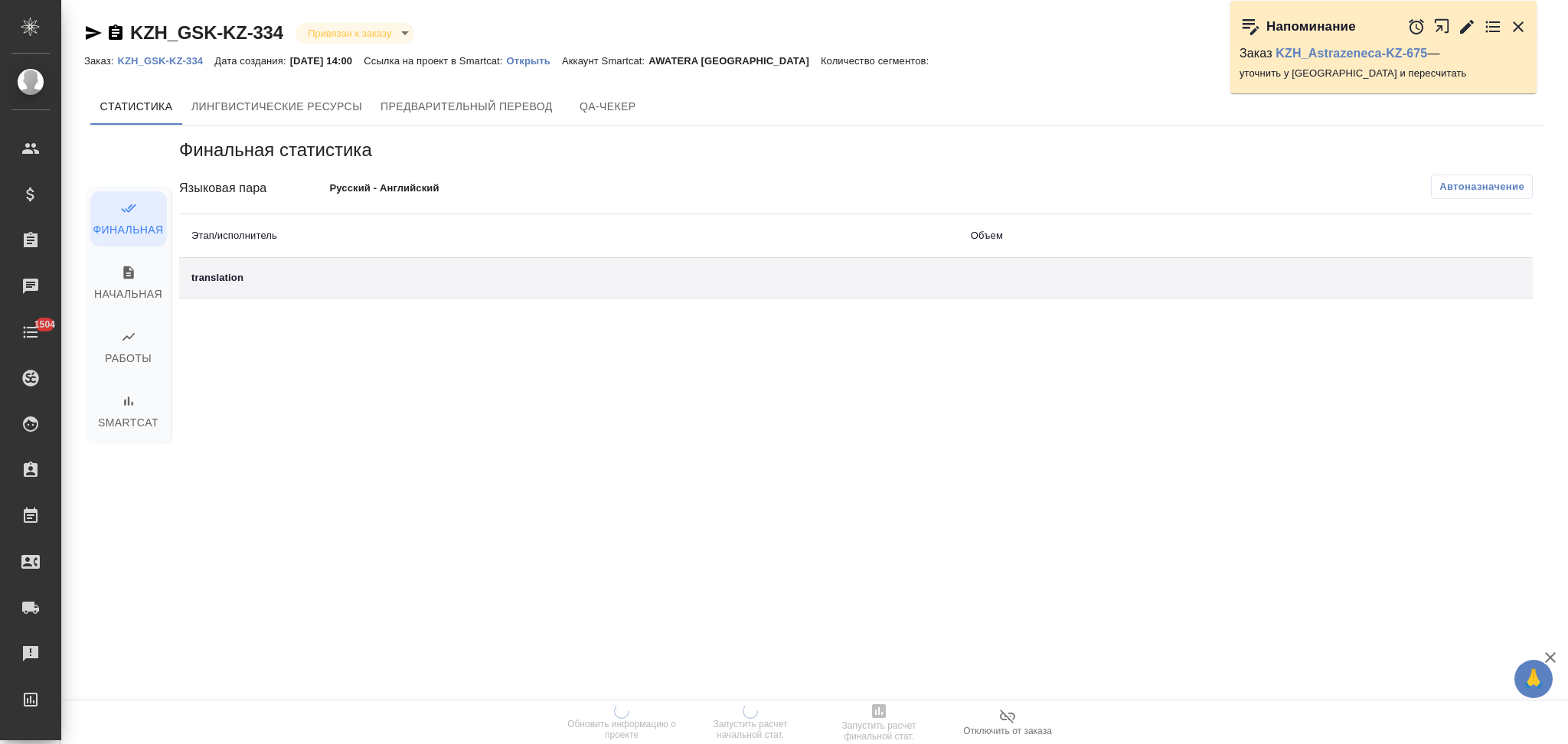
click at [534, 62] on p "Открыть" at bounding box center [534, 61] width 55 height 11
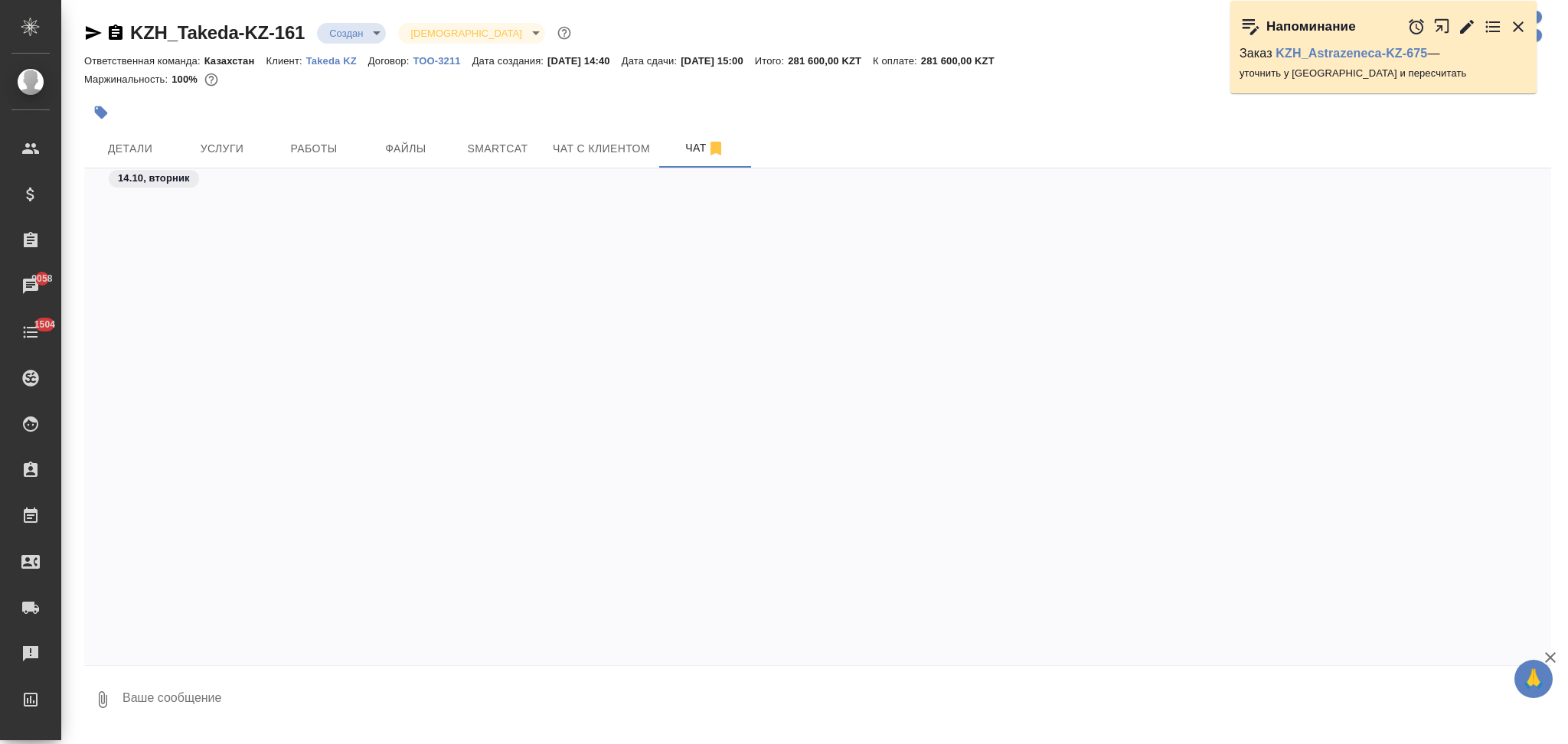
scroll to position [1495, 0]
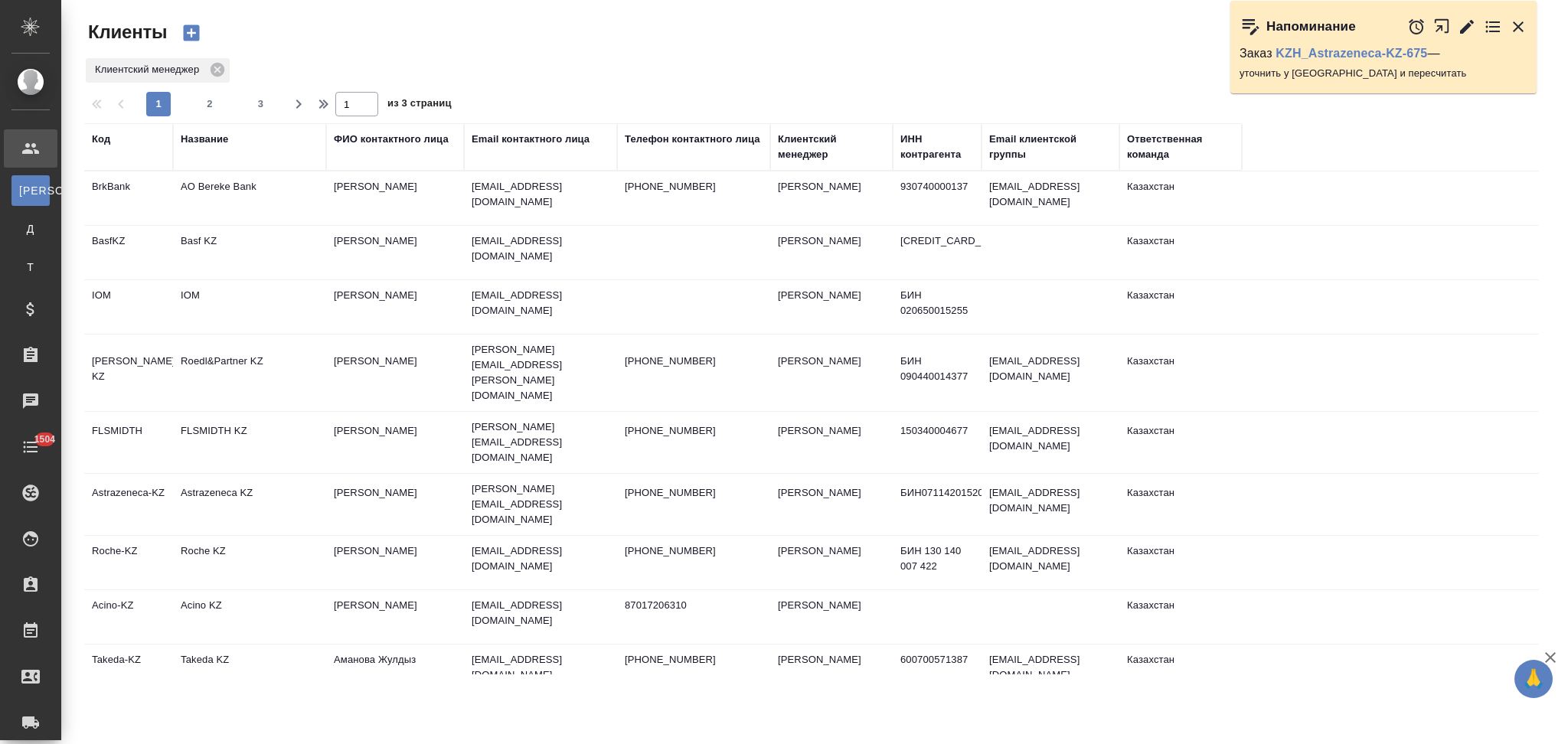
select select "RU"
click at [211, 103] on span "2" at bounding box center [210, 104] width 25 height 16
type input "2"
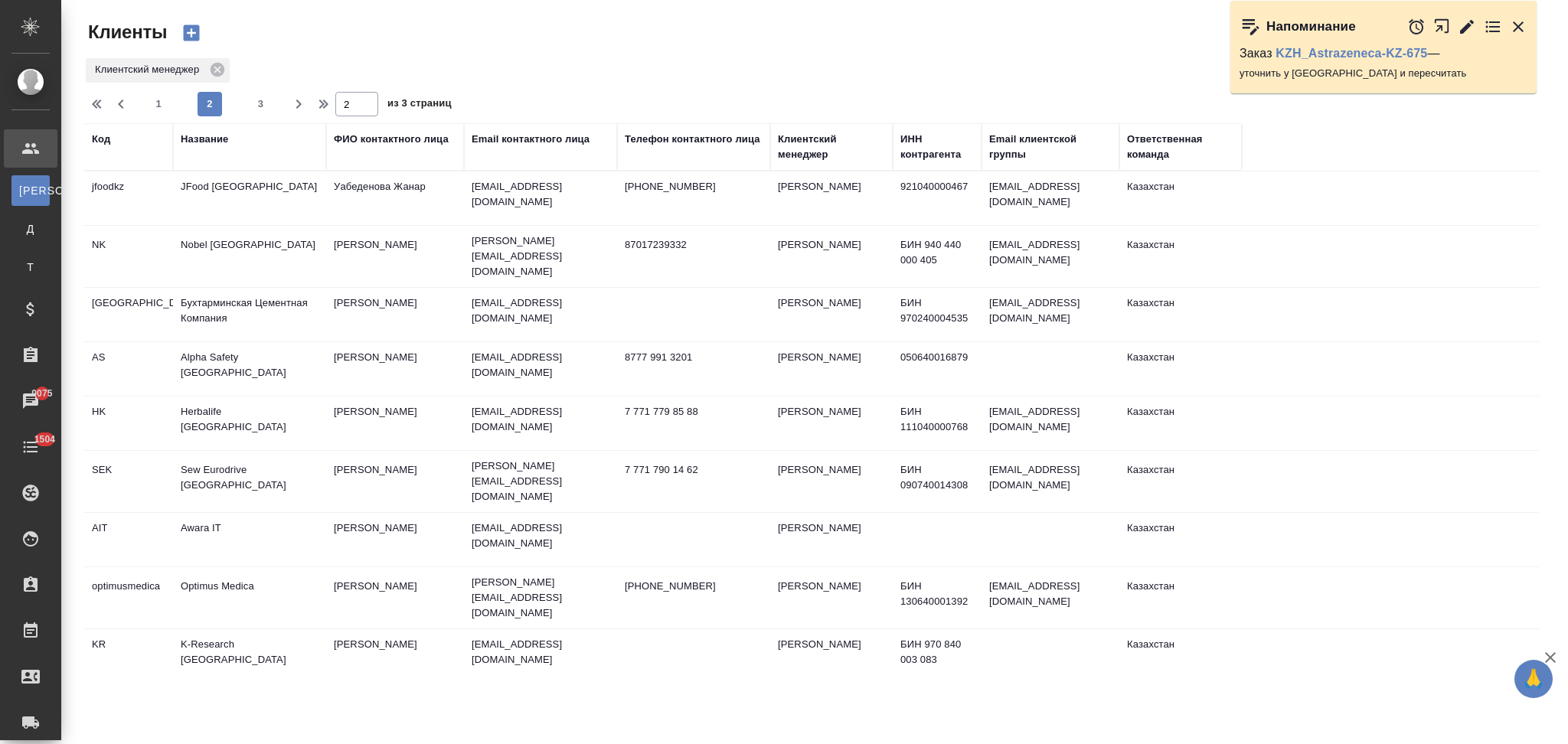
click at [297, 414] on td "Herbalife Kazakhstan" at bounding box center [249, 422] width 153 height 53
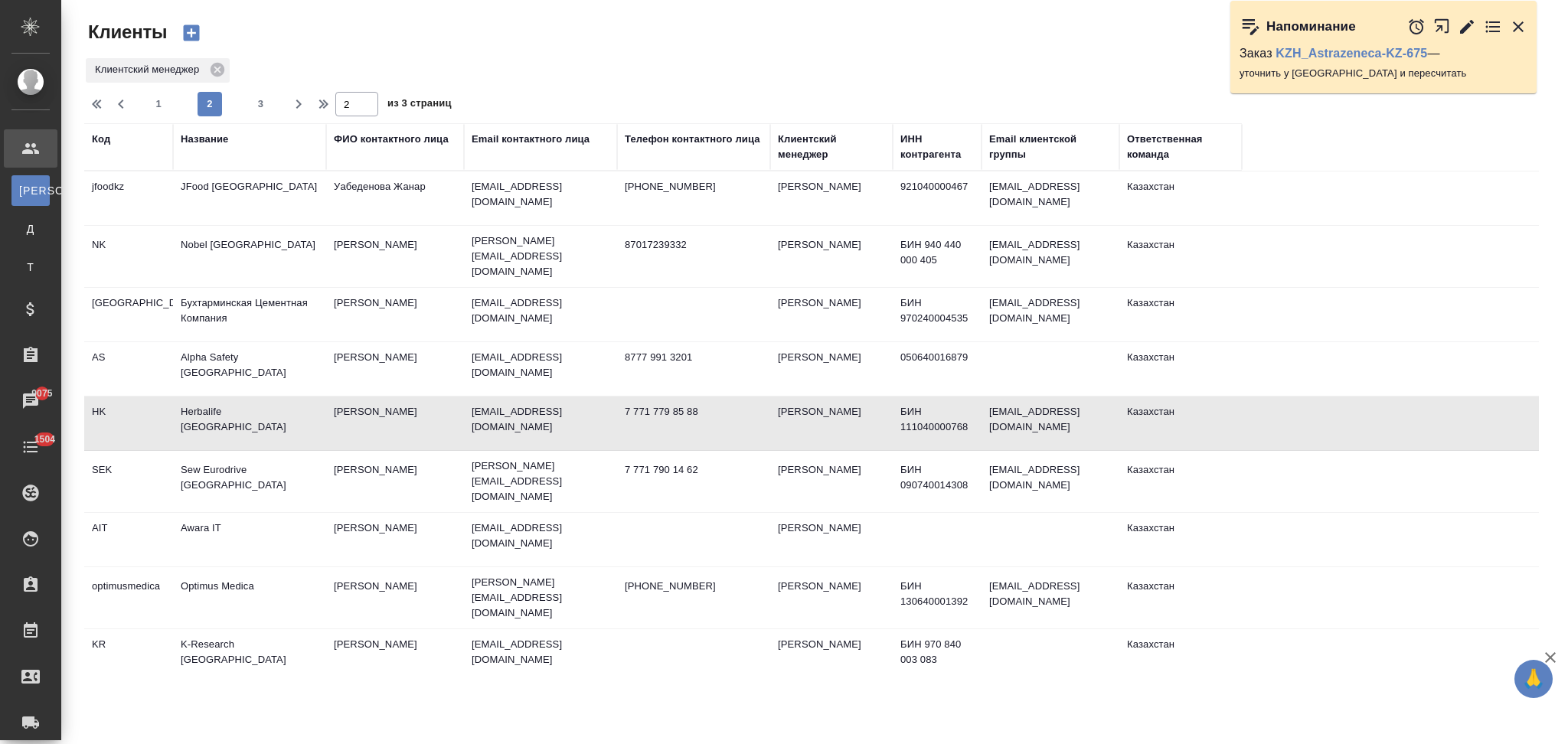
click at [297, 414] on td "Herbalife Kazakhstan" at bounding box center [249, 422] width 153 height 53
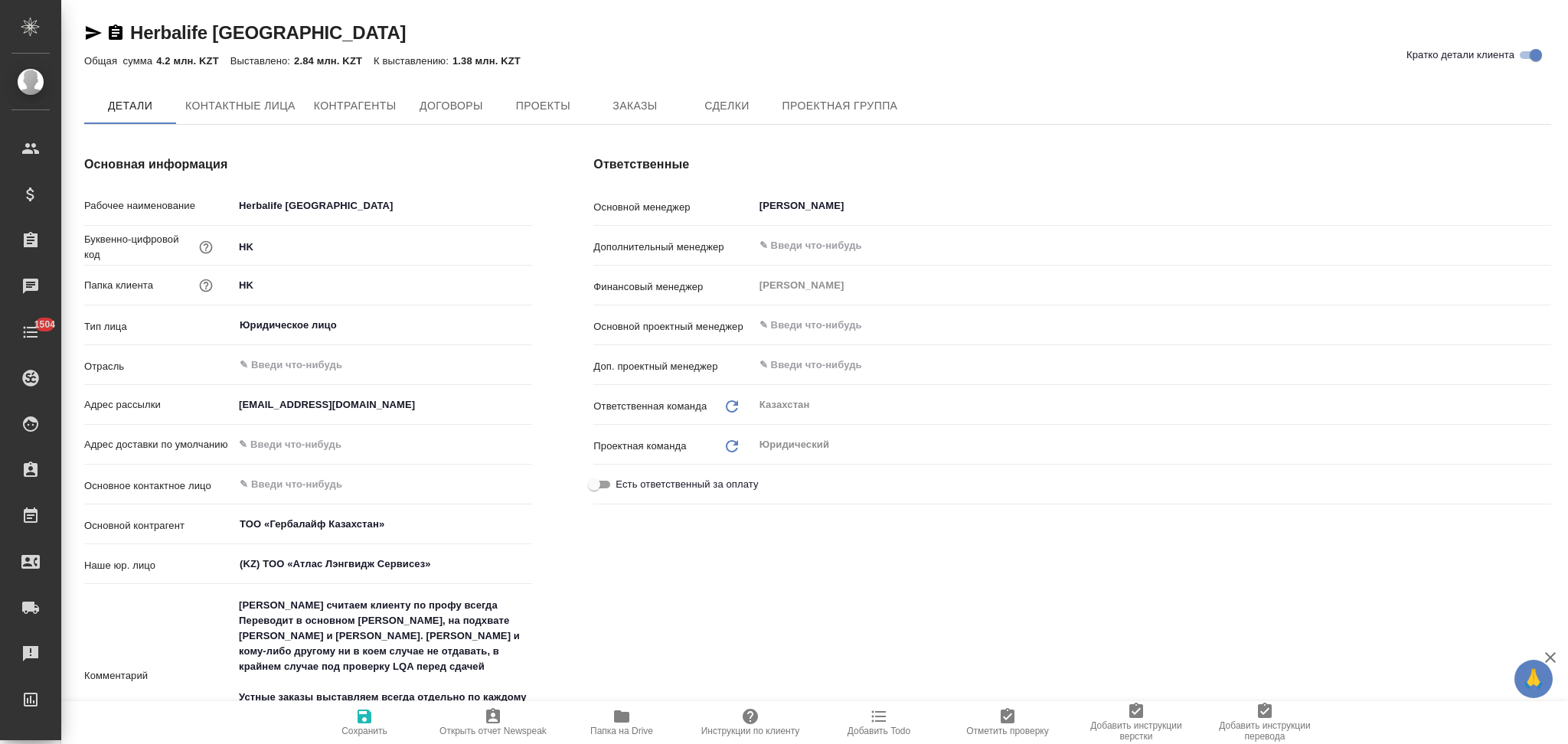
type textarea "x"
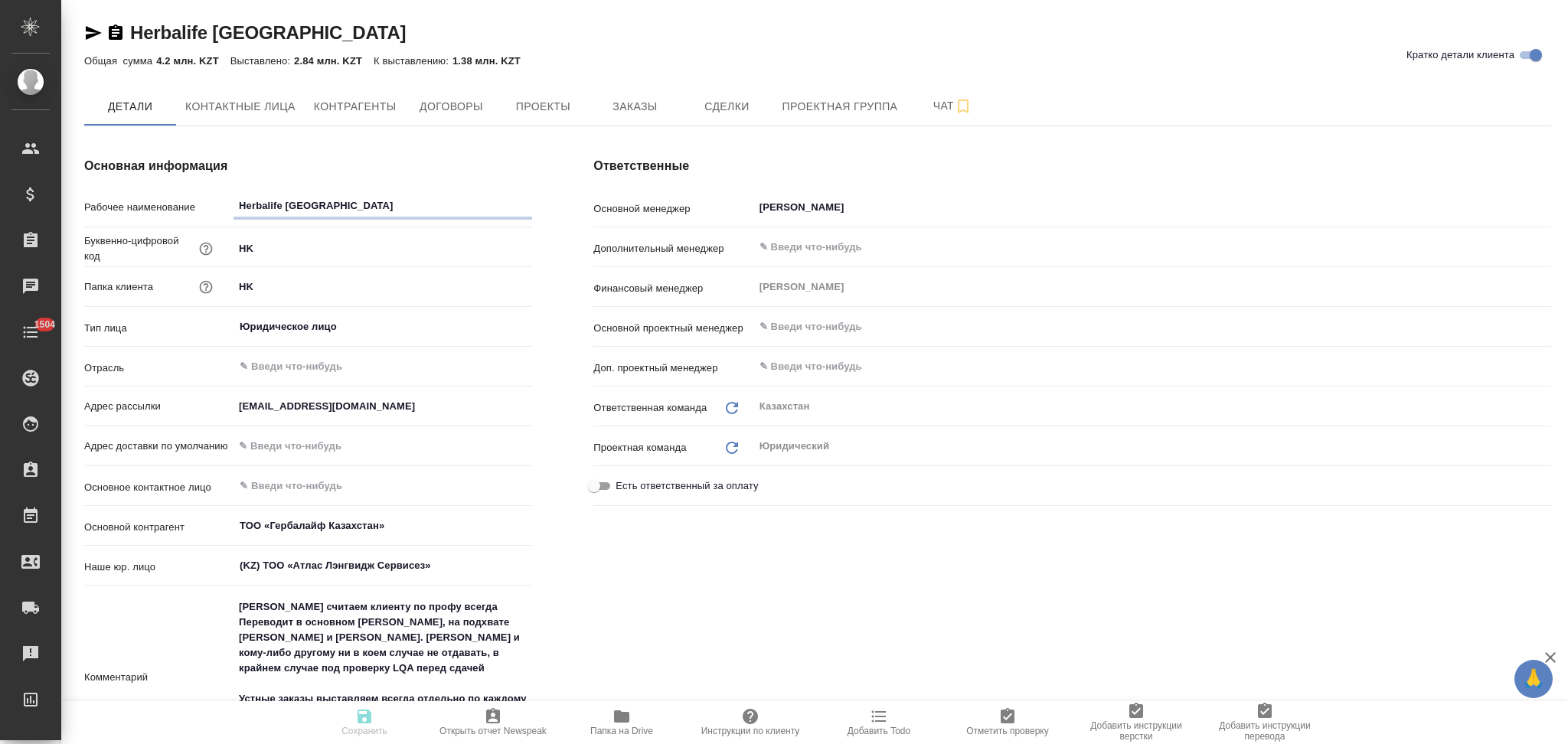
type textarea "x"
click at [619, 717] on icon "button" at bounding box center [621, 716] width 16 height 12
type textarea "x"
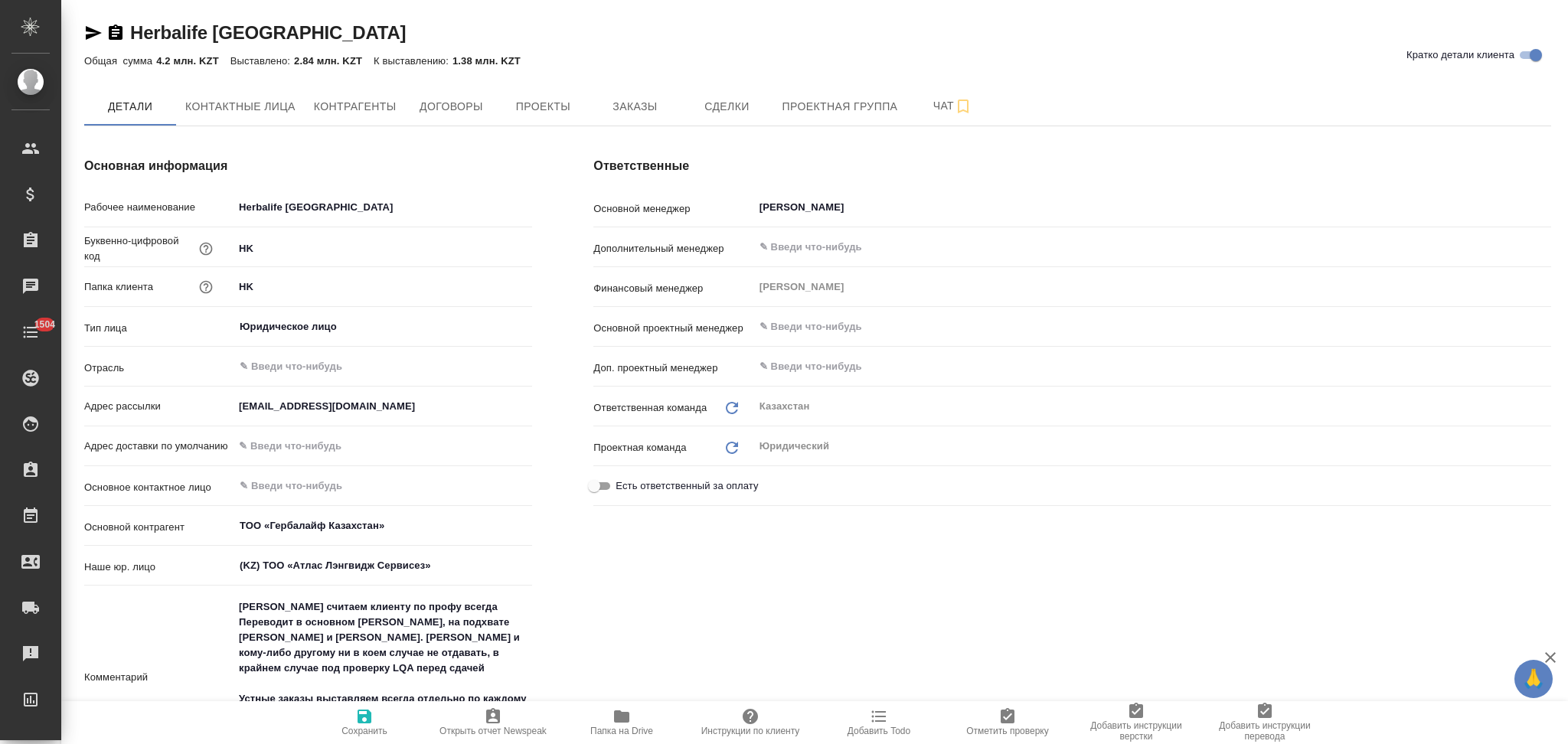
type textarea "x"
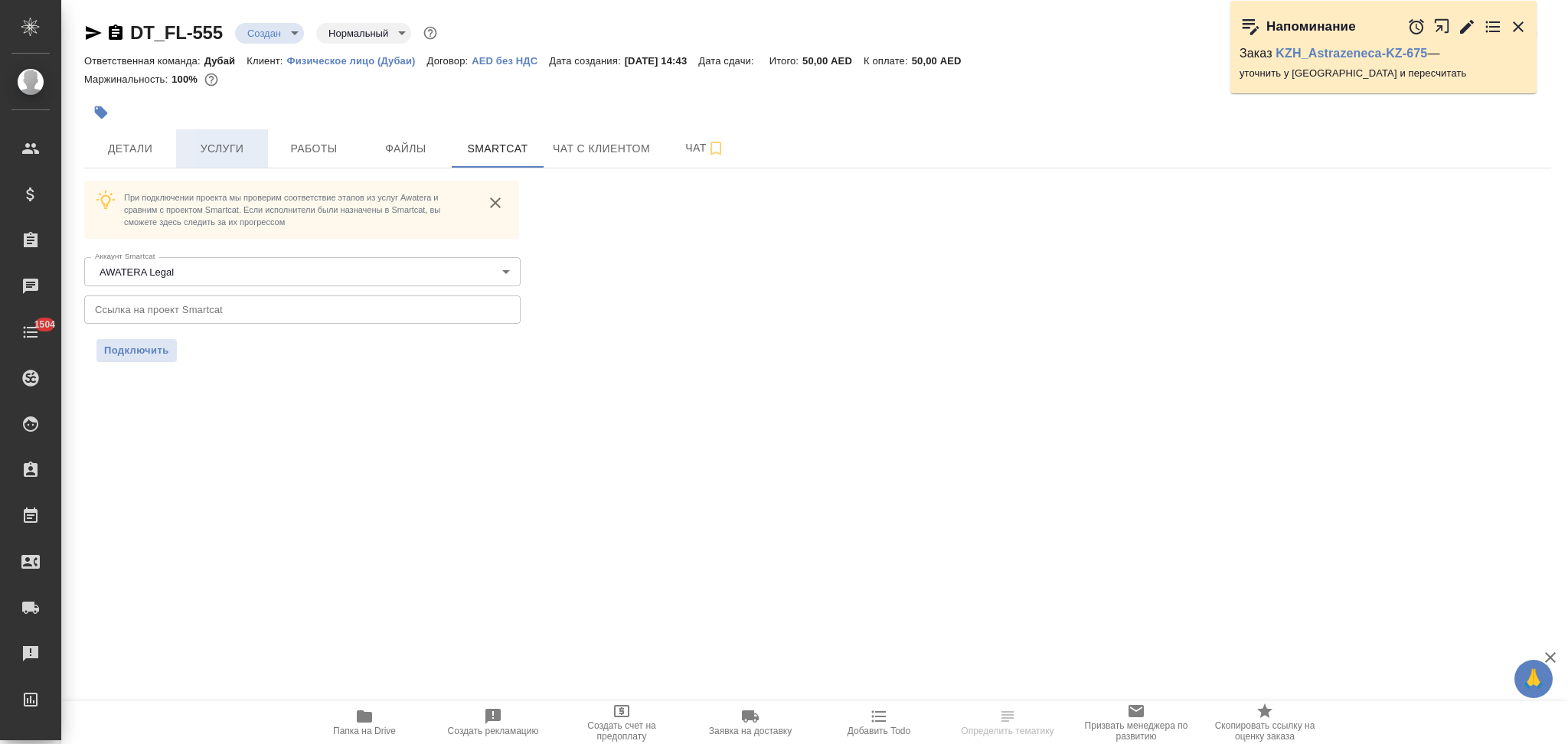
click at [231, 141] on span "Услуги" at bounding box center [222, 148] width 74 height 19
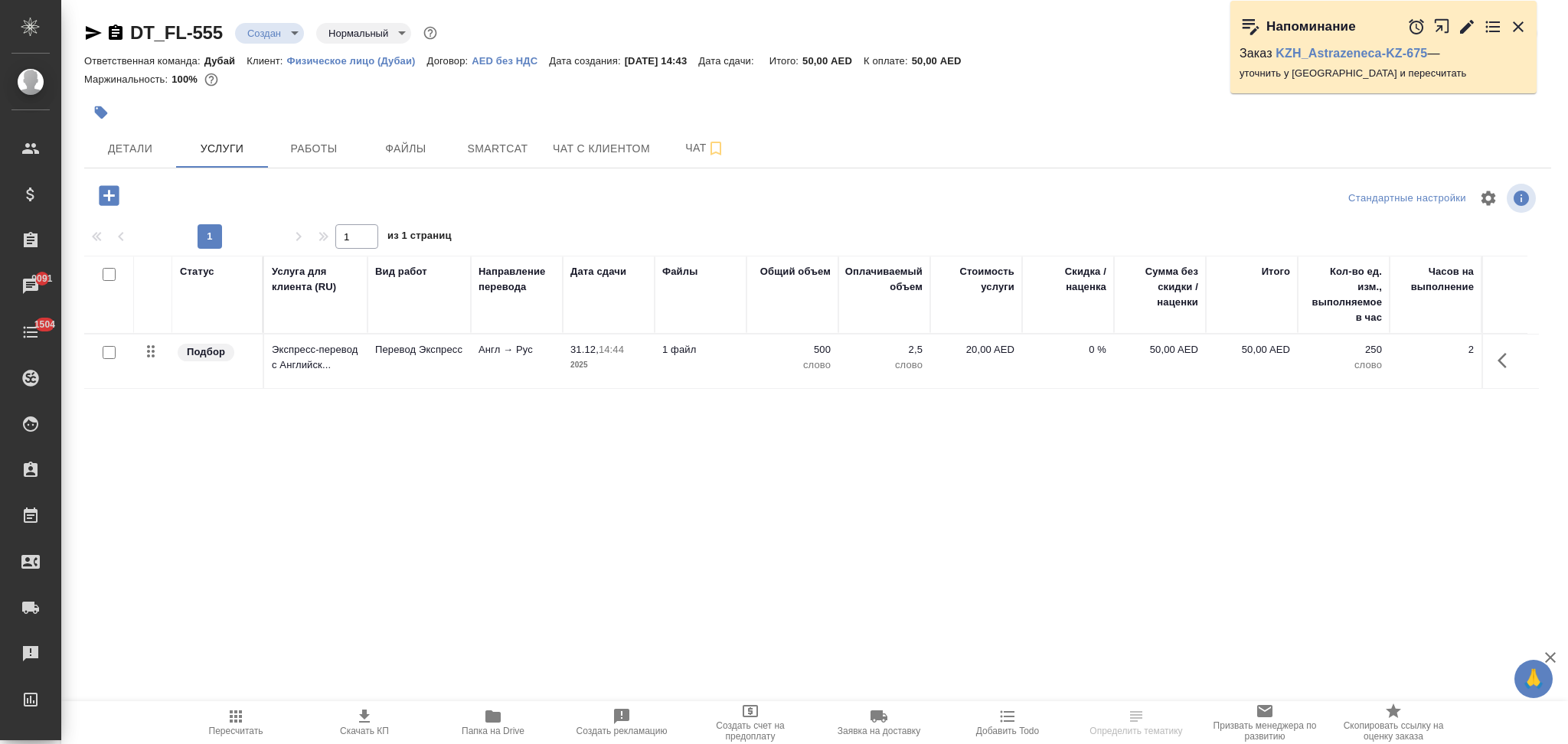
click at [111, 355] on input "checkbox" at bounding box center [109, 353] width 13 height 13
checkbox input "true"
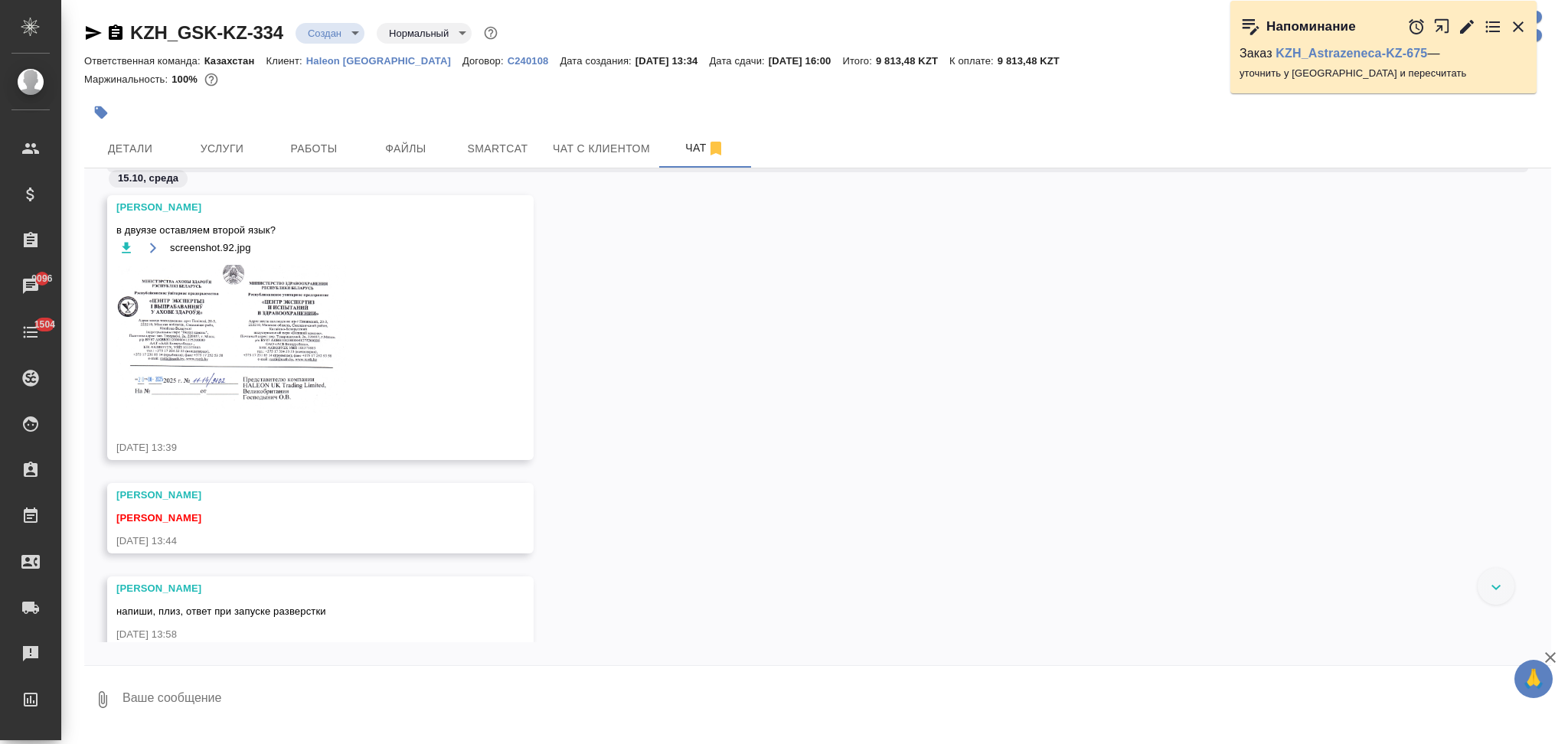
scroll to position [119, 0]
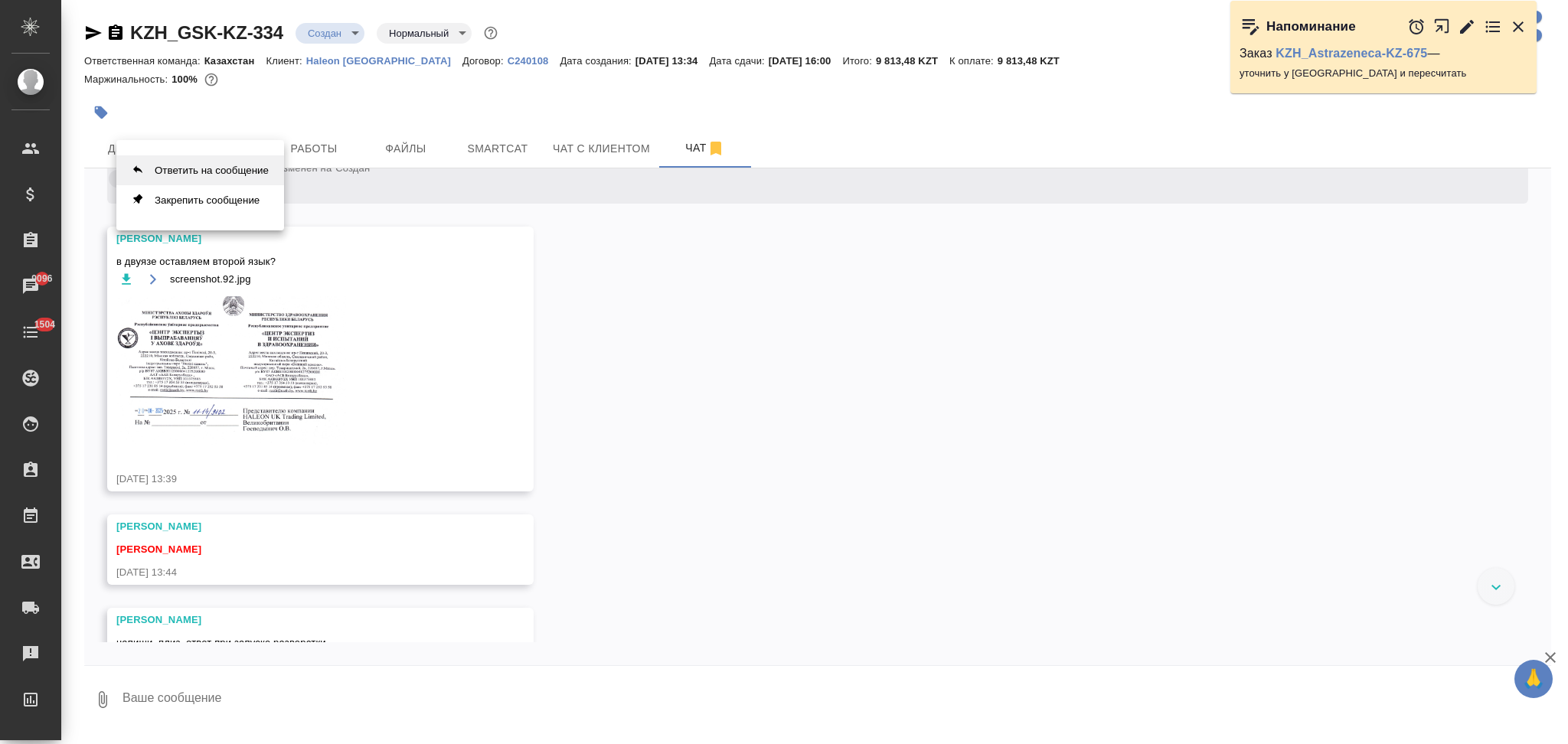
click at [254, 171] on button "Ответить на сообщение" at bounding box center [200, 170] width 167 height 30
click at [176, 710] on textarea at bounding box center [835, 710] width 1430 height 52
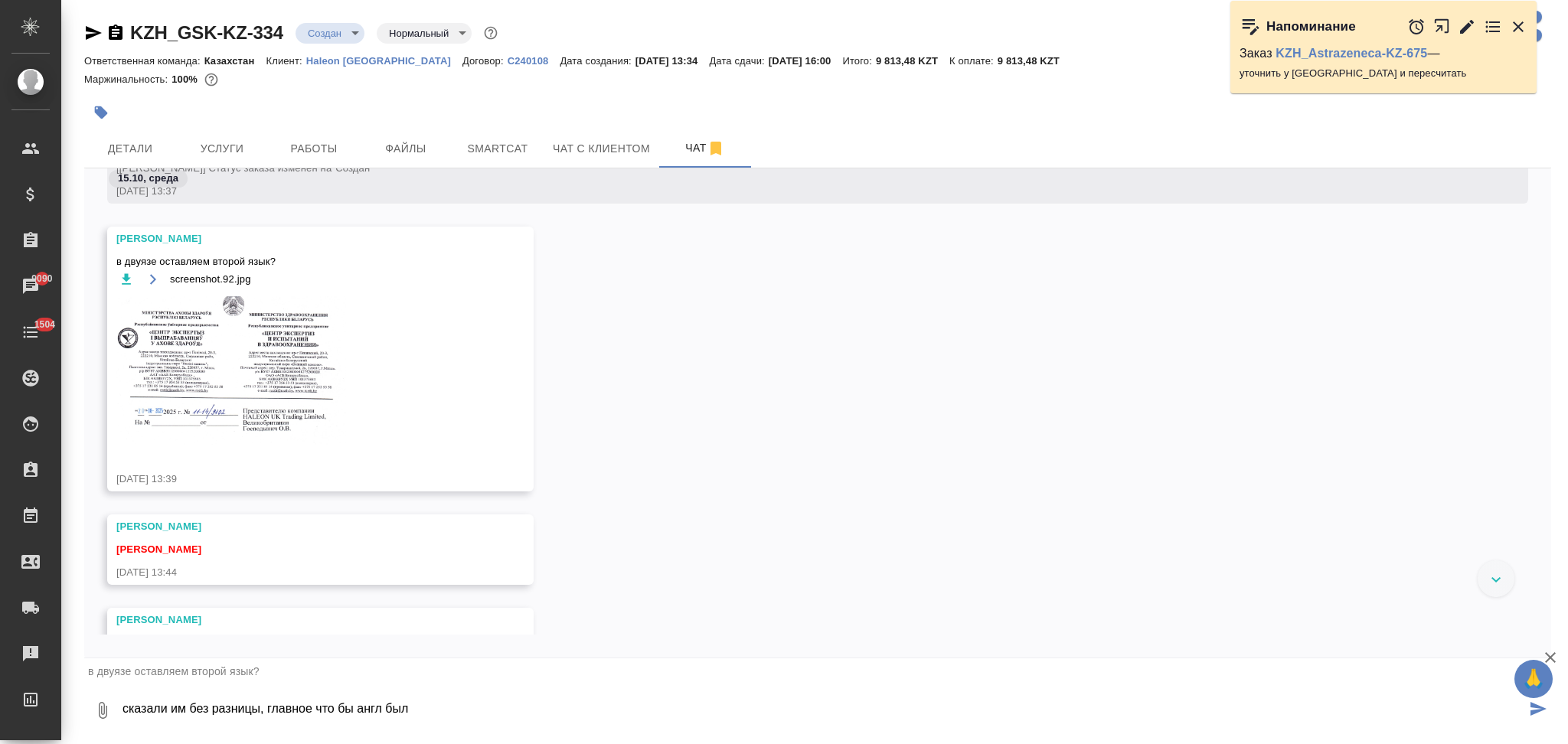
type textarea "сказали им без разницы, главное что бы англ был"
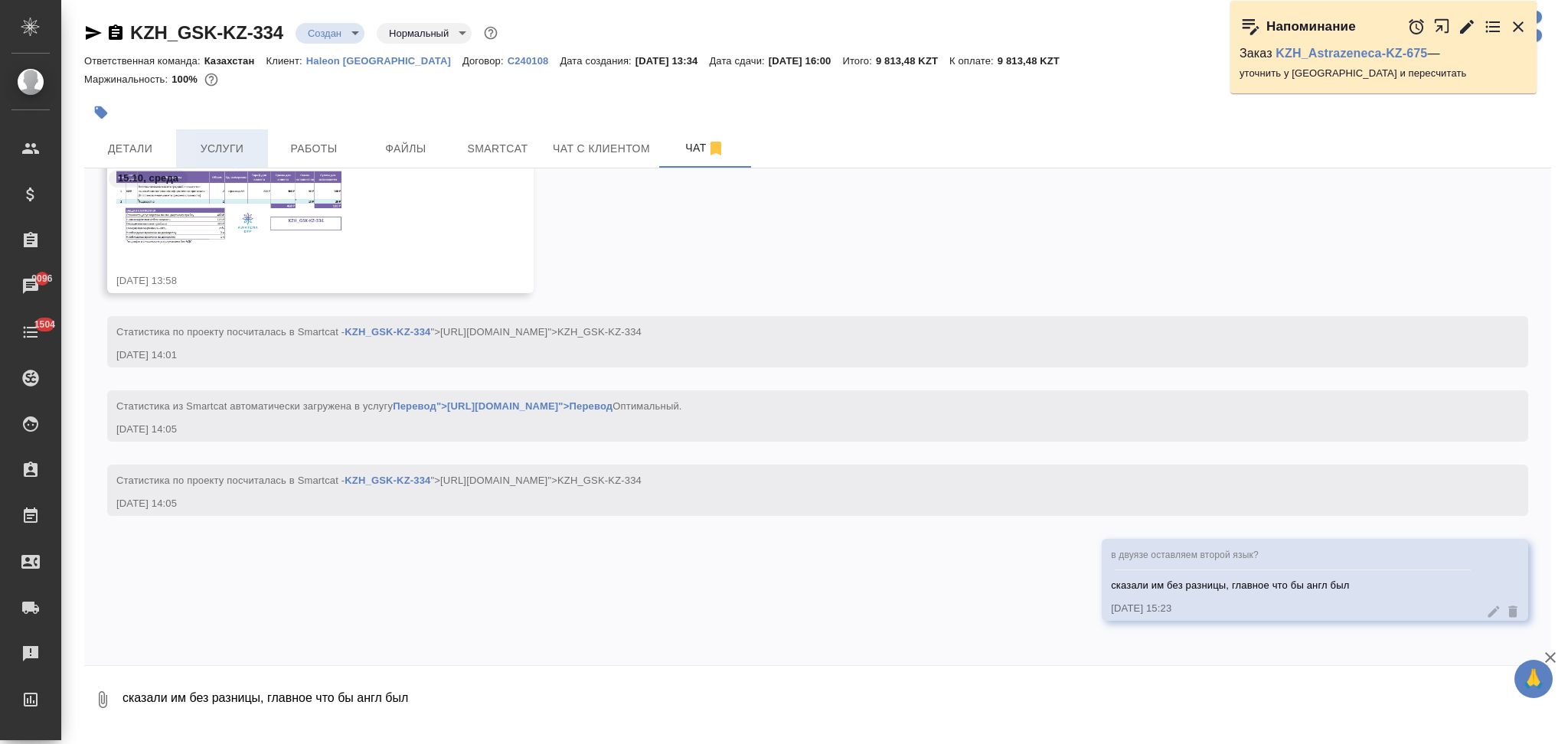
click at [217, 135] on button "Услуги" at bounding box center [222, 148] width 92 height 39
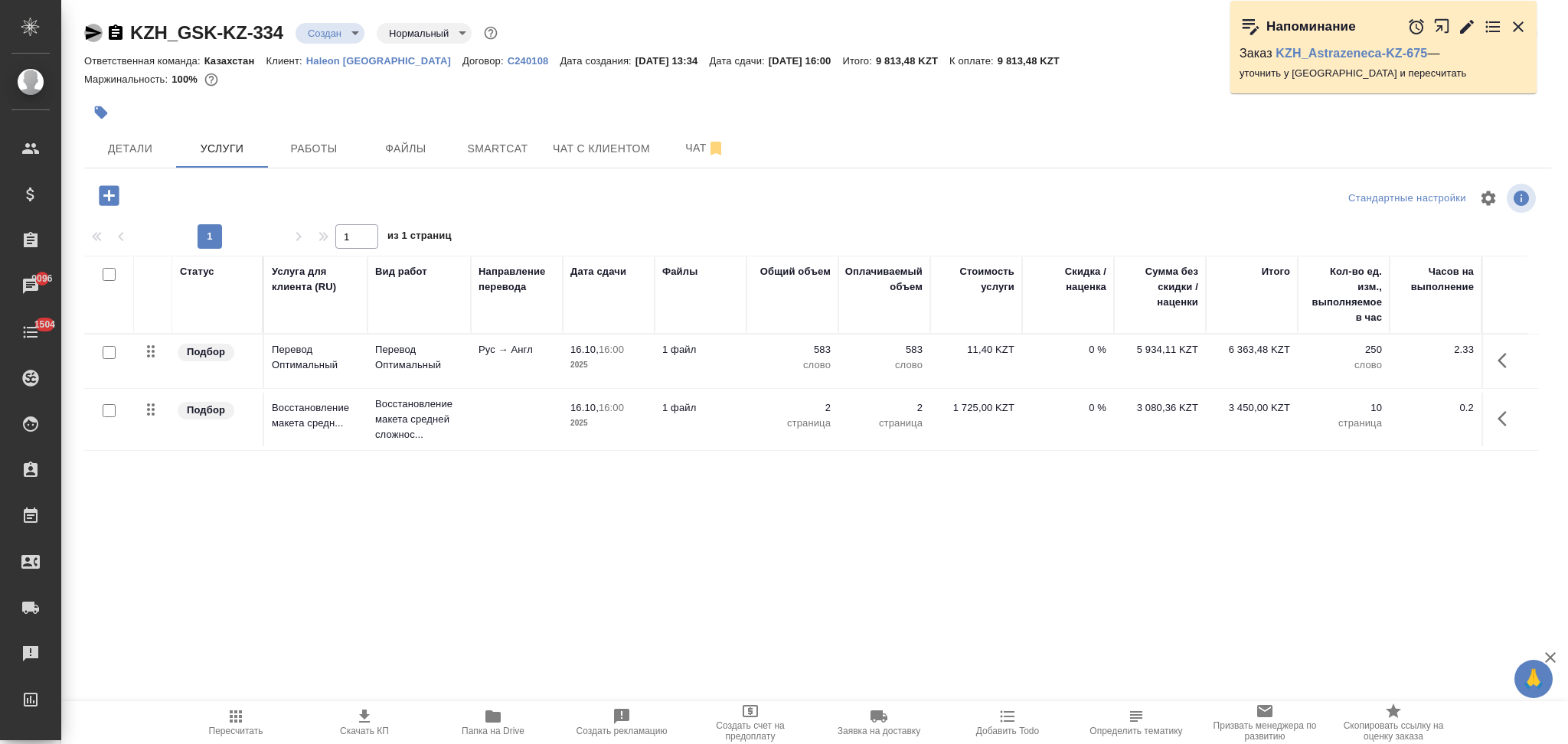
click at [94, 30] on icon "button" at bounding box center [94, 33] width 16 height 14
